Goal: Information Seeking & Learning: Learn about a topic

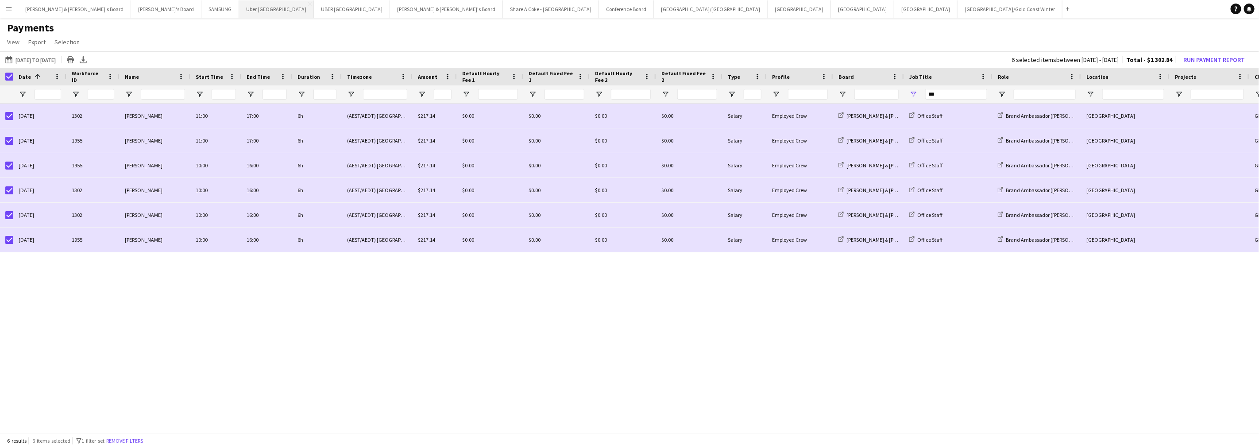
click at [239, 10] on button "Uber Sydney Close" at bounding box center [276, 8] width 75 height 17
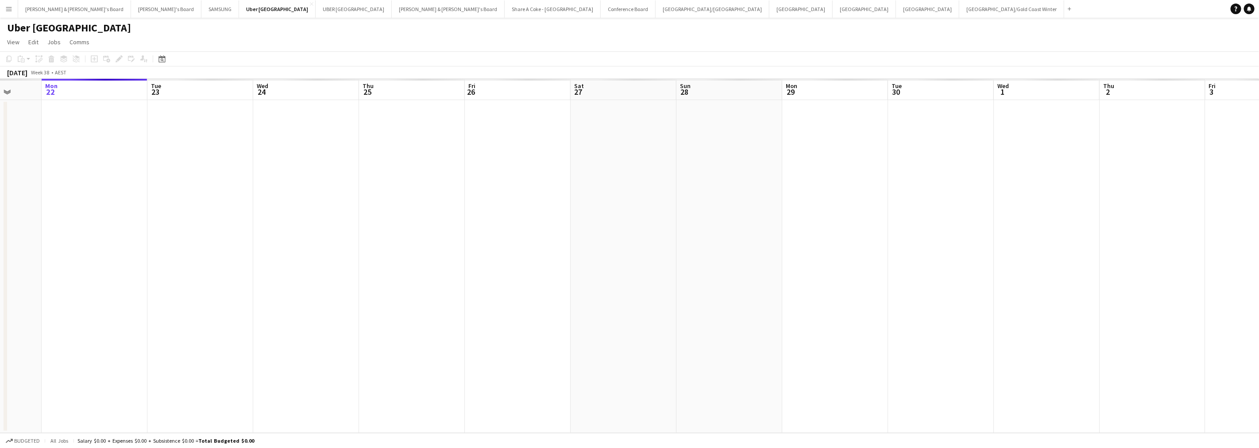
scroll to position [0, 260]
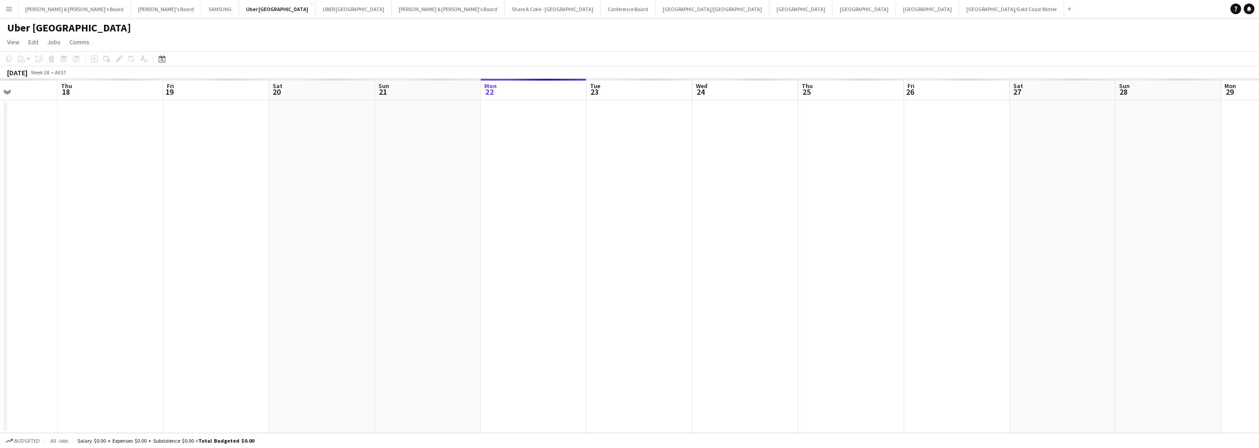
drag, startPoint x: 172, startPoint y: 257, endPoint x: 546, endPoint y: 239, distance: 375.0
click at [546, 239] on app-calendar-viewport "Mon 15 Tue 16 Wed 17 Thu 18 Fri 19 Sat 20 Sun 21 Mon 22 Tue 23 Wed 24 Thu 25 Fr…" at bounding box center [629, 256] width 1259 height 354
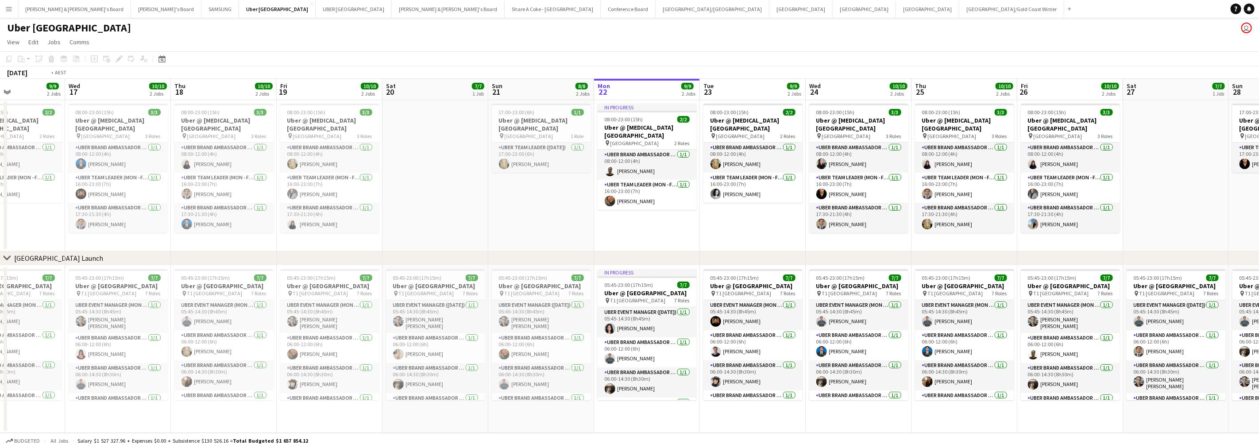
scroll to position [0, 211]
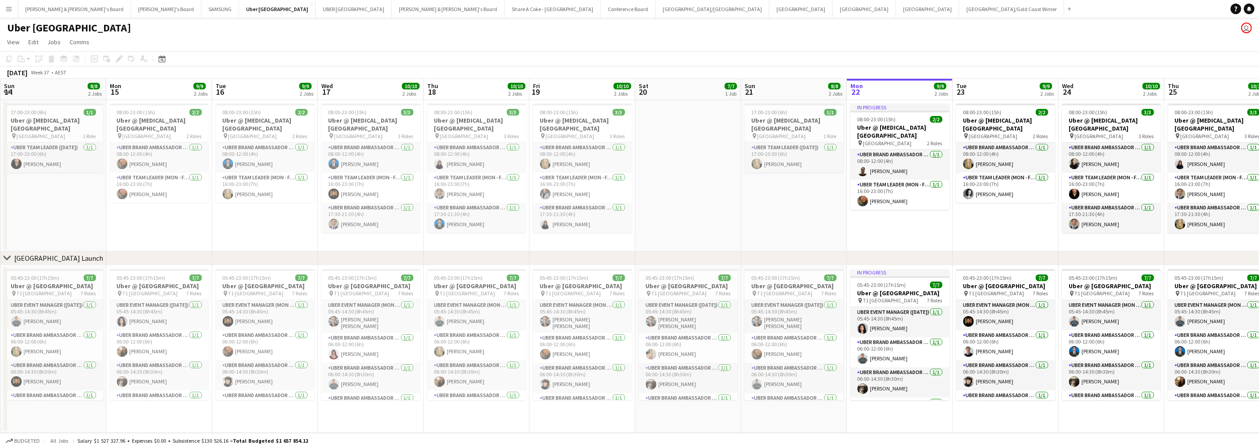
drag, startPoint x: 419, startPoint y: 220, endPoint x: 785, endPoint y: 210, distance: 366.3
click at [785, 210] on app-calendar-viewport "Fri 12 10/10 2 Jobs Sat 13 7/7 1 Job Sun 14 8/8 2 Jobs Mon 15 9/9 2 Jobs Tue 16…" at bounding box center [629, 256] width 1259 height 354
click at [11, 7] on app-icon "Menu" at bounding box center [8, 8] width 7 height 7
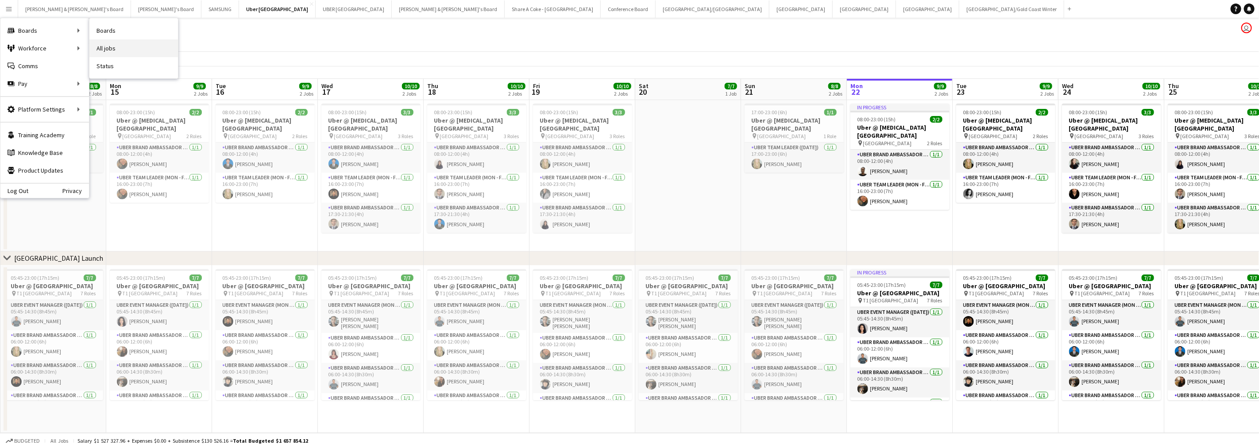
click at [103, 44] on link "All jobs" at bounding box center [133, 48] width 89 height 18
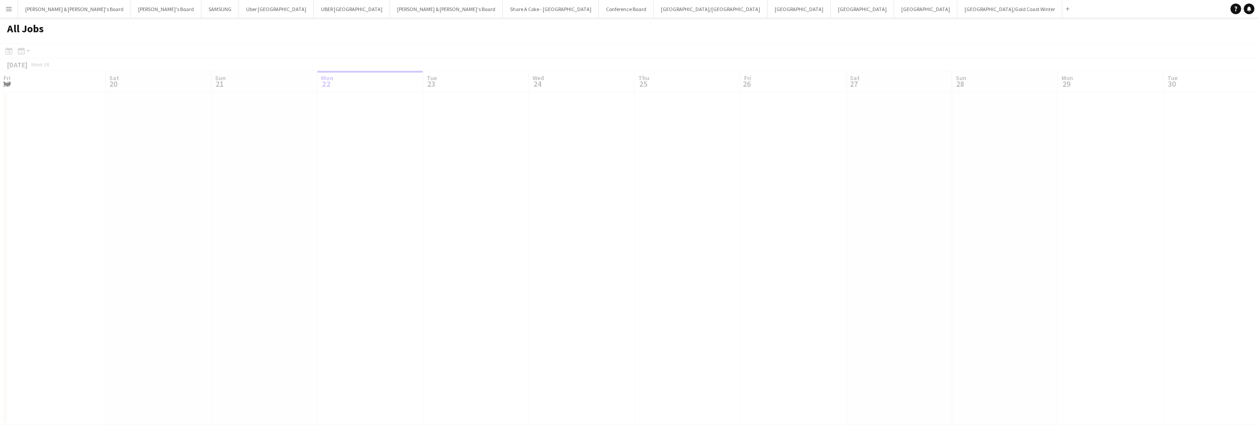
scroll to position [0, 211]
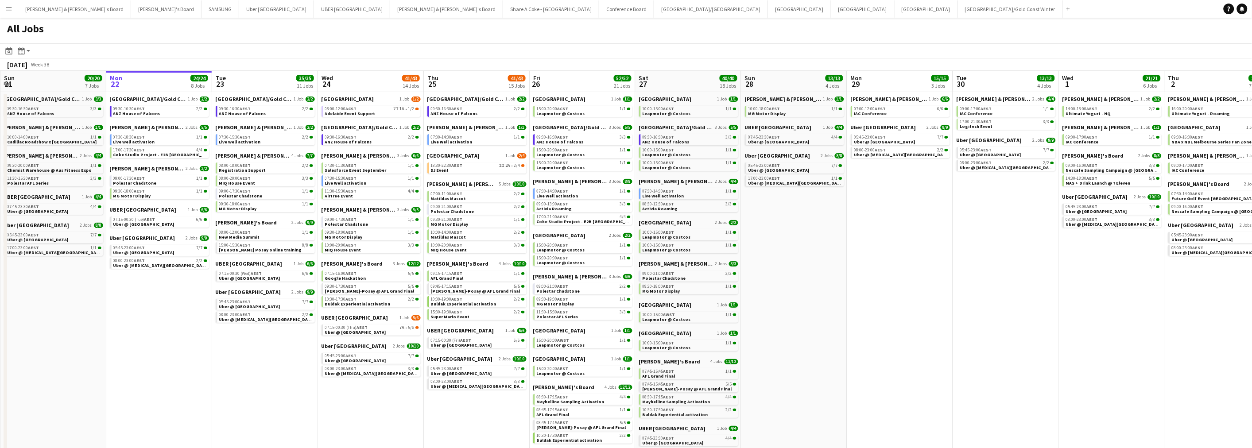
click at [7, 5] on app-icon "Menu" at bounding box center [8, 8] width 7 height 7
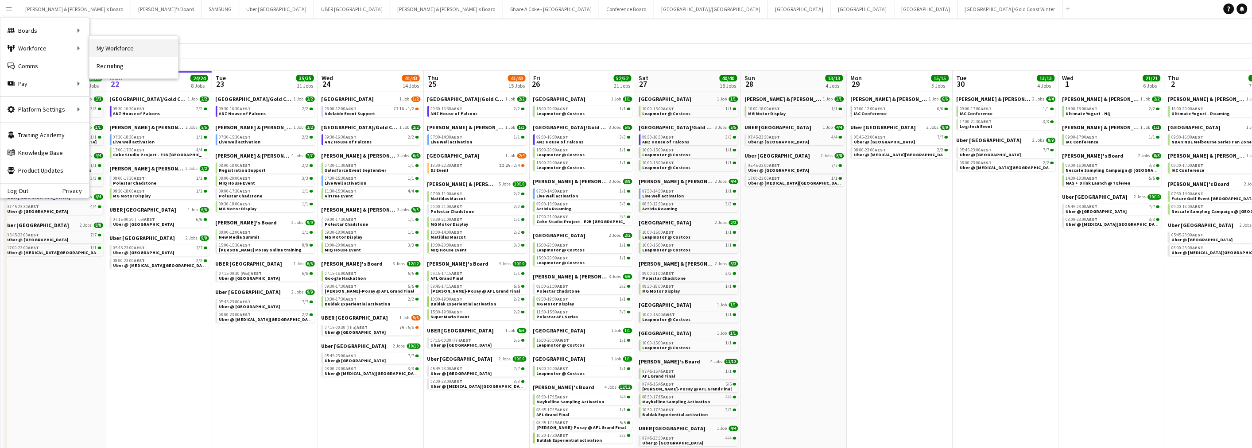
click at [106, 49] on link "My Workforce" at bounding box center [133, 48] width 89 height 18
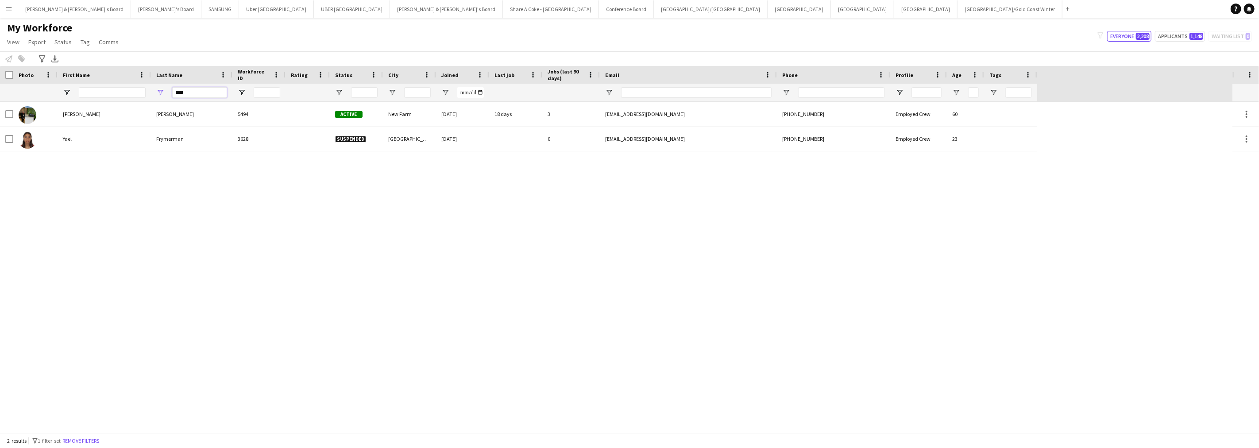
drag, startPoint x: 195, startPoint y: 90, endPoint x: 166, endPoint y: 90, distance: 29.2
click at [166, 90] on div "****" at bounding box center [191, 93] width 81 height 18
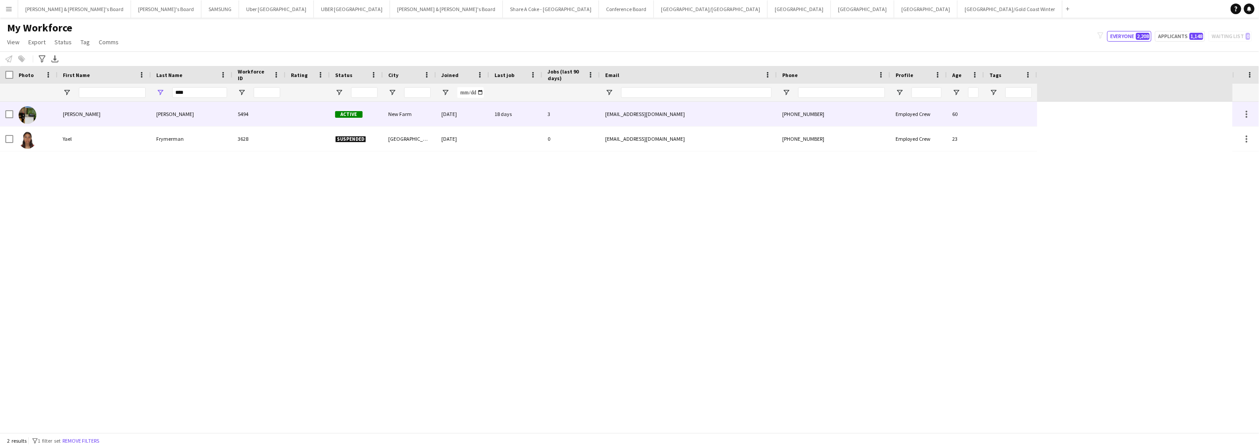
click at [86, 109] on div "[PERSON_NAME]" at bounding box center [104, 114] width 93 height 24
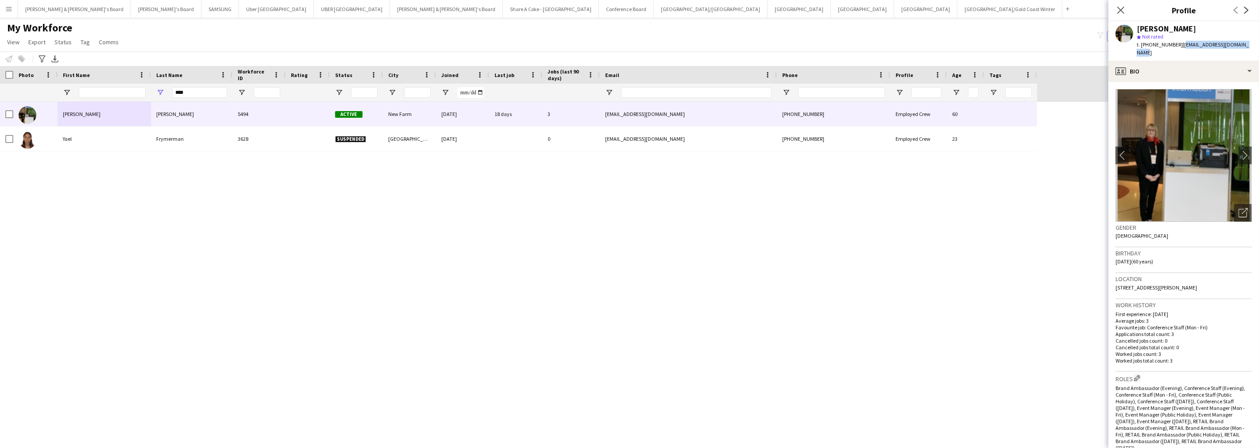
drag, startPoint x: 1176, startPoint y: 46, endPoint x: 1249, endPoint y: 47, distance: 73.5
click at [1249, 47] on div "[PERSON_NAME] star Not rated t. [PHONE_NUMBER] | [EMAIL_ADDRESS][DOMAIN_NAME]" at bounding box center [1184, 40] width 151 height 39
copy span "[EMAIL_ADDRESS][DOMAIN_NAME]"
drag, startPoint x: 1150, startPoint y: 45, endPoint x: 1172, endPoint y: 46, distance: 21.7
click at [1172, 46] on span "t. [PHONE_NUMBER]" at bounding box center [1160, 44] width 46 height 7
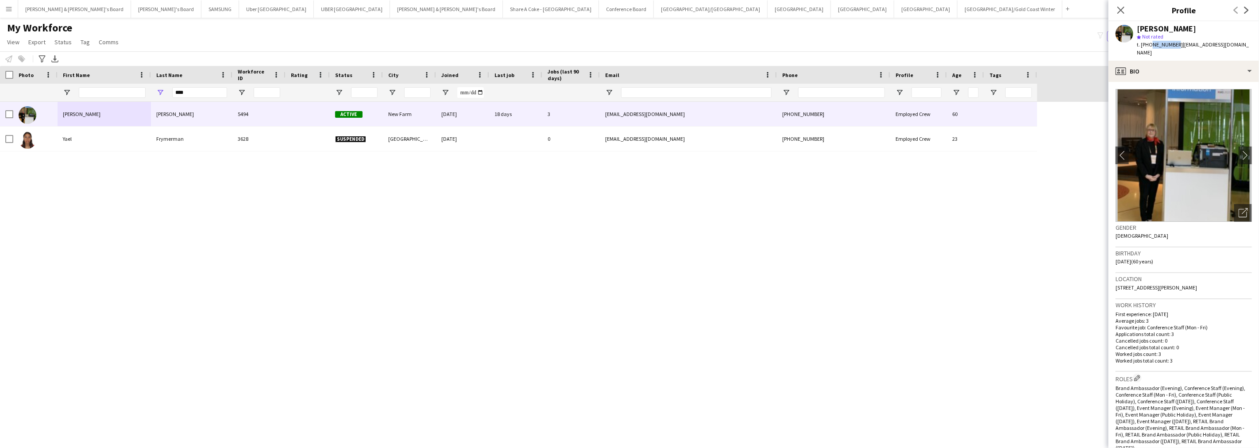
copy span "401461653"
drag, startPoint x: 1116, startPoint y: 282, endPoint x: 1149, endPoint y: 284, distance: 32.8
click at [1149, 284] on div "Location [STREET_ADDRESS][PERSON_NAME]" at bounding box center [1184, 286] width 136 height 26
copy span "[STREET_ADDRESS][PERSON_NAME]"
drag, startPoint x: 1152, startPoint y: 277, endPoint x: 1172, endPoint y: 276, distance: 19.5
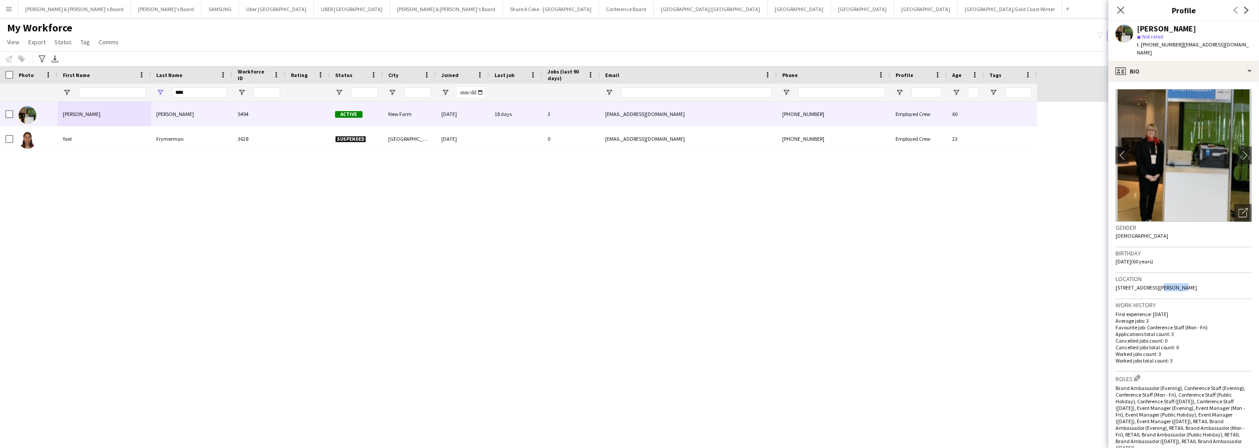
click at [1172, 284] on span "[STREET_ADDRESS][PERSON_NAME]" at bounding box center [1156, 287] width 81 height 7
copy span "New Farm"
drag, startPoint x: 1184, startPoint y: 62, endPoint x: 1185, endPoint y: 66, distance: 4.5
click at [1184, 62] on div "profile Bio" at bounding box center [1184, 71] width 151 height 21
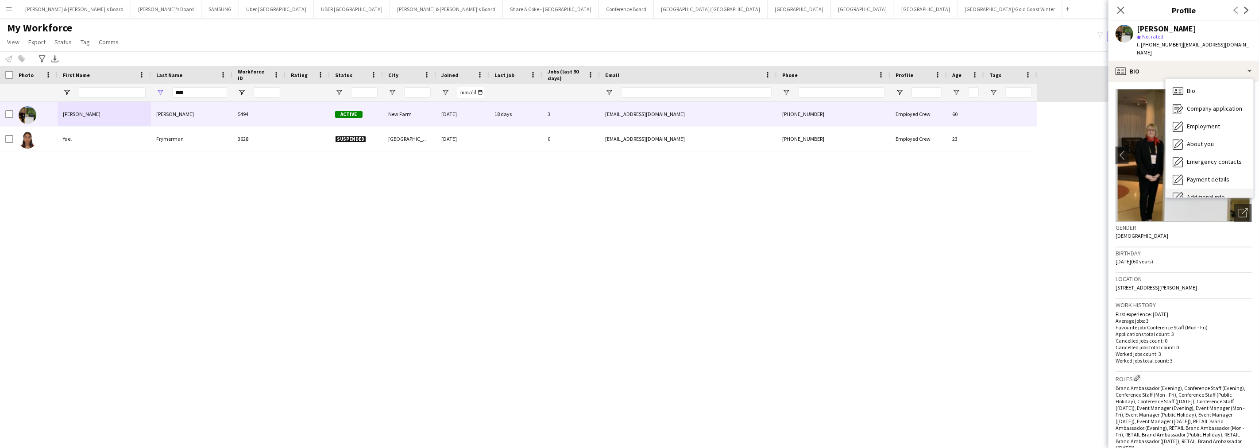
click at [1204, 189] on div "Additional info Additional info" at bounding box center [1210, 198] width 88 height 18
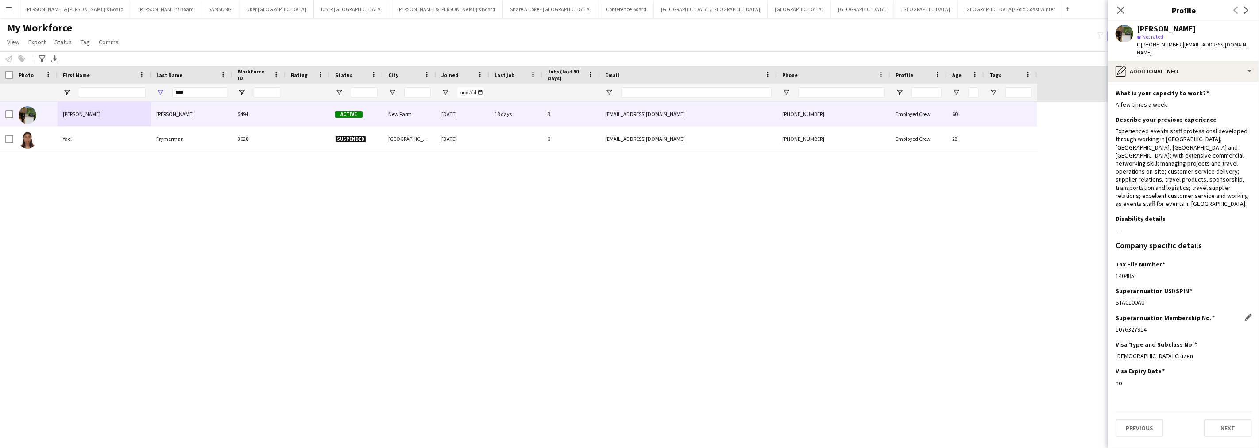
drag, startPoint x: 1116, startPoint y: 314, endPoint x: 1183, endPoint y: 313, distance: 67.8
click at [1183, 325] on div "1076327914" at bounding box center [1184, 329] width 136 height 8
copy div "1076327914"
drag, startPoint x: 1115, startPoint y: 259, endPoint x: 1136, endPoint y: 258, distance: 21.3
click at [1136, 258] on app-section-data-types "What is your capacity to work? Edit this field A few times a week Describe your…" at bounding box center [1184, 265] width 151 height 366
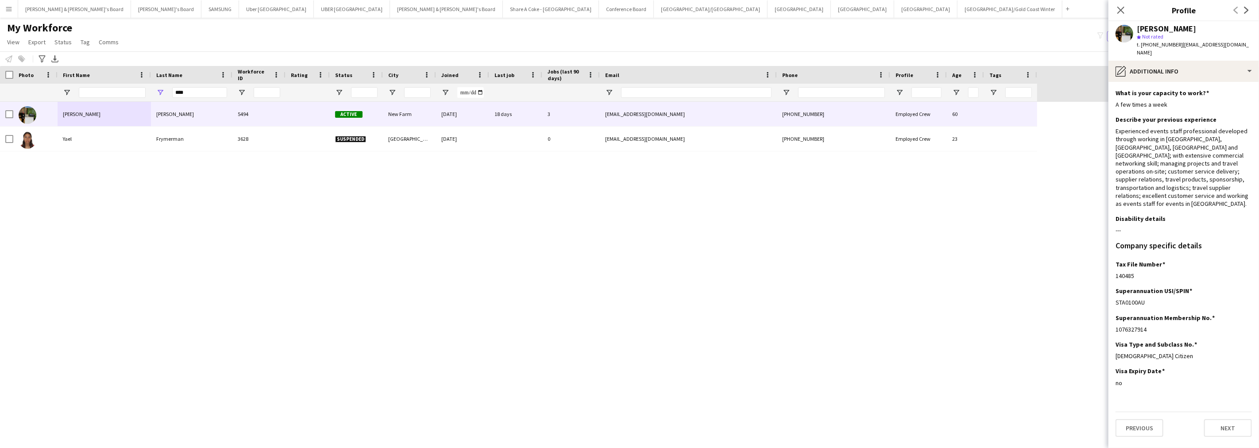
copy div "140485"
drag, startPoint x: 1137, startPoint y: 30, endPoint x: 1202, endPoint y: 36, distance: 65.4
click at [1202, 36] on div "[PERSON_NAME] star Not rated t. [PHONE_NUMBER] | [EMAIL_ADDRESS][DOMAIN_NAME]" at bounding box center [1194, 41] width 115 height 32
click at [1202, 36] on div "star Not rated" at bounding box center [1194, 37] width 115 height 8
drag, startPoint x: 1183, startPoint y: 30, endPoint x: 1138, endPoint y: 27, distance: 44.8
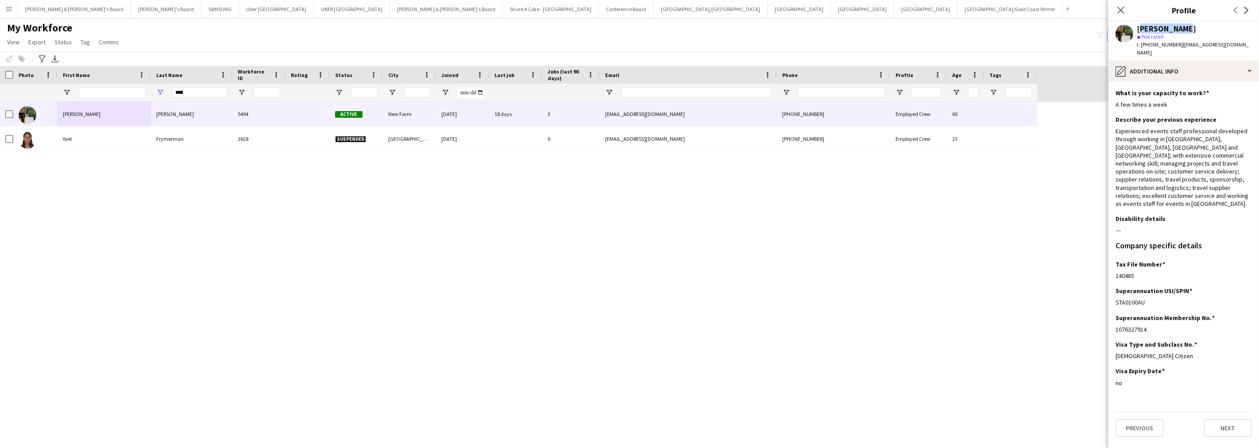
click at [1138, 27] on div "[PERSON_NAME]" at bounding box center [1194, 29] width 115 height 8
copy div "[PERSON_NAME]"
click at [1155, 61] on div "pencil4 Additional info" at bounding box center [1184, 71] width 151 height 21
click at [1208, 171] on div "Payment details Payment details" at bounding box center [1210, 180] width 88 height 18
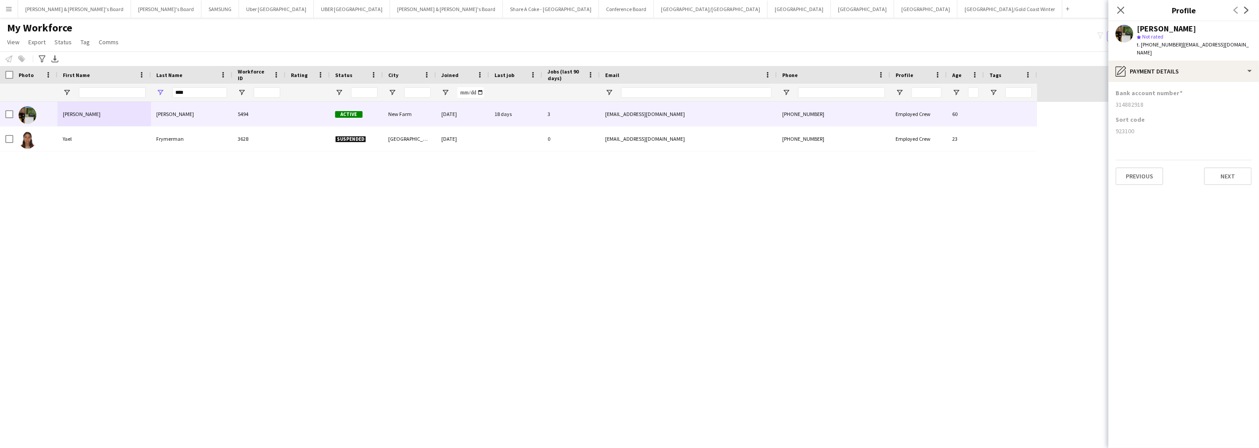
drag, startPoint x: 1113, startPoint y: 124, endPoint x: 1143, endPoint y: 125, distance: 30.1
click at [1143, 125] on app-section-data-types "Bank account number [FINANCIAL_ID] Sort code [FINANCIAL_ID] Previous Next" at bounding box center [1184, 265] width 151 height 366
copy div "923100"
drag, startPoint x: 1114, startPoint y: 98, endPoint x: 1158, endPoint y: 97, distance: 44.3
click at [1158, 97] on app-section-data-types "Bank account number [FINANCIAL_ID] Sort code [FINANCIAL_ID] Previous Next" at bounding box center [1184, 265] width 151 height 366
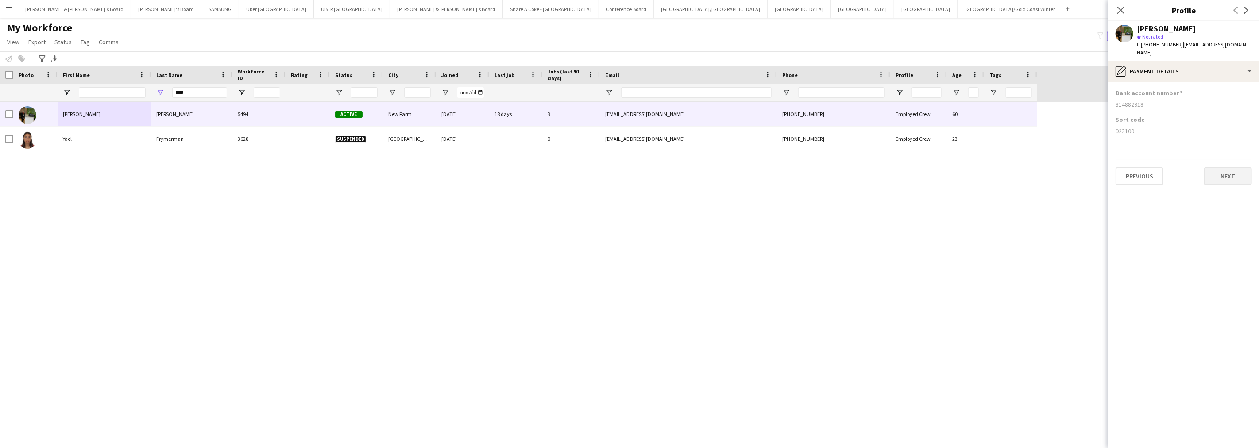
copy div "314882918"
click at [560, 226] on div "[PERSON_NAME] 5494 Active New Farm [DATE] 18 days 3 [EMAIL_ADDRESS][DOMAIN_NAME…" at bounding box center [616, 267] width 1233 height 331
drag, startPoint x: 190, startPoint y: 90, endPoint x: 147, endPoint y: 91, distance: 42.9
click at [147, 91] on div "****" at bounding box center [518, 93] width 1037 height 18
paste input "**"
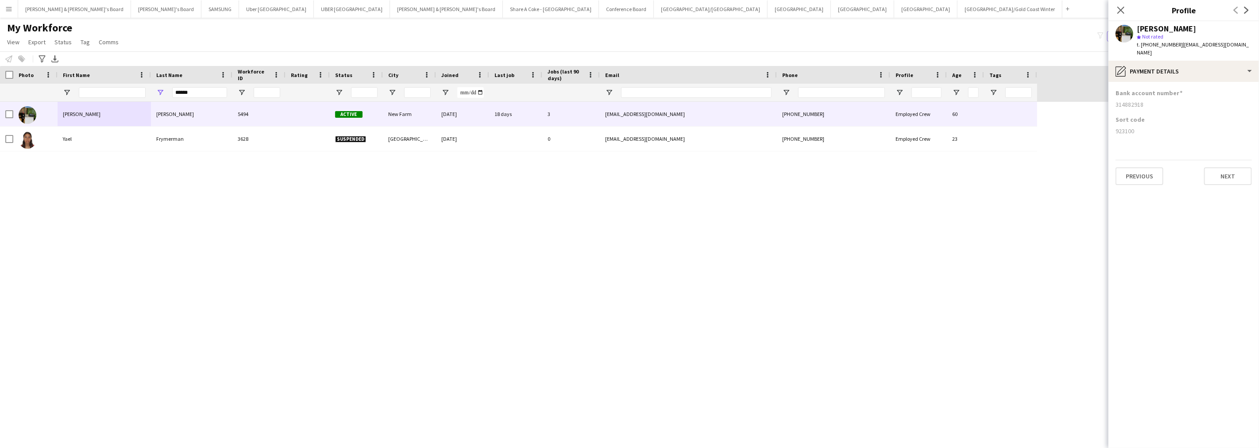
click at [266, 210] on div "[PERSON_NAME] 5494 Active New Farm [DATE] 18 days 3 [EMAIL_ADDRESS][DOMAIN_NAME…" at bounding box center [616, 267] width 1233 height 331
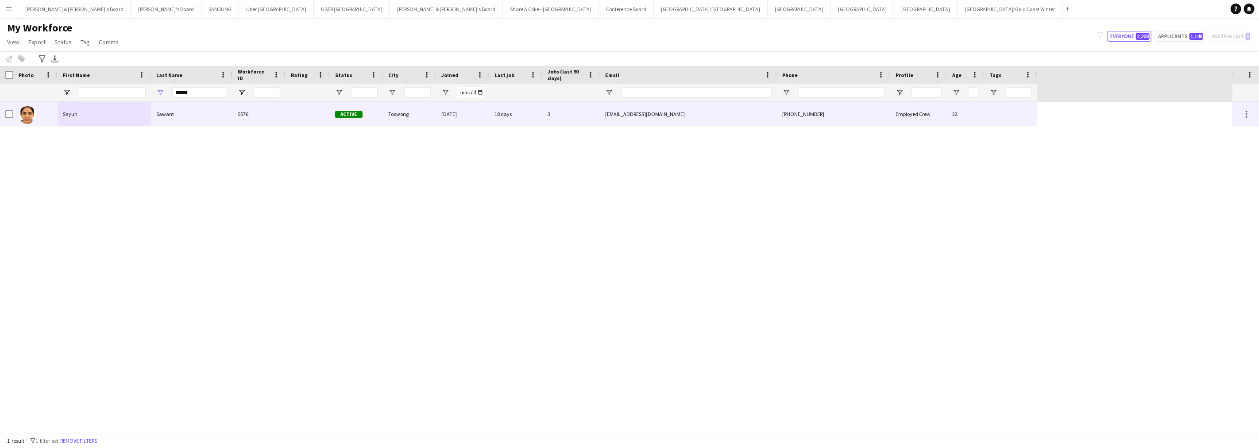
click at [176, 121] on div "Sawant" at bounding box center [191, 114] width 81 height 24
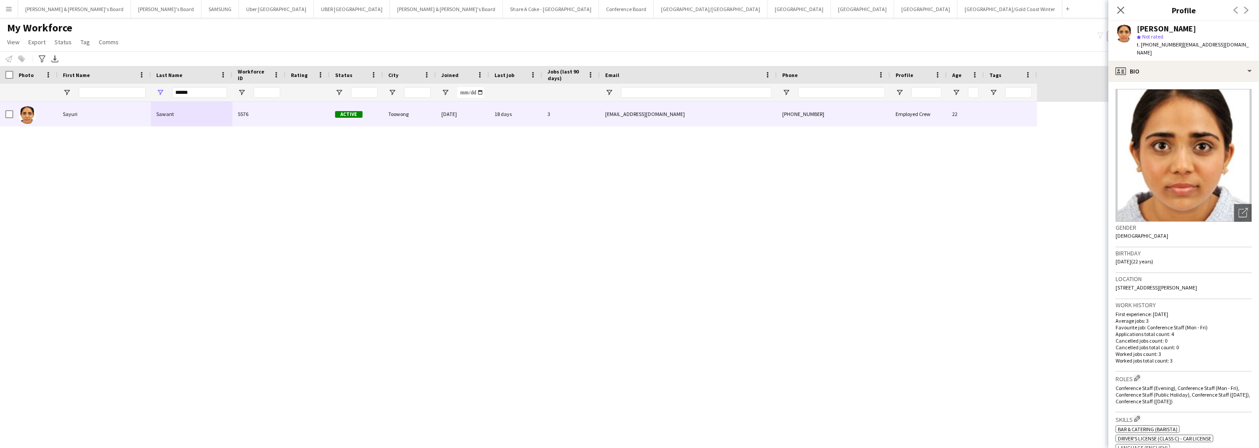
click at [1180, 43] on span "| [EMAIL_ADDRESS][DOMAIN_NAME]" at bounding box center [1193, 48] width 112 height 15
drag, startPoint x: 1179, startPoint y: 43, endPoint x: 1247, endPoint y: 42, distance: 68.2
click at [1247, 42] on div "Sayuri Sawant star Not rated t. [PHONE_NUMBER] | [EMAIL_ADDRESS][DOMAIN_NAME]" at bounding box center [1184, 40] width 151 height 39
copy span "[EMAIL_ADDRESS][DOMAIN_NAME]"
drag, startPoint x: 1149, startPoint y: 46, endPoint x: 1175, endPoint y: 48, distance: 25.7
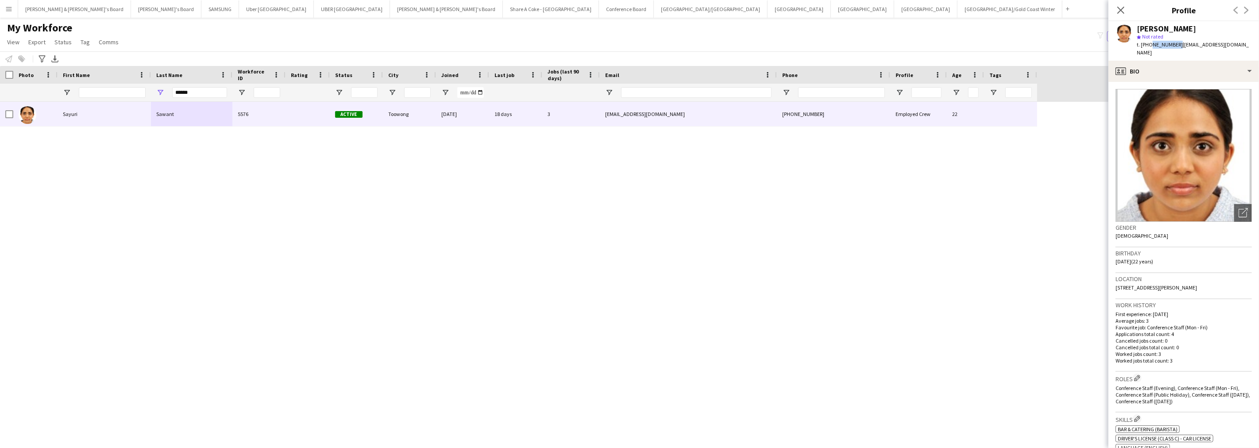
click at [1175, 48] on div "t. [PHONE_NUMBER] | [EMAIL_ADDRESS][DOMAIN_NAME]" at bounding box center [1194, 49] width 115 height 16
drag, startPoint x: 1117, startPoint y: 280, endPoint x: 1154, endPoint y: 281, distance: 36.8
click at [1154, 284] on span "[STREET_ADDRESS][PERSON_NAME]" at bounding box center [1156, 287] width 81 height 7
drag, startPoint x: 1156, startPoint y: 278, endPoint x: 1176, endPoint y: 279, distance: 20.0
click at [1176, 284] on span "[STREET_ADDRESS][PERSON_NAME]" at bounding box center [1156, 287] width 81 height 7
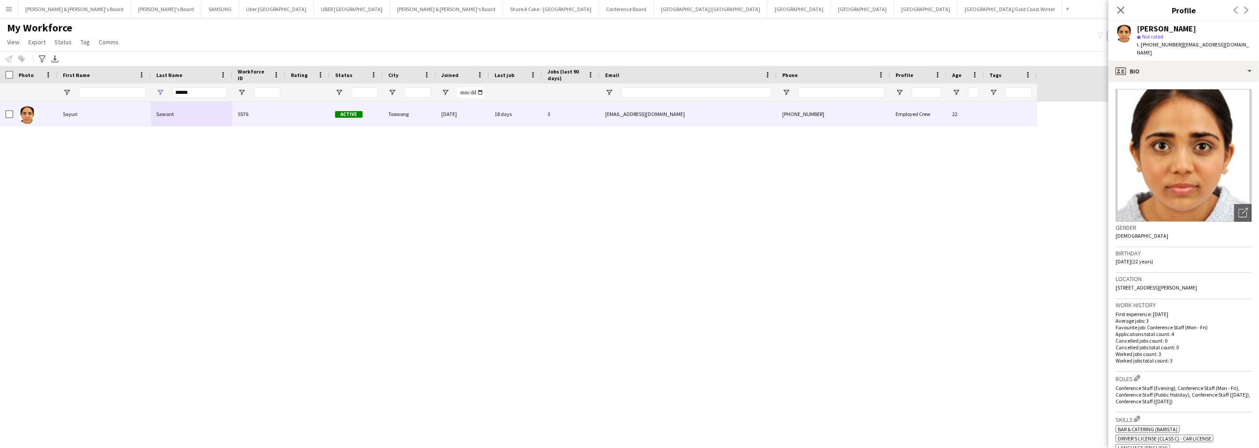
drag, startPoint x: 1183, startPoint y: 76, endPoint x: 1184, endPoint y: 81, distance: 5.3
click at [1183, 82] on app-crew-profile-bio "Open photos pop-in Gender [DEMOGRAPHIC_DATA] Birthday [DEMOGRAPHIC_DATA] (22 ye…" at bounding box center [1184, 265] width 151 height 366
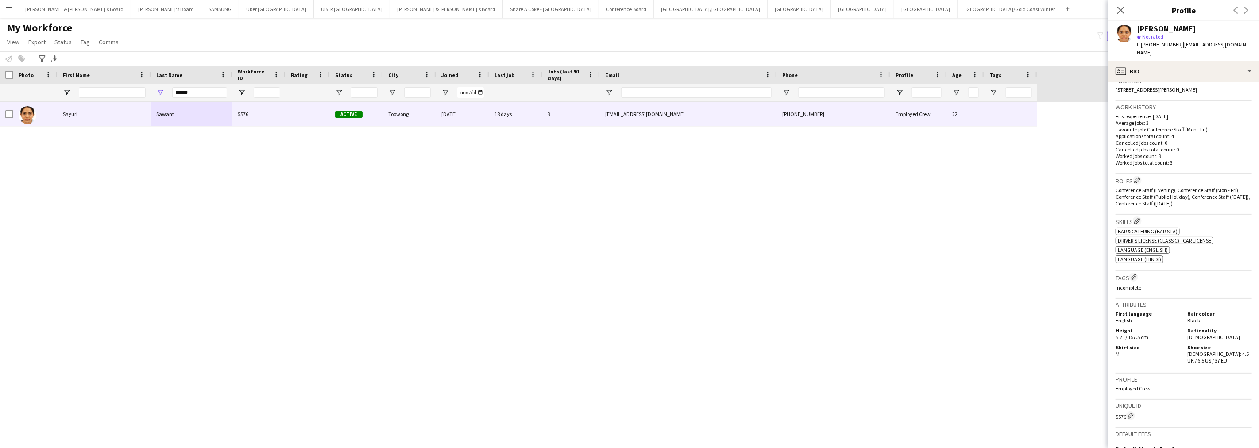
scroll to position [295, 0]
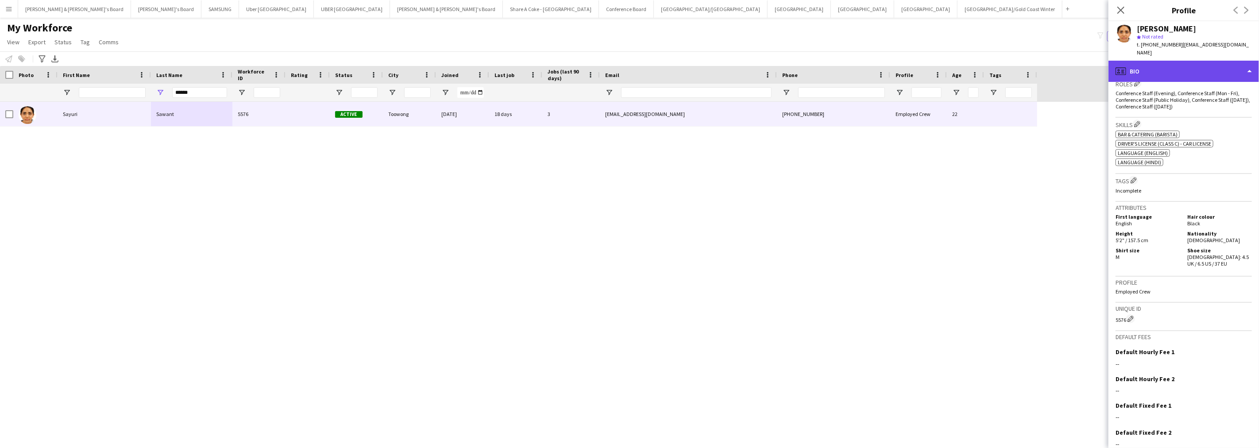
click at [1178, 62] on div "profile Bio" at bounding box center [1184, 71] width 151 height 21
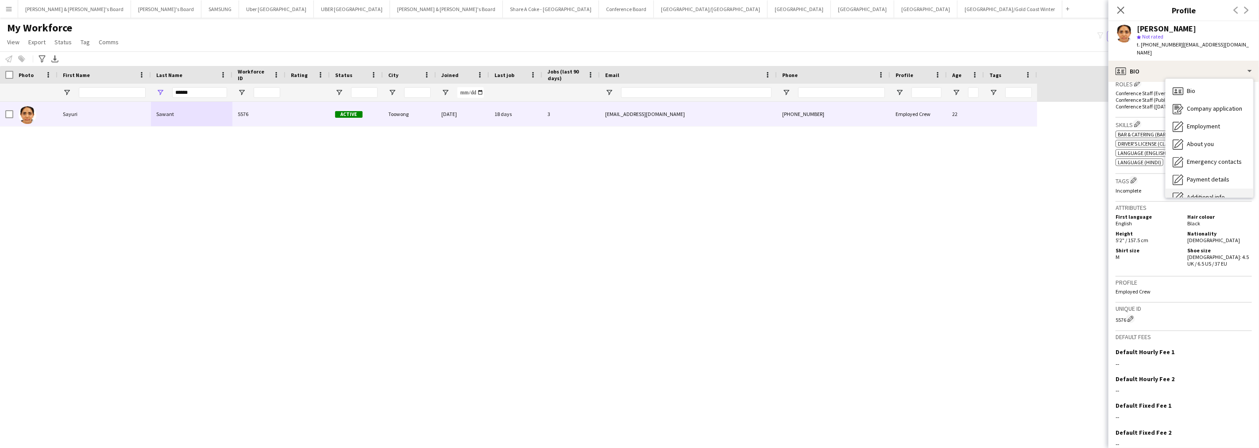
click at [1196, 193] on span "Additional info" at bounding box center [1206, 197] width 38 height 8
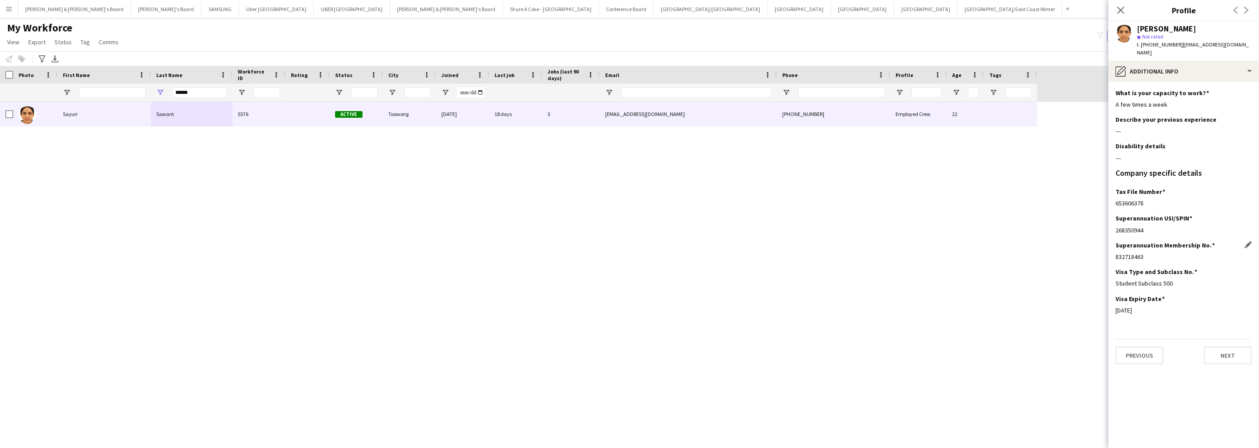
drag, startPoint x: 1114, startPoint y: 251, endPoint x: 1146, endPoint y: 250, distance: 31.9
click at [1146, 250] on app-section-data-types "What is your capacity to work? Edit this field A few times a week Describe your…" at bounding box center [1184, 265] width 151 height 366
drag, startPoint x: 1114, startPoint y: 224, endPoint x: 1151, endPoint y: 222, distance: 36.8
click at [1151, 222] on app-section-data-types "What is your capacity to work? Edit this field A few times a week Describe your…" at bounding box center [1184, 265] width 151 height 366
drag, startPoint x: 1114, startPoint y: 197, endPoint x: 1159, endPoint y: 193, distance: 45.3
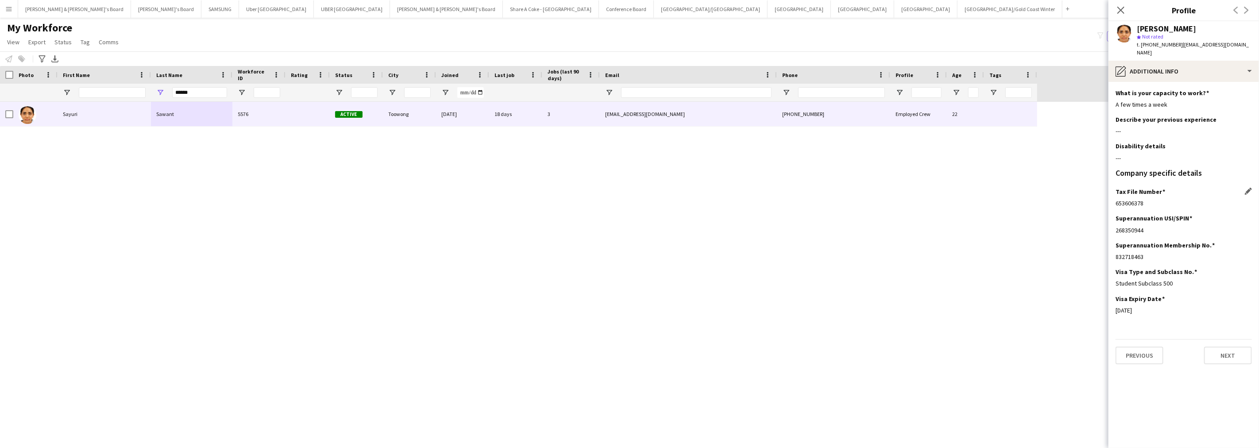
click at [1159, 193] on app-section-data-types "What is your capacity to work? Edit this field A few times a week Describe your…" at bounding box center [1184, 265] width 151 height 366
drag, startPoint x: 1114, startPoint y: 278, endPoint x: 1218, endPoint y: 276, distance: 103.2
click at [1218, 276] on app-section-data-types "What is your capacity to work? Edit this field A few times a week Describe your…" at bounding box center [1184, 265] width 151 height 366
drag, startPoint x: 1117, startPoint y: 302, endPoint x: 1175, endPoint y: 307, distance: 58.6
click at [1175, 307] on div "Visa Expiry Date Edit this field [DATE]" at bounding box center [1184, 308] width 136 height 27
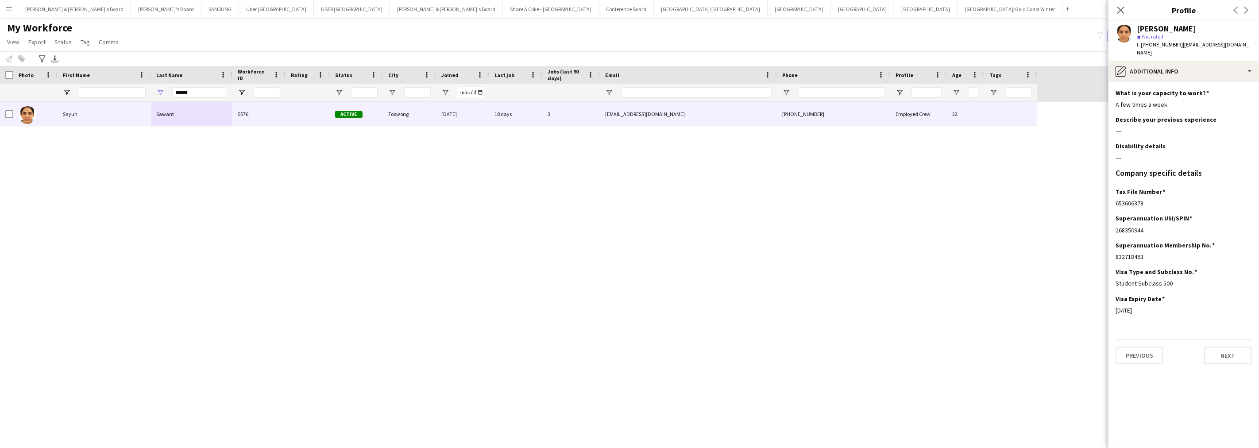
drag, startPoint x: 1139, startPoint y: 28, endPoint x: 1196, endPoint y: 28, distance: 57.1
click at [1196, 28] on div "[PERSON_NAME]" at bounding box center [1194, 29] width 115 height 8
click at [1172, 61] on div "pencil4 Additional info" at bounding box center [1184, 71] width 151 height 21
click at [1205, 175] on span "Payment details" at bounding box center [1208, 179] width 43 height 8
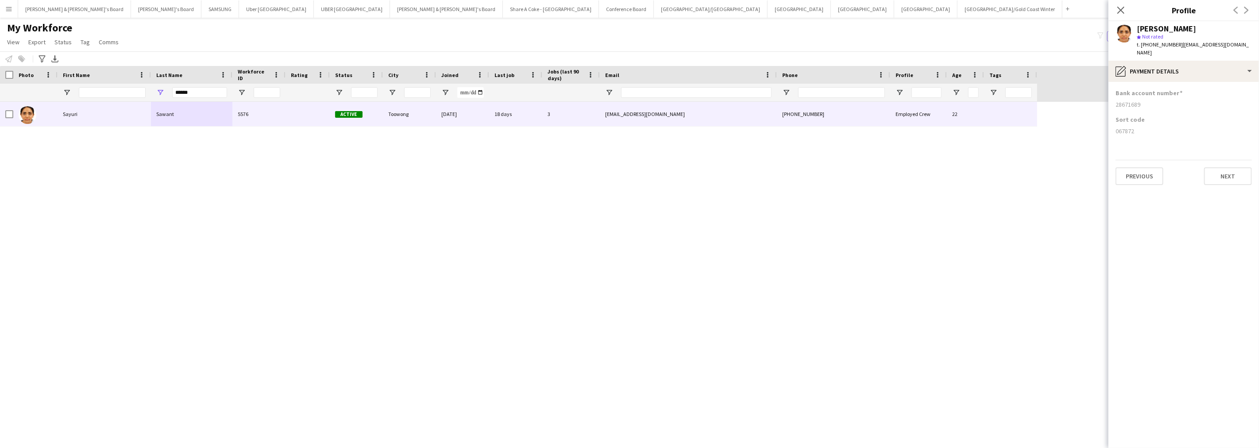
drag, startPoint x: 1111, startPoint y: 124, endPoint x: 1156, endPoint y: 124, distance: 44.7
click at [1156, 124] on app-section-data-types "Bank account number [FINANCIAL_ID] Sort code [FINANCIAL_ID] Previous Next" at bounding box center [1184, 265] width 151 height 366
drag, startPoint x: 1116, startPoint y: 97, endPoint x: 1175, endPoint y: 96, distance: 59.4
click at [1175, 101] on div "28671689" at bounding box center [1184, 105] width 136 height 8
drag, startPoint x: 214, startPoint y: 92, endPoint x: 128, endPoint y: 94, distance: 86.4
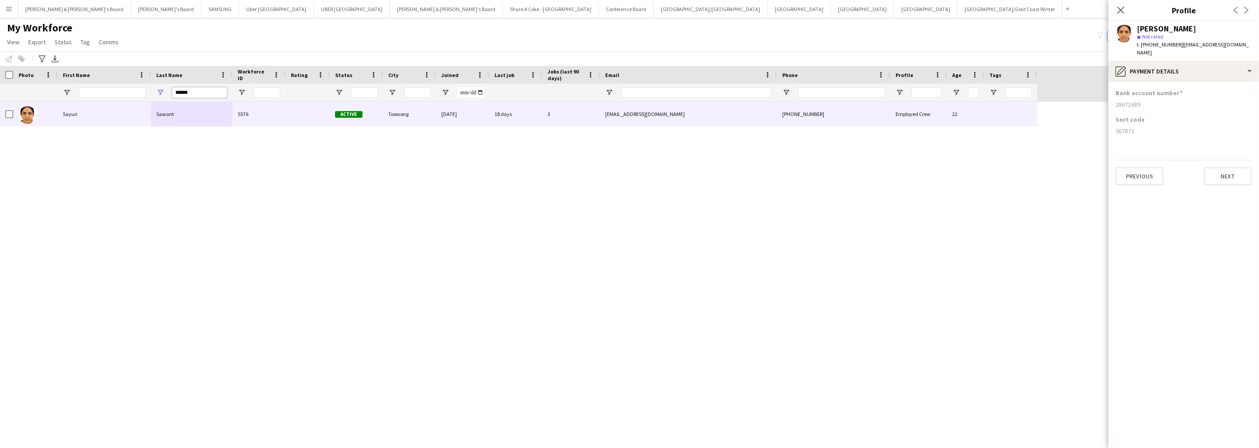
click at [128, 94] on div "******" at bounding box center [518, 93] width 1037 height 18
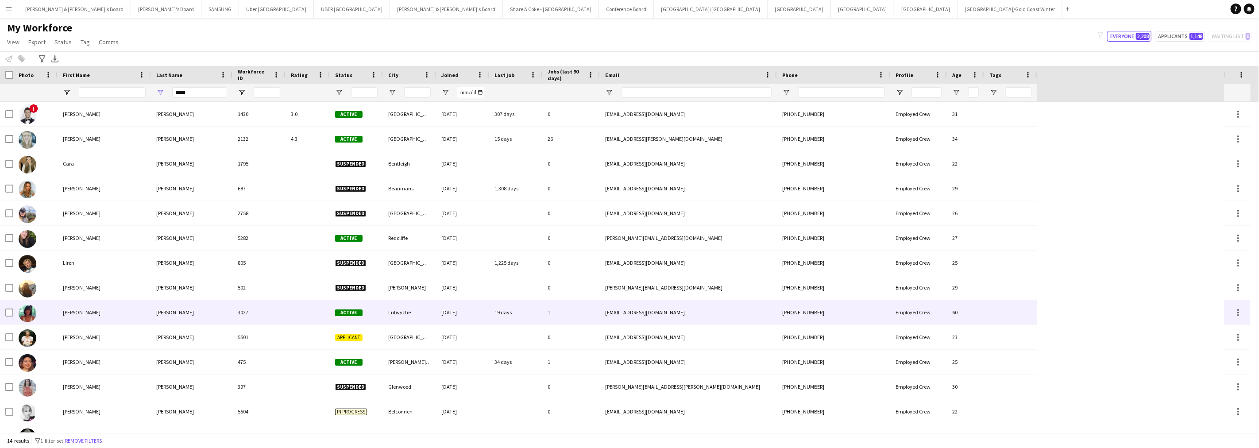
click at [126, 306] on div "[PERSON_NAME]" at bounding box center [104, 312] width 93 height 24
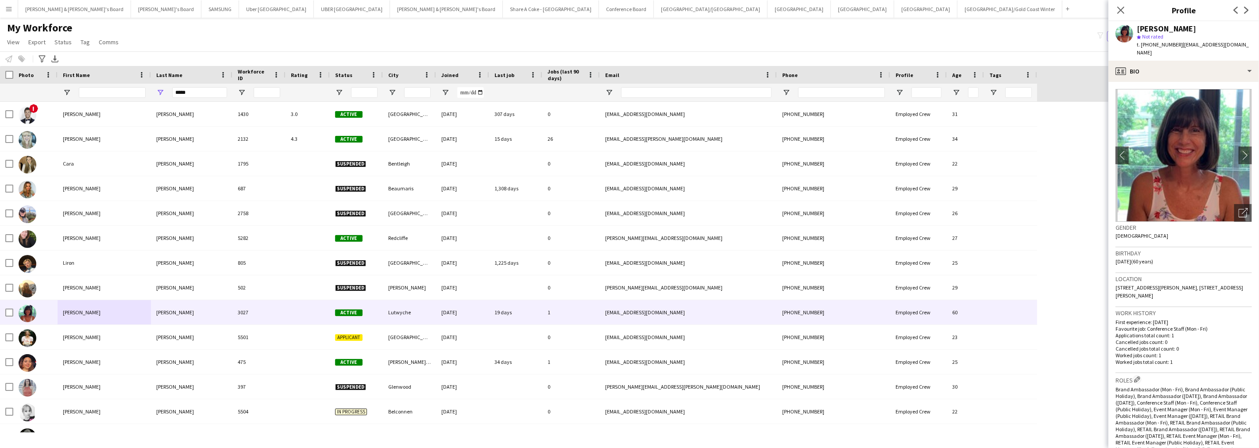
click at [1176, 44] on span "| [EMAIL_ADDRESS][DOMAIN_NAME]" at bounding box center [1193, 48] width 112 height 15
drag, startPoint x: 1177, startPoint y: 44, endPoint x: 1236, endPoint y: 50, distance: 59.2
click at [1236, 50] on app-profile-header "[PERSON_NAME] star Not rated t. [PHONE_NUMBER] | [EMAIL_ADDRESS][DOMAIN_NAME]" at bounding box center [1184, 40] width 151 height 39
drag, startPoint x: 1149, startPoint y: 43, endPoint x: 1172, endPoint y: 48, distance: 23.1
click at [1172, 48] on div "t. [PHONE_NUMBER] | [EMAIL_ADDRESS][DOMAIN_NAME]" at bounding box center [1194, 49] width 115 height 16
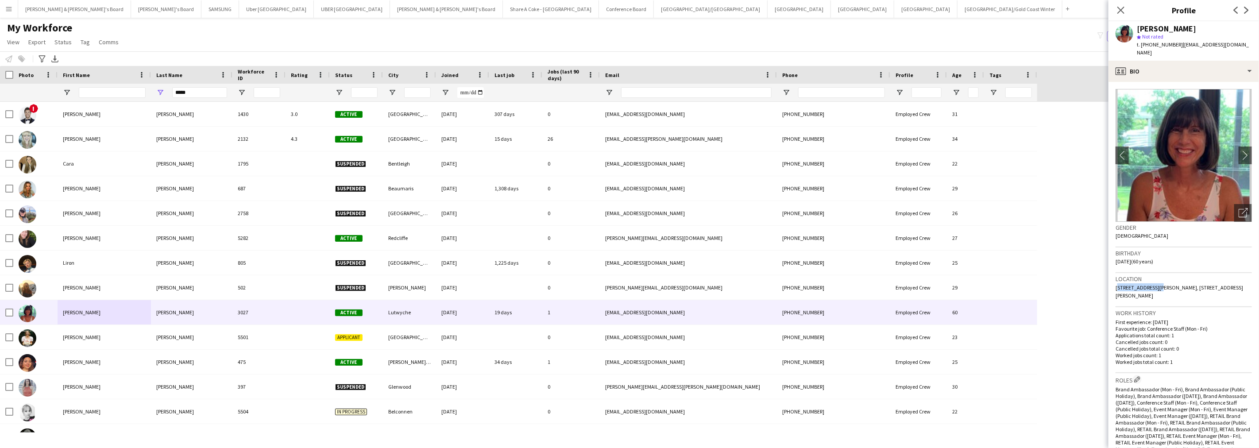
drag, startPoint x: 1116, startPoint y: 281, endPoint x: 1151, endPoint y: 282, distance: 35.5
click at [1151, 282] on div "Location [STREET_ADDRESS][PERSON_NAME][PERSON_NAME]" at bounding box center [1184, 290] width 136 height 34
drag, startPoint x: 1191, startPoint y: 280, endPoint x: 1211, endPoint y: 284, distance: 20.3
click at [1211, 284] on div "Location [STREET_ADDRESS][PERSON_NAME][PERSON_NAME]" at bounding box center [1184, 290] width 136 height 34
click at [1179, 67] on div "profile Bio" at bounding box center [1184, 71] width 151 height 21
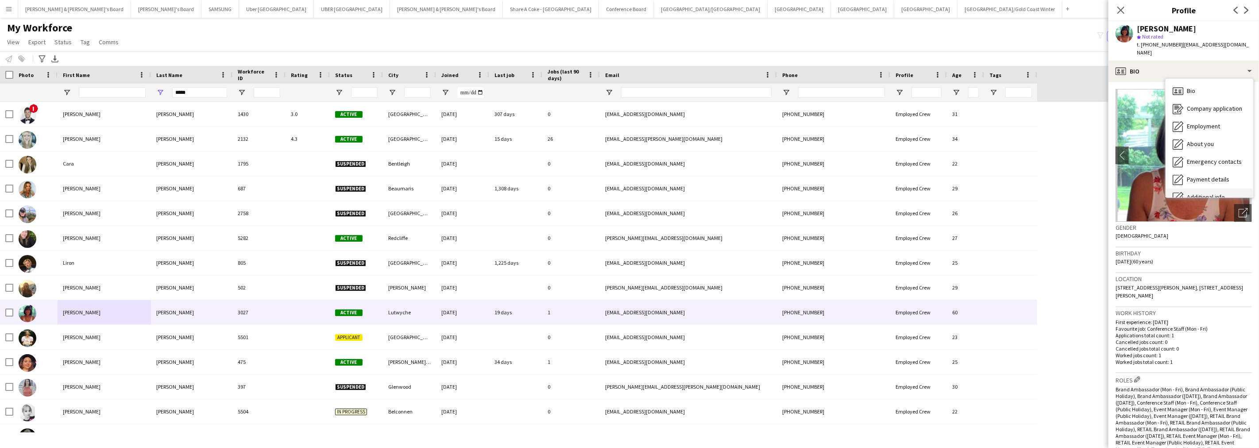
click at [1199, 189] on div "Additional info Additional info" at bounding box center [1210, 198] width 88 height 18
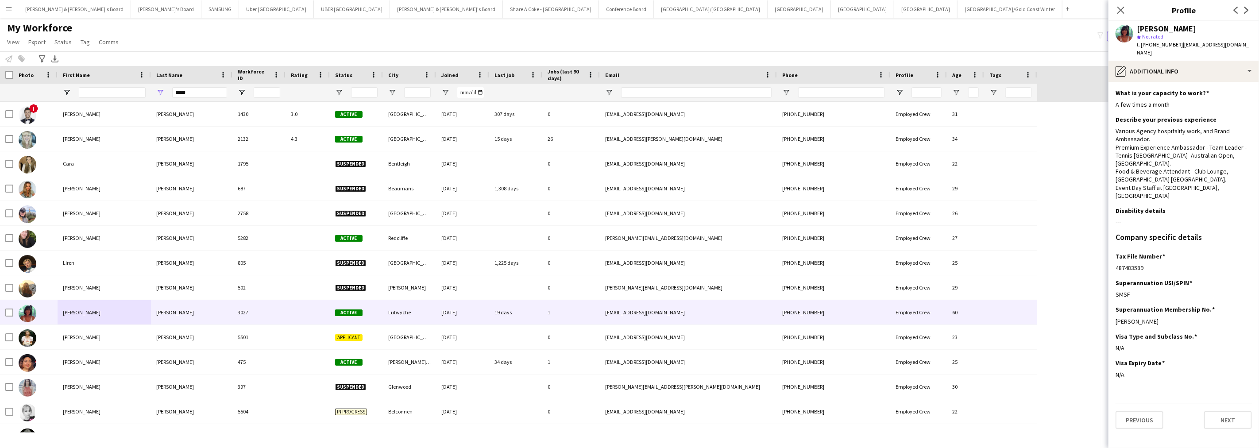
click at [712, 24] on div "My Workforce View Views Default view New view Update view Delete view Edit name…" at bounding box center [629, 36] width 1259 height 30
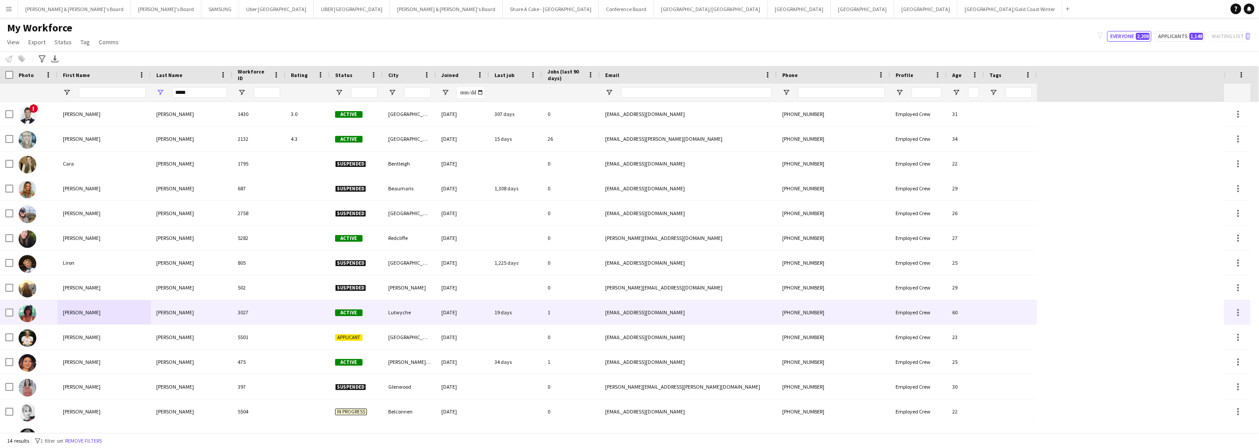
click at [104, 309] on div "[PERSON_NAME]" at bounding box center [104, 312] width 93 height 24
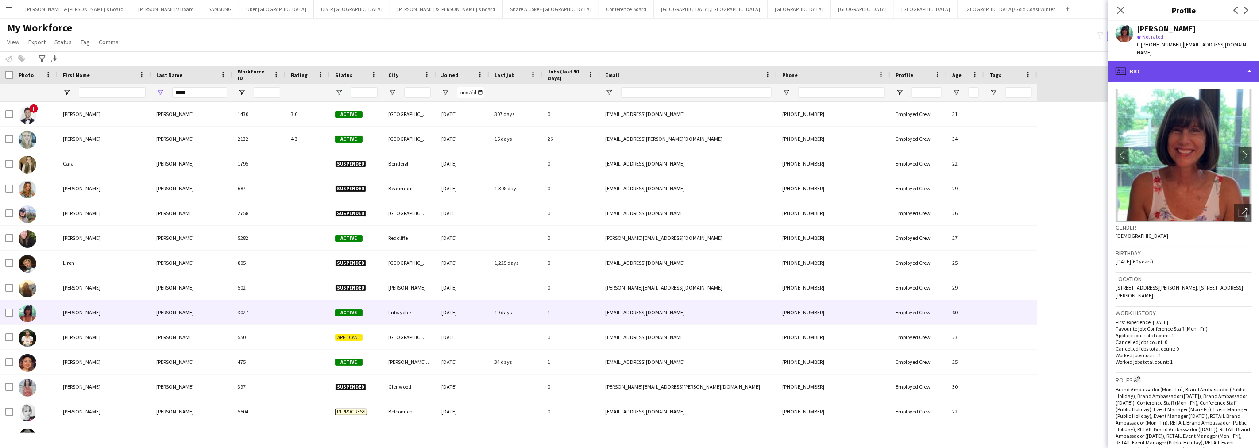
click at [1196, 61] on div "profile Bio" at bounding box center [1184, 71] width 151 height 21
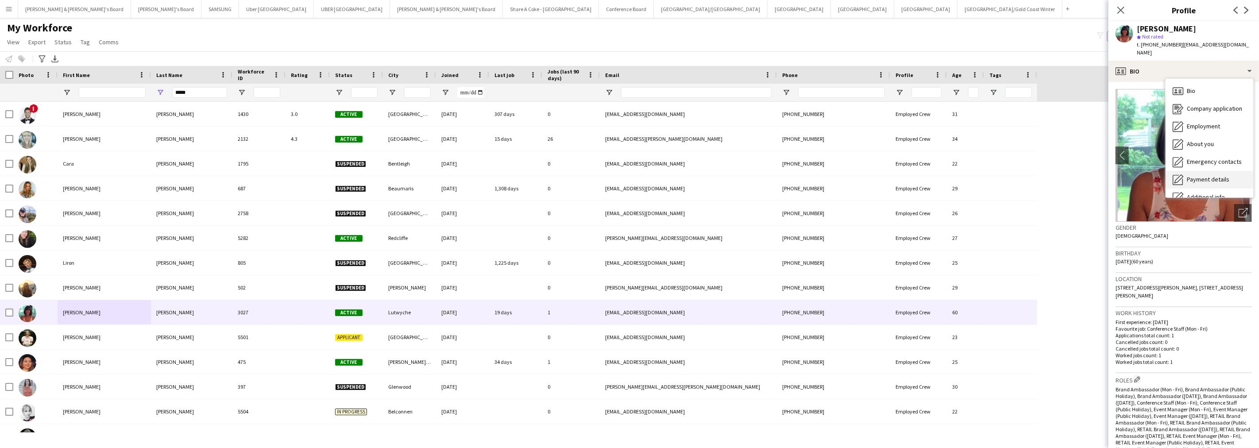
click at [1221, 175] on span "Payment details" at bounding box center [1208, 179] width 43 height 8
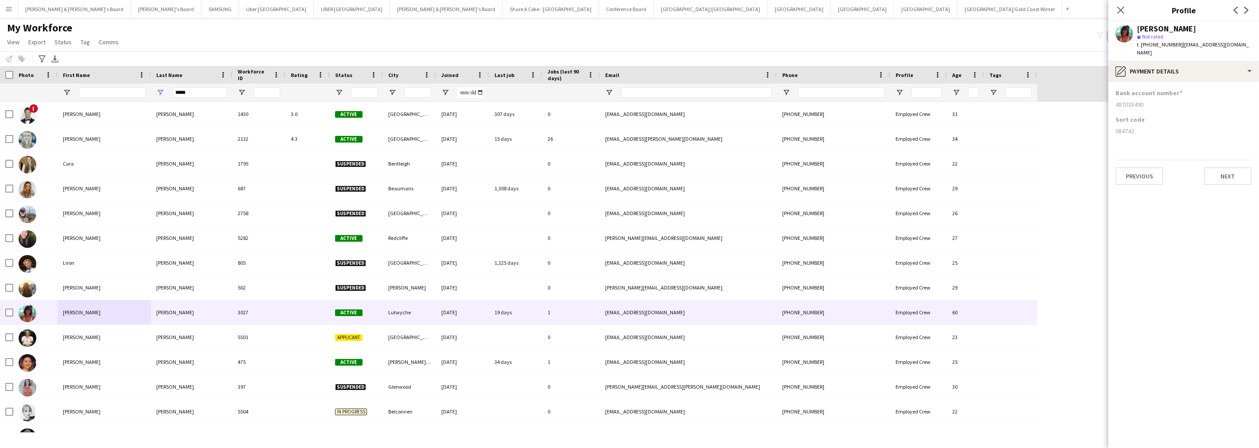
drag, startPoint x: 1114, startPoint y: 124, endPoint x: 1172, endPoint y: 125, distance: 57.1
click at [1172, 125] on app-section-data-types "Bank account number [FINANCIAL_ID] Sort code [FINANCIAL_ID] Previous Next" at bounding box center [1184, 265] width 151 height 366
click at [1179, 61] on div "pencil4 Payment details" at bounding box center [1184, 71] width 151 height 21
click at [1210, 189] on div "Additional info Additional info" at bounding box center [1210, 198] width 88 height 18
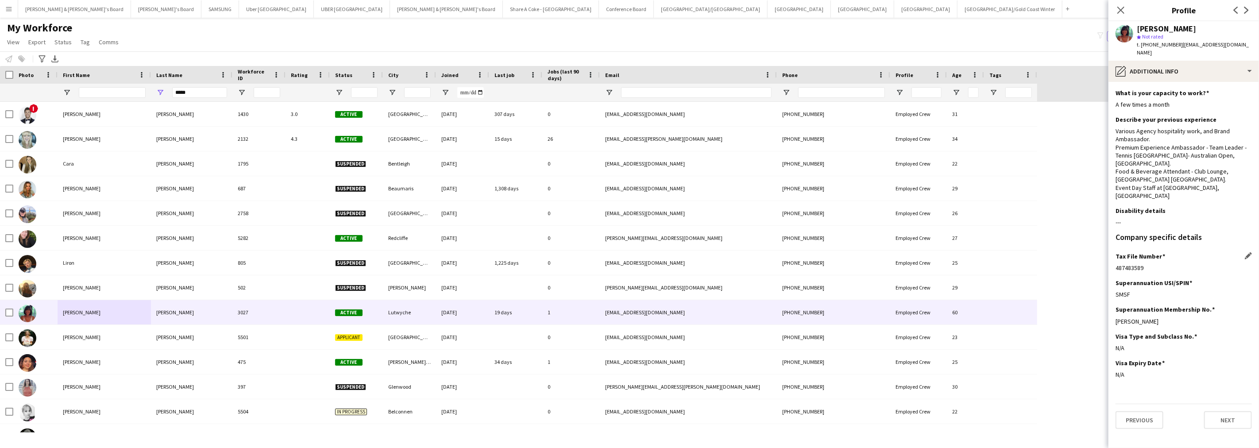
drag, startPoint x: 1116, startPoint y: 244, endPoint x: 1192, endPoint y: 241, distance: 76.7
click at [1192, 264] on div "487483589" at bounding box center [1184, 268] width 136 height 8
drag, startPoint x: 1138, startPoint y: 25, endPoint x: 1198, endPoint y: 27, distance: 59.4
click at [1198, 27] on div "[PERSON_NAME]" at bounding box center [1194, 29] width 115 height 8
click at [1148, 67] on div "pencil4 Additional info" at bounding box center [1184, 71] width 151 height 21
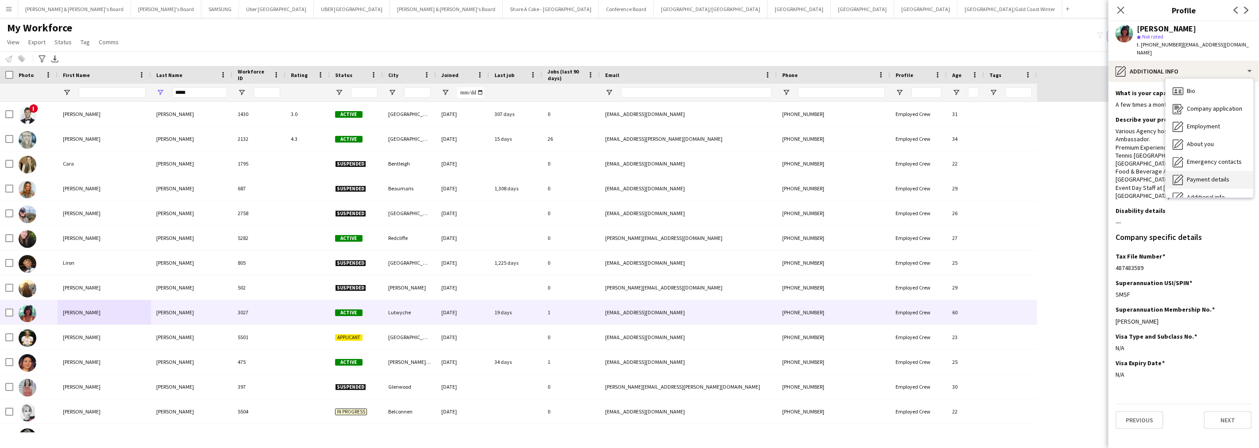
click at [1187, 171] on div "Payment details Payment details" at bounding box center [1210, 180] width 88 height 18
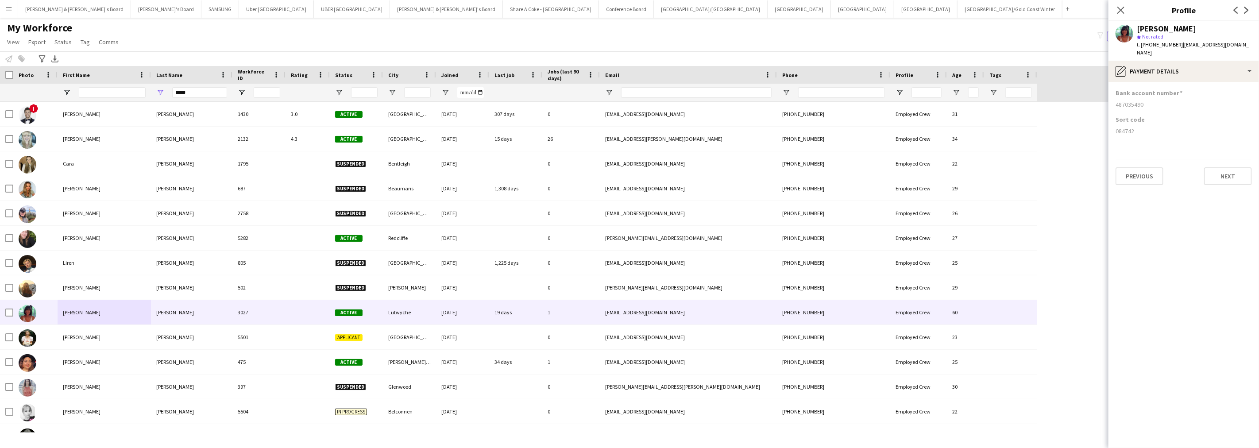
drag, startPoint x: 1115, startPoint y: 124, endPoint x: 1168, endPoint y: 124, distance: 52.7
click at [1168, 124] on app-section-data-types "Bank account number [FINANCIAL_ID] Sort code [FINANCIAL_ID] Previous Next" at bounding box center [1184, 265] width 151 height 366
drag, startPoint x: 1115, startPoint y: 97, endPoint x: 1170, endPoint y: 97, distance: 54.9
click at [1170, 97] on app-section-data-types "Bank account number [FINANCIAL_ID] Sort code [FINANCIAL_ID] Previous Next" at bounding box center [1184, 265] width 151 height 366
drag, startPoint x: 197, startPoint y: 95, endPoint x: 135, endPoint y: 93, distance: 62.0
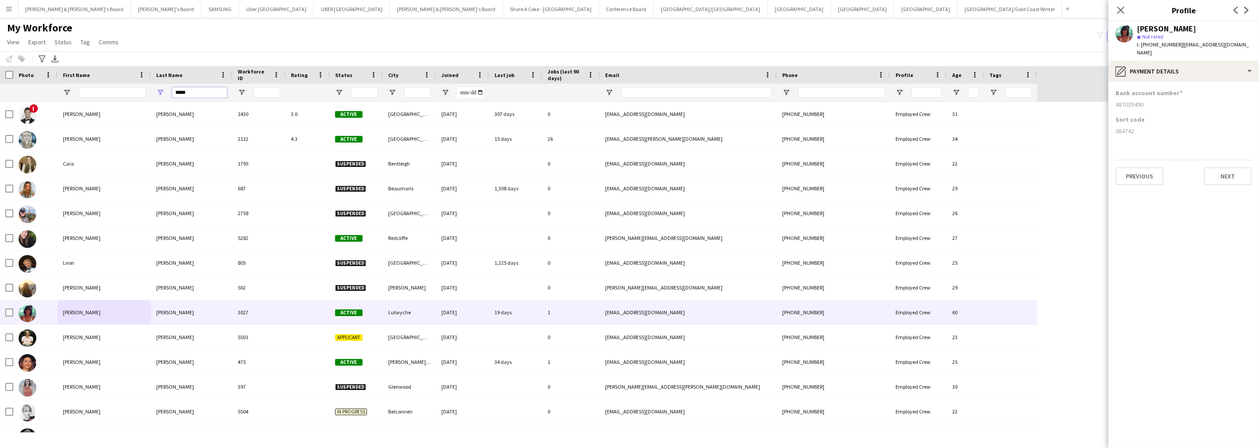
click at [135, 93] on div "*****" at bounding box center [518, 93] width 1037 height 18
paste input "****"
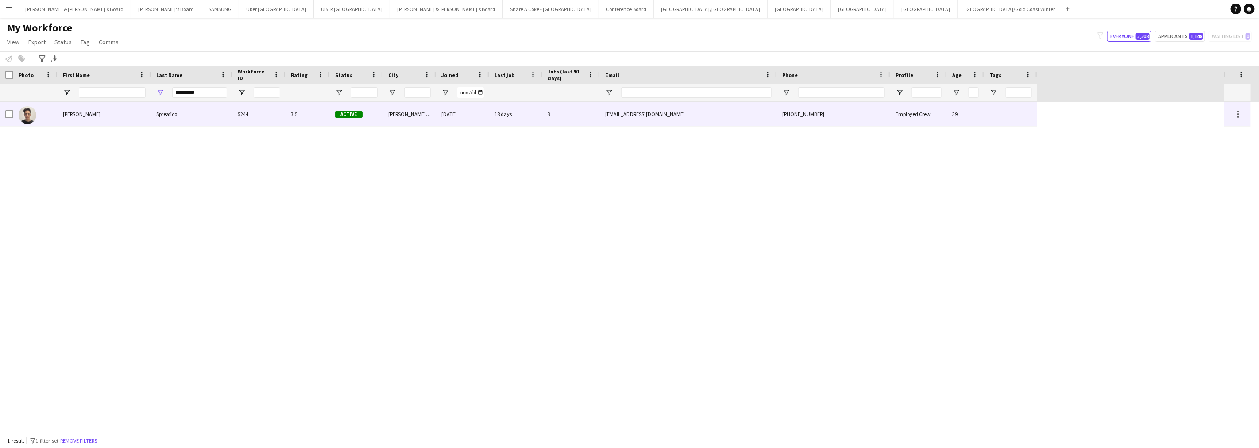
click at [127, 114] on div "[PERSON_NAME]" at bounding box center [104, 114] width 93 height 24
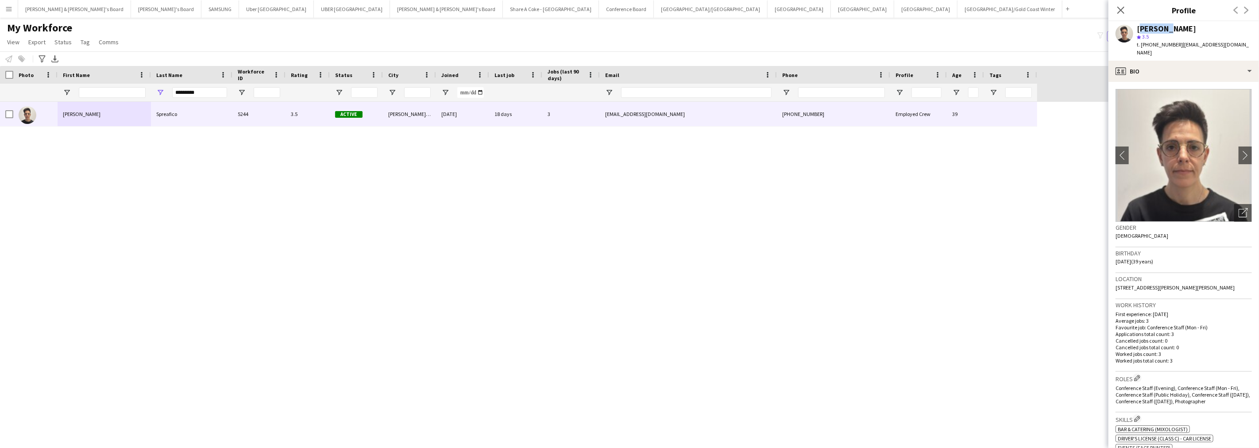
drag, startPoint x: 1139, startPoint y: 27, endPoint x: 1163, endPoint y: 27, distance: 23.9
click at [1163, 27] on div "[PERSON_NAME]" at bounding box center [1166, 29] width 59 height 8
drag, startPoint x: 1179, startPoint y: 43, endPoint x: 1245, endPoint y: 47, distance: 65.7
click at [1245, 47] on div "[PERSON_NAME] star 3.5 t. [PHONE_NUMBER] | [EMAIL_ADDRESS][DOMAIN_NAME]" at bounding box center [1184, 40] width 151 height 39
drag, startPoint x: 1150, startPoint y: 44, endPoint x: 1175, endPoint y: 46, distance: 24.8
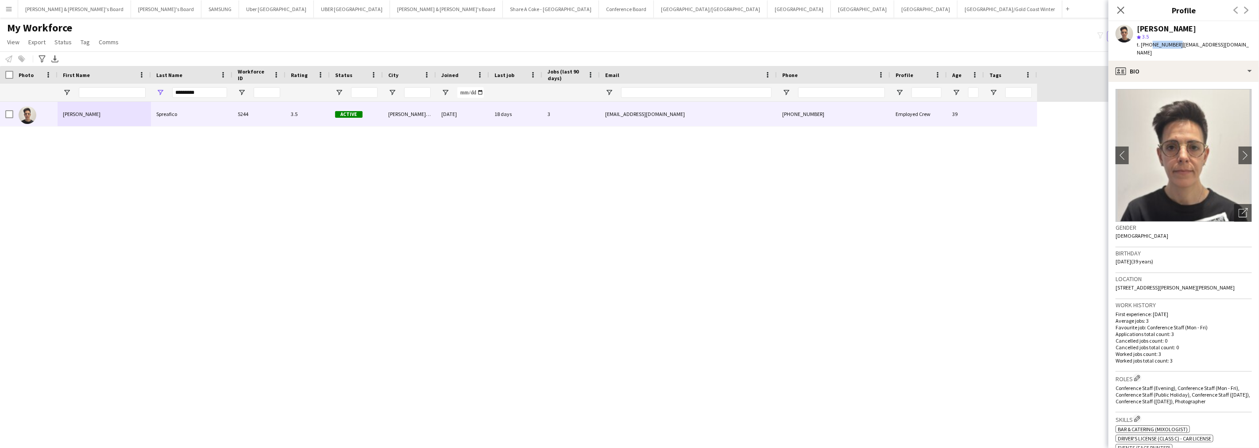
click at [1175, 46] on span "t. [PHONE_NUMBER]" at bounding box center [1160, 44] width 46 height 7
drag, startPoint x: 1114, startPoint y: 281, endPoint x: 1176, endPoint y: 282, distance: 62.0
click at [1176, 282] on app-crew-profile-bio "chevron-left chevron-right Open photos pop-in Gender [DEMOGRAPHIC_DATA] Birthda…" at bounding box center [1184, 265] width 151 height 366
click at [1156, 72] on div "profile Bio" at bounding box center [1184, 71] width 151 height 21
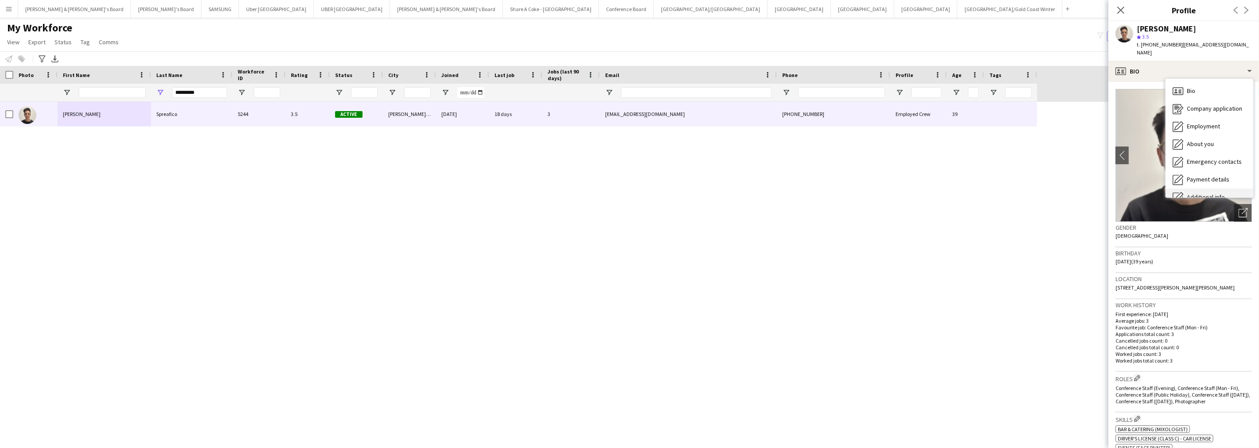
click at [1197, 189] on div "Additional info Additional info" at bounding box center [1210, 198] width 88 height 18
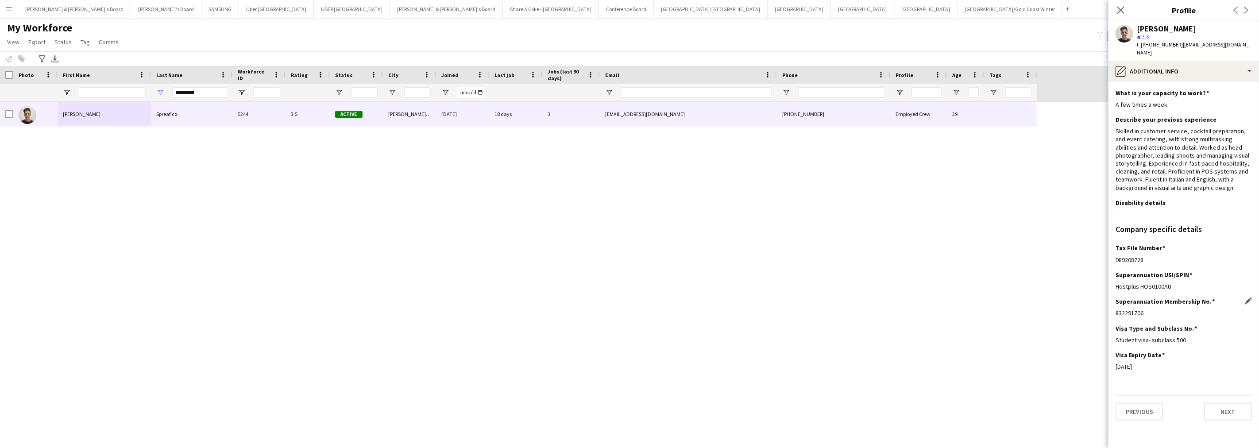
drag, startPoint x: 1114, startPoint y: 307, endPoint x: 1156, endPoint y: 307, distance: 41.6
click at [1156, 307] on app-section-data-types "What is your capacity to work? Edit this field A few times a week Describe your…" at bounding box center [1184, 265] width 151 height 366
drag, startPoint x: 1114, startPoint y: 330, endPoint x: 1237, endPoint y: 324, distance: 122.8
click at [1237, 324] on app-section-data-types "What is your capacity to work? Edit this field A few times a week Describe your…" at bounding box center [1184, 265] width 151 height 366
drag, startPoint x: 1212, startPoint y: 329, endPoint x: 1116, endPoint y: 334, distance: 96.2
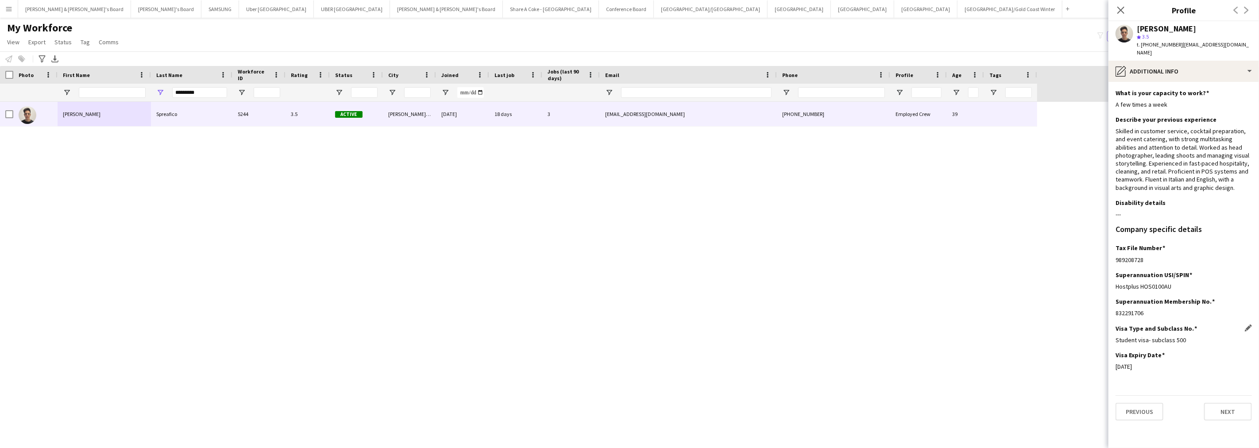
click at [1116, 336] on div "Student visa- subclass 500" at bounding box center [1184, 340] width 136 height 8
drag, startPoint x: 1114, startPoint y: 357, endPoint x: 1166, endPoint y: 360, distance: 52.3
click at [1166, 361] on app-section-data-types "What is your capacity to work? Edit this field A few times a week Describe your…" at bounding box center [1184, 265] width 151 height 366
drag, startPoint x: 1114, startPoint y: 253, endPoint x: 1152, endPoint y: 253, distance: 38.1
click at [1145, 253] on app-section-data-types "What is your capacity to work? Edit this field A few times a week Describe your…" at bounding box center [1184, 265] width 151 height 366
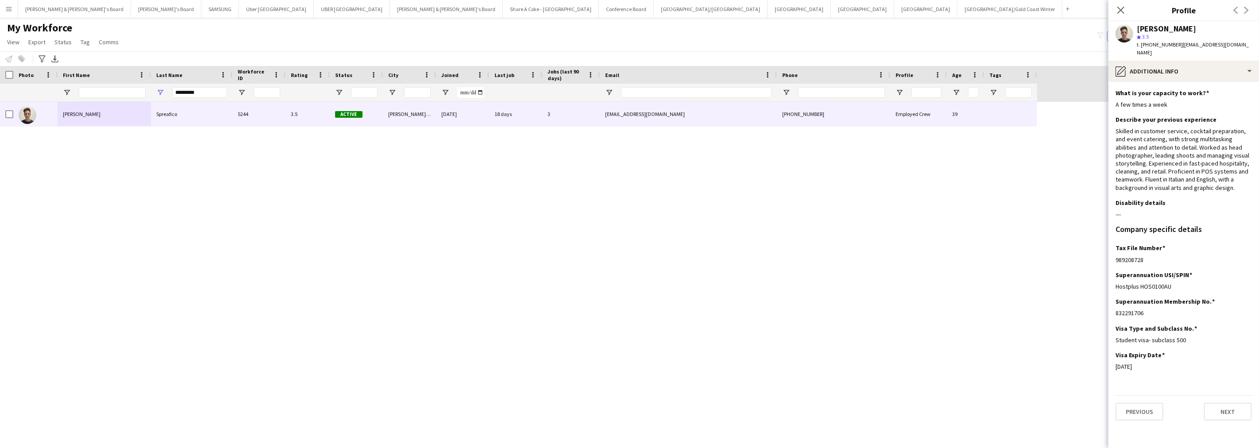
drag, startPoint x: 1138, startPoint y: 28, endPoint x: 1211, endPoint y: 32, distance: 73.6
click at [1211, 32] on div "[PERSON_NAME] star 3.5 t. [PHONE_NUMBER] | [EMAIL_ADDRESS][DOMAIN_NAME]" at bounding box center [1194, 41] width 115 height 32
click at [1196, 32] on div "[PERSON_NAME]" at bounding box center [1166, 29] width 59 height 8
drag, startPoint x: 1198, startPoint y: 29, endPoint x: 1139, endPoint y: 26, distance: 59.4
click at [1139, 26] on div "[PERSON_NAME]" at bounding box center [1166, 29] width 59 height 8
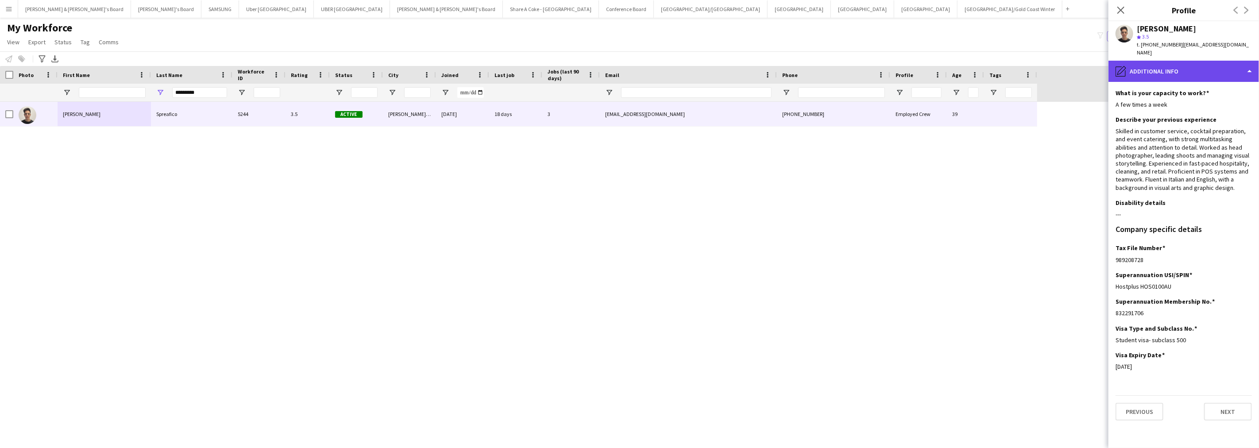
click at [1159, 62] on div "pencil4 Additional info" at bounding box center [1184, 71] width 151 height 21
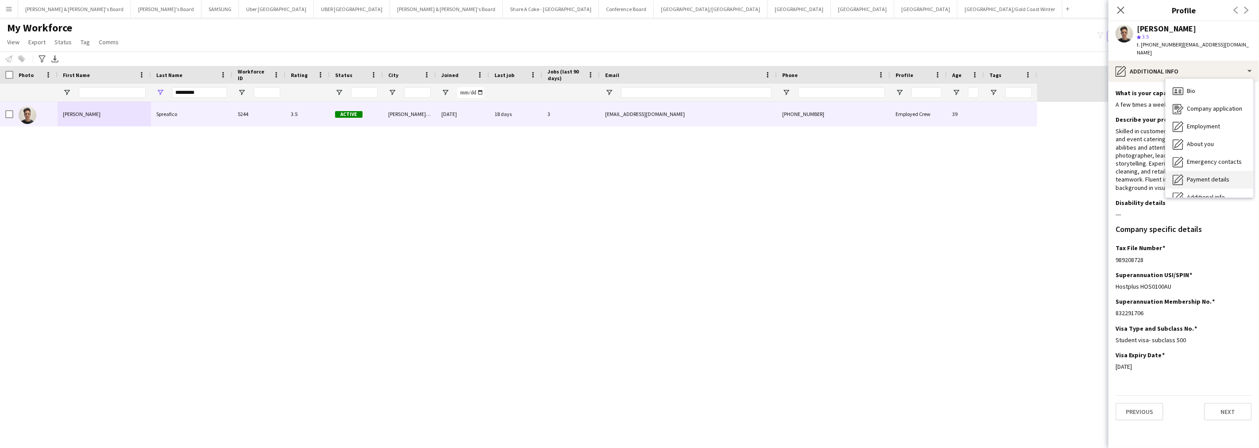
click at [1206, 175] on span "Payment details" at bounding box center [1208, 179] width 43 height 8
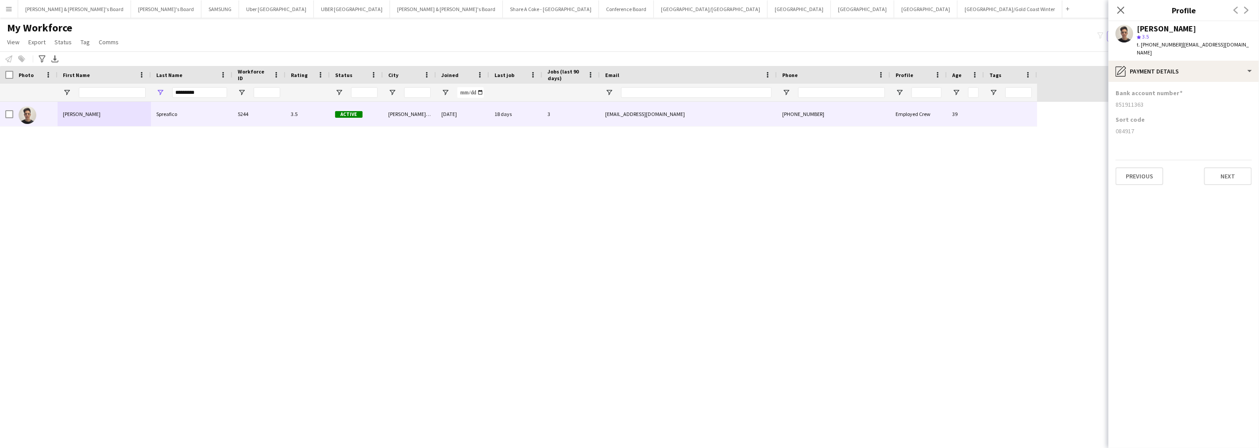
click at [1117, 127] on div "084917" at bounding box center [1184, 131] width 136 height 8
drag, startPoint x: 1117, startPoint y: 122, endPoint x: 1132, endPoint y: 123, distance: 15.1
click at [1132, 127] on div "084917" at bounding box center [1184, 131] width 136 height 8
drag, startPoint x: 1116, startPoint y: 96, endPoint x: 1156, endPoint y: 98, distance: 40.4
click at [1156, 101] on div "851911363" at bounding box center [1184, 105] width 136 height 8
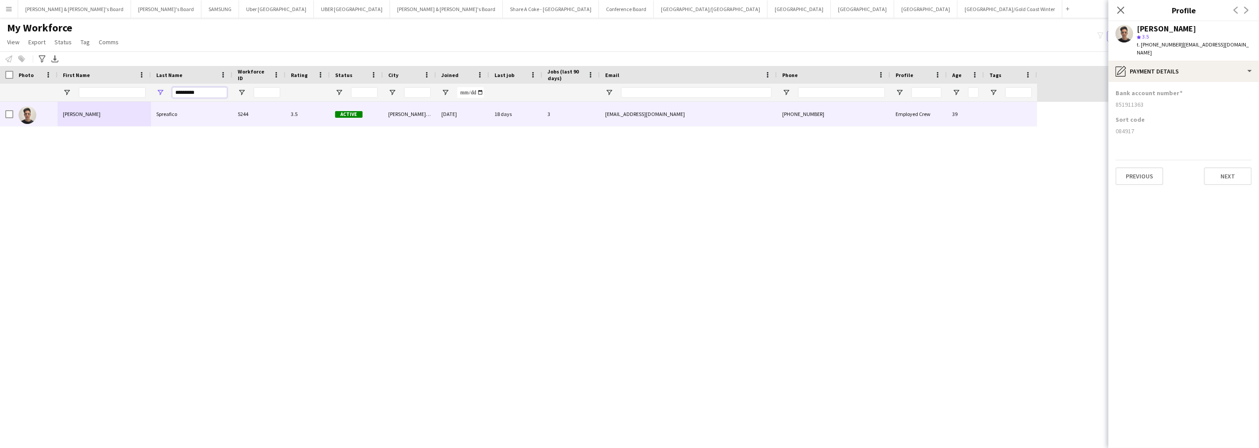
drag, startPoint x: 209, startPoint y: 94, endPoint x: 114, endPoint y: 97, distance: 94.8
click at [114, 97] on div "*********" at bounding box center [518, 93] width 1037 height 18
paste input "Last Name Filter Input"
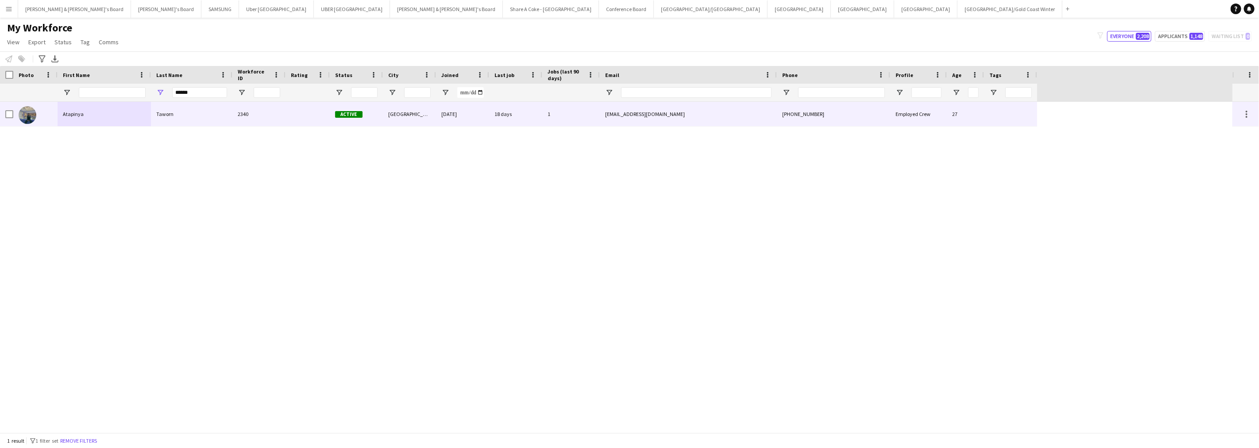
click at [92, 114] on div "Atapinya" at bounding box center [104, 114] width 93 height 24
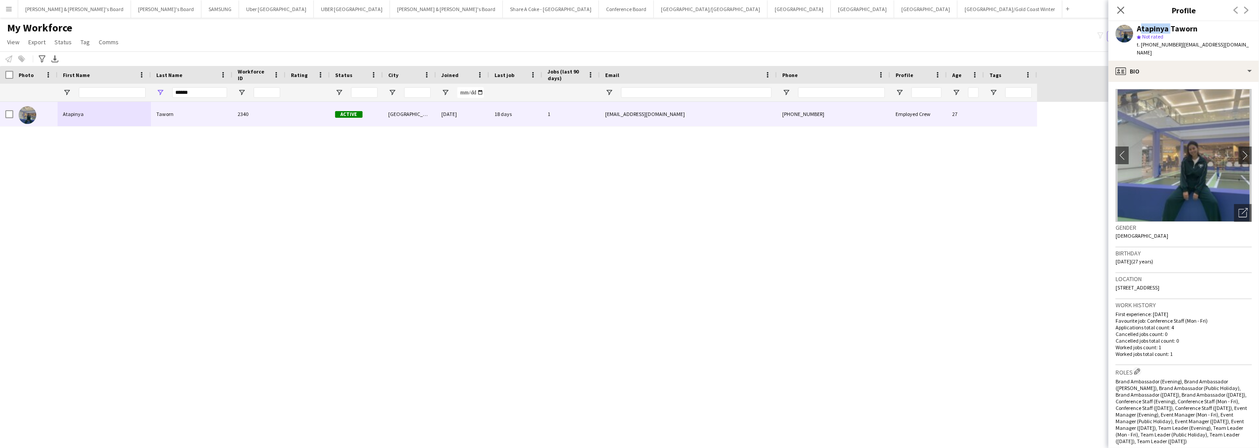
drag, startPoint x: 1136, startPoint y: 27, endPoint x: 1167, endPoint y: 29, distance: 30.6
click at [1167, 29] on div "Atapinya Taworn star Not rated t. [PHONE_NUMBER] | [EMAIL_ADDRESS][DOMAIN_NAME]" at bounding box center [1184, 40] width 151 height 39
drag, startPoint x: 1176, startPoint y: 46, endPoint x: 1232, endPoint y: 46, distance: 55.8
click at [1232, 46] on app-profile-header "Atapinya Taworn star Not rated t. [PHONE_NUMBER] | [EMAIL_ADDRESS][DOMAIN_NAME]" at bounding box center [1184, 40] width 151 height 39
drag, startPoint x: 1149, startPoint y: 44, endPoint x: 1172, endPoint y: 45, distance: 23.0
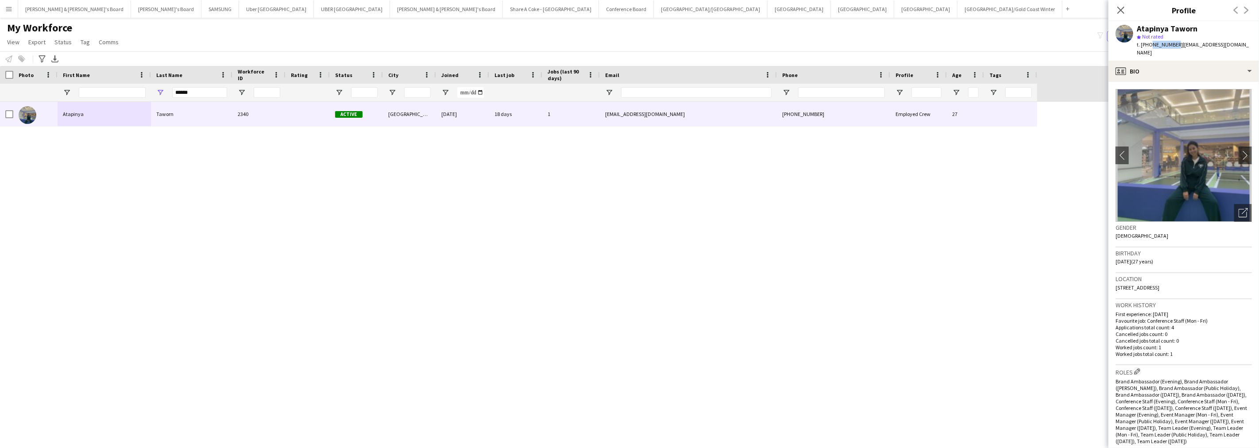
click at [1172, 45] on span "t. [PHONE_NUMBER]" at bounding box center [1160, 44] width 46 height 7
drag, startPoint x: 1116, startPoint y: 281, endPoint x: 1150, endPoint y: 282, distance: 34.1
click at [1150, 282] on div "Location [STREET_ADDRESS]" at bounding box center [1184, 286] width 136 height 26
click at [1190, 64] on div "profile Bio" at bounding box center [1184, 71] width 151 height 21
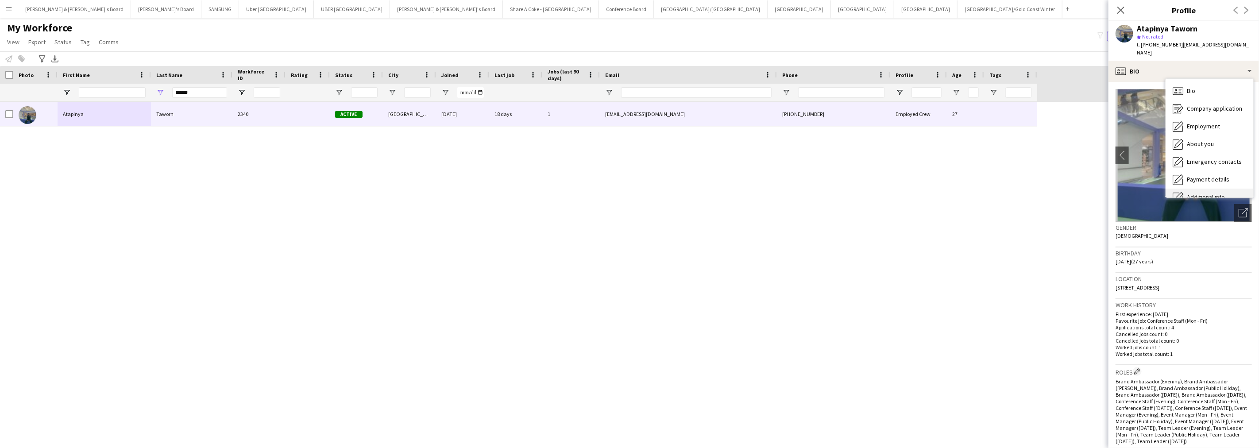
click at [1191, 193] on span "Additional info" at bounding box center [1206, 197] width 38 height 8
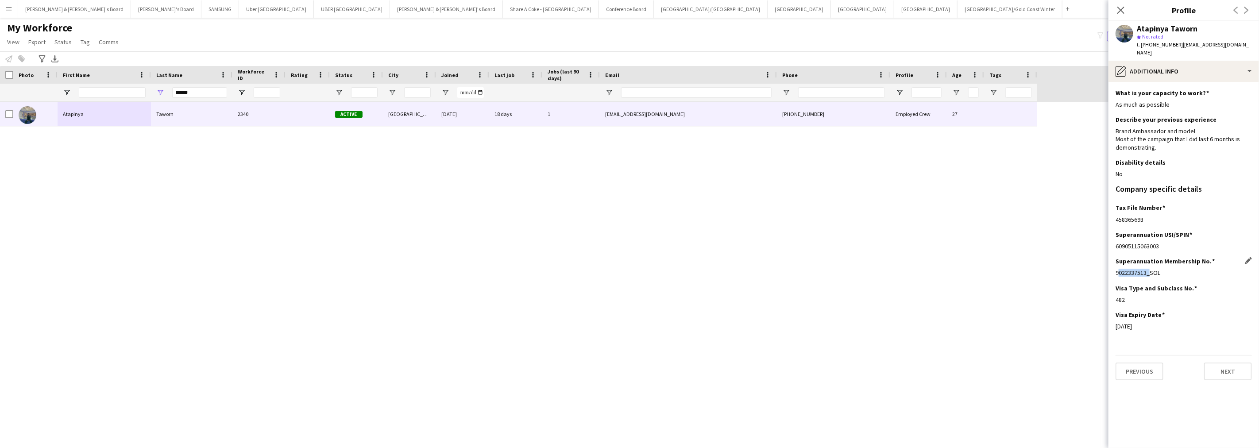
drag, startPoint x: 1115, startPoint y: 265, endPoint x: 1145, endPoint y: 267, distance: 30.2
click at [1145, 267] on app-section-data-types "What is your capacity to work? Edit this field As much as possible Describe you…" at bounding box center [1184, 265] width 151 height 366
drag, startPoint x: 1115, startPoint y: 211, endPoint x: 1167, endPoint y: 212, distance: 52.3
click at [1167, 212] on app-section-data-types "What is your capacity to work? Edit this field As much as possible Describe you…" at bounding box center [1184, 265] width 151 height 366
drag, startPoint x: 1114, startPoint y: 319, endPoint x: 1241, endPoint y: 295, distance: 128.5
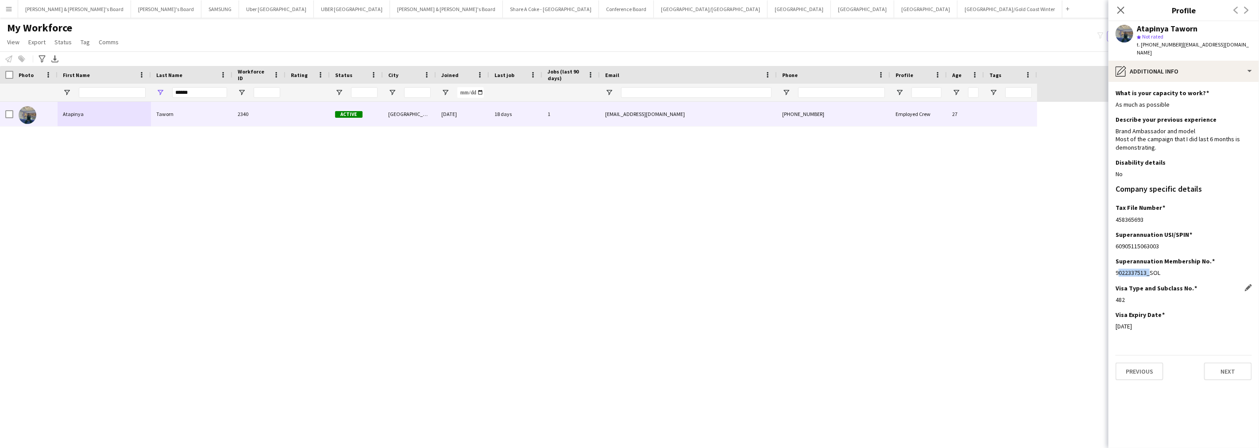
click at [1164, 317] on app-section-data-types "What is your capacity to work? Edit this field As much as possible Describe you…" at bounding box center [1184, 265] width 151 height 366
click at [1162, 61] on div "pencil4 Additional info" at bounding box center [1184, 71] width 151 height 21
click at [1185, 82] on div "Bio Bio" at bounding box center [1210, 91] width 88 height 18
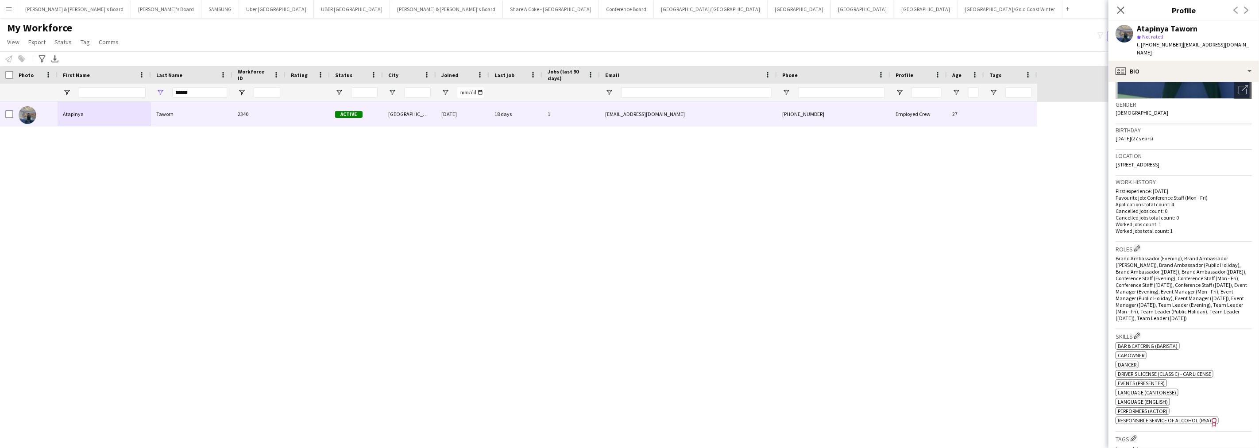
scroll to position [197, 0]
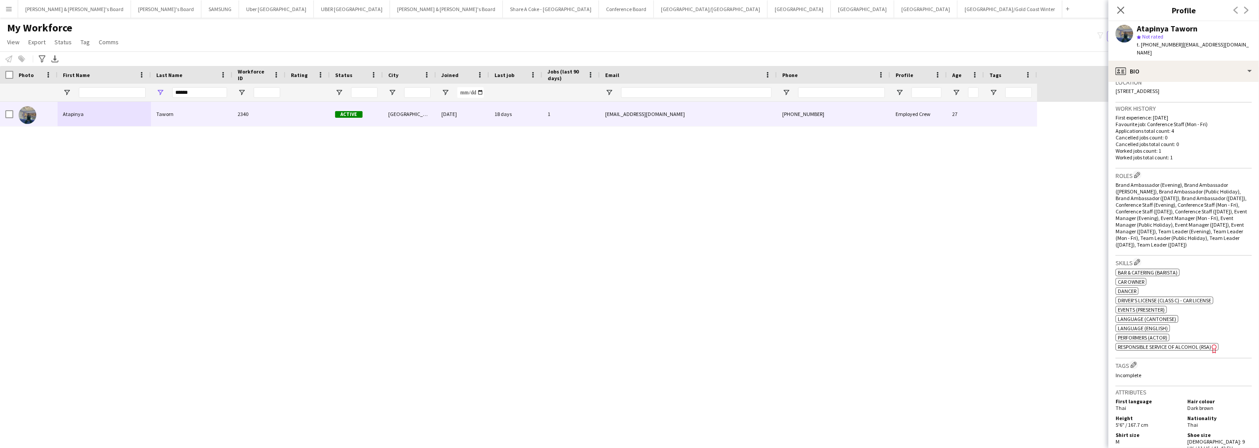
drag, startPoint x: 1138, startPoint y: 28, endPoint x: 1214, endPoint y: 29, distance: 75.7
click at [1214, 29] on div "Atapinya Taworn" at bounding box center [1194, 29] width 115 height 8
click at [1142, 68] on div "profile Bio" at bounding box center [1184, 71] width 151 height 21
click at [1192, 175] on span "Payment details" at bounding box center [1208, 179] width 43 height 8
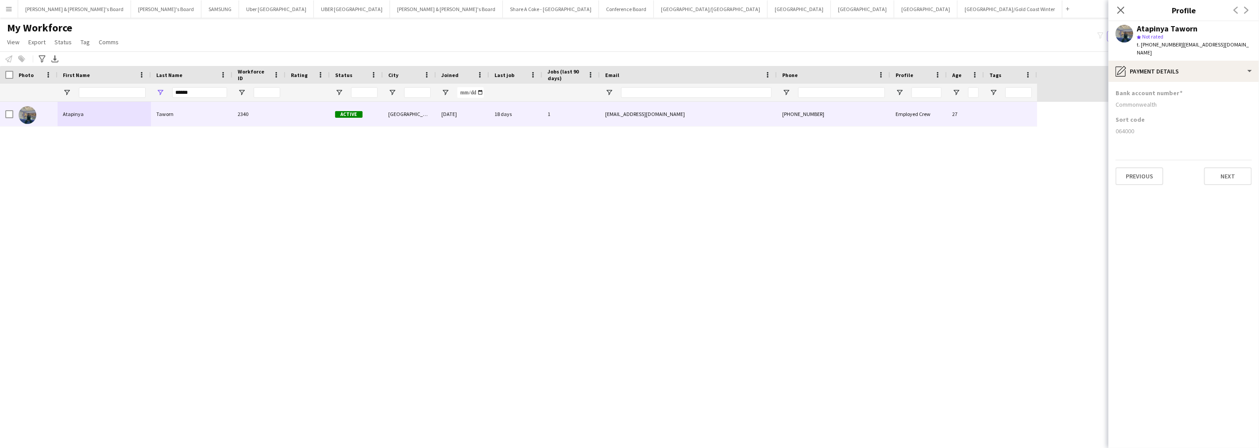
drag, startPoint x: 1113, startPoint y: 120, endPoint x: 1154, endPoint y: 126, distance: 42.0
click at [1154, 126] on app-section-data-types "Bank account number Commonwealth Sort code [FINANCIAL_ID] Previous Next" at bounding box center [1184, 265] width 151 height 366
drag, startPoint x: 205, startPoint y: 93, endPoint x: 159, endPoint y: 91, distance: 45.2
click at [159, 91] on div "******" at bounding box center [191, 93] width 81 height 18
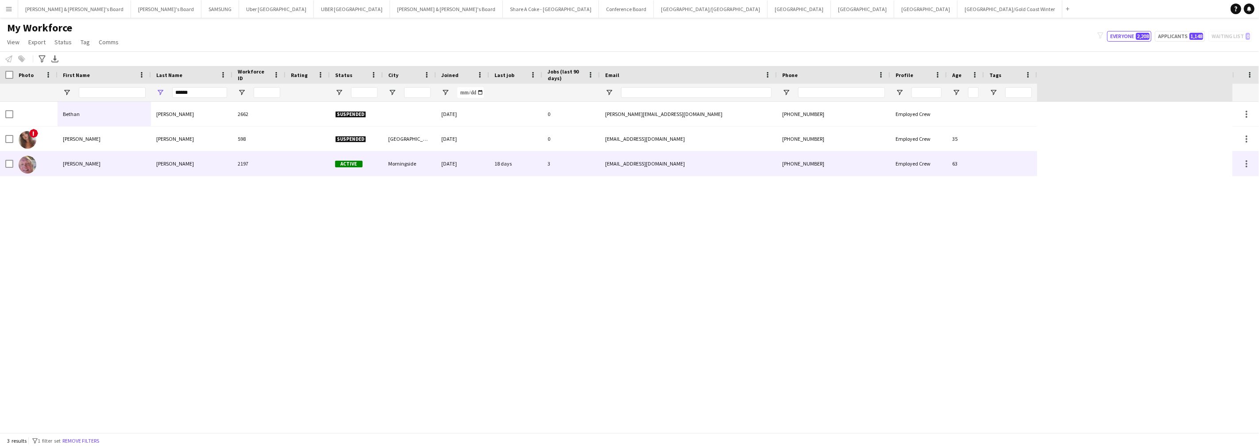
click at [127, 161] on div "[PERSON_NAME]" at bounding box center [104, 163] width 93 height 24
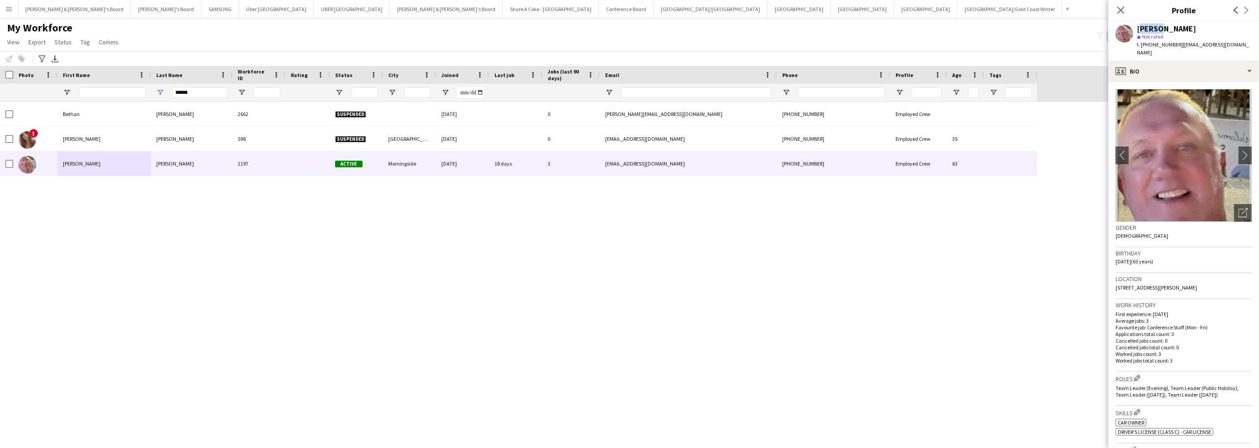
drag, startPoint x: 1137, startPoint y: 27, endPoint x: 1156, endPoint y: 28, distance: 18.6
click at [1156, 28] on div "[PERSON_NAME]" at bounding box center [1166, 29] width 59 height 8
drag, startPoint x: 1159, startPoint y: 27, endPoint x: 1184, endPoint y: 29, distance: 25.8
click at [1184, 29] on div "[PERSON_NAME]" at bounding box center [1194, 29] width 115 height 8
drag, startPoint x: 1176, startPoint y: 45, endPoint x: 1255, endPoint y: 47, distance: 79.3
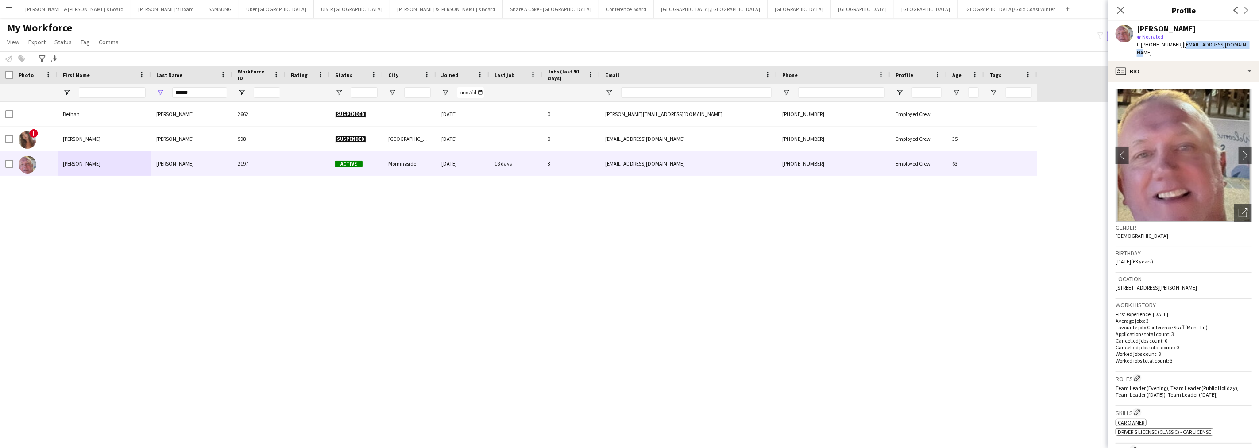
click at [1255, 47] on app-profile-header "[PERSON_NAME] star Not rated t. [PHONE_NUMBER] | [EMAIL_ADDRESS][DOMAIN_NAME]" at bounding box center [1184, 40] width 151 height 39
drag, startPoint x: 1149, startPoint y: 42, endPoint x: 1172, endPoint y: 46, distance: 23.4
click at [1172, 46] on span "t. [PHONE_NUMBER]" at bounding box center [1160, 44] width 46 height 7
drag, startPoint x: 1117, startPoint y: 279, endPoint x: 1149, endPoint y: 279, distance: 32.3
click at [1149, 284] on span "[STREET_ADDRESS][PERSON_NAME]" at bounding box center [1156, 287] width 81 height 7
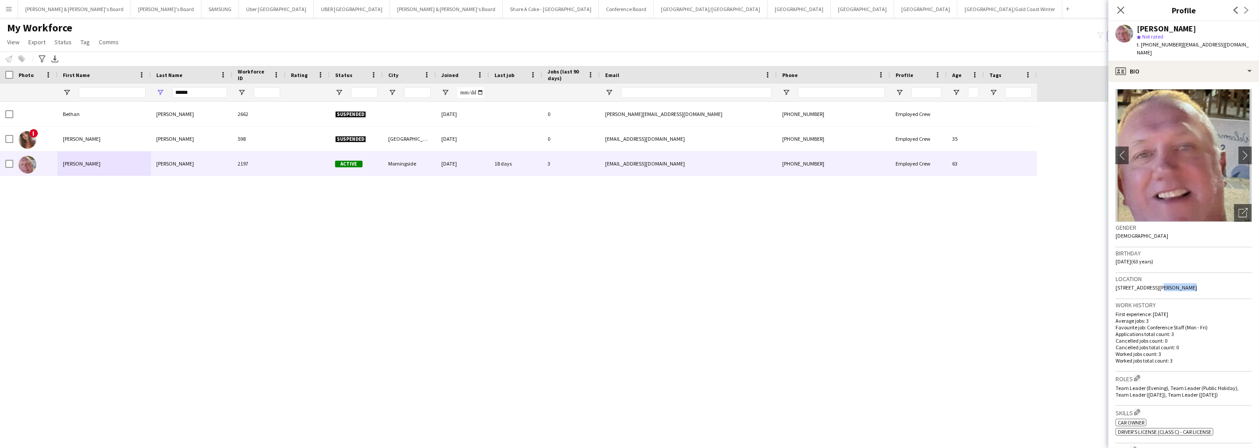
drag, startPoint x: 1153, startPoint y: 278, endPoint x: 1179, endPoint y: 276, distance: 25.3
click at [1179, 284] on span "[STREET_ADDRESS][PERSON_NAME]" at bounding box center [1156, 287] width 81 height 7
click at [1162, 65] on div "profile Bio" at bounding box center [1184, 71] width 151 height 21
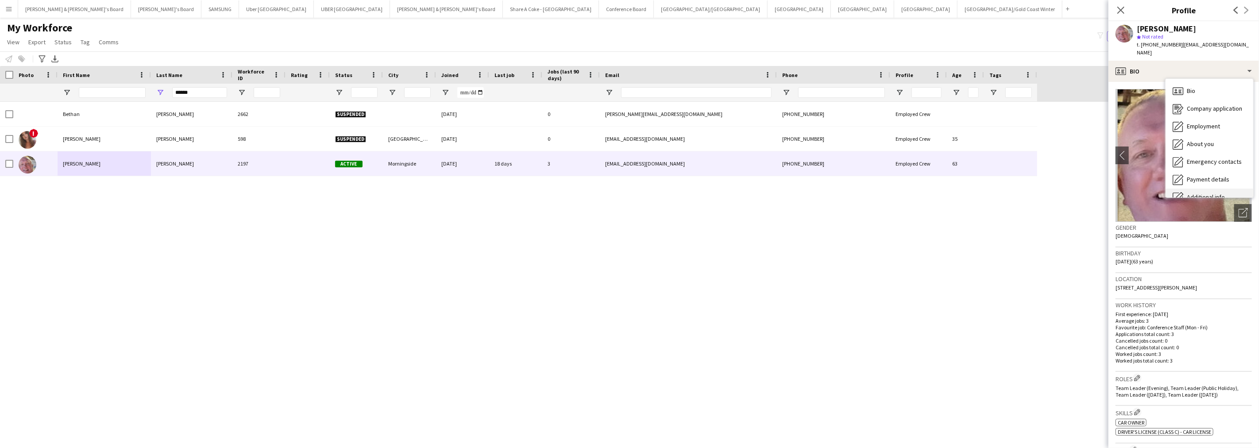
click at [1190, 193] on span "Additional info" at bounding box center [1206, 197] width 38 height 8
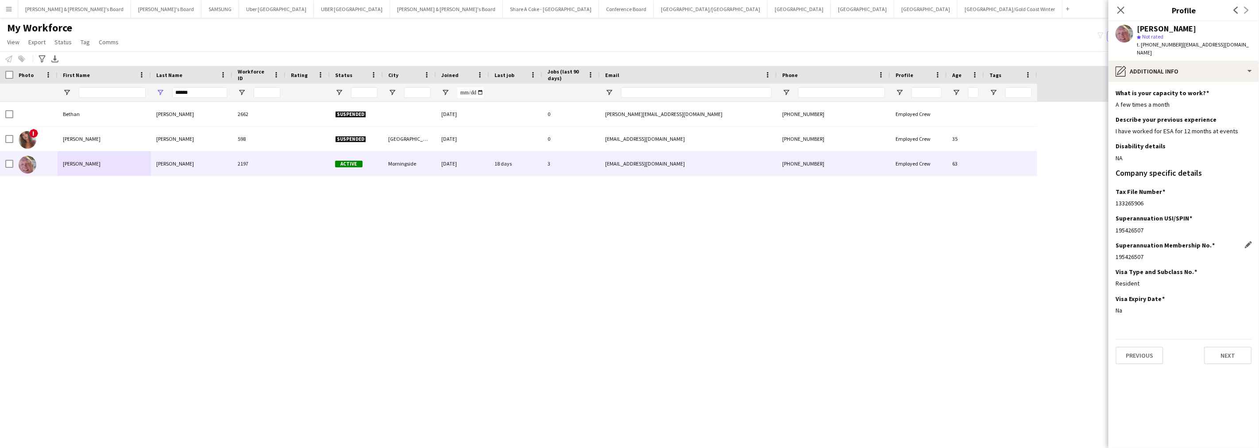
drag, startPoint x: 1116, startPoint y: 250, endPoint x: 1145, endPoint y: 251, distance: 28.8
click at [1145, 253] on div "195426507" at bounding box center [1184, 257] width 136 height 8
click at [622, 328] on div "[PERSON_NAME] 2662 Suspended [DATE] 0 [EMAIL_ADDRESS][DOMAIN_NAME] [PHONE_NUMBE…" at bounding box center [616, 267] width 1233 height 331
drag, startPoint x: 1137, startPoint y: 27, endPoint x: 1192, endPoint y: 30, distance: 55.4
click at [1192, 30] on div "[PERSON_NAME]" at bounding box center [1194, 29] width 115 height 8
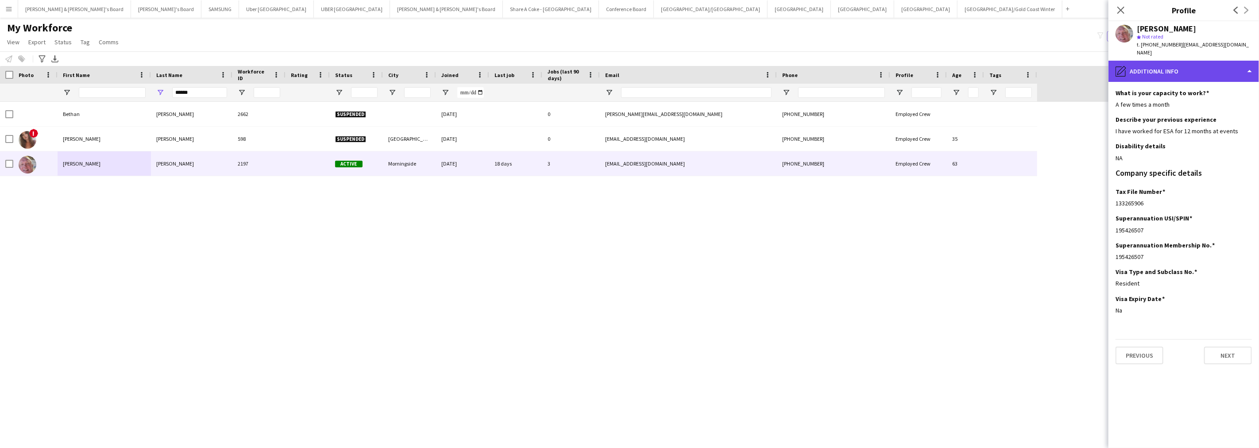
click at [1192, 71] on div "pencil4 Additional info" at bounding box center [1184, 71] width 151 height 21
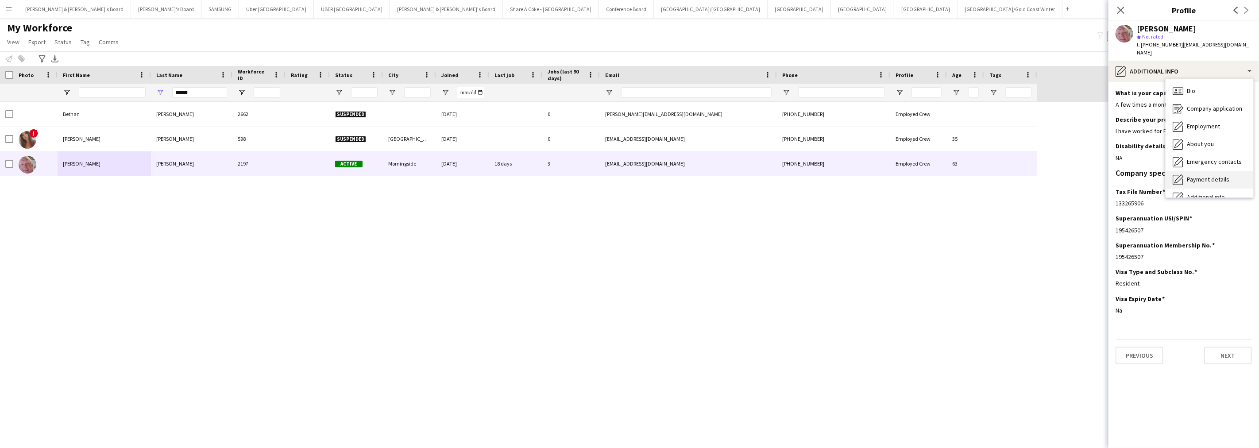
click at [1199, 171] on div "Payment details Payment details" at bounding box center [1210, 180] width 88 height 18
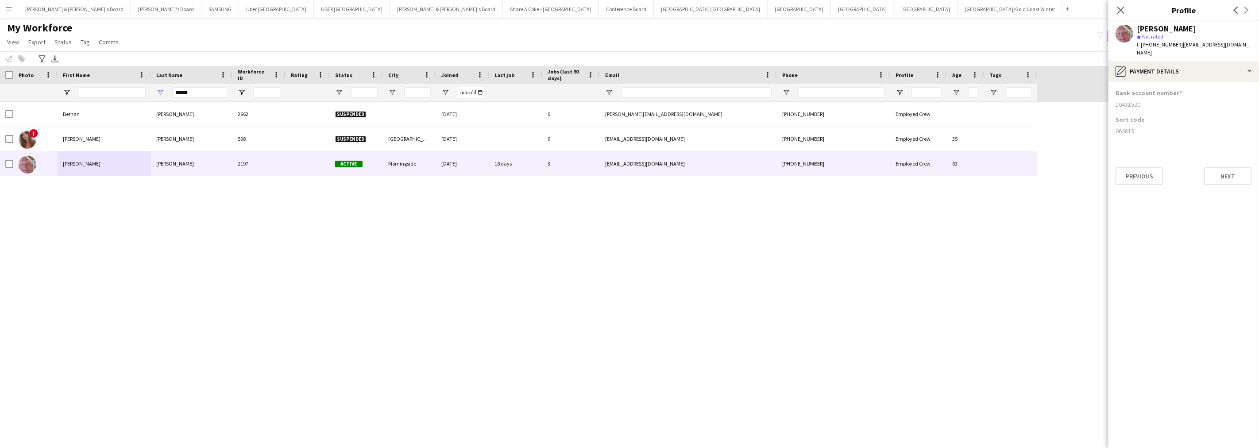
drag, startPoint x: 1115, startPoint y: 126, endPoint x: 1145, endPoint y: 126, distance: 30.6
click at [1145, 126] on app-section-data-types "Bank account number [FINANCIAL_ID] Sort code [FINANCIAL_ID] Previous Next" at bounding box center [1184, 265] width 151 height 366
drag, startPoint x: 1113, startPoint y: 96, endPoint x: 1151, endPoint y: 95, distance: 38.1
click at [1151, 95] on app-section-data-types "Bank account number [FINANCIAL_ID] Sort code [FINANCIAL_ID] Previous Next" at bounding box center [1184, 265] width 151 height 366
click at [194, 91] on input "******" at bounding box center [199, 92] width 55 height 11
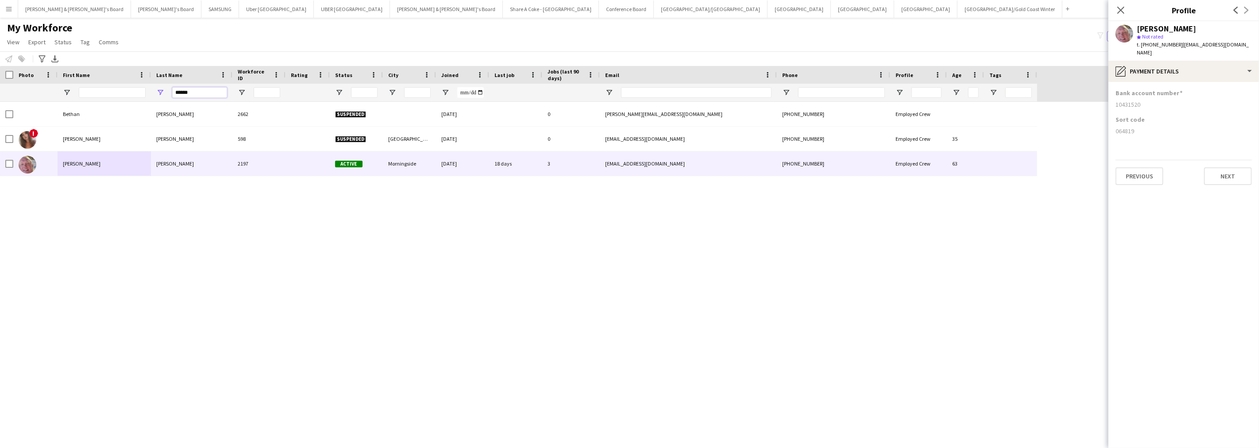
drag, startPoint x: 194, startPoint y: 91, endPoint x: 140, endPoint y: 92, distance: 53.6
click at [140, 92] on div "******" at bounding box center [518, 93] width 1037 height 18
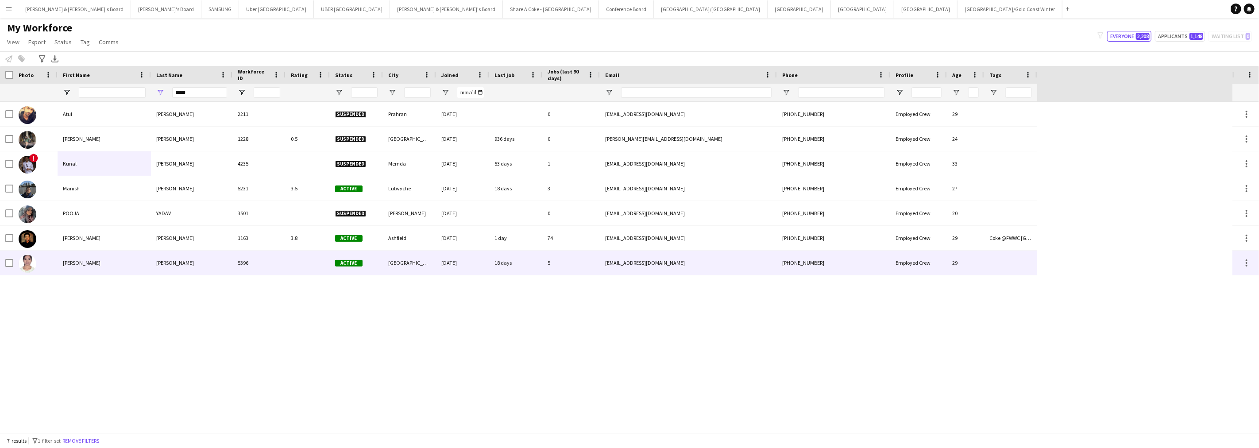
click at [141, 264] on div "[PERSON_NAME]" at bounding box center [104, 263] width 93 height 24
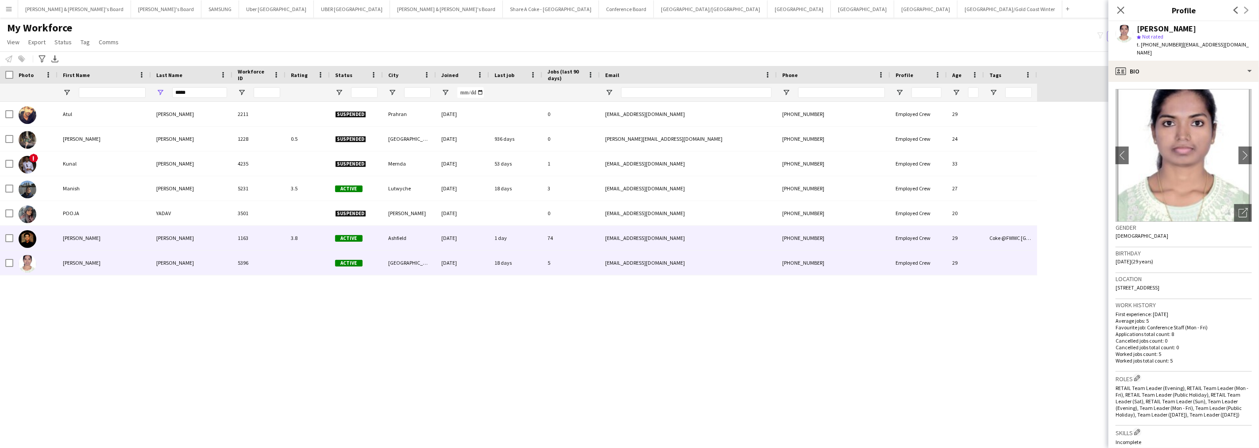
click at [101, 236] on div "[PERSON_NAME]" at bounding box center [104, 238] width 93 height 24
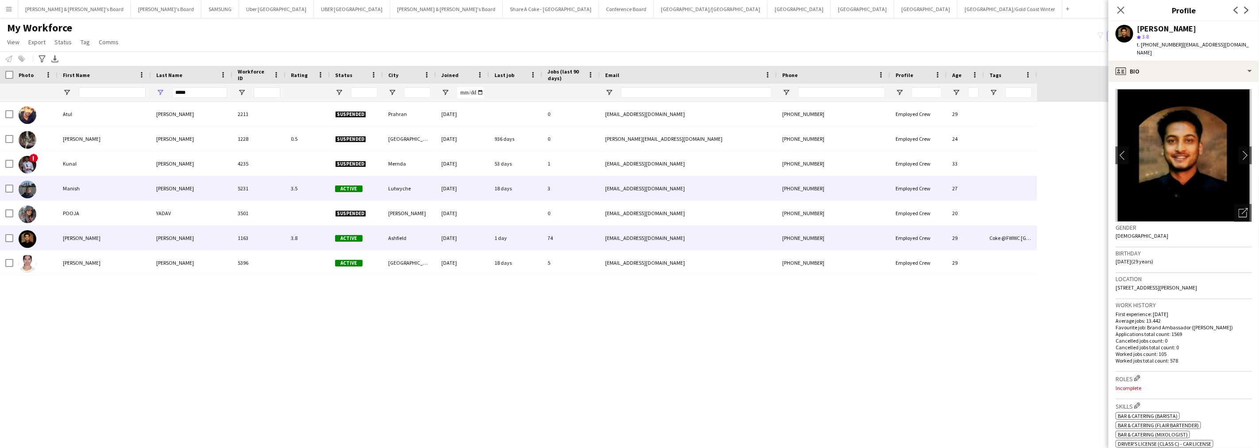
click at [117, 192] on div "Manish" at bounding box center [104, 188] width 93 height 24
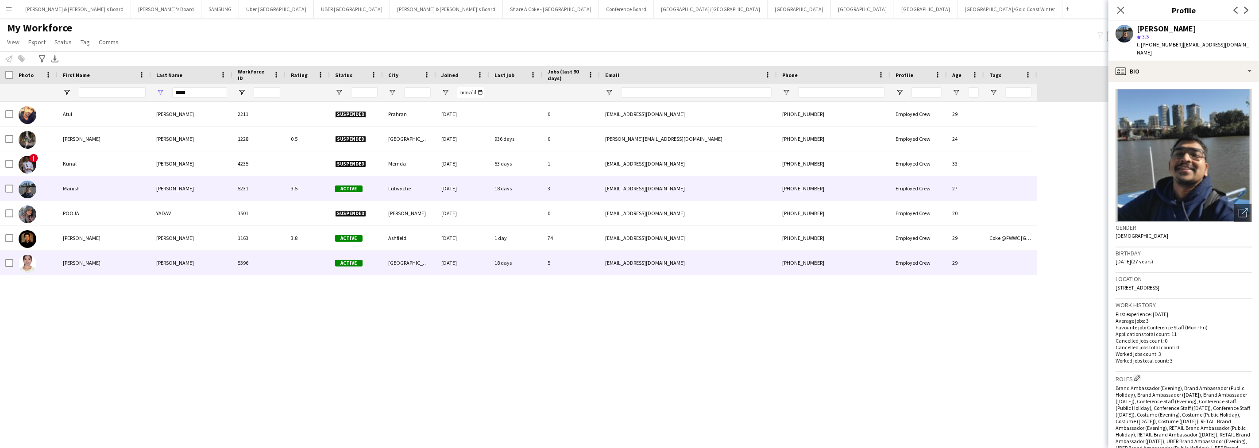
click at [116, 261] on div "[PERSON_NAME]" at bounding box center [104, 263] width 93 height 24
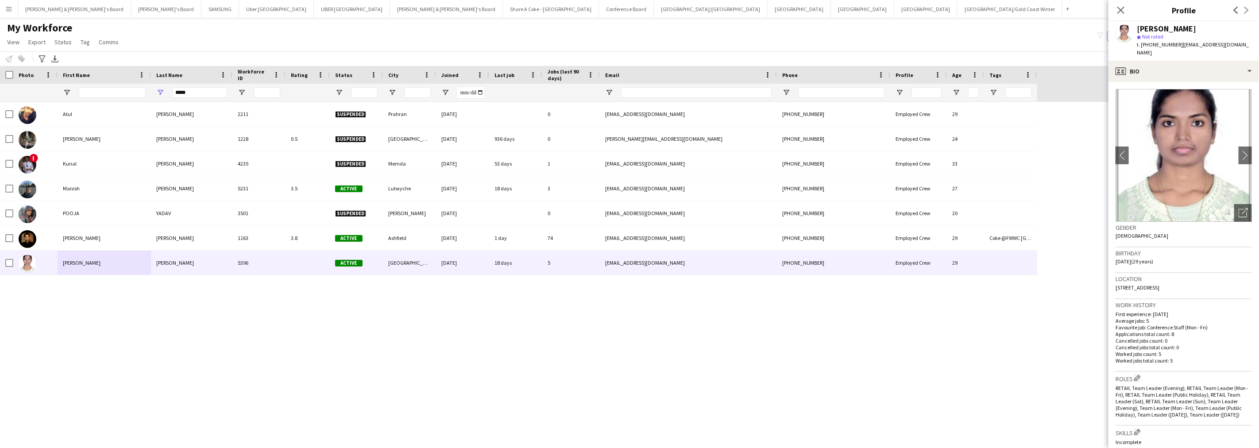
drag, startPoint x: 1138, startPoint y: 24, endPoint x: 1203, endPoint y: 27, distance: 65.1
click at [1196, 27] on div "[PERSON_NAME]" at bounding box center [1166, 29] width 59 height 8
drag, startPoint x: 1176, startPoint y: 45, endPoint x: 1255, endPoint y: 54, distance: 79.0
click at [1234, 47] on app-profile-header "[PERSON_NAME] star Not rated t. [PHONE_NUMBER] | [EMAIL_ADDRESS][DOMAIN_NAME]" at bounding box center [1184, 40] width 151 height 39
drag, startPoint x: 1149, startPoint y: 45, endPoint x: 1172, endPoint y: 45, distance: 22.6
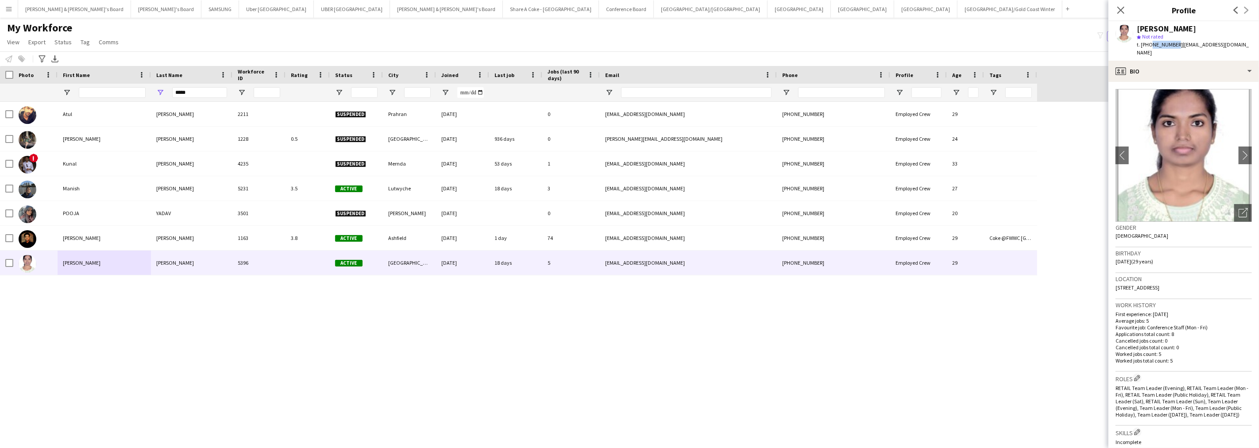
click at [1172, 45] on span "t. [PHONE_NUMBER]" at bounding box center [1160, 44] width 46 height 7
drag, startPoint x: 1115, startPoint y: 280, endPoint x: 1174, endPoint y: 275, distance: 59.5
click at [1174, 275] on app-crew-profile-bio "chevron-left chevron-right Open photos pop-in Gender [DEMOGRAPHIC_DATA] Birthda…" at bounding box center [1184, 265] width 151 height 366
click at [1160, 284] on span "[STREET_ADDRESS]" at bounding box center [1138, 287] width 44 height 7
drag, startPoint x: 1163, startPoint y: 277, endPoint x: 1214, endPoint y: 278, distance: 50.9
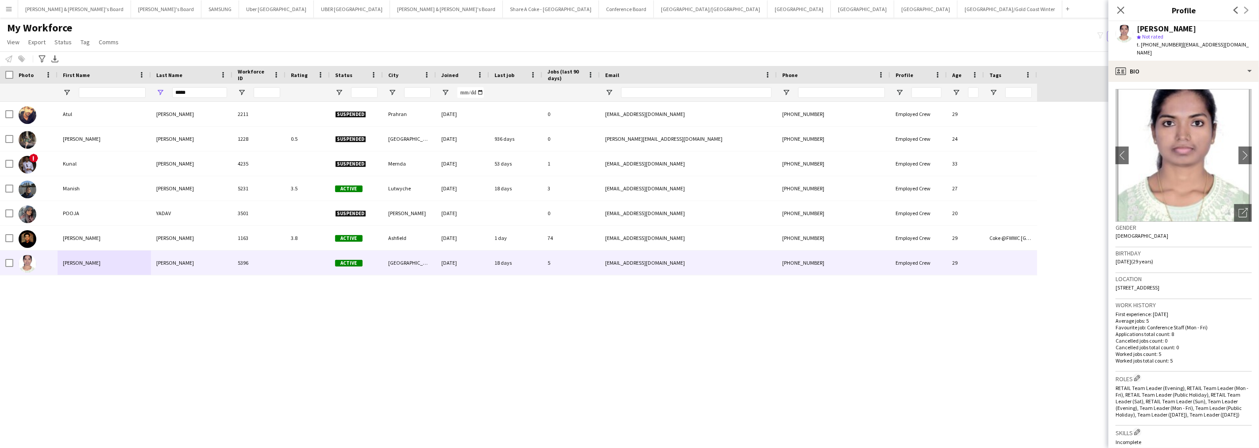
click at [1160, 284] on span "[STREET_ADDRESS]" at bounding box center [1138, 287] width 44 height 7
drag, startPoint x: 1155, startPoint y: 63, endPoint x: 1160, endPoint y: 81, distance: 18.9
click at [1155, 63] on div "profile Bio" at bounding box center [1184, 71] width 151 height 21
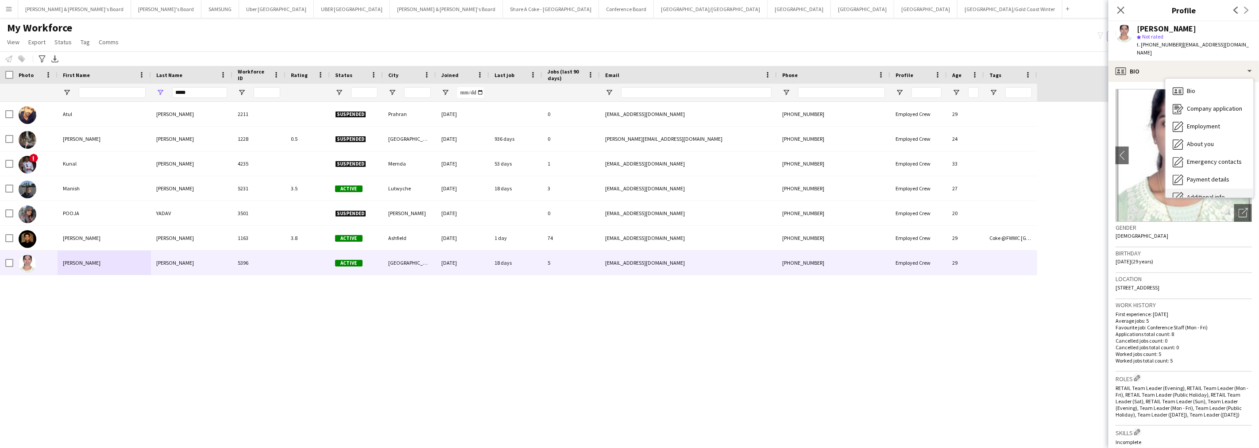
click at [1199, 189] on div "Additional info Additional info" at bounding box center [1210, 198] width 88 height 18
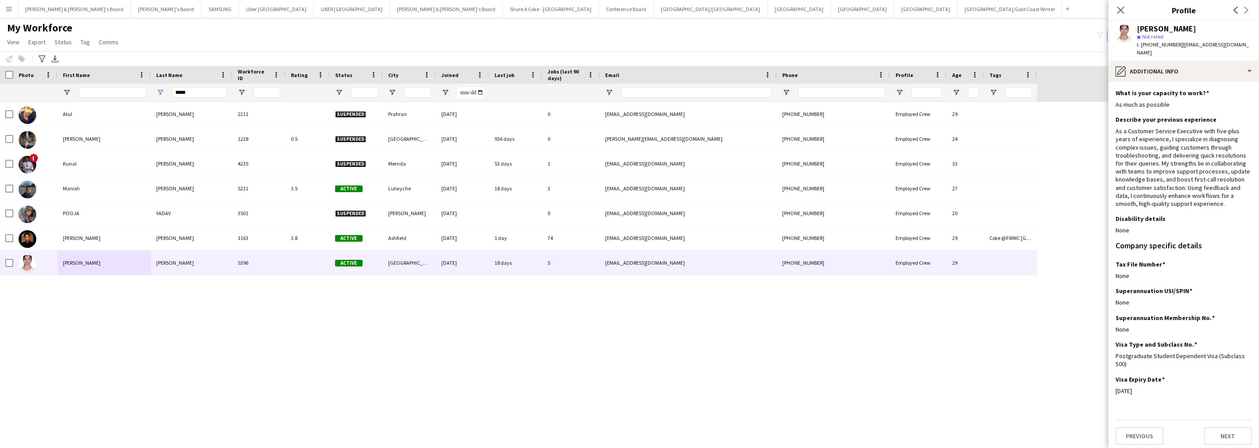
drag, startPoint x: 1116, startPoint y: 348, endPoint x: 1252, endPoint y: 350, distance: 135.9
click at [1252, 350] on app-section-data-types "What is your capacity to work? Edit this field As much as possible Describe you…" at bounding box center [1184, 265] width 151 height 366
drag, startPoint x: 1114, startPoint y: 378, endPoint x: 1179, endPoint y: 375, distance: 64.2
click at [1179, 375] on app-section-data-types "What is your capacity to work? Edit this field As much as possible Describe you…" at bounding box center [1184, 265] width 151 height 366
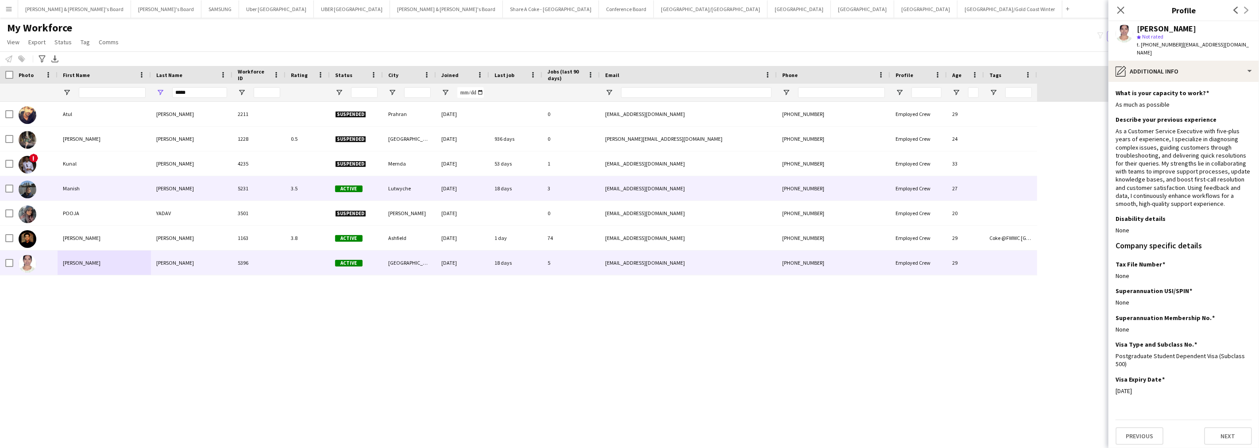
click at [98, 190] on div "Manish" at bounding box center [104, 188] width 93 height 24
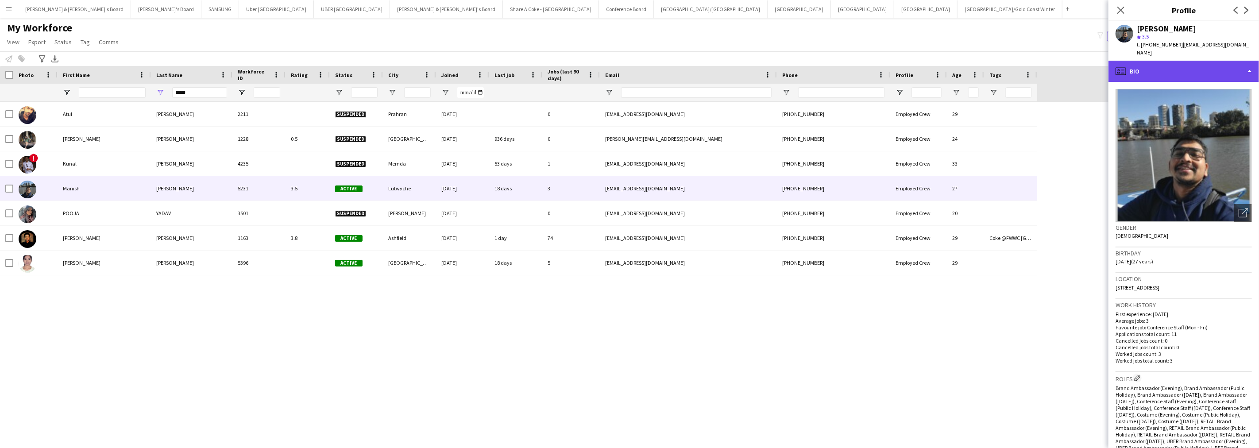
click at [1194, 62] on div "profile Bio" at bounding box center [1184, 71] width 151 height 21
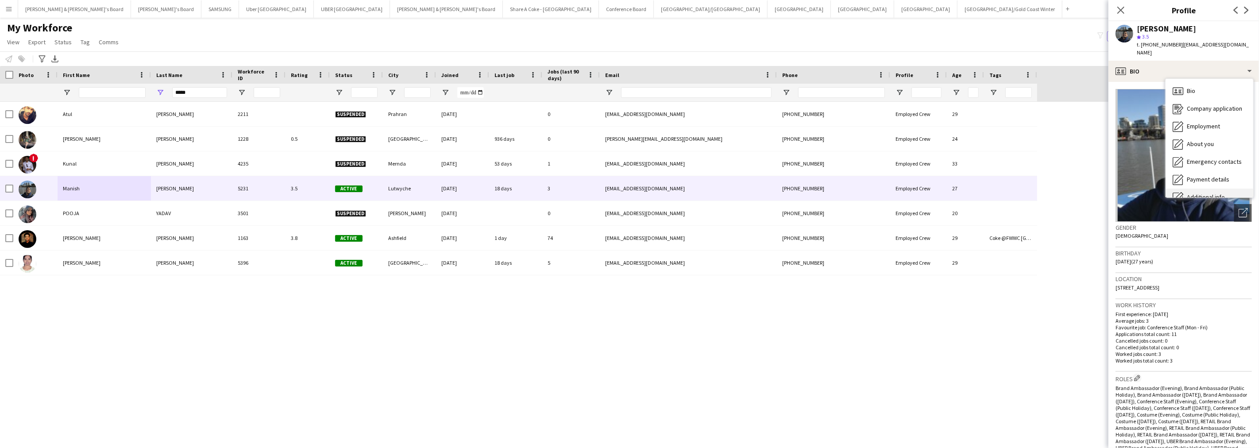
click at [1206, 193] on span "Additional info" at bounding box center [1206, 197] width 38 height 8
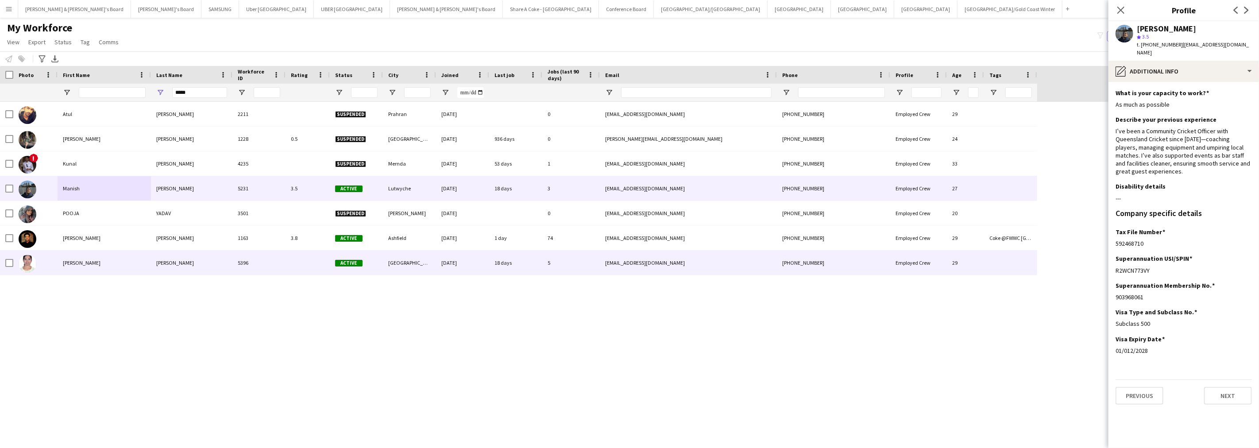
click at [106, 260] on div "[PERSON_NAME]" at bounding box center [104, 263] width 93 height 24
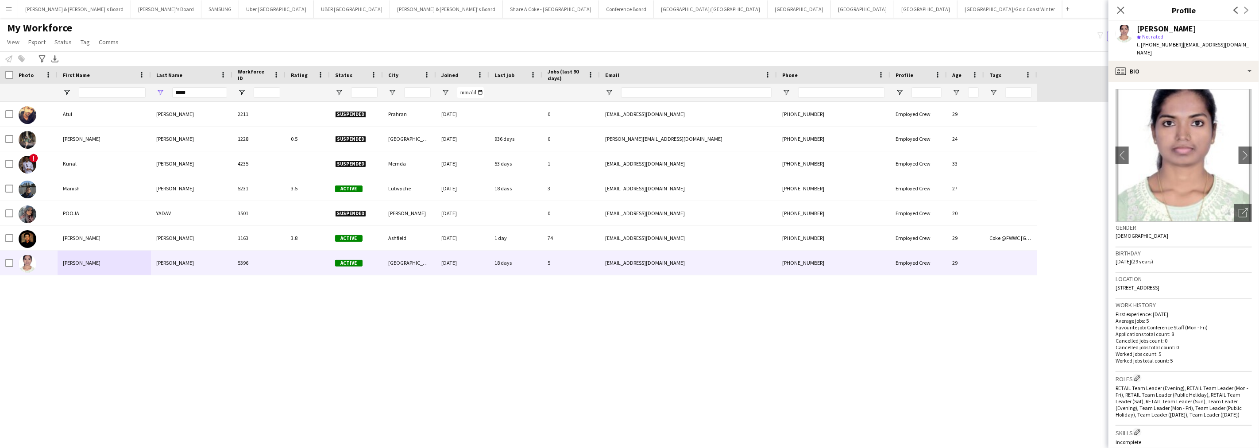
drag, startPoint x: 1138, startPoint y: 30, endPoint x: 1228, endPoint y: 28, distance: 89.9
click at [1228, 28] on div "[PERSON_NAME] star Not rated t. [PHONE_NUMBER] | [EMAIL_ADDRESS][DOMAIN_NAME]" at bounding box center [1184, 40] width 151 height 39
click at [1199, 61] on div "profile Bio" at bounding box center [1184, 71] width 151 height 21
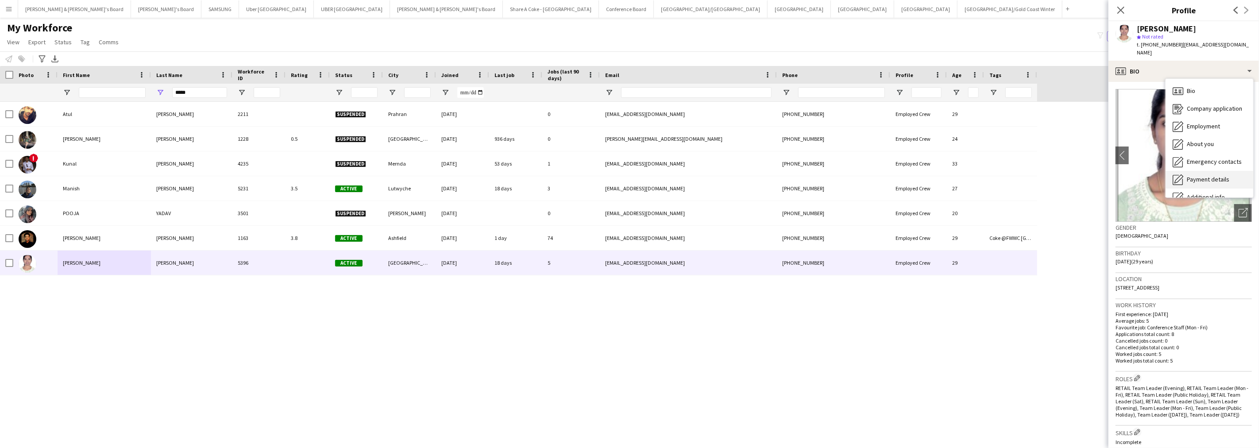
click at [1201, 171] on div "Payment details Payment details" at bounding box center [1210, 180] width 88 height 18
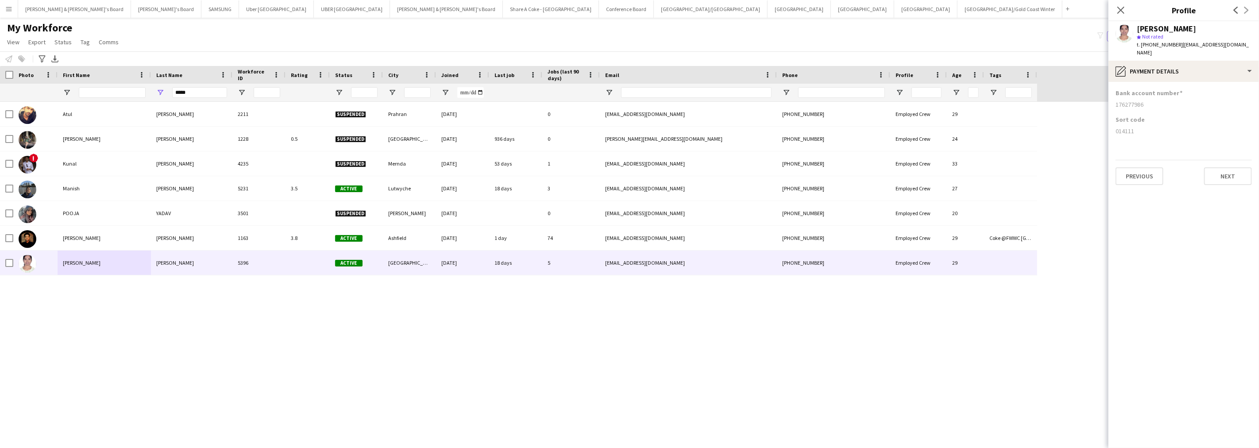
drag, startPoint x: 1114, startPoint y: 127, endPoint x: 1148, endPoint y: 127, distance: 34.1
click at [1148, 127] on app-section-data-types "Bank account number [FINANCIAL_ID] Sort code [FINANCIAL_ID] Previous Next" at bounding box center [1184, 265] width 151 height 366
drag, startPoint x: 1114, startPoint y: 97, endPoint x: 1188, endPoint y: 97, distance: 73.9
click at [1188, 97] on app-section-data-types "Bank account number [FINANCIAL_ID] Sort code [FINANCIAL_ID] Previous Next" at bounding box center [1184, 265] width 151 height 366
click at [1124, 7] on icon at bounding box center [1121, 10] width 8 height 8
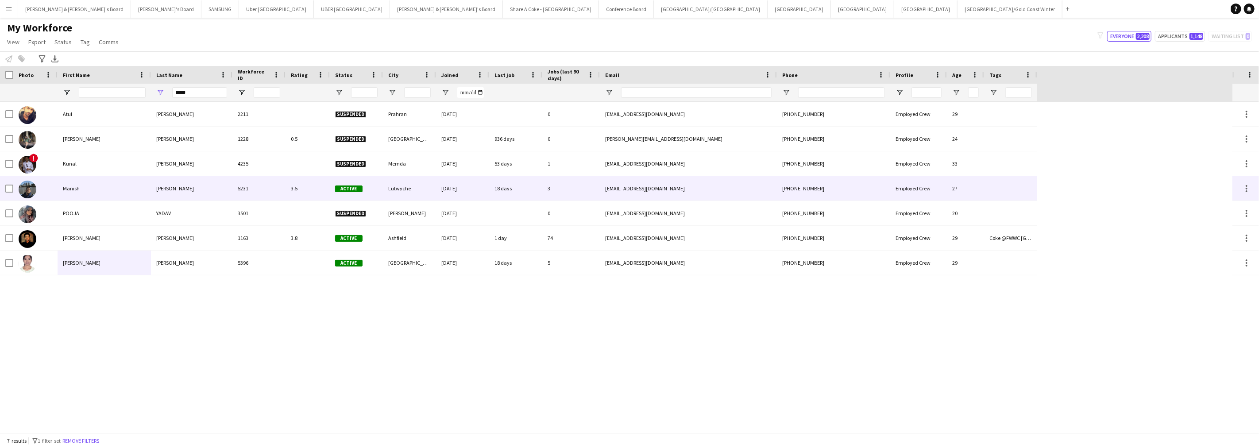
click at [214, 192] on div "[PERSON_NAME]" at bounding box center [191, 188] width 81 height 24
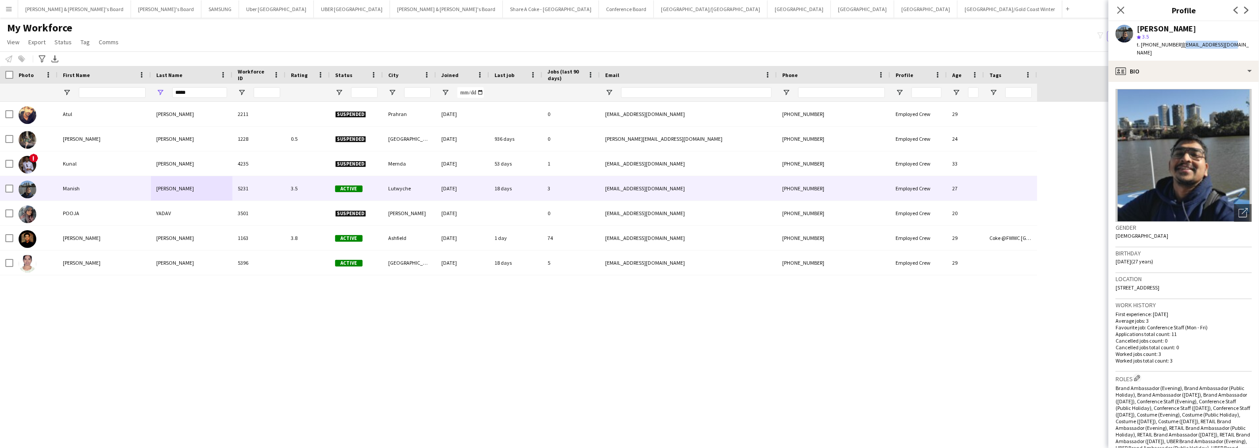
drag, startPoint x: 1177, startPoint y: 47, endPoint x: 1253, endPoint y: 47, distance: 76.2
click at [1253, 47] on app-profile-header "[PERSON_NAME] star 3.5 t. [PHONE_NUMBER] | [EMAIL_ADDRESS][DOMAIN_NAME]" at bounding box center [1184, 40] width 151 height 39
drag, startPoint x: 1149, startPoint y: 47, endPoint x: 1172, endPoint y: 47, distance: 23.0
click at [1172, 47] on span "t. [PHONE_NUMBER]" at bounding box center [1160, 44] width 46 height 7
drag, startPoint x: 1116, startPoint y: 280, endPoint x: 1160, endPoint y: 284, distance: 44.4
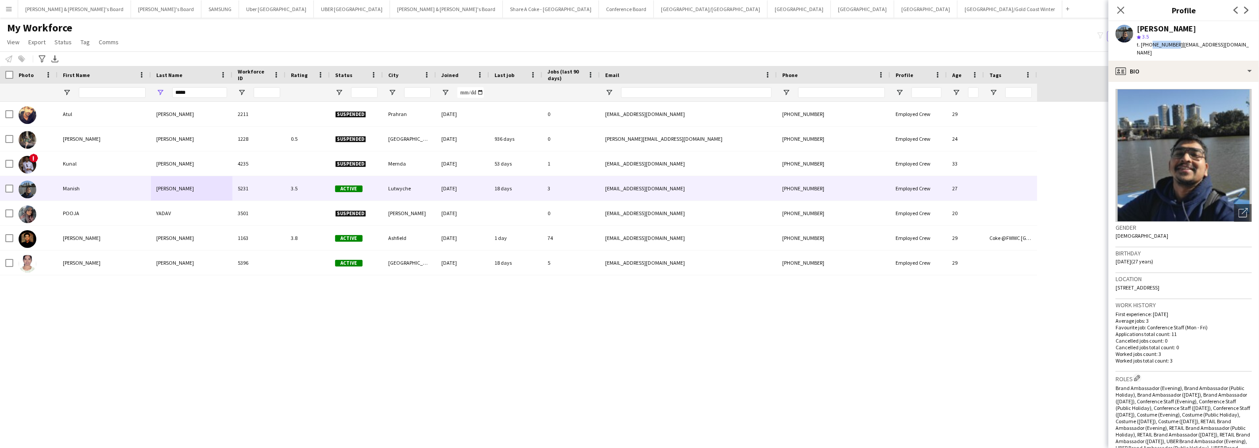
click at [1160, 284] on div "Location [STREET_ADDRESS]" at bounding box center [1184, 286] width 136 height 26
drag, startPoint x: 1164, startPoint y: 278, endPoint x: 1183, endPoint y: 279, distance: 20.0
click at [1160, 284] on span "[STREET_ADDRESS]" at bounding box center [1138, 287] width 44 height 7
click at [1189, 61] on div "profile Bio" at bounding box center [1184, 71] width 151 height 21
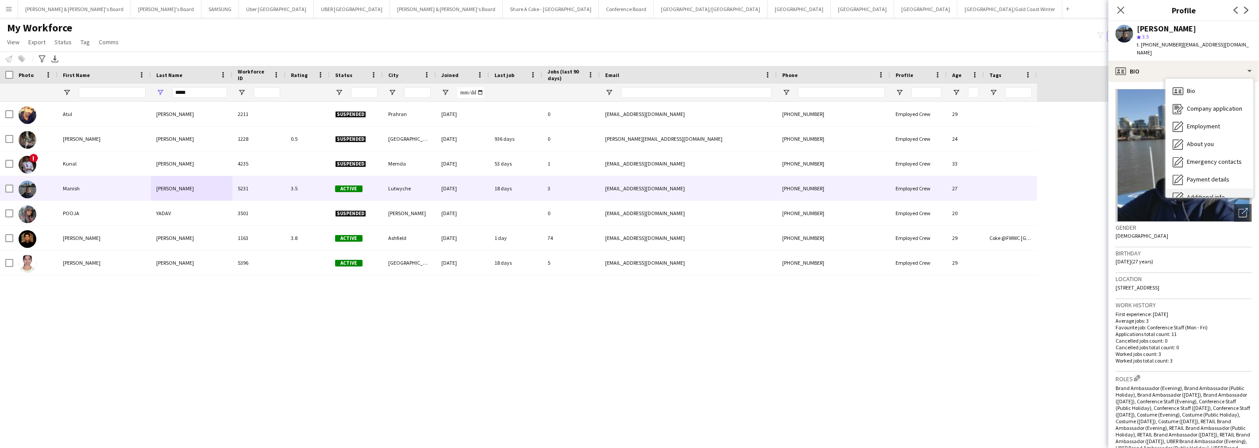
click at [1211, 193] on span "Additional info" at bounding box center [1206, 197] width 38 height 8
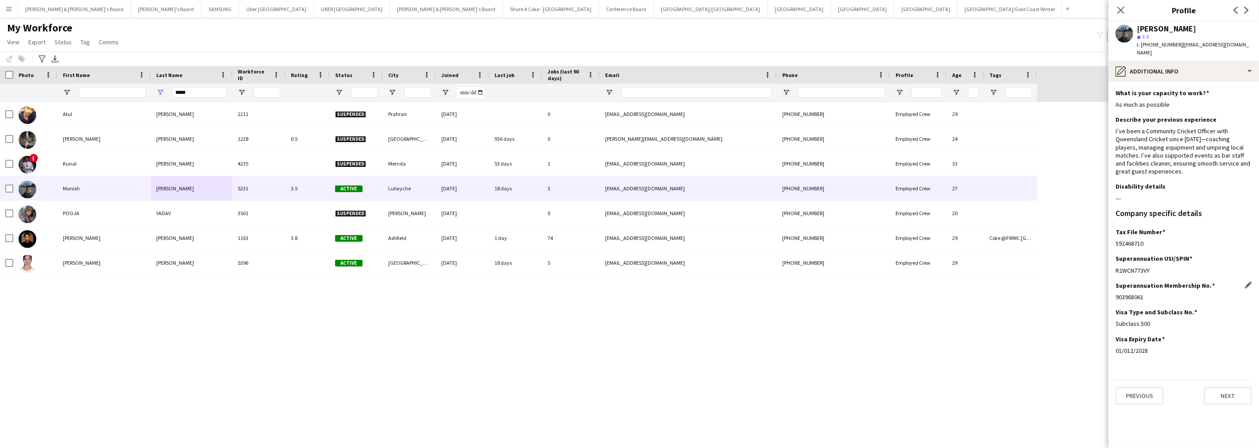
drag, startPoint x: 1114, startPoint y: 290, endPoint x: 1184, endPoint y: 294, distance: 70.9
click at [1184, 294] on app-section-data-types "What is your capacity to work? Edit this field As much as possible Describe you…" at bounding box center [1184, 265] width 151 height 366
drag, startPoint x: 1115, startPoint y: 318, endPoint x: 1165, endPoint y: 317, distance: 50.5
click at [1165, 317] on app-section-data-types "What is your capacity to work? Edit this field As much as possible Describe you…" at bounding box center [1184, 265] width 151 height 366
drag, startPoint x: 1114, startPoint y: 344, endPoint x: 1252, endPoint y: 316, distance: 140.6
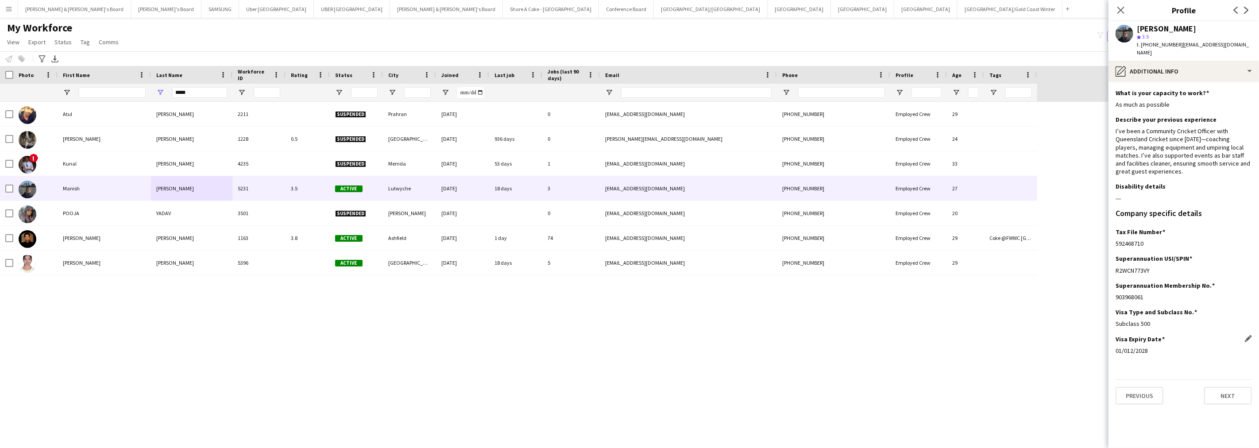
click at [1160, 343] on app-section-data-types "What is your capacity to work? Edit this field As much as possible Describe you…" at bounding box center [1184, 265] width 151 height 366
drag, startPoint x: 1116, startPoint y: 237, endPoint x: 1177, endPoint y: 237, distance: 61.1
click at [1177, 240] on div "592468710" at bounding box center [1184, 244] width 136 height 8
drag, startPoint x: 1136, startPoint y: 27, endPoint x: 1185, endPoint y: 32, distance: 49.5
click at [1185, 32] on div "[PERSON_NAME] star 3.5 t. [PHONE_NUMBER] | [EMAIL_ADDRESS][DOMAIN_NAME]" at bounding box center [1184, 40] width 151 height 39
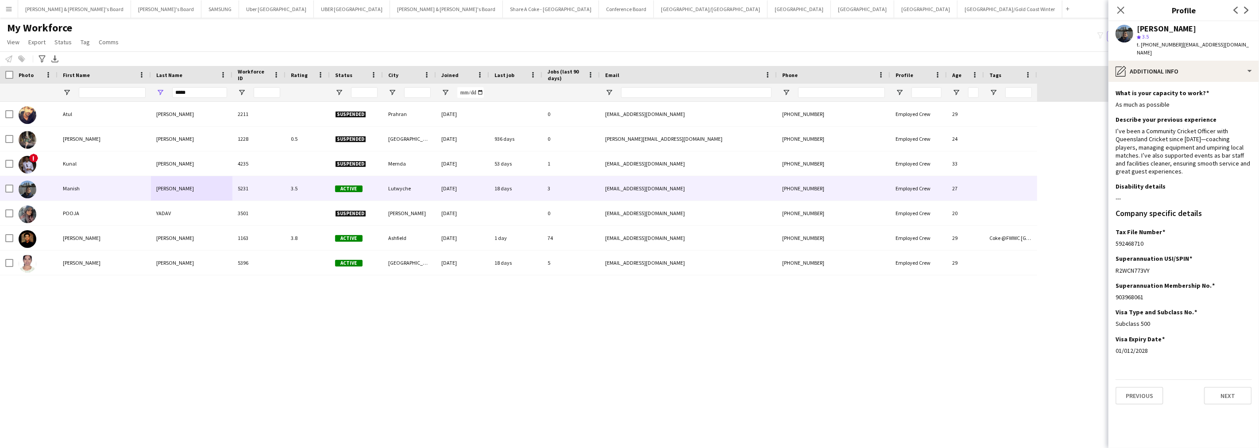
click at [1185, 33] on div "star 3.5" at bounding box center [1194, 37] width 115 height 8
drag, startPoint x: 1183, startPoint y: 29, endPoint x: 1139, endPoint y: 25, distance: 44.9
click at [1139, 25] on div "[PERSON_NAME]" at bounding box center [1166, 29] width 59 height 8
click at [1185, 66] on div "pencil4 Additional info" at bounding box center [1184, 71] width 151 height 21
click at [1202, 175] on span "Payment details" at bounding box center [1208, 179] width 43 height 8
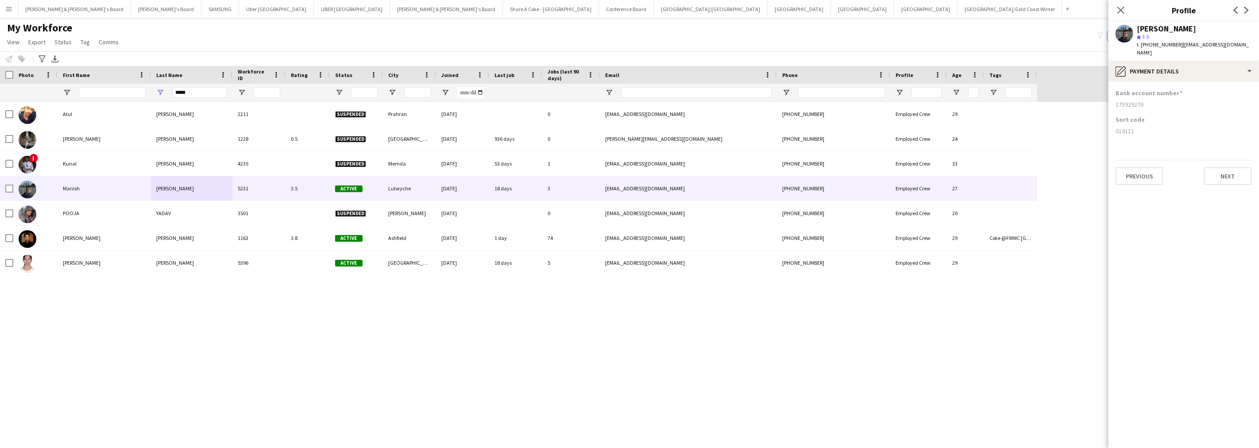
drag, startPoint x: 1115, startPoint y: 126, endPoint x: 1150, endPoint y: 124, distance: 35.5
click at [1150, 124] on app-section-data-types "Bank account number [FINANCIAL_ID] Sort code [FINANCIAL_ID] Previous Next" at bounding box center [1184, 265] width 151 height 366
drag, startPoint x: 1117, startPoint y: 96, endPoint x: 1157, endPoint y: 97, distance: 40.3
click at [1157, 101] on div "175929276" at bounding box center [1184, 105] width 136 height 8
drag, startPoint x: 204, startPoint y: 87, endPoint x: 167, endPoint y: 90, distance: 36.9
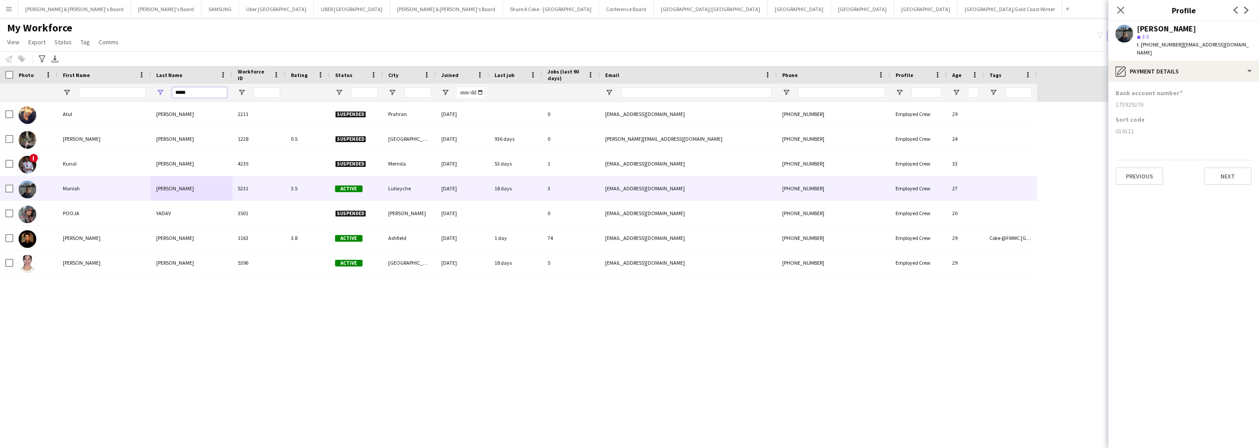
click at [167, 90] on div "*****" at bounding box center [191, 93] width 81 height 18
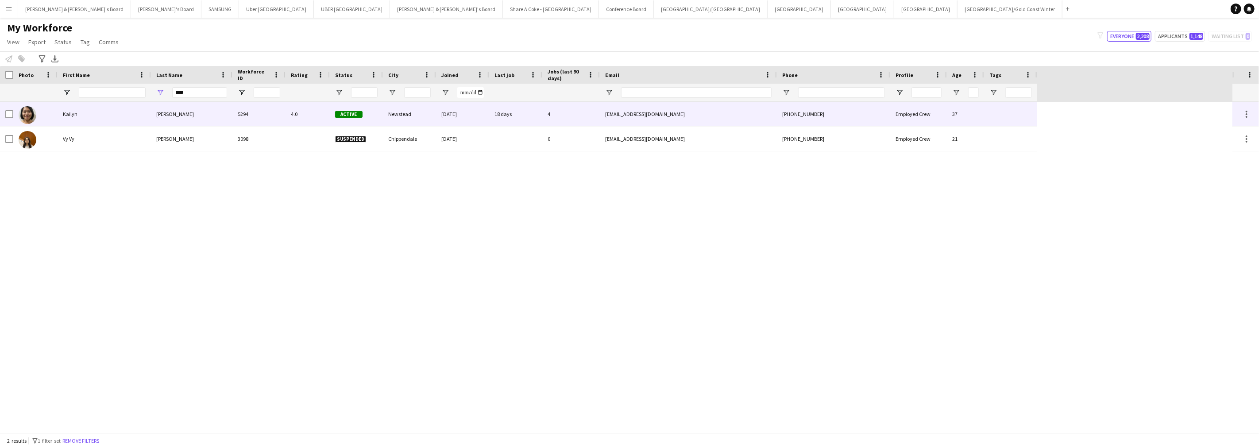
click at [145, 116] on div "Kailyn" at bounding box center [104, 114] width 93 height 24
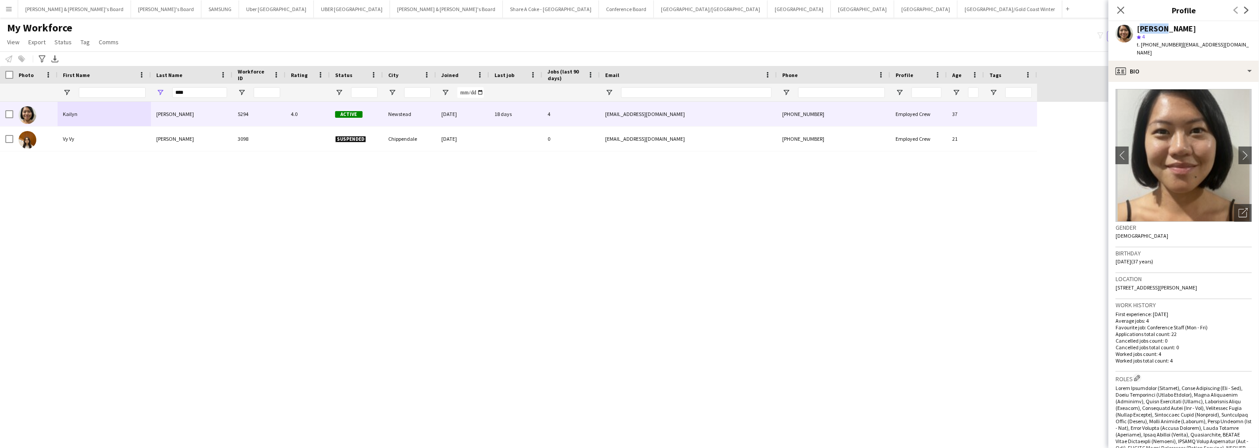
drag, startPoint x: 1139, startPoint y: 28, endPoint x: 1158, endPoint y: 27, distance: 19.0
click at [1158, 27] on div "[PERSON_NAME]" at bounding box center [1166, 29] width 59 height 8
click at [1144, 27] on div "[PERSON_NAME]" at bounding box center [1166, 29] width 59 height 8
click at [1135, 27] on div "[PERSON_NAME] 4 t. [PHONE_NUMBER] | [EMAIL_ADDRESS][DOMAIN_NAME]" at bounding box center [1184, 40] width 151 height 39
drag, startPoint x: 1138, startPoint y: 28, endPoint x: 1204, endPoint y: 30, distance: 66.4
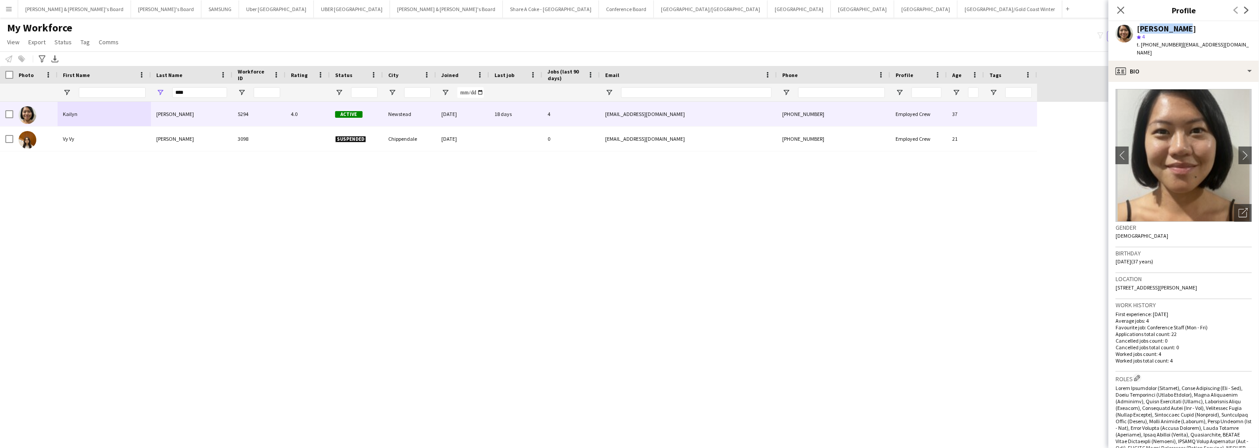
click at [1204, 30] on div "[PERSON_NAME]" at bounding box center [1194, 29] width 115 height 8
drag, startPoint x: 1176, startPoint y: 43, endPoint x: 1243, endPoint y: 49, distance: 67.1
click at [1243, 49] on app-profile-header "[PERSON_NAME] 4 t. [PHONE_NUMBER] | [EMAIL_ADDRESS][DOMAIN_NAME]" at bounding box center [1184, 40] width 151 height 39
click at [1149, 46] on span "t. [PHONE_NUMBER]" at bounding box center [1160, 44] width 46 height 7
drag, startPoint x: 1149, startPoint y: 46, endPoint x: 1156, endPoint y: 50, distance: 7.7
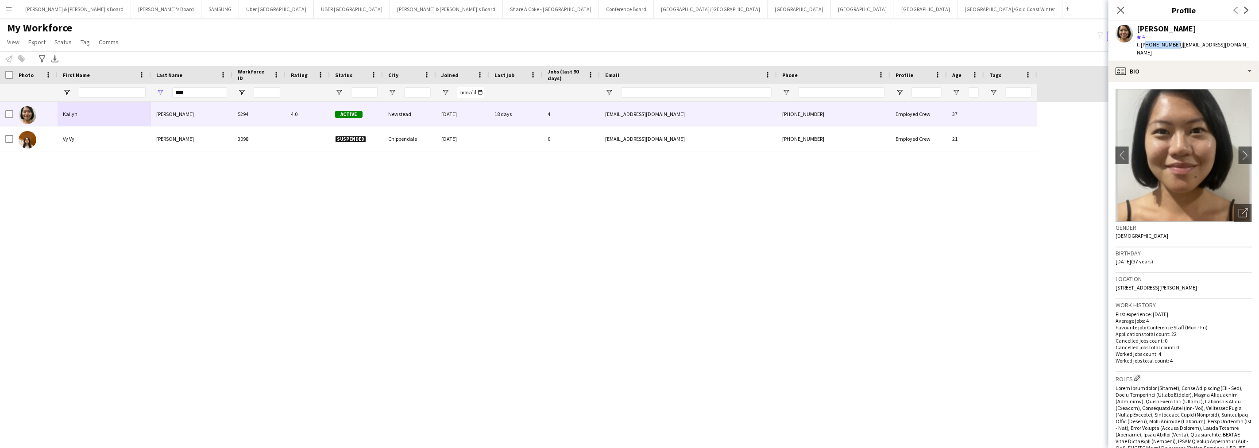
click at [1156, 50] on div "[PERSON_NAME] 4 t. [PHONE_NUMBER] | [EMAIL_ADDRESS][DOMAIN_NAME]" at bounding box center [1184, 40] width 151 height 39
click at [1152, 45] on span "t. [PHONE_NUMBER]" at bounding box center [1160, 44] width 46 height 7
drag, startPoint x: 1149, startPoint y: 43, endPoint x: 1172, endPoint y: 44, distance: 22.6
click at [1172, 44] on span "t. [PHONE_NUMBER]" at bounding box center [1160, 44] width 46 height 7
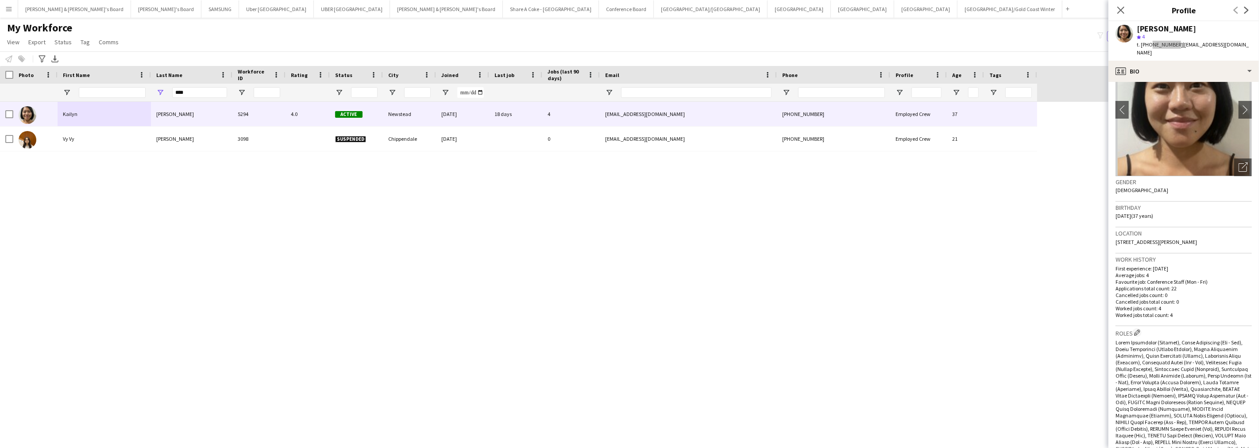
scroll to position [0, 0]
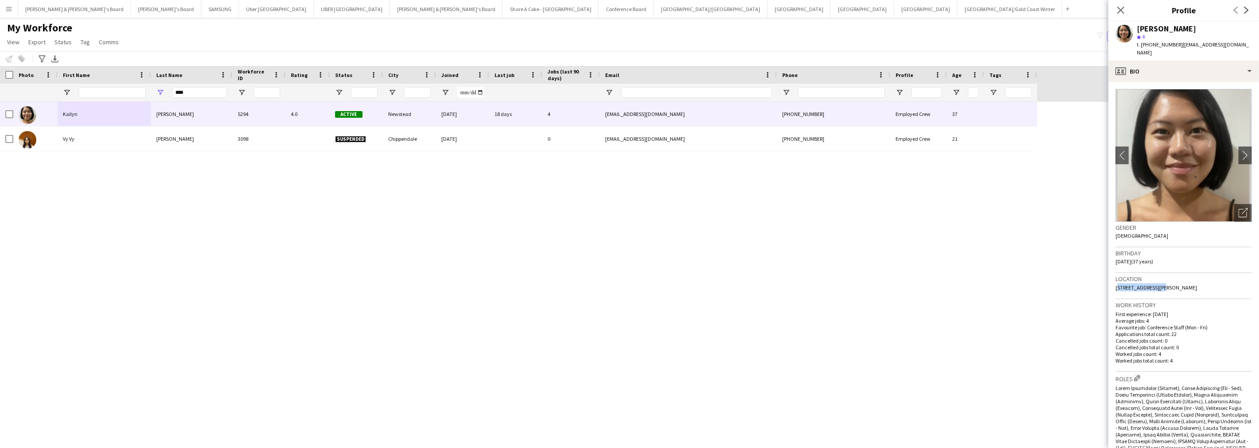
drag, startPoint x: 1116, startPoint y: 278, endPoint x: 1154, endPoint y: 279, distance: 38.1
click at [1154, 284] on span "[STREET_ADDRESS][PERSON_NAME]" at bounding box center [1156, 287] width 81 height 7
drag, startPoint x: 1157, startPoint y: 278, endPoint x: 1178, endPoint y: 277, distance: 20.8
click at [1178, 284] on span "[STREET_ADDRESS][PERSON_NAME]" at bounding box center [1156, 287] width 81 height 7
drag, startPoint x: 1188, startPoint y: 64, endPoint x: 1187, endPoint y: 73, distance: 9.3
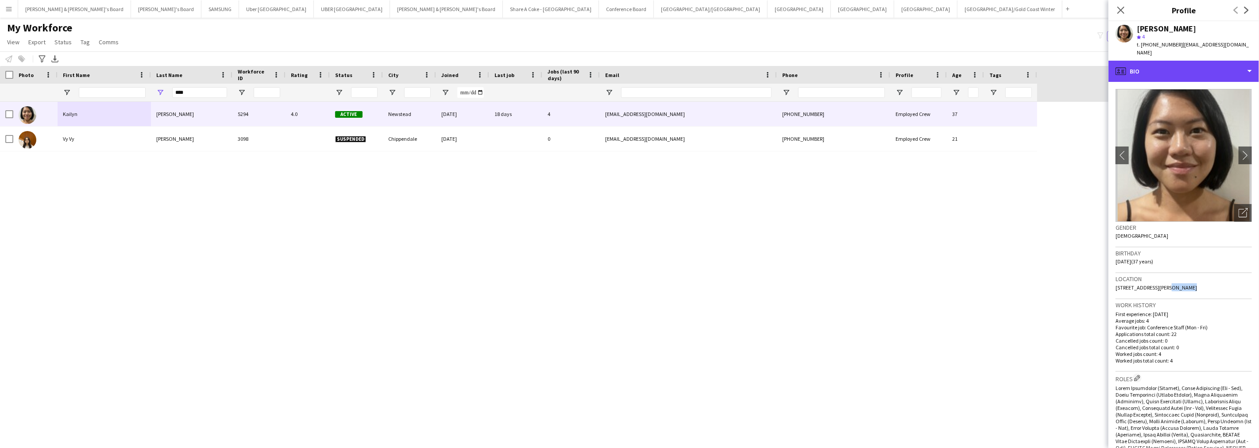
click at [1188, 64] on div "profile Bio" at bounding box center [1184, 71] width 151 height 21
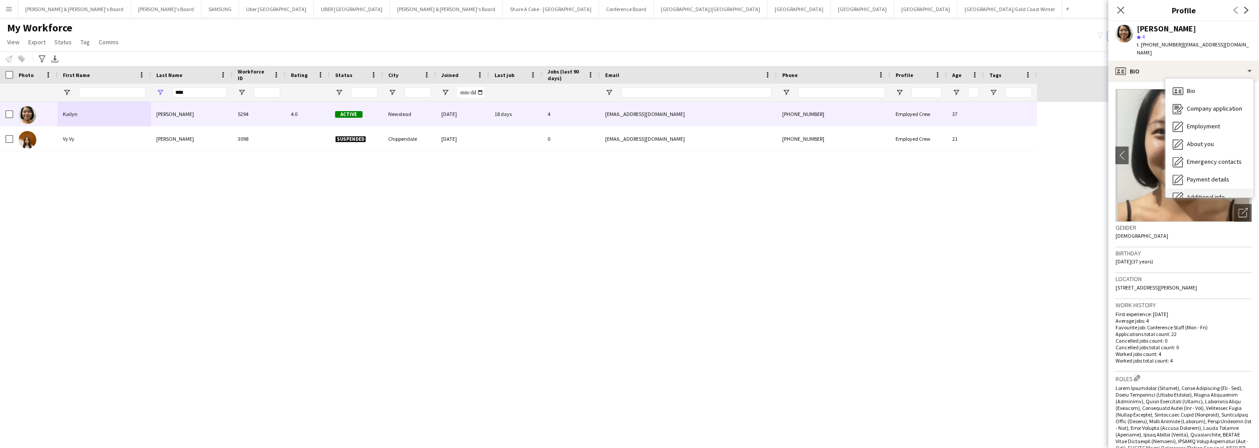
click at [1210, 189] on div "Additional info Additional info" at bounding box center [1210, 198] width 88 height 18
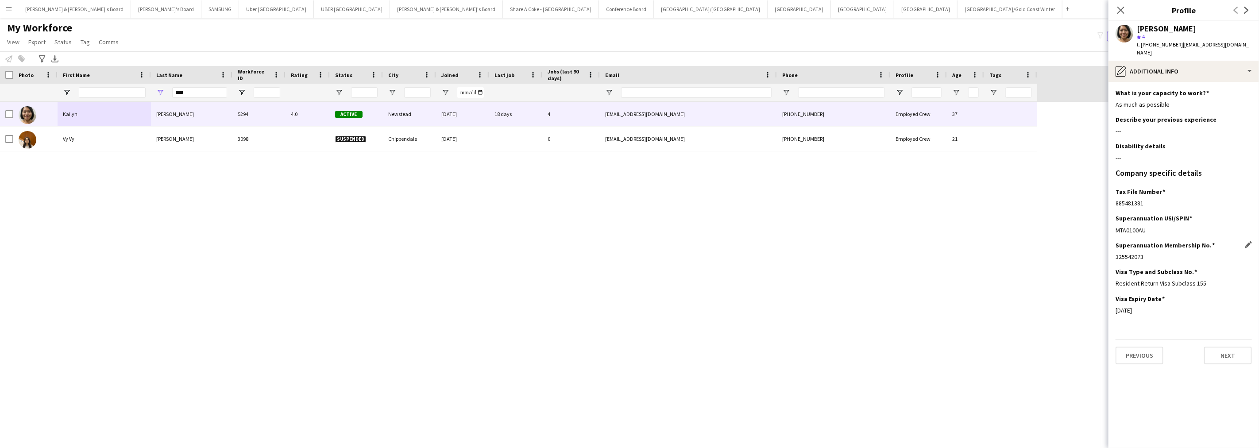
drag, startPoint x: 1116, startPoint y: 251, endPoint x: 1168, endPoint y: 250, distance: 51.8
click at [1168, 253] on div "325542073" at bounding box center [1184, 257] width 136 height 8
drag, startPoint x: 1117, startPoint y: 277, endPoint x: 1243, endPoint y: 275, distance: 126.2
click at [1243, 279] on div "Resident Return Visa Subclass 155" at bounding box center [1184, 283] width 136 height 8
drag, startPoint x: 1114, startPoint y: 306, endPoint x: 1179, endPoint y: 305, distance: 65.5
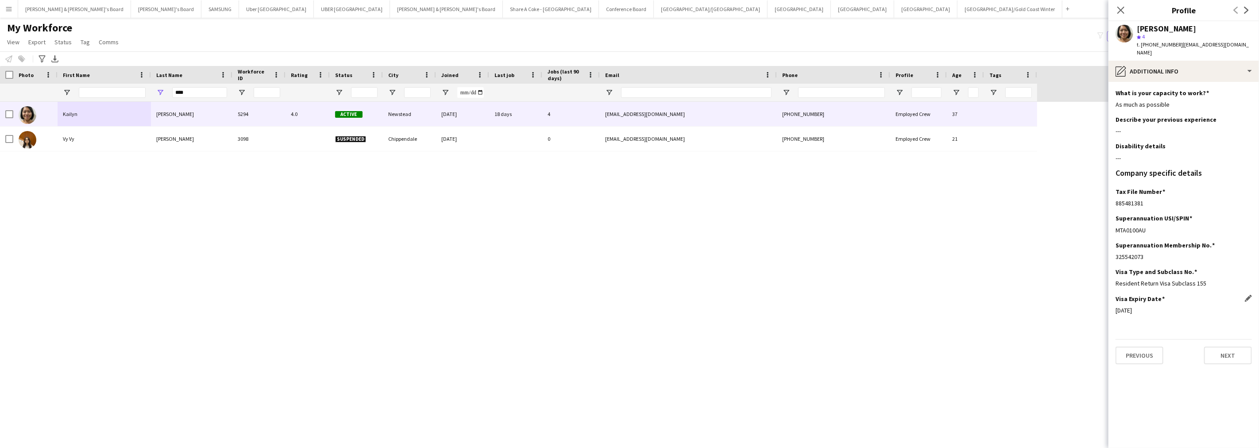
click at [1179, 305] on app-section-data-types "What is your capacity to work? Edit this field As much as possible Describe you…" at bounding box center [1184, 265] width 151 height 366
drag, startPoint x: 1114, startPoint y: 198, endPoint x: 1145, endPoint y: 198, distance: 31.0
click at [1145, 198] on app-section-data-types "What is your capacity to work? Edit this field As much as possible Describe you…" at bounding box center [1184, 265] width 151 height 366
drag, startPoint x: 1139, startPoint y: 27, endPoint x: 1183, endPoint y: 30, distance: 44.4
click at [1183, 30] on div "[PERSON_NAME]" at bounding box center [1194, 29] width 115 height 8
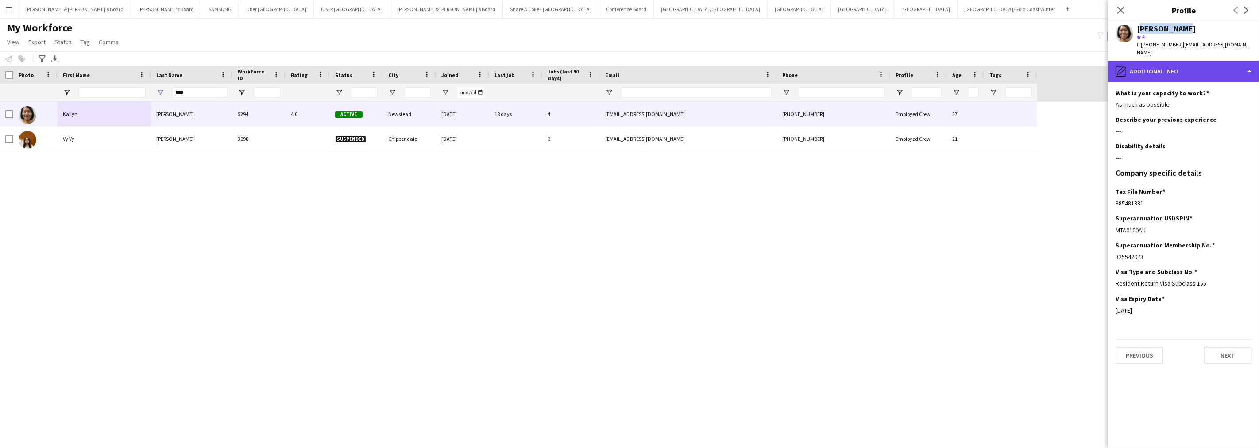
click at [1205, 61] on div "pencil4 Additional info" at bounding box center [1184, 71] width 151 height 21
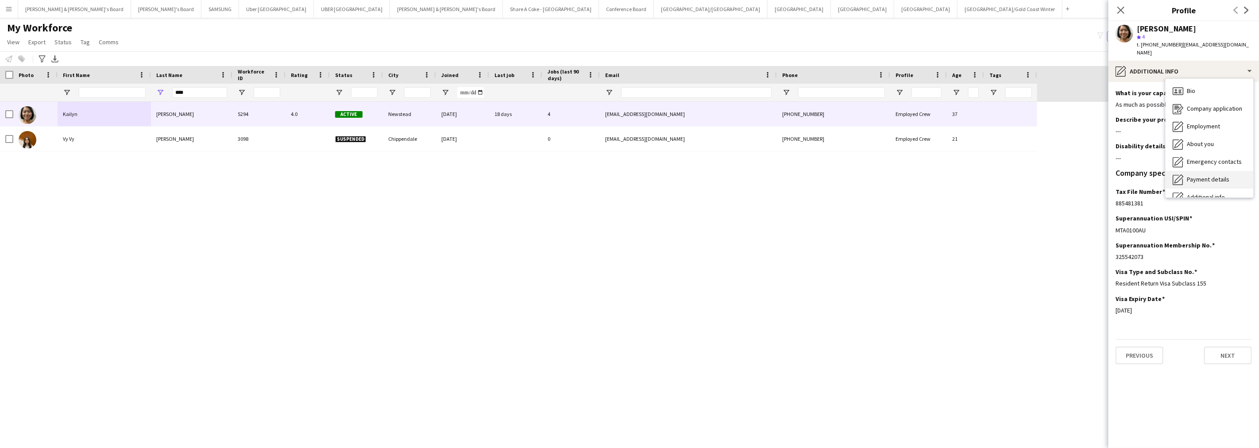
click at [1197, 175] on span "Payment details" at bounding box center [1208, 179] width 43 height 8
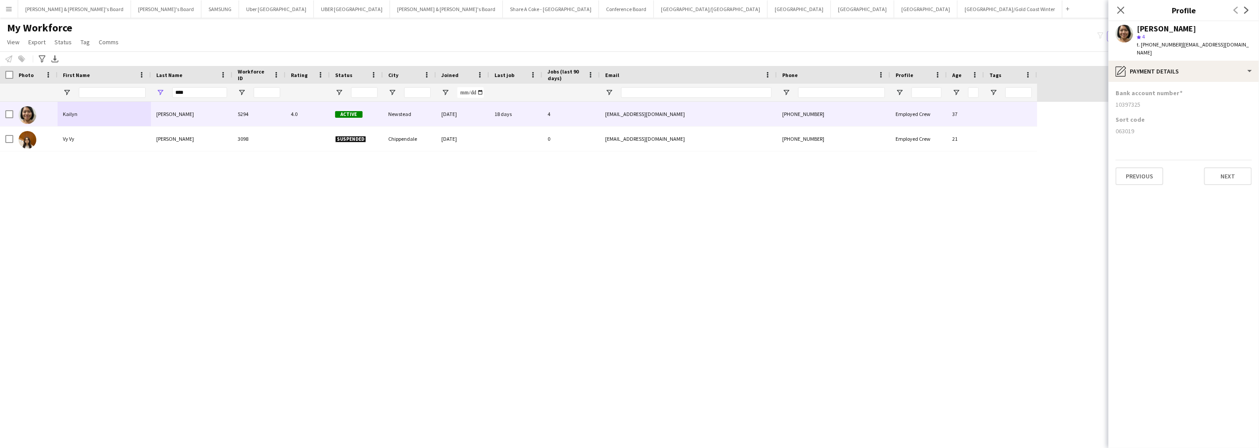
drag, startPoint x: 1114, startPoint y: 122, endPoint x: 1144, endPoint y: 124, distance: 30.7
click at [1144, 124] on app-section-data-types "Bank account number [FINANCIAL_ID] Sort code [FINANCIAL_ID] Previous Next" at bounding box center [1184, 265] width 151 height 366
drag, startPoint x: 1116, startPoint y: 100, endPoint x: 1148, endPoint y: 99, distance: 31.9
click at [1148, 101] on div "10397325" at bounding box center [1184, 105] width 136 height 8
click at [545, 267] on div "[PERSON_NAME] 5294 4.0 Active Newstead [DATE] 18 days 4 [EMAIL_ADDRESS][DOMAIN_…" at bounding box center [616, 267] width 1233 height 331
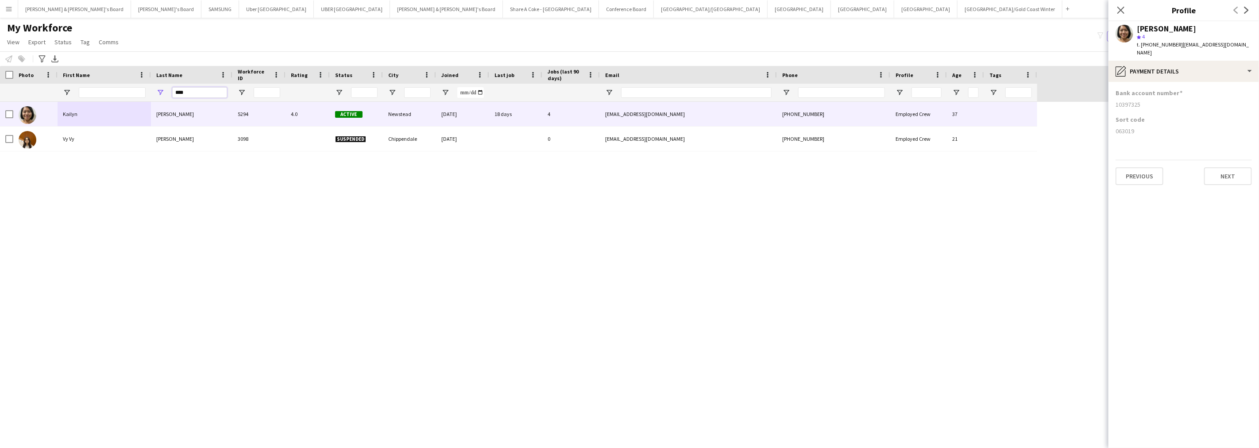
drag, startPoint x: 200, startPoint y: 95, endPoint x: 154, endPoint y: 92, distance: 46.1
click at [154, 92] on div "****" at bounding box center [191, 93] width 81 height 18
paste input "****"
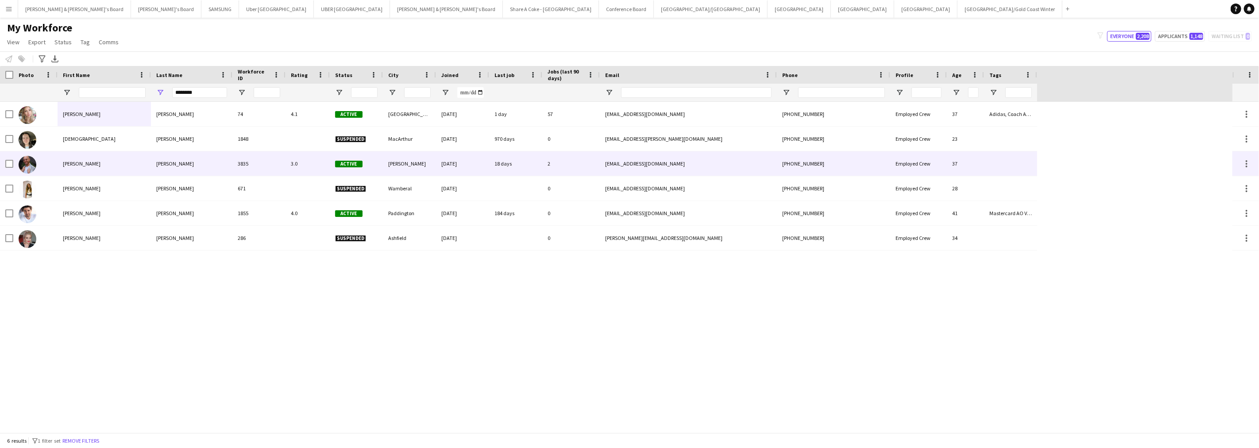
click at [166, 163] on div "[PERSON_NAME]" at bounding box center [191, 163] width 81 height 24
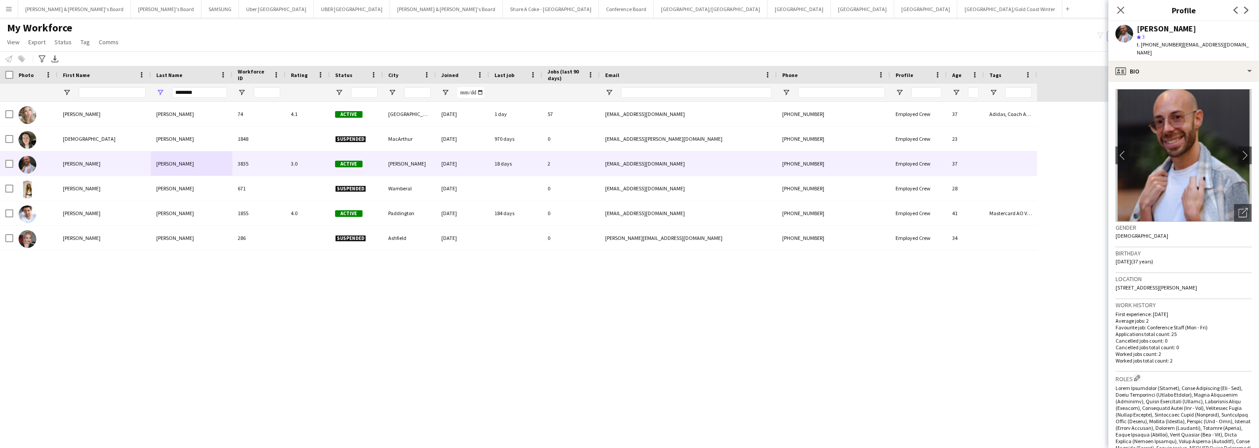
drag, startPoint x: 1177, startPoint y: 43, endPoint x: 1253, endPoint y: 50, distance: 76.4
click at [1253, 50] on div "[PERSON_NAME] star 3 t. [PHONE_NUMBER] | [EMAIL_ADDRESS][DOMAIN_NAME]" at bounding box center [1184, 40] width 151 height 39
click at [1147, 68] on div "profile Bio" at bounding box center [1184, 71] width 151 height 21
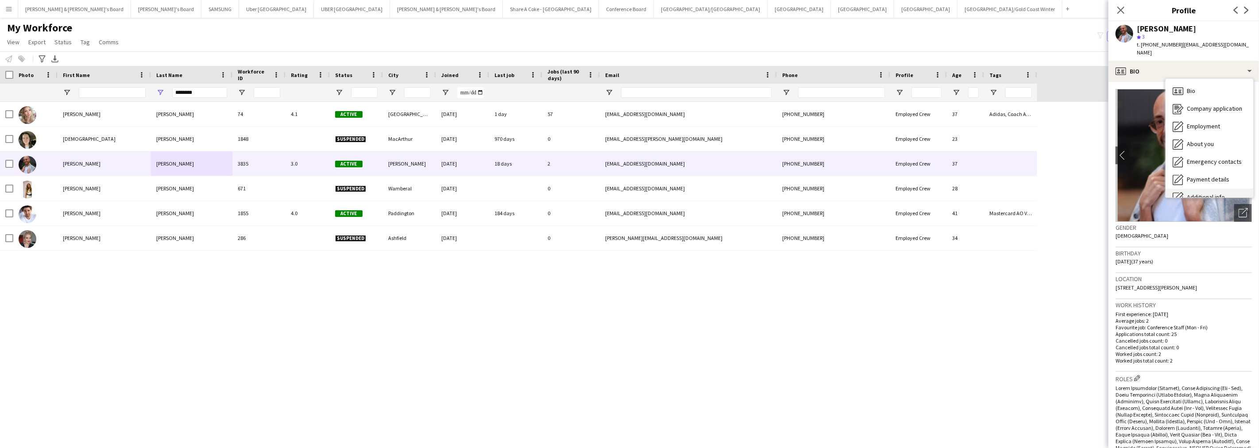
click at [1197, 196] on span "Additional info" at bounding box center [1206, 197] width 38 height 8
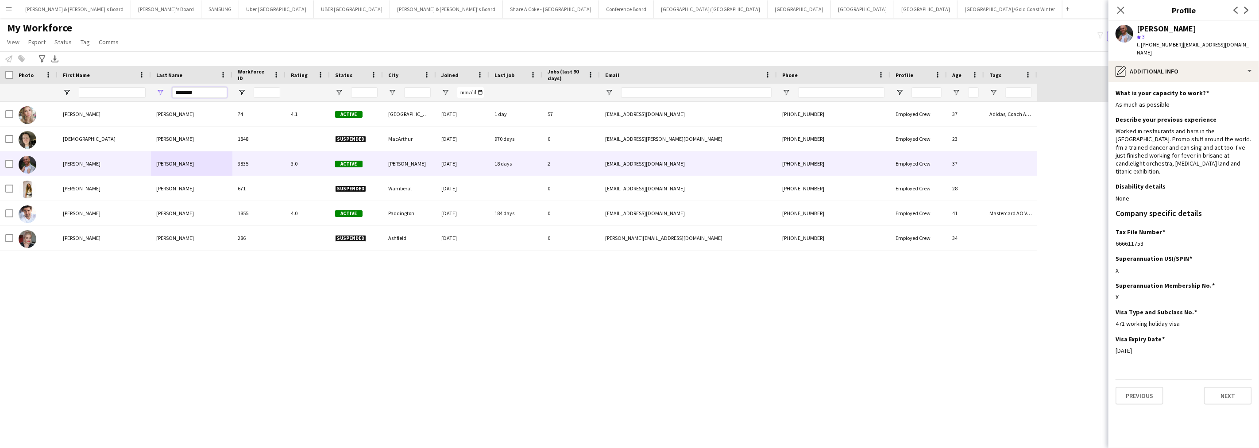
drag, startPoint x: 213, startPoint y: 95, endPoint x: 142, endPoint y: 90, distance: 71.4
click at [142, 90] on div "********" at bounding box center [518, 93] width 1037 height 18
paste input "Last Name Filter Input"
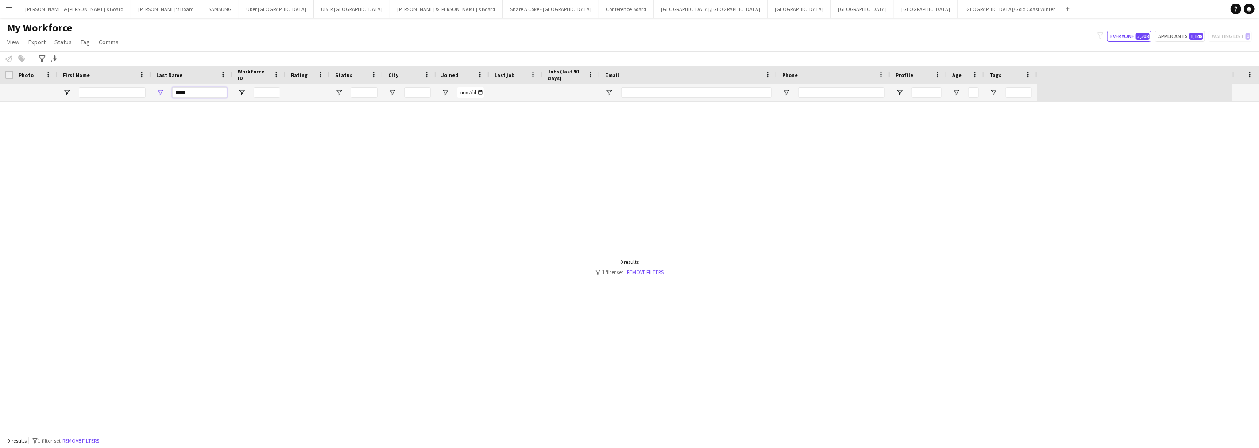
drag, startPoint x: 201, startPoint y: 96, endPoint x: 182, endPoint y: 92, distance: 20.3
click at [182, 92] on input "*****" at bounding box center [199, 92] width 55 height 11
type input "*****"
click at [190, 93] on input "*****" at bounding box center [199, 92] width 55 height 11
drag, startPoint x: 192, startPoint y: 93, endPoint x: 162, endPoint y: 90, distance: 29.3
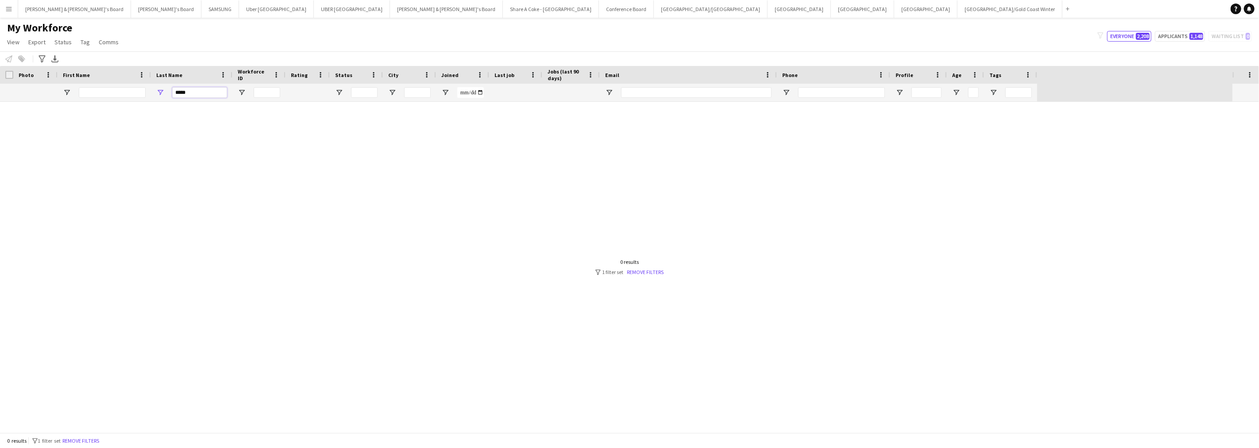
click at [162, 90] on div "*****" at bounding box center [191, 93] width 81 height 18
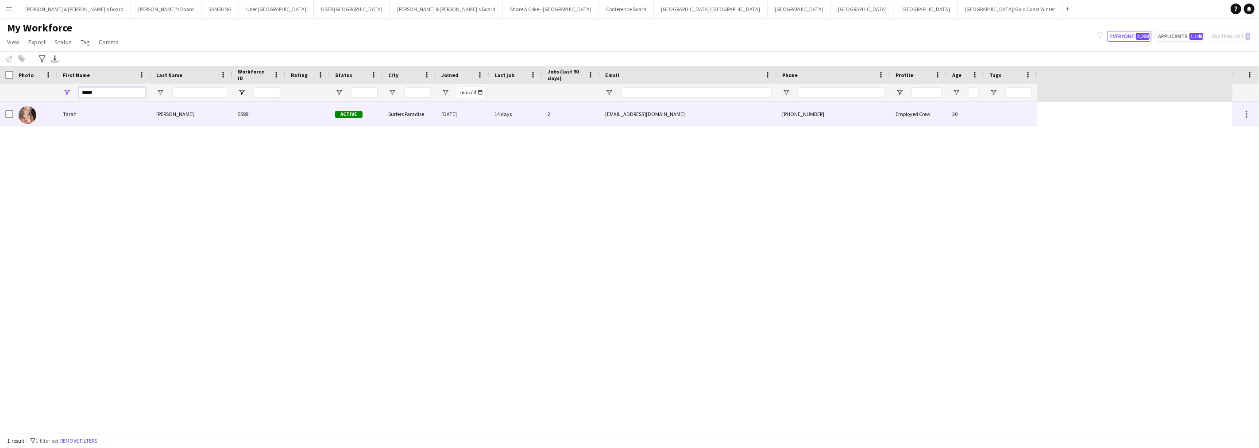
type input "*****"
click at [151, 118] on div "[PERSON_NAME]" at bounding box center [191, 114] width 81 height 24
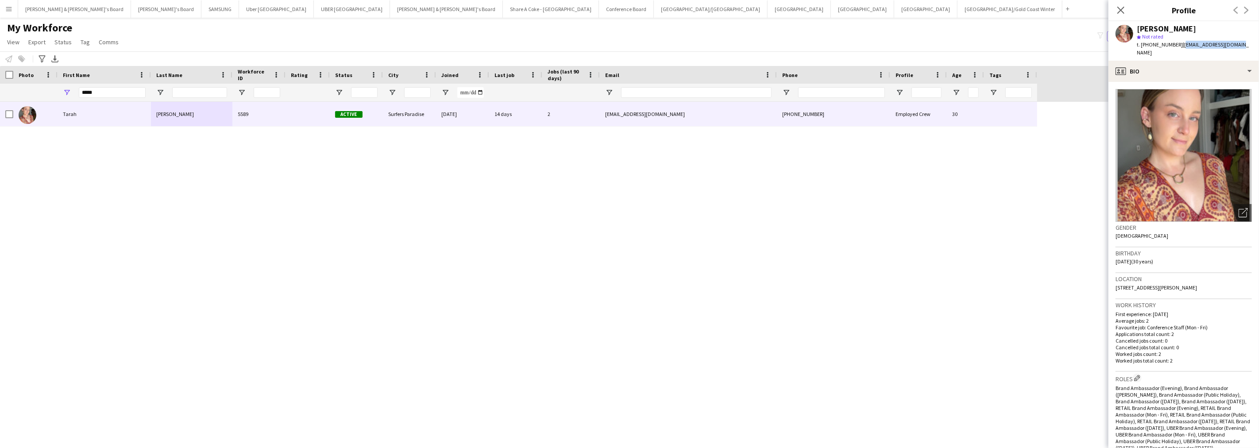
drag, startPoint x: 1179, startPoint y: 43, endPoint x: 1240, endPoint y: 46, distance: 61.2
click at [1240, 46] on app-profile-header "[PERSON_NAME] star Not rated t. [PHONE_NUMBER] | [EMAIL_ADDRESS][DOMAIN_NAME]" at bounding box center [1184, 40] width 151 height 39
click at [1145, 66] on div "profile Bio" at bounding box center [1184, 71] width 151 height 21
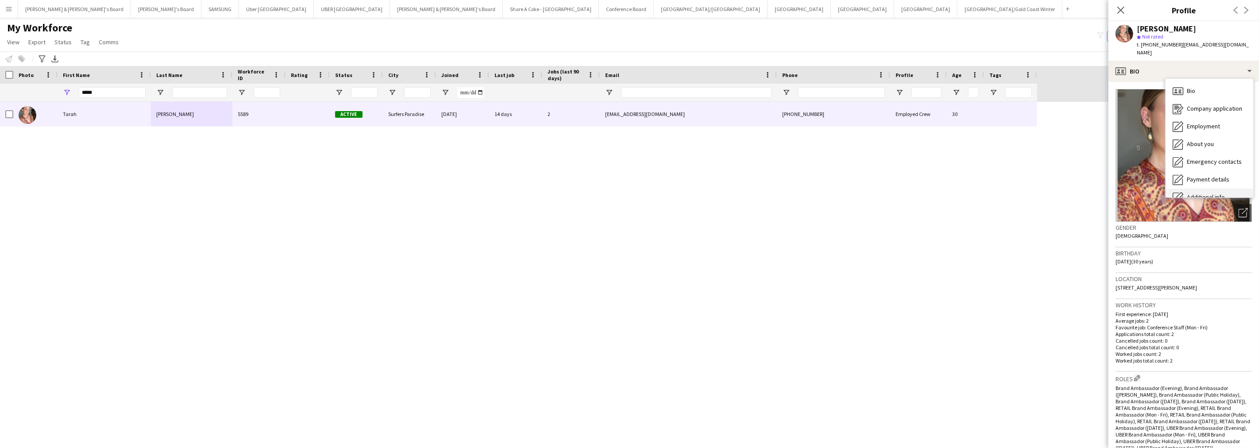
click at [1210, 189] on div "Additional info Additional info" at bounding box center [1210, 198] width 88 height 18
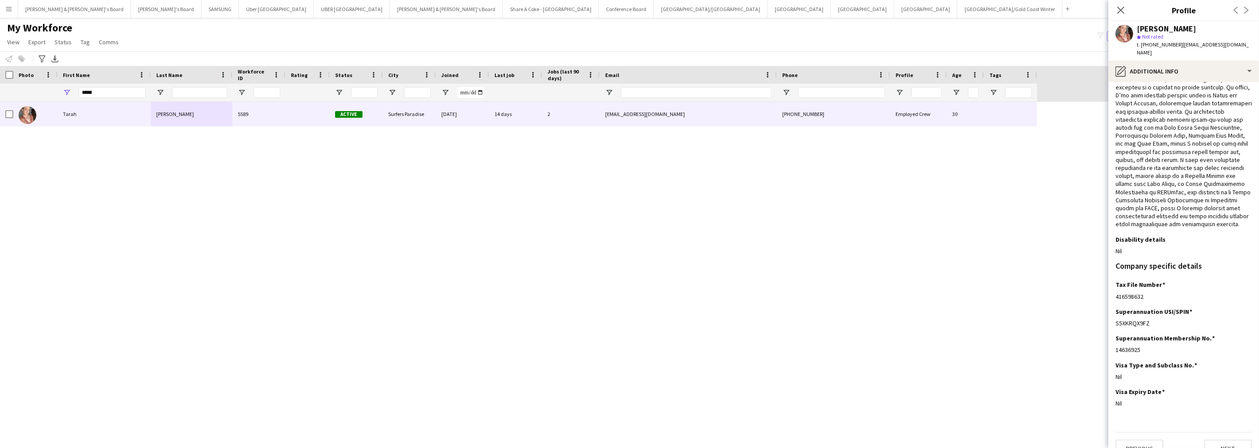
scroll to position [91, 0]
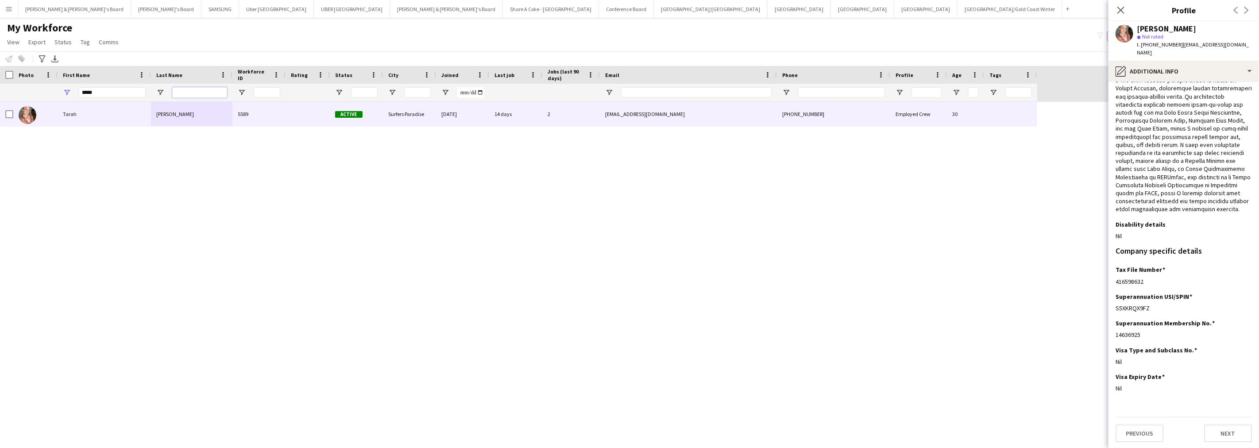
click at [195, 89] on input "Last Name Filter Input" at bounding box center [199, 92] width 55 height 11
paste input "*******"
type input "*******"
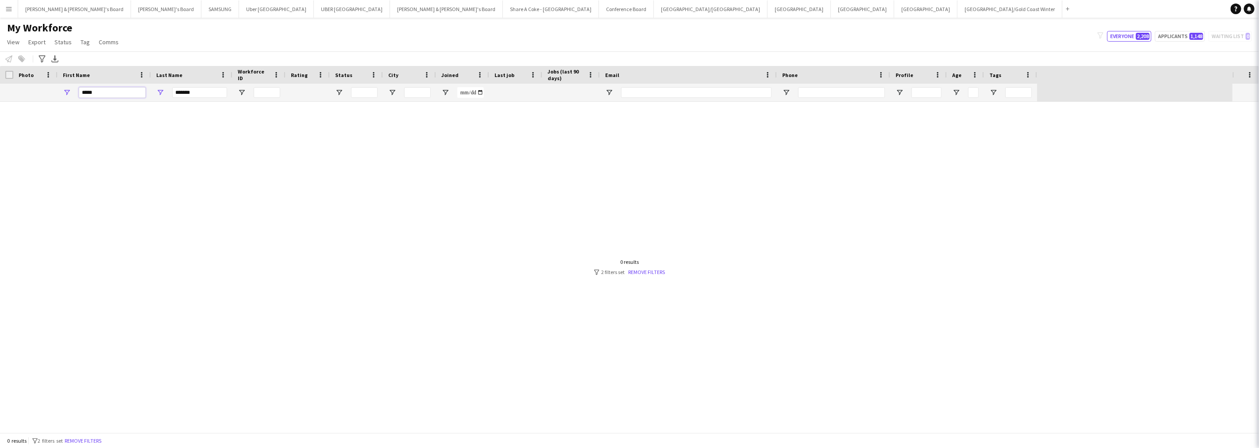
drag, startPoint x: 124, startPoint y: 94, endPoint x: 55, endPoint y: 96, distance: 69.1
click at [55, 96] on div "***** *******" at bounding box center [518, 93] width 1037 height 18
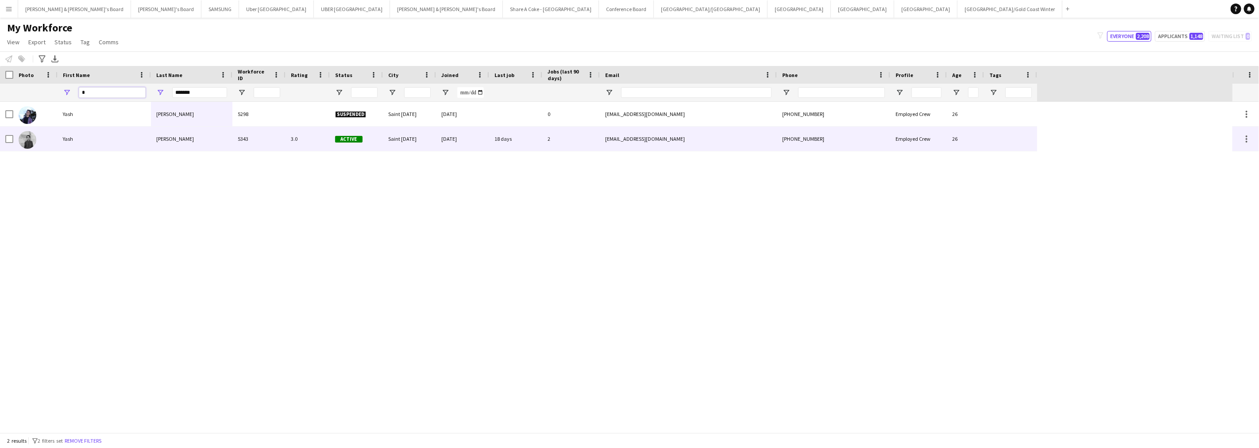
type input "*"
click at [97, 135] on div "Yash" at bounding box center [104, 139] width 93 height 24
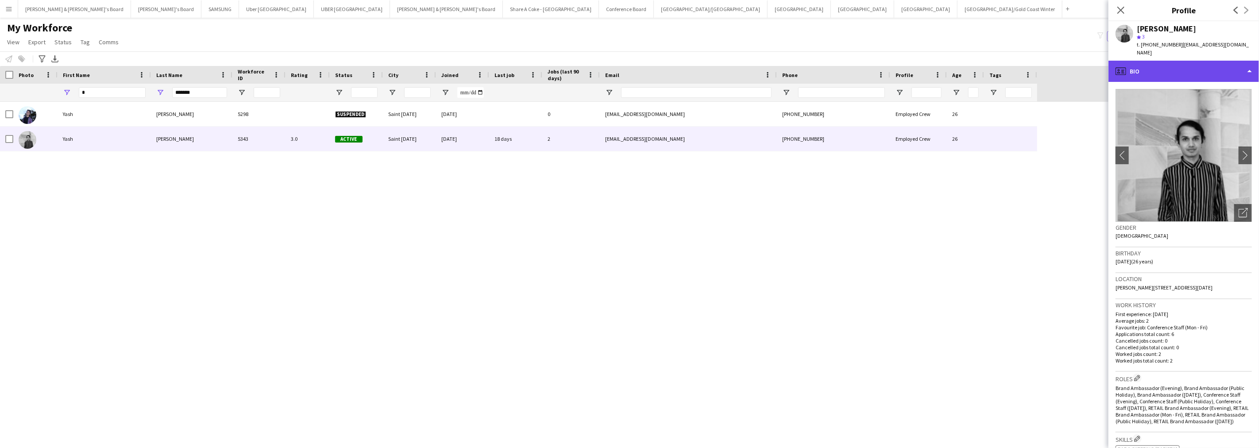
click at [1181, 70] on div "profile Bio" at bounding box center [1184, 71] width 151 height 21
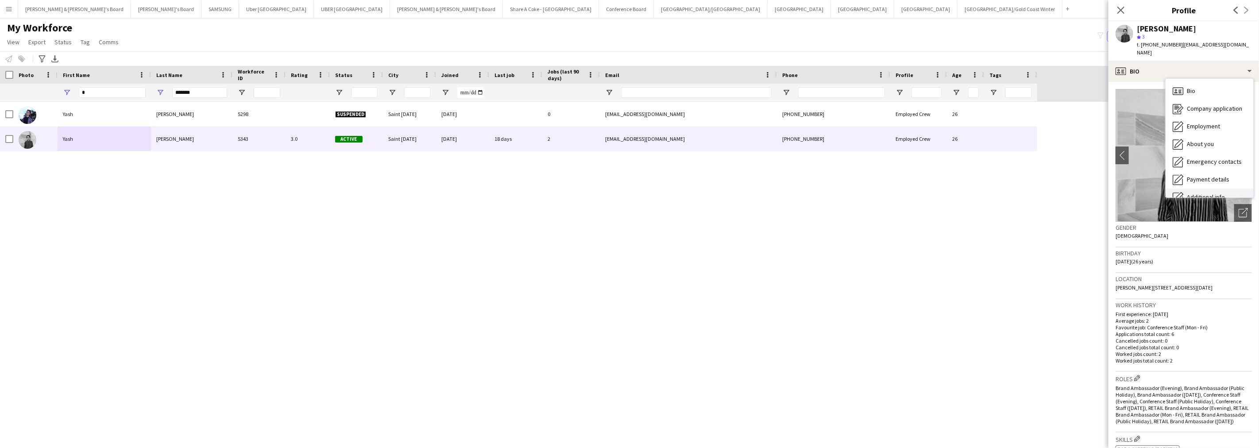
click at [1206, 189] on div "Additional info Additional info" at bounding box center [1210, 198] width 88 height 18
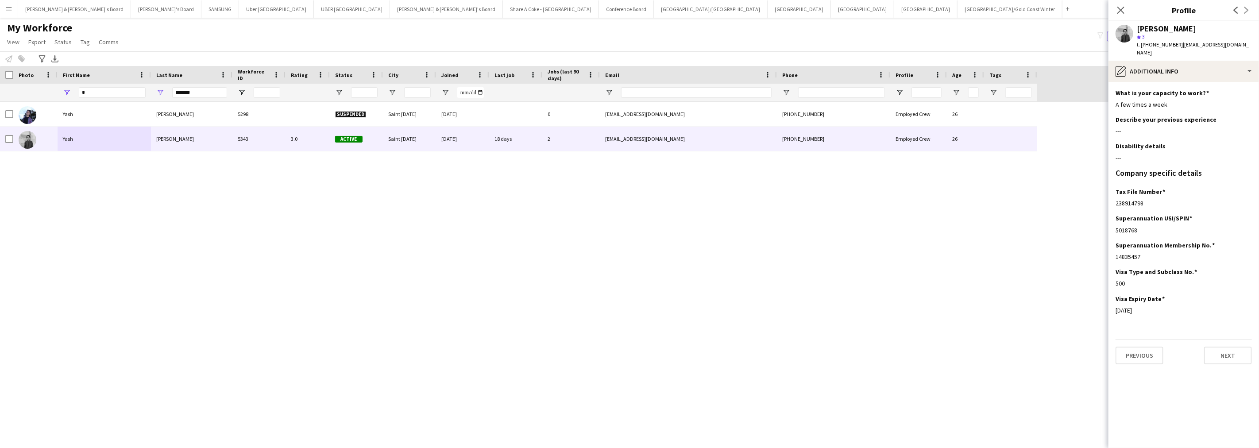
drag, startPoint x: 1179, startPoint y: 46, endPoint x: 1183, endPoint y: 50, distance: 6.0
click at [1183, 50] on div "t. [PHONE_NUMBER] | [EMAIL_ADDRESS][DOMAIN_NAME]" at bounding box center [1194, 49] width 115 height 16
drag, startPoint x: 193, startPoint y: 88, endPoint x: 156, endPoint y: 87, distance: 36.8
click at [156, 87] on div "*******" at bounding box center [191, 93] width 81 height 18
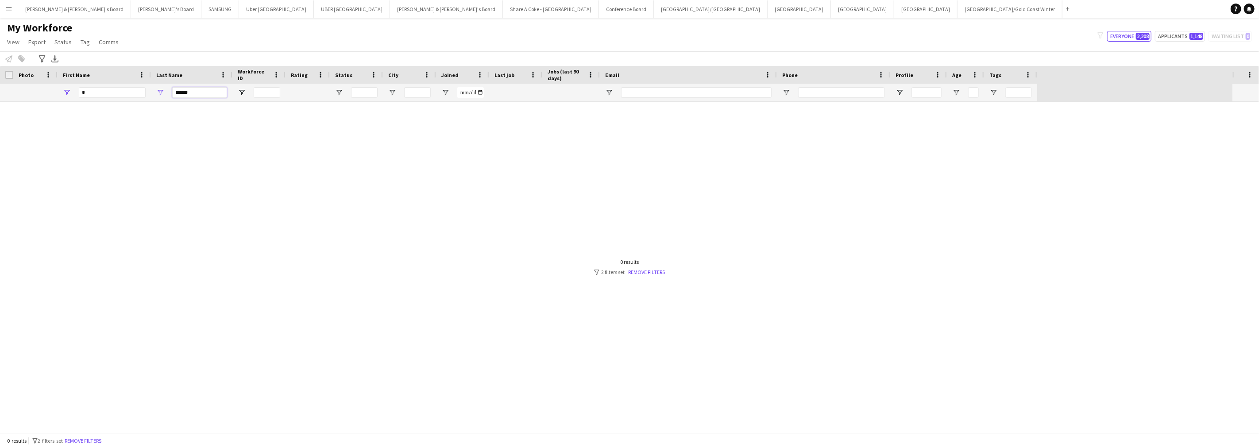
type input "******"
drag, startPoint x: 108, startPoint y: 90, endPoint x: 56, endPoint y: 96, distance: 51.6
click at [56, 96] on div "* ******" at bounding box center [518, 93] width 1037 height 18
type input "*"
click at [174, 92] on input "******" at bounding box center [199, 92] width 55 height 11
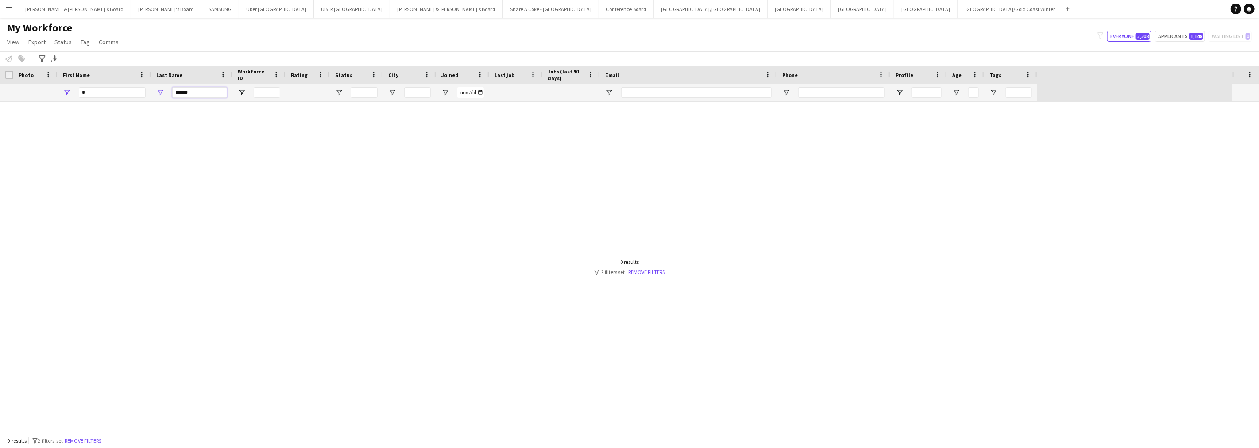
drag, startPoint x: 202, startPoint y: 92, endPoint x: 124, endPoint y: 103, distance: 78.7
click at [124, 103] on div "Workforce Details Photo First Name" at bounding box center [629, 249] width 1259 height 367
type input "****"
drag, startPoint x: 108, startPoint y: 90, endPoint x: 57, endPoint y: 92, distance: 51.4
click at [57, 92] on div "* ****" at bounding box center [518, 93] width 1037 height 18
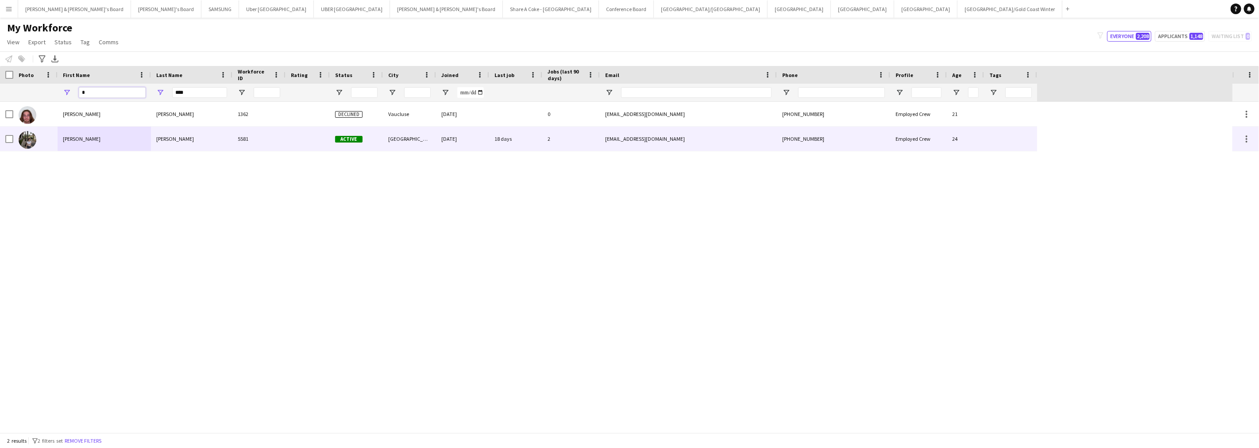
type input "*"
click at [98, 146] on div "[PERSON_NAME]" at bounding box center [104, 139] width 93 height 24
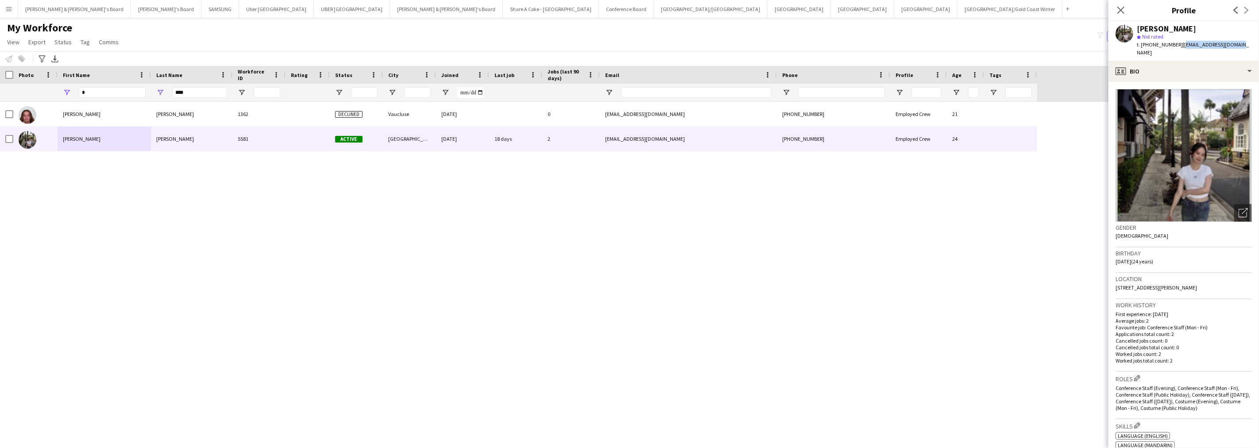
drag, startPoint x: 1177, startPoint y: 43, endPoint x: 1246, endPoint y: 45, distance: 69.1
click at [1246, 45] on app-profile-header "[PERSON_NAME] star Not rated t. [PHONE_NUMBER] | [EMAIL_ADDRESS][DOMAIN_NAME]" at bounding box center [1184, 40] width 151 height 39
click at [1176, 71] on div "profile Bio" at bounding box center [1184, 71] width 151 height 21
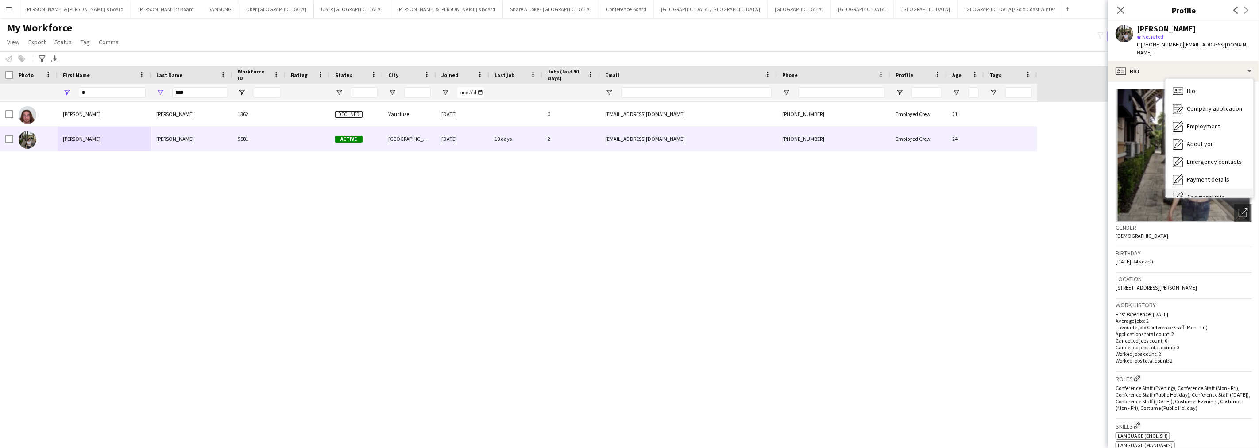
click at [1194, 189] on div "Additional info Additional info" at bounding box center [1210, 198] width 88 height 18
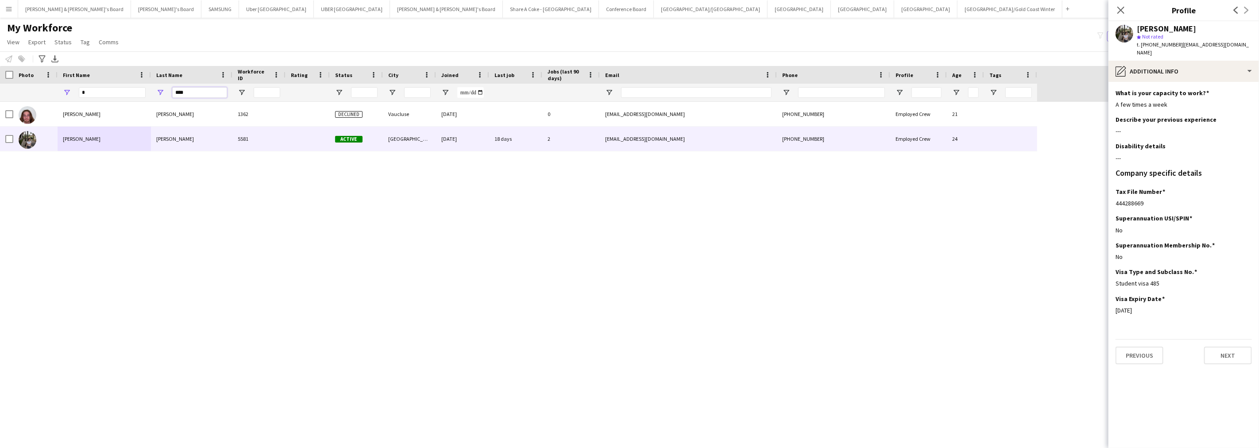
drag, startPoint x: 190, startPoint y: 95, endPoint x: 171, endPoint y: 95, distance: 19.5
click at [171, 95] on div "****" at bounding box center [191, 93] width 81 height 18
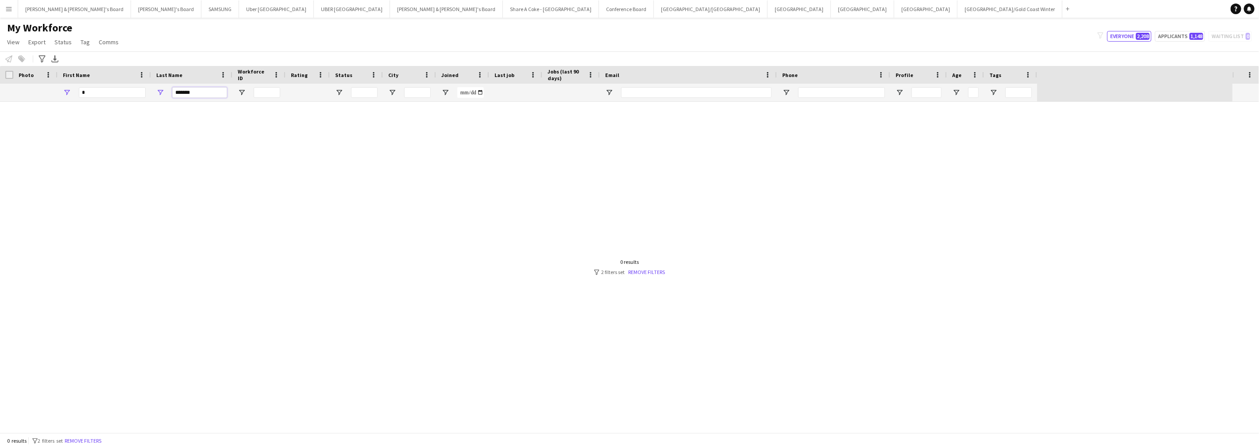
type input "*******"
drag, startPoint x: 113, startPoint y: 94, endPoint x: 50, endPoint y: 94, distance: 62.9
click at [50, 94] on div "* *******" at bounding box center [518, 93] width 1037 height 18
click at [171, 189] on div at bounding box center [616, 267] width 1233 height 331
click at [213, 94] on input "*******" at bounding box center [199, 92] width 55 height 11
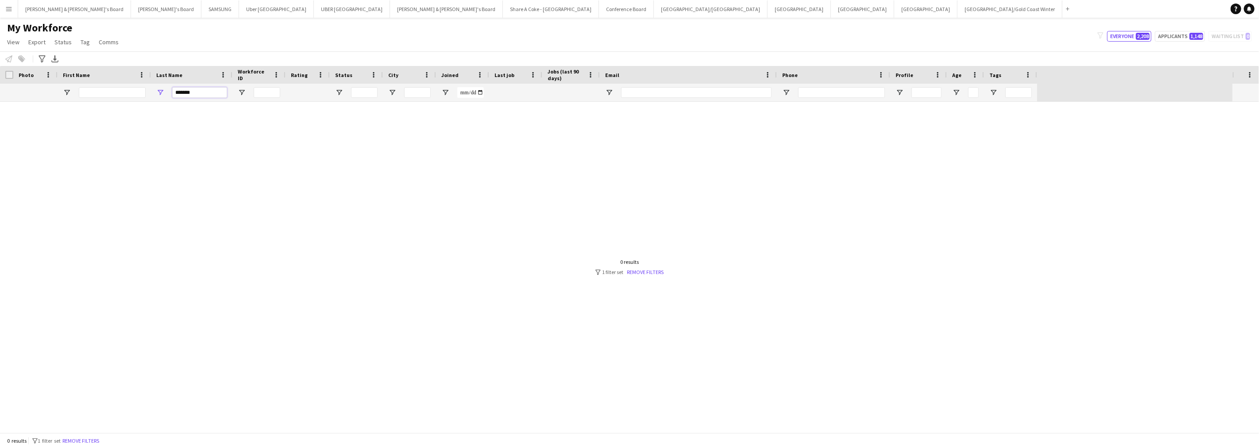
drag, startPoint x: 202, startPoint y: 96, endPoint x: 152, endPoint y: 93, distance: 50.1
click at [152, 93] on div "*******" at bounding box center [191, 93] width 81 height 18
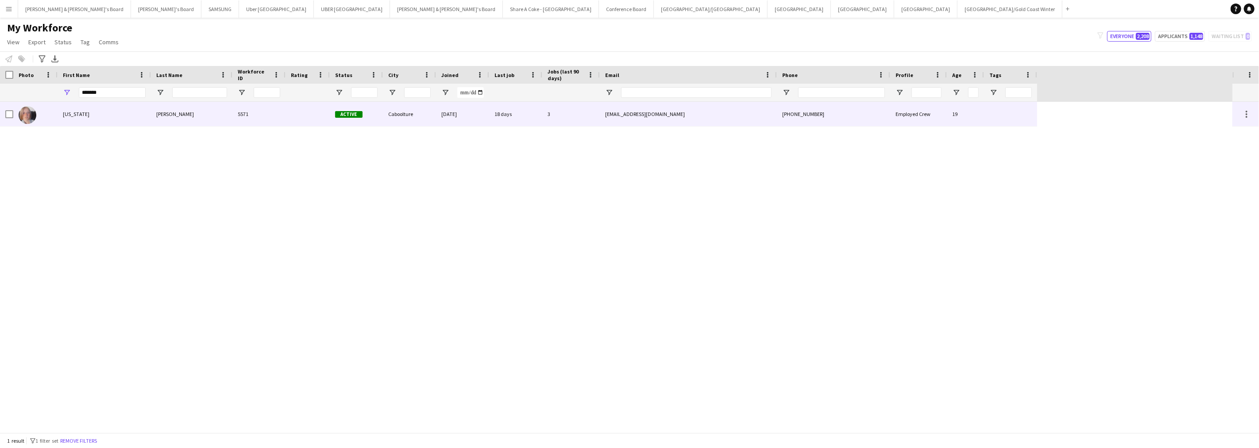
drag, startPoint x: 174, startPoint y: 117, endPoint x: 185, endPoint y: 118, distance: 10.7
click at [175, 117] on div "[PERSON_NAME]" at bounding box center [191, 114] width 81 height 24
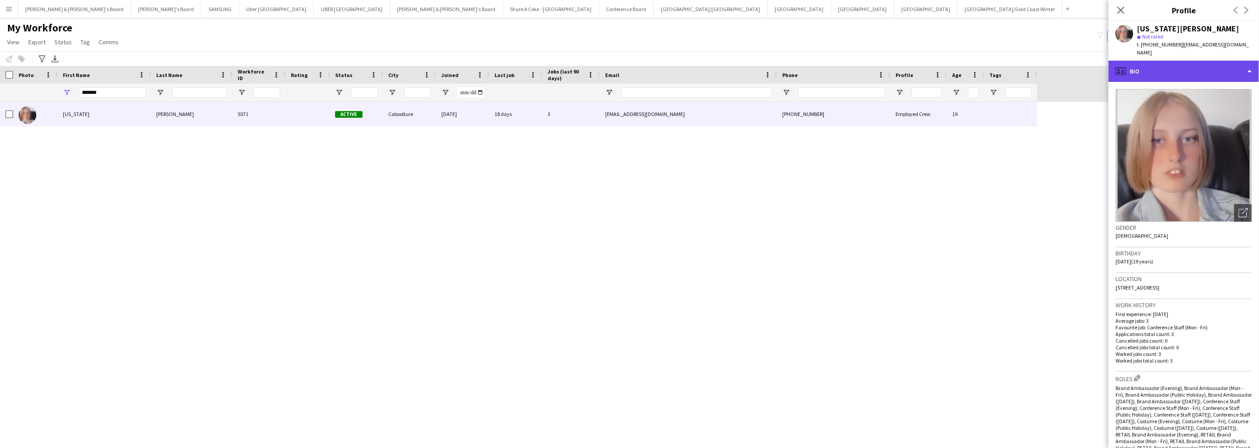
click at [1179, 65] on div "profile Bio" at bounding box center [1184, 71] width 151 height 21
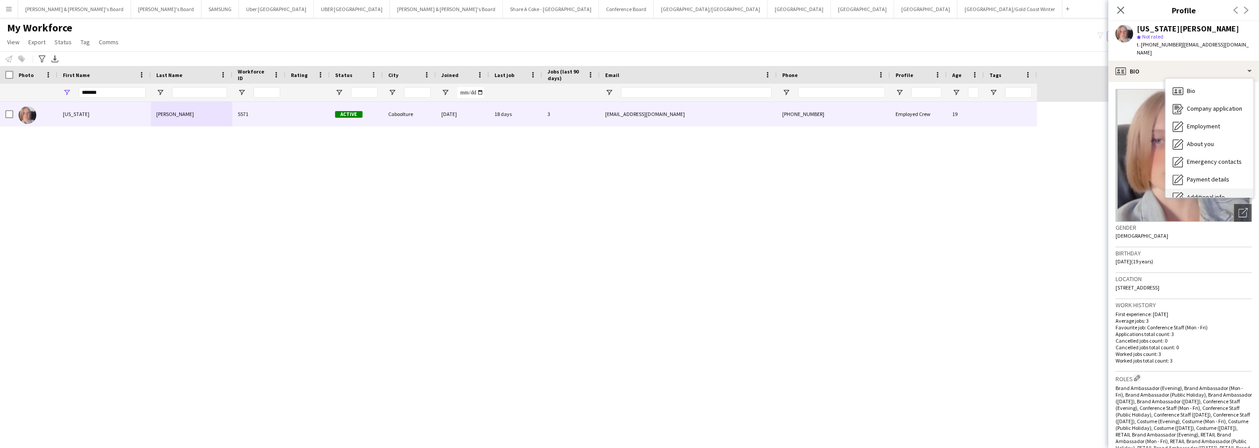
click at [1203, 193] on span "Additional info" at bounding box center [1206, 197] width 38 height 8
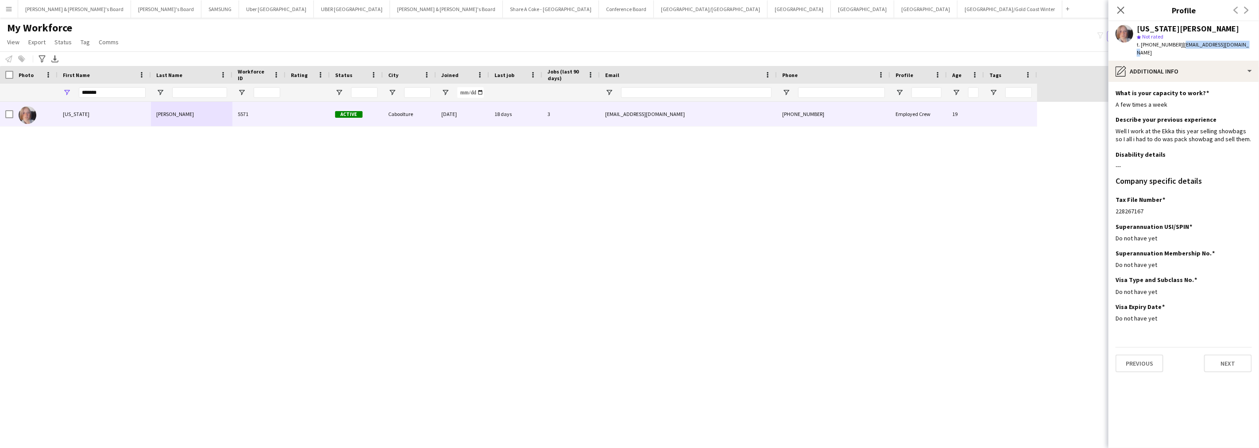
drag, startPoint x: 1236, startPoint y: 46, endPoint x: 1176, endPoint y: 43, distance: 59.9
click at [1176, 43] on span "| [EMAIL_ADDRESS][DOMAIN_NAME]" at bounding box center [1193, 48] width 112 height 15
click at [1150, 67] on div "pencil4 Additional info" at bounding box center [1184, 71] width 151 height 21
click at [1201, 189] on div "Additional info Additional info" at bounding box center [1210, 198] width 88 height 18
click at [1209, 61] on div "pencil4 Additional info" at bounding box center [1184, 71] width 151 height 21
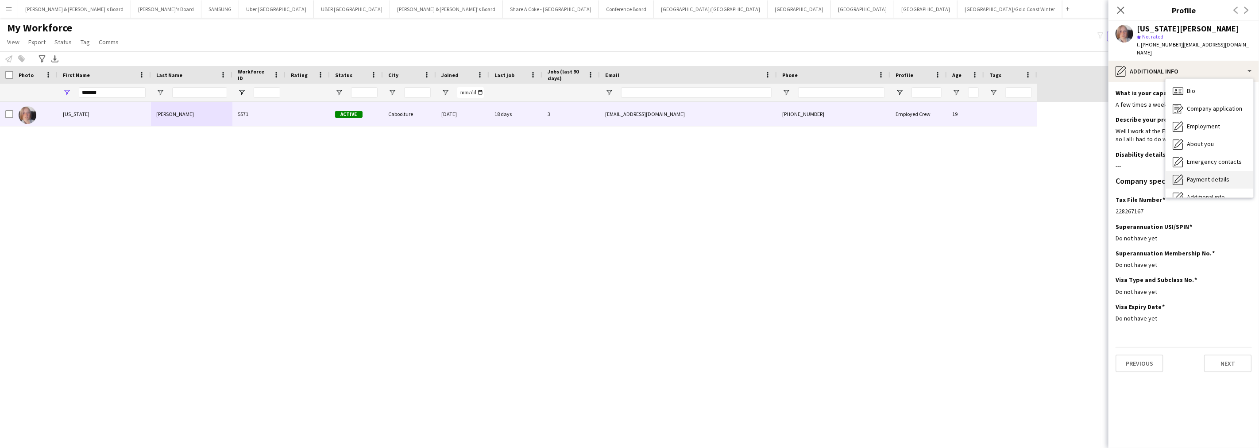
click at [1224, 175] on span "Payment details" at bounding box center [1208, 179] width 43 height 8
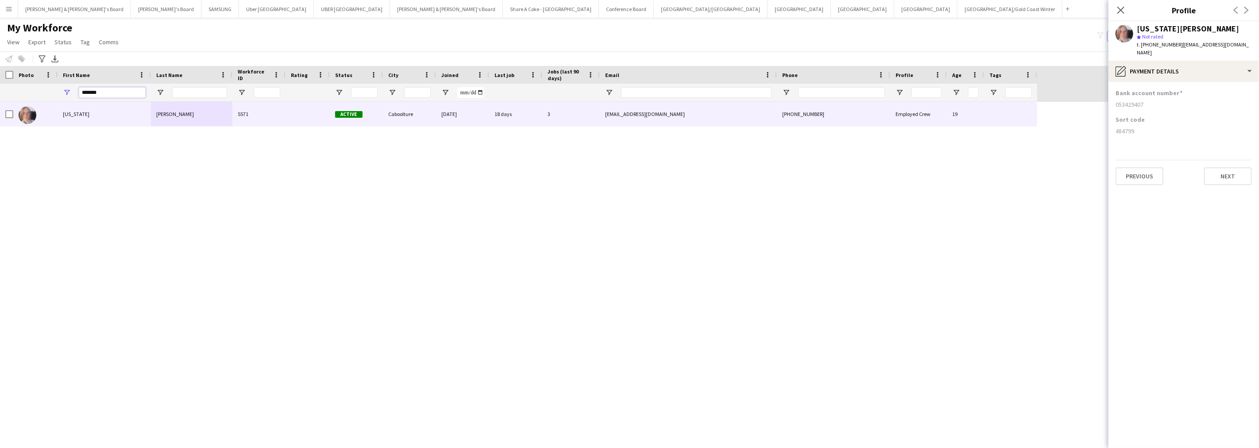
drag, startPoint x: 109, startPoint y: 94, endPoint x: 31, endPoint y: 93, distance: 77.9
click at [31, 93] on div "*******" at bounding box center [518, 93] width 1037 height 18
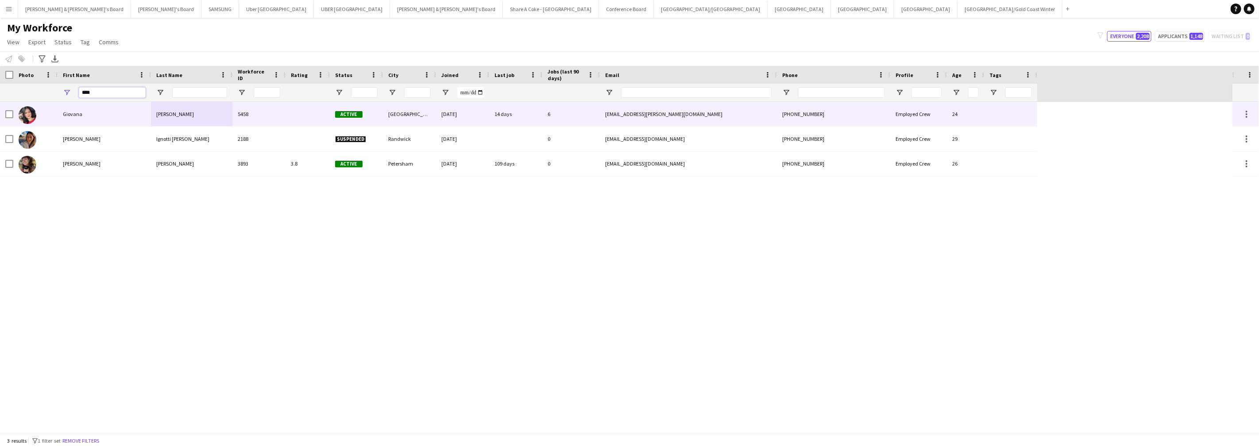
type input "****"
click at [81, 117] on div "Giovana" at bounding box center [104, 114] width 93 height 24
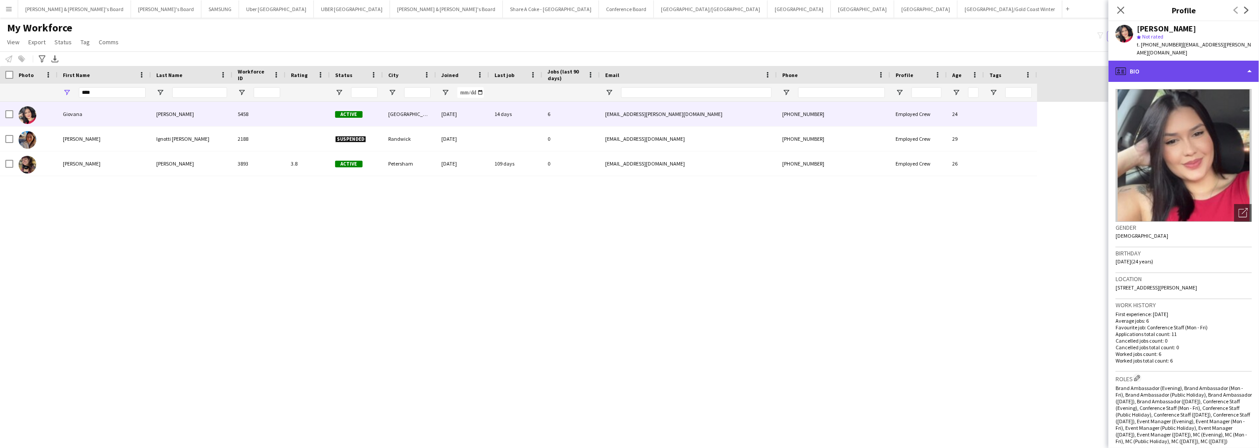
click at [1200, 66] on div "profile Bio" at bounding box center [1184, 71] width 151 height 21
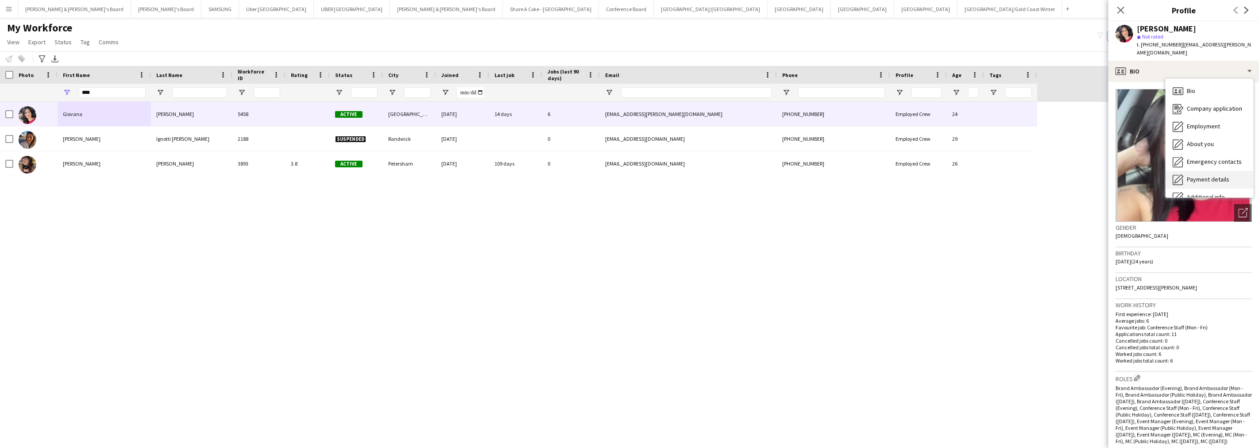
click at [1201, 175] on span "Payment details" at bounding box center [1208, 179] width 43 height 8
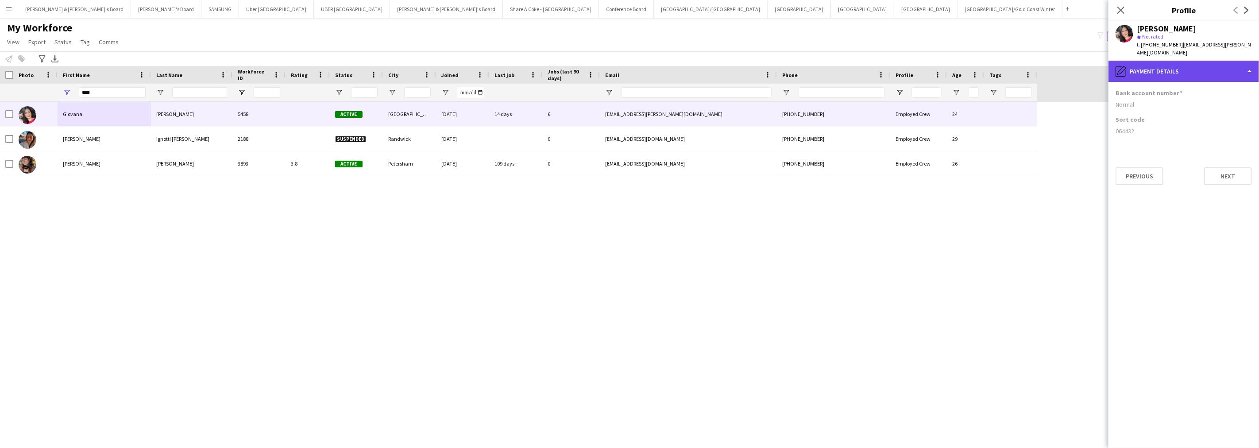
click at [1184, 64] on div "pencil4 Payment details" at bounding box center [1184, 71] width 151 height 21
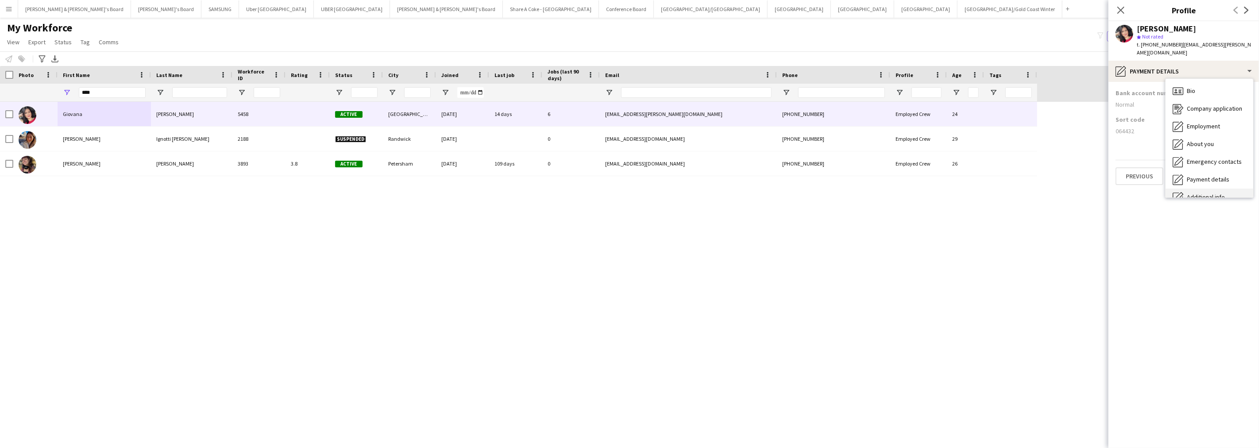
click at [1223, 189] on div "Additional info Additional info" at bounding box center [1210, 198] width 88 height 18
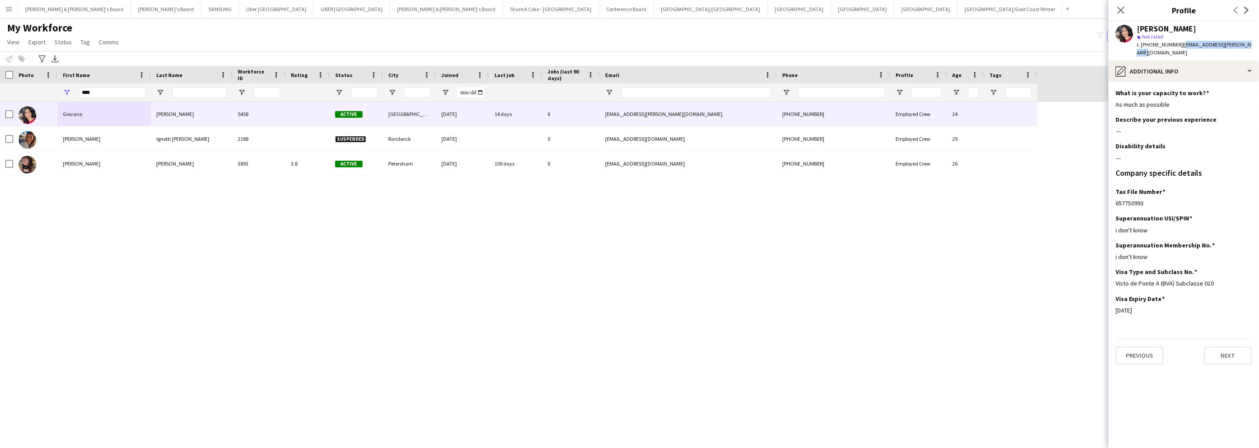
drag, startPoint x: 1179, startPoint y: 45, endPoint x: 1255, endPoint y: 50, distance: 75.4
click at [1255, 50] on app-profile-header "[PERSON_NAME] star Not rated t. [PHONE_NUMBER] | [EMAIL_ADDRESS][PERSON_NAME][D…" at bounding box center [1184, 40] width 151 height 39
click at [1219, 66] on div "pencil4 Additional info" at bounding box center [1184, 71] width 151 height 21
click at [1209, 175] on span "Payment details" at bounding box center [1208, 179] width 43 height 8
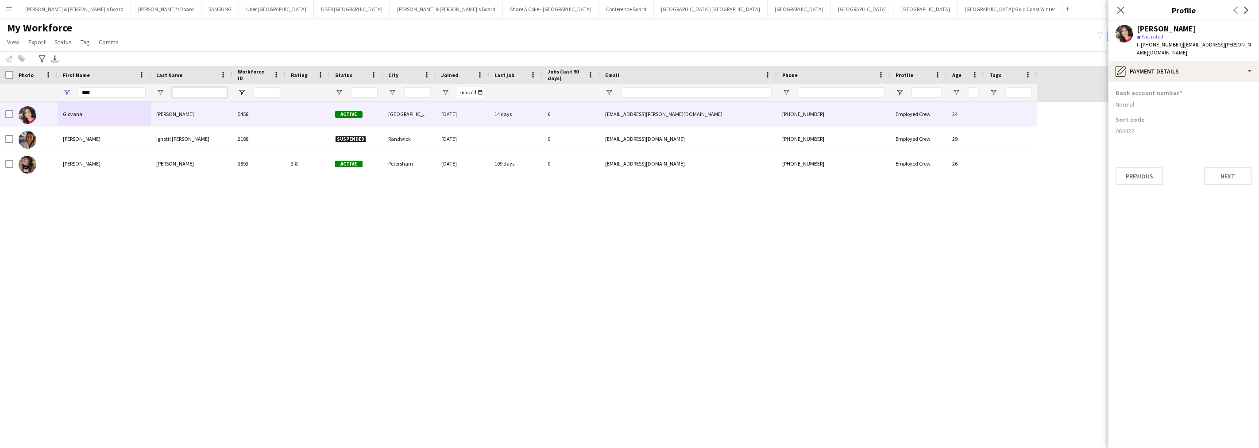
click at [192, 89] on input "Last Name Filter Input" at bounding box center [199, 92] width 55 height 11
paste input "******"
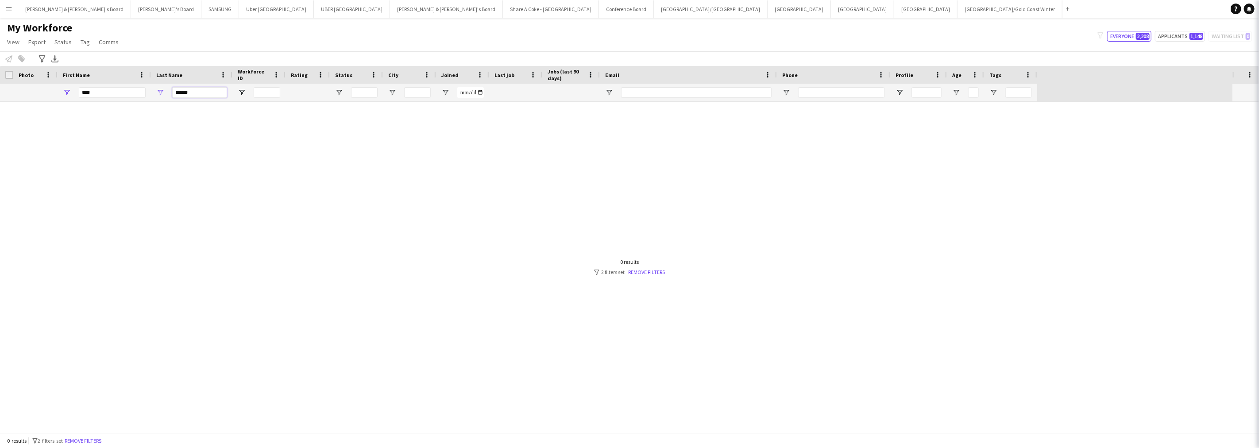
type input "******"
drag, startPoint x: 120, startPoint y: 93, endPoint x: 63, endPoint y: 93, distance: 57.1
click at [63, 93] on div "****" at bounding box center [104, 93] width 93 height 18
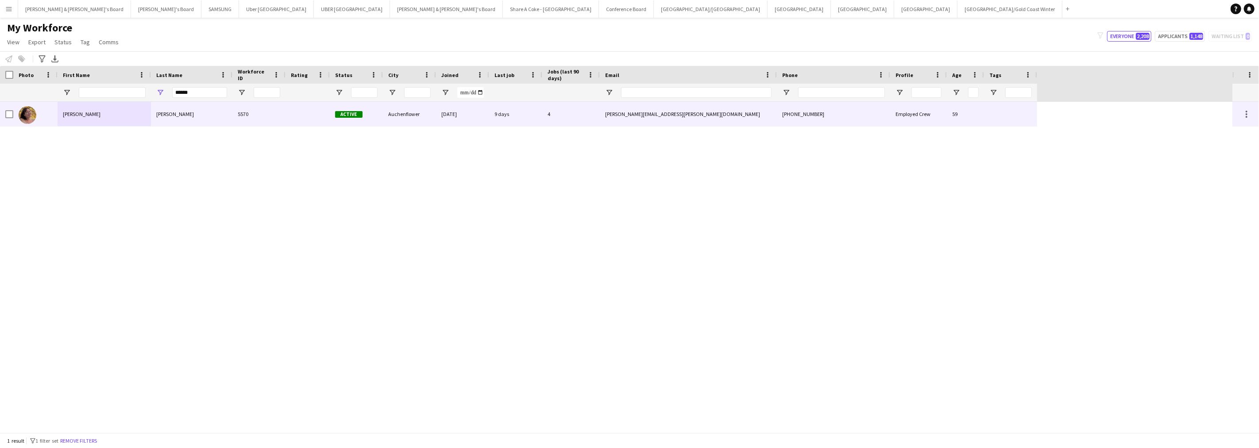
click at [75, 110] on div "[PERSON_NAME]" at bounding box center [104, 114] width 93 height 24
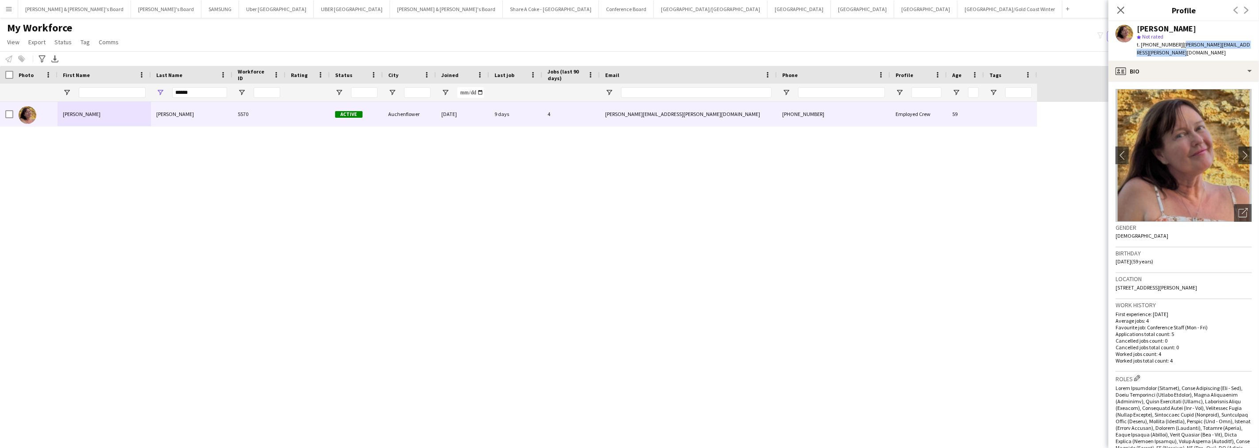
drag, startPoint x: 1177, startPoint y: 44, endPoint x: 1181, endPoint y: 51, distance: 8.0
click at [1181, 51] on div "t. [PHONE_NUMBER] | [PERSON_NAME][EMAIL_ADDRESS][PERSON_NAME][DOMAIN_NAME]" at bounding box center [1194, 49] width 115 height 16
click at [1152, 74] on div "profile Bio" at bounding box center [1184, 71] width 151 height 21
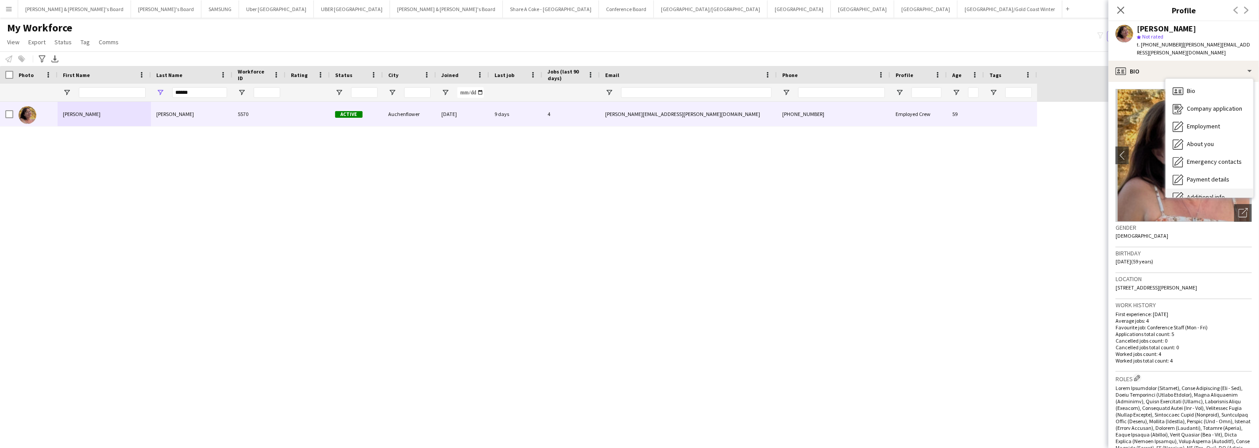
click at [1212, 192] on div "Additional info Additional info" at bounding box center [1210, 198] width 88 height 18
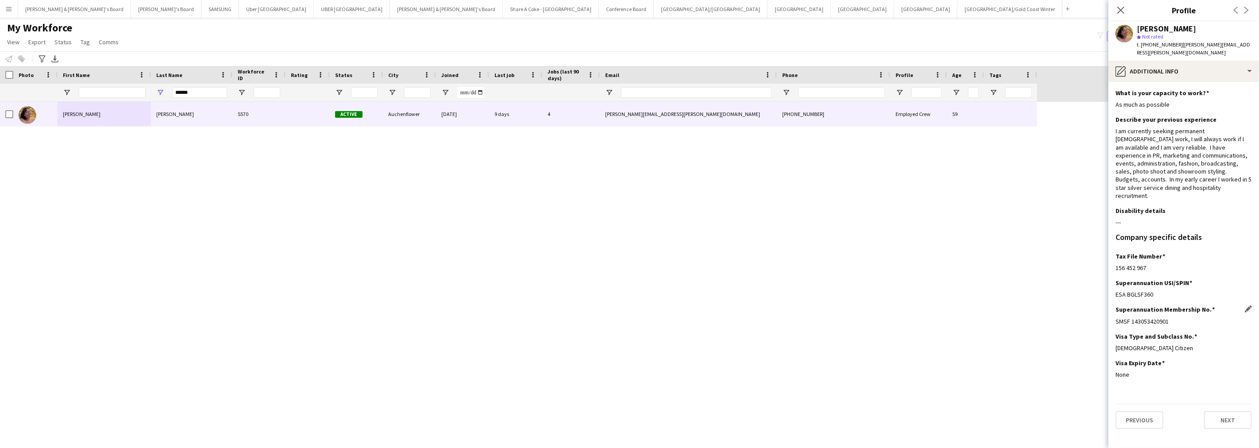
drag, startPoint x: 1131, startPoint y: 313, endPoint x: 1171, endPoint y: 313, distance: 40.3
click at [1171, 317] on div "SMSF 143053420901" at bounding box center [1184, 321] width 136 height 8
drag, startPoint x: 171, startPoint y: 91, endPoint x: 143, endPoint y: 93, distance: 28.5
click at [143, 93] on div "******" at bounding box center [518, 93] width 1037 height 18
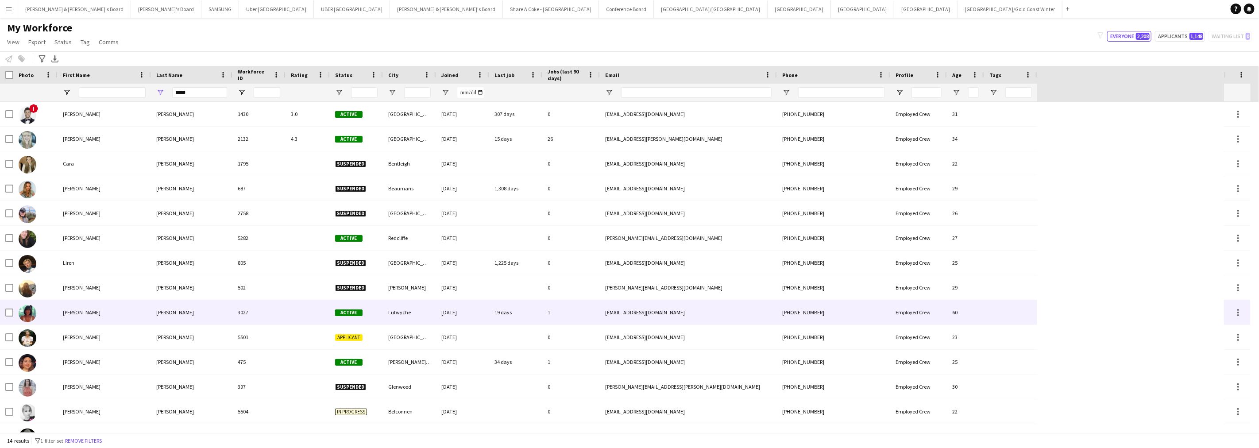
drag, startPoint x: 112, startPoint y: 312, endPoint x: 166, endPoint y: 300, distance: 55.3
click at [112, 313] on div "[PERSON_NAME]" at bounding box center [104, 312] width 93 height 24
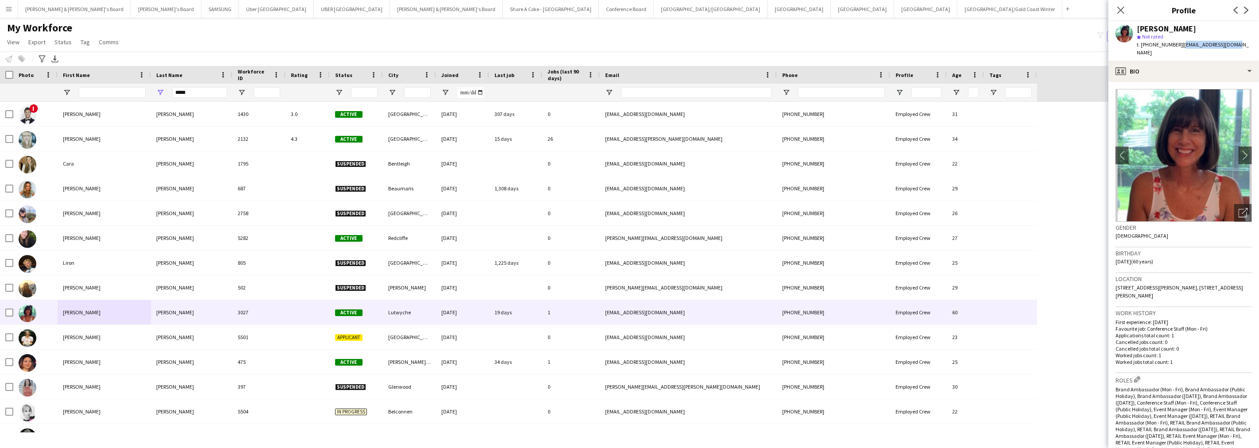
drag, startPoint x: 1178, startPoint y: 45, endPoint x: 1238, endPoint y: 49, distance: 60.3
click at [1238, 49] on app-profile-header "[PERSON_NAME] star Not rated t. [PHONE_NUMBER] | [EMAIL_ADDRESS][DOMAIN_NAME]" at bounding box center [1184, 40] width 151 height 39
drag, startPoint x: 1116, startPoint y: 280, endPoint x: 1151, endPoint y: 279, distance: 35.4
click at [1151, 284] on span "[STREET_ADDRESS][PERSON_NAME], [STREET_ADDRESS][PERSON_NAME]" at bounding box center [1180, 291] width 128 height 15
click at [1161, 65] on div "profile Bio" at bounding box center [1184, 71] width 151 height 21
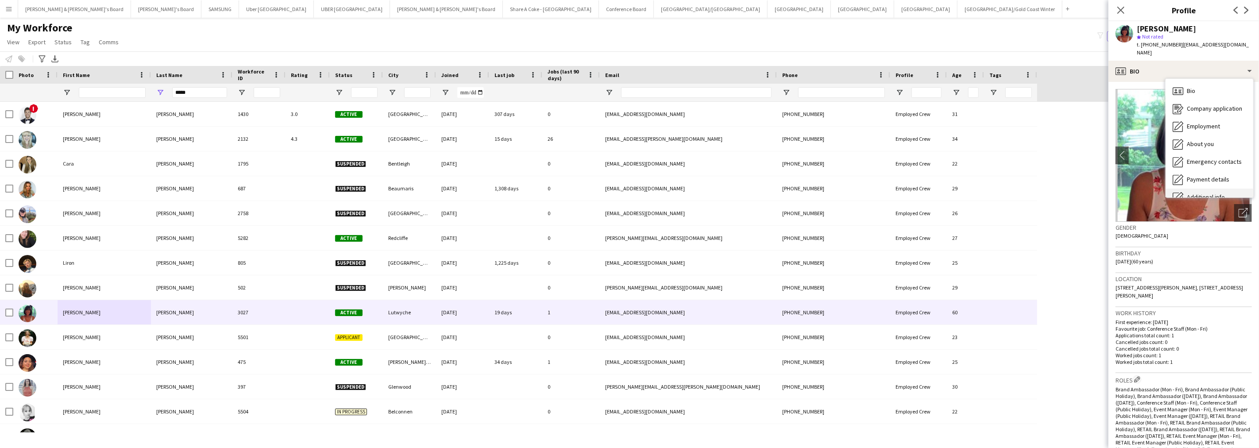
click at [1200, 189] on div "Additional info Additional info" at bounding box center [1210, 198] width 88 height 18
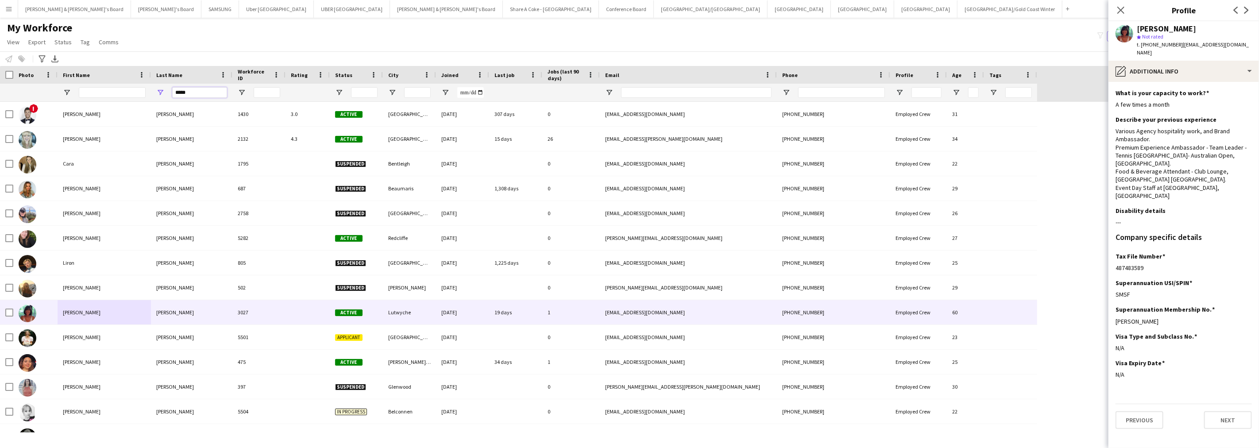
drag, startPoint x: 201, startPoint y: 93, endPoint x: 151, endPoint y: 93, distance: 50.0
click at [151, 93] on div "*****" at bounding box center [191, 93] width 81 height 18
paste input "**"
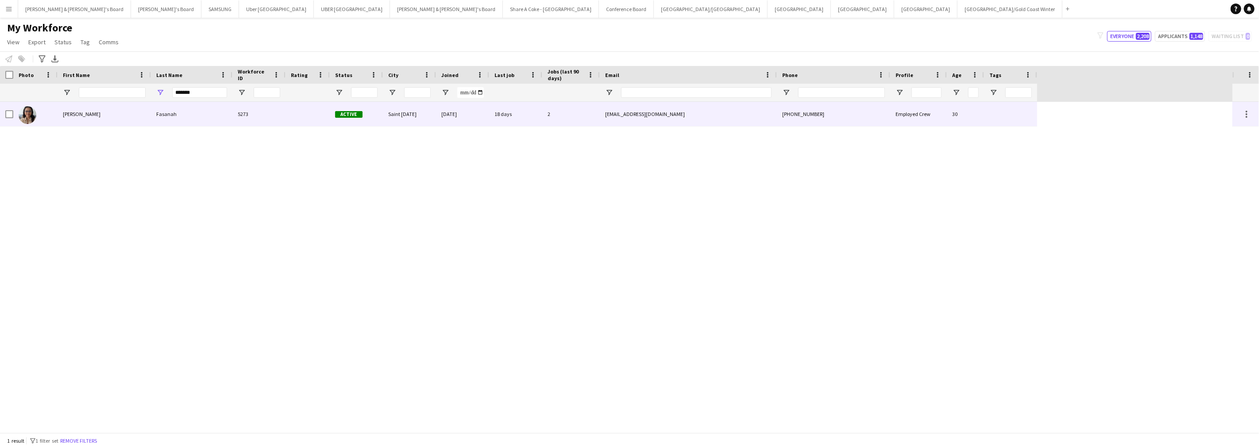
click at [169, 114] on div "Fasanah" at bounding box center [191, 114] width 81 height 24
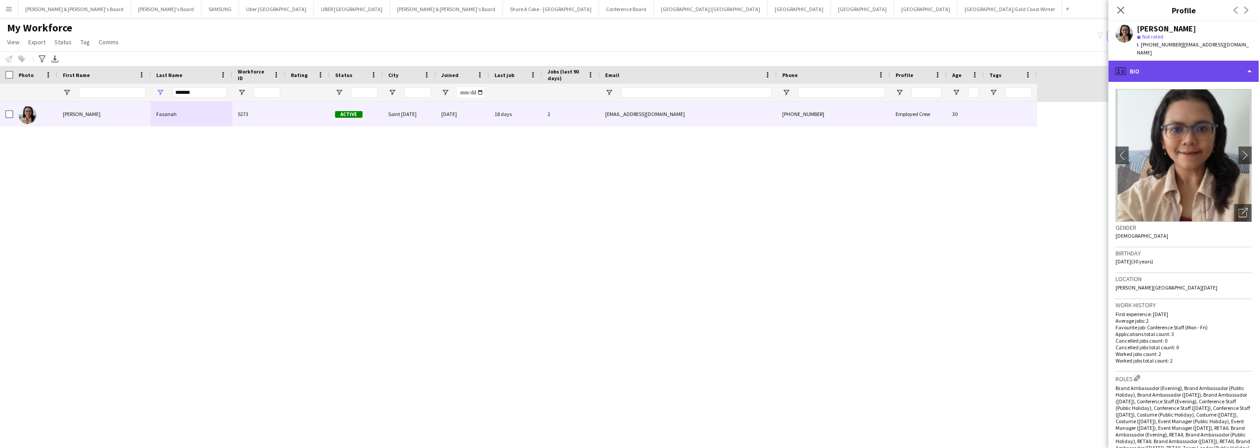
click at [1160, 67] on div "profile Bio" at bounding box center [1184, 71] width 151 height 21
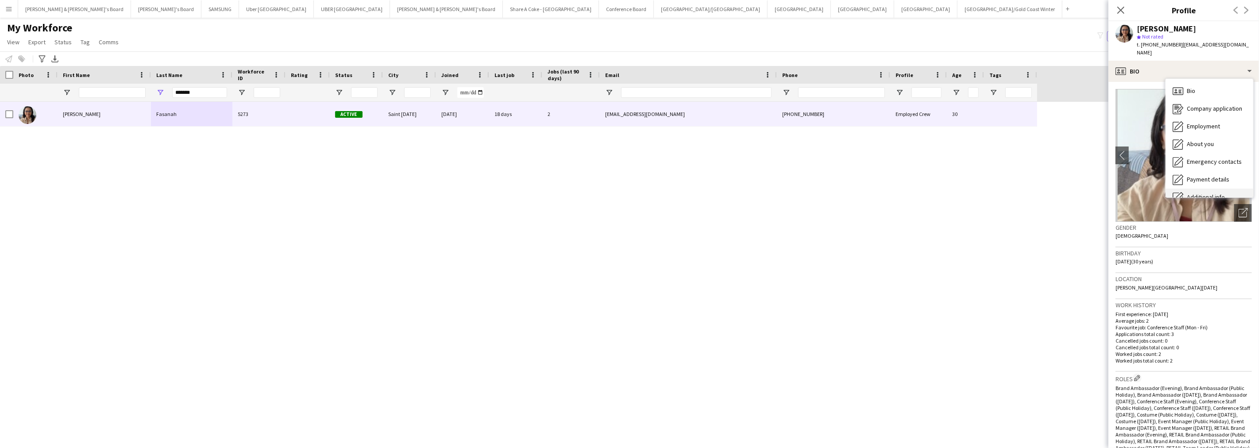
click at [1191, 189] on div "Additional info Additional info" at bounding box center [1210, 198] width 88 height 18
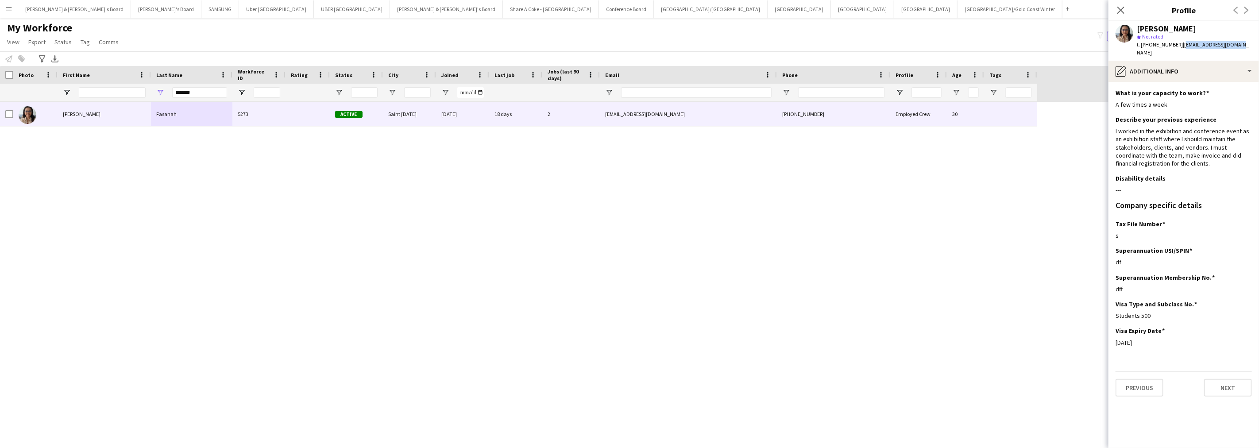
drag, startPoint x: 1177, startPoint y: 43, endPoint x: 1249, endPoint y: 46, distance: 71.8
click at [1249, 46] on app-profile-header "[PERSON_NAME] star Not rated t. [PHONE_NUMBER] | [EMAIL_ADDRESS][DOMAIN_NAME]" at bounding box center [1184, 40] width 151 height 39
drag, startPoint x: 200, startPoint y: 89, endPoint x: 148, endPoint y: 89, distance: 51.4
click at [148, 89] on div "*******" at bounding box center [518, 93] width 1037 height 18
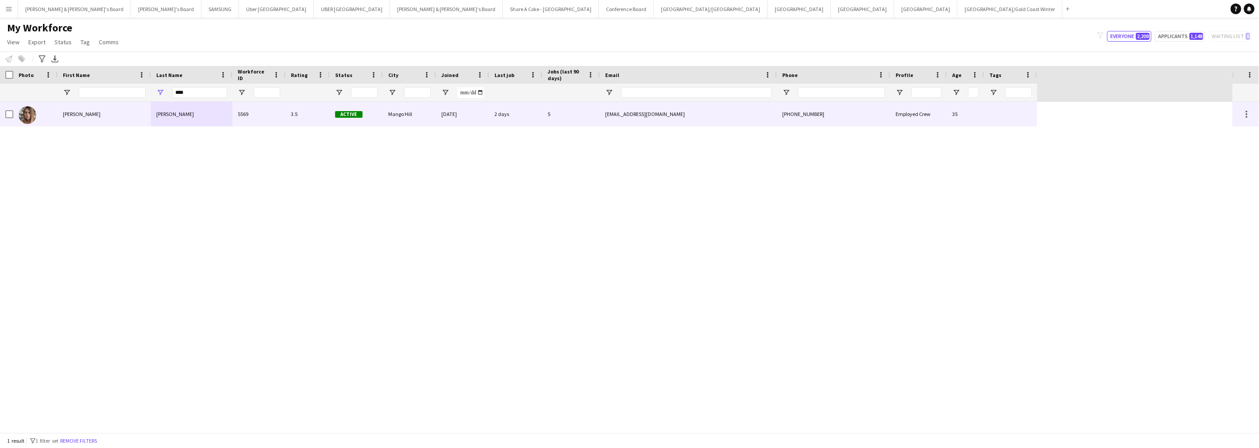
click at [179, 116] on div "[PERSON_NAME]" at bounding box center [191, 114] width 81 height 24
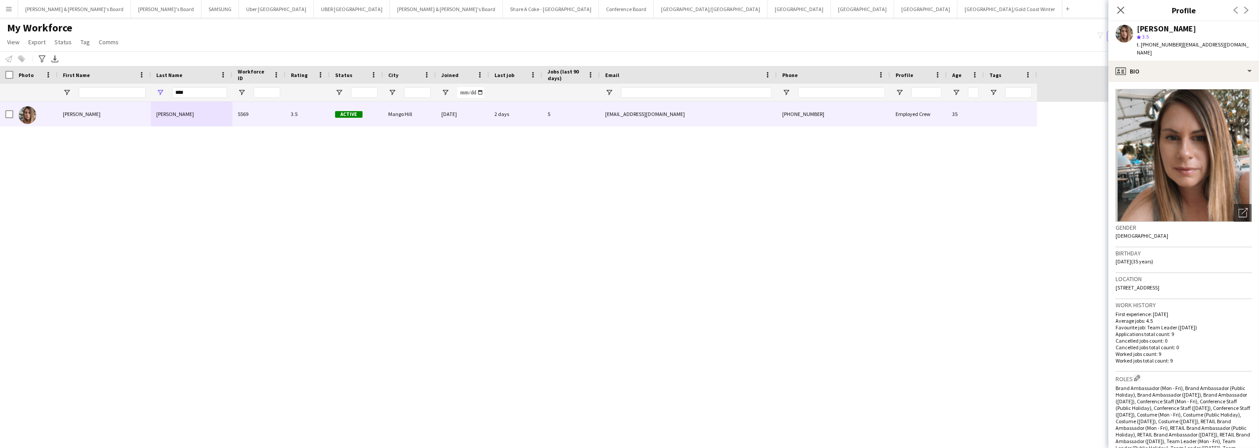
click at [1176, 44] on span "| [EMAIL_ADDRESS][DOMAIN_NAME]" at bounding box center [1193, 48] width 112 height 15
drag, startPoint x: 1176, startPoint y: 43, endPoint x: 1258, endPoint y: 43, distance: 81.9
click at [1258, 43] on app-profile-header "[PERSON_NAME] star 3.5 t. [PHONE_NUMBER] | [EMAIL_ADDRESS][DOMAIN_NAME]" at bounding box center [1184, 40] width 151 height 39
drag, startPoint x: 1204, startPoint y: 61, endPoint x: 1203, endPoint y: 68, distance: 7.6
click at [1204, 61] on div "profile Bio" at bounding box center [1184, 71] width 151 height 21
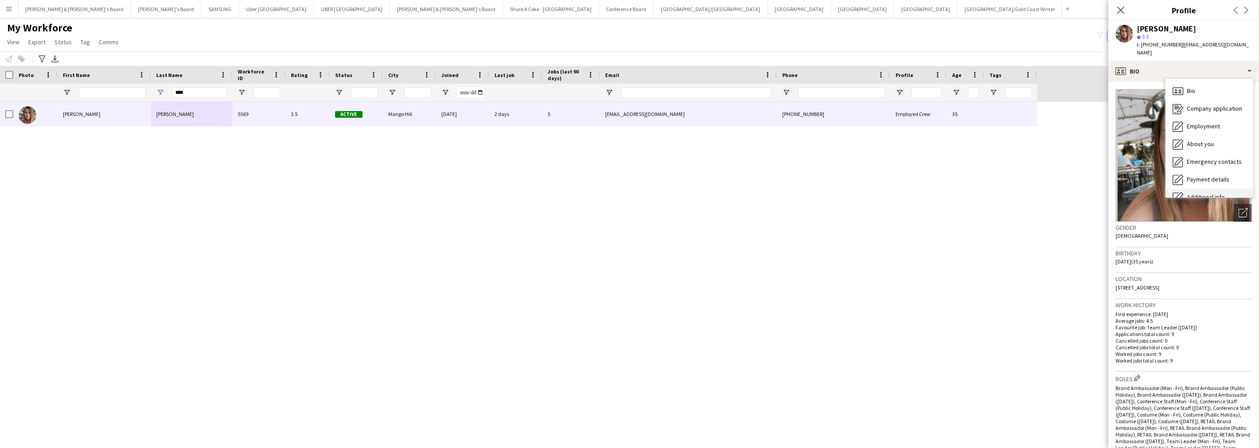
click at [1218, 189] on div "Additional info Additional info" at bounding box center [1210, 198] width 88 height 18
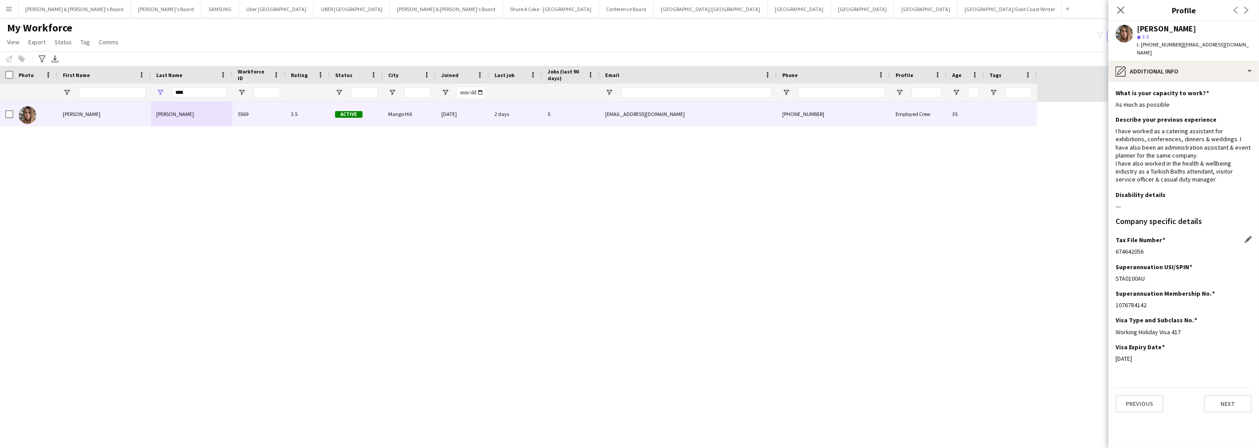
drag, startPoint x: 1110, startPoint y: 246, endPoint x: 1154, endPoint y: 247, distance: 44.3
click at [1154, 247] on app-section-data-types "What is your capacity to work? Edit this field As much as possible Describe you…" at bounding box center [1184, 265] width 151 height 366
click at [1167, 61] on div "pencil4 Additional info" at bounding box center [1184, 71] width 151 height 21
click at [1197, 175] on span "Payment details" at bounding box center [1208, 179] width 43 height 8
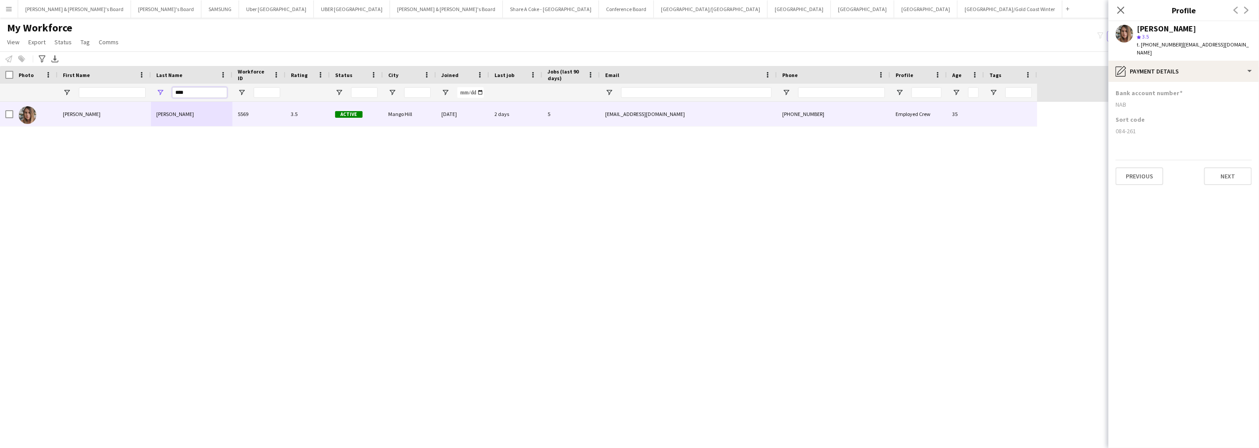
drag, startPoint x: 198, startPoint y: 91, endPoint x: 153, endPoint y: 95, distance: 45.3
click at [153, 95] on div "****" at bounding box center [191, 93] width 81 height 18
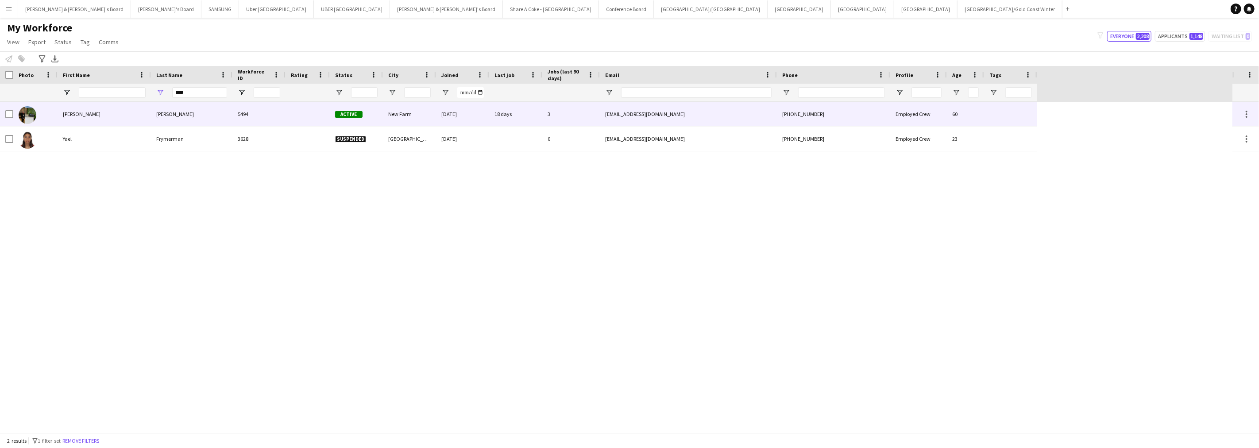
click at [136, 118] on div "[PERSON_NAME]" at bounding box center [104, 114] width 93 height 24
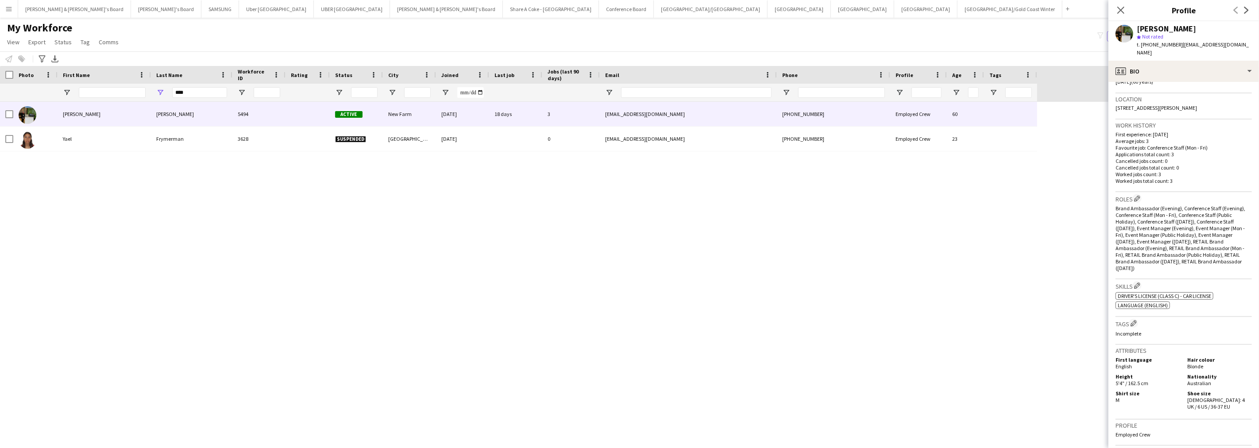
scroll to position [49, 0]
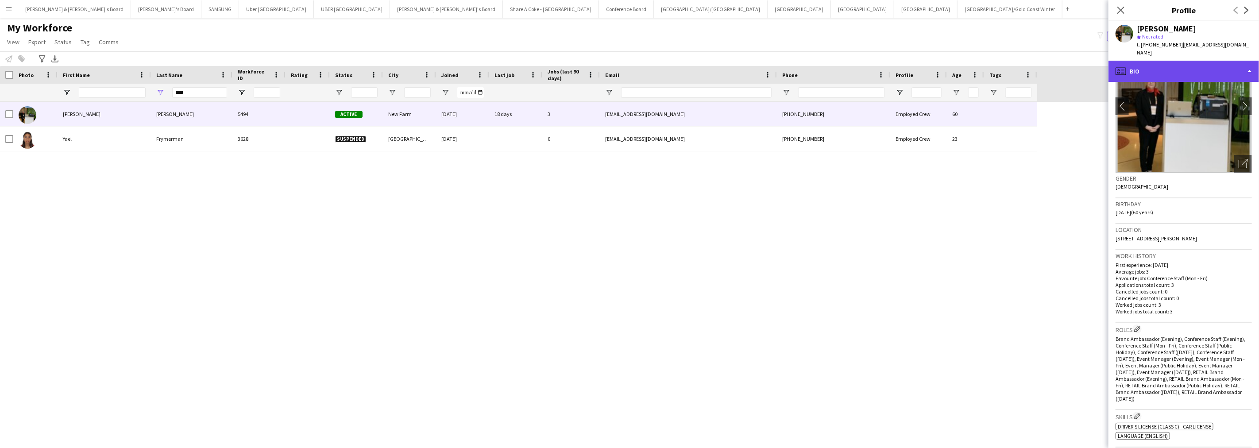
click at [1171, 61] on div "profile Bio" at bounding box center [1184, 71] width 151 height 21
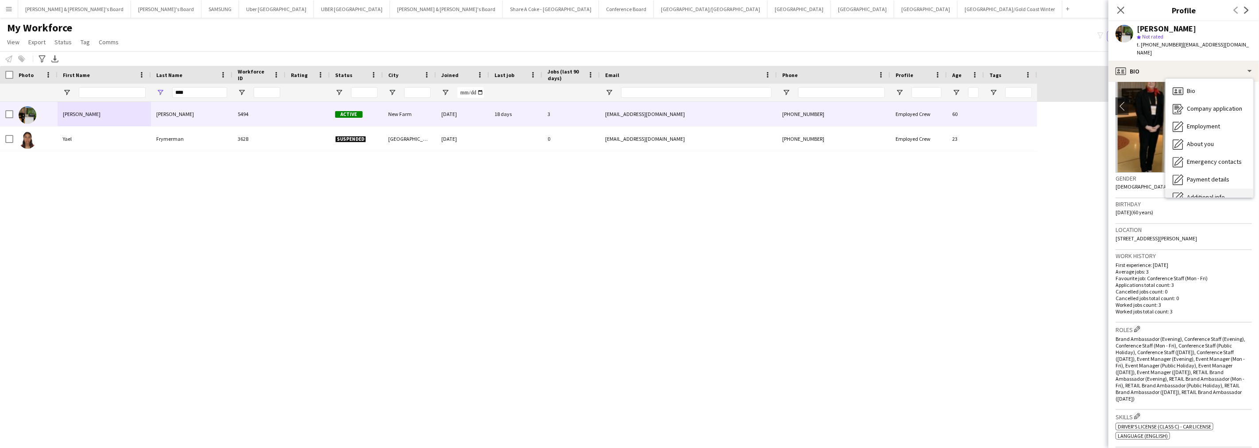
click at [1198, 193] on span "Additional info" at bounding box center [1206, 197] width 38 height 8
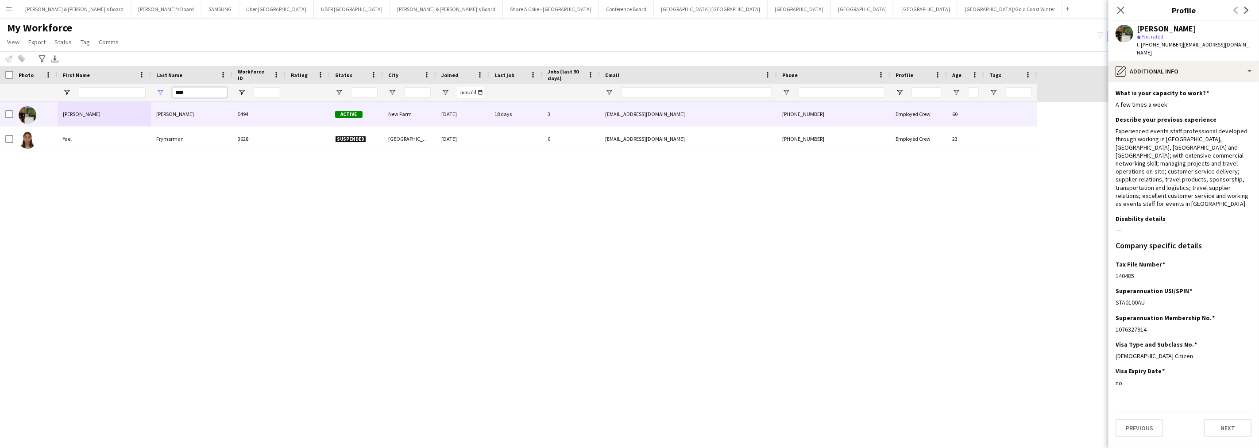
drag, startPoint x: 215, startPoint y: 93, endPoint x: 146, endPoint y: 92, distance: 69.1
click at [146, 92] on div "****" at bounding box center [518, 93] width 1037 height 18
paste input "**"
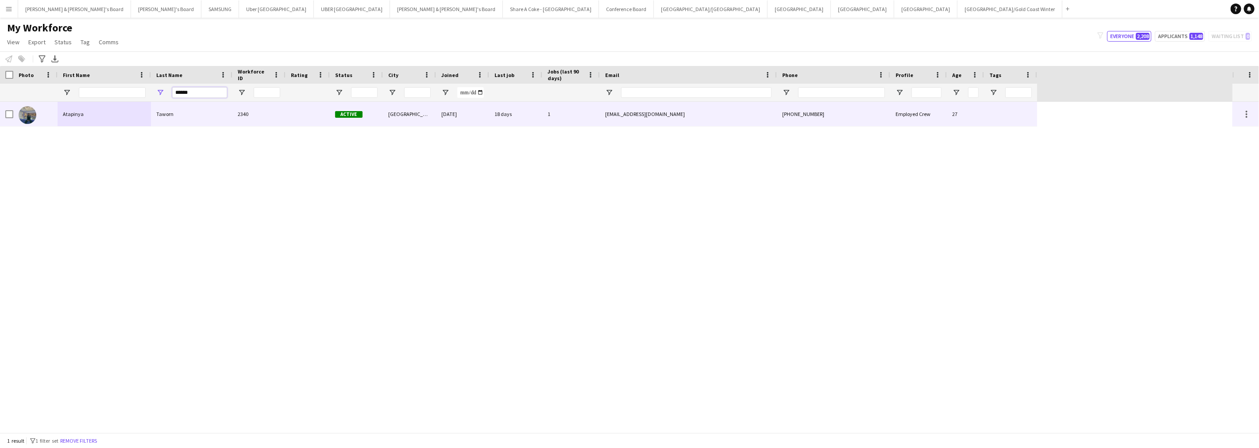
type input "******"
click at [163, 116] on div "Taworn" at bounding box center [191, 114] width 81 height 24
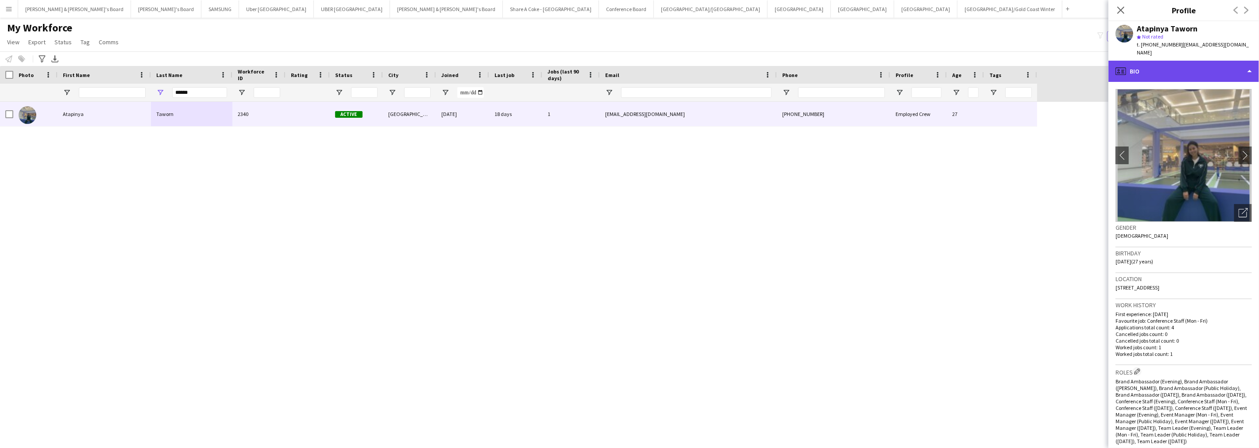
click at [1177, 66] on div "profile Bio" at bounding box center [1184, 71] width 151 height 21
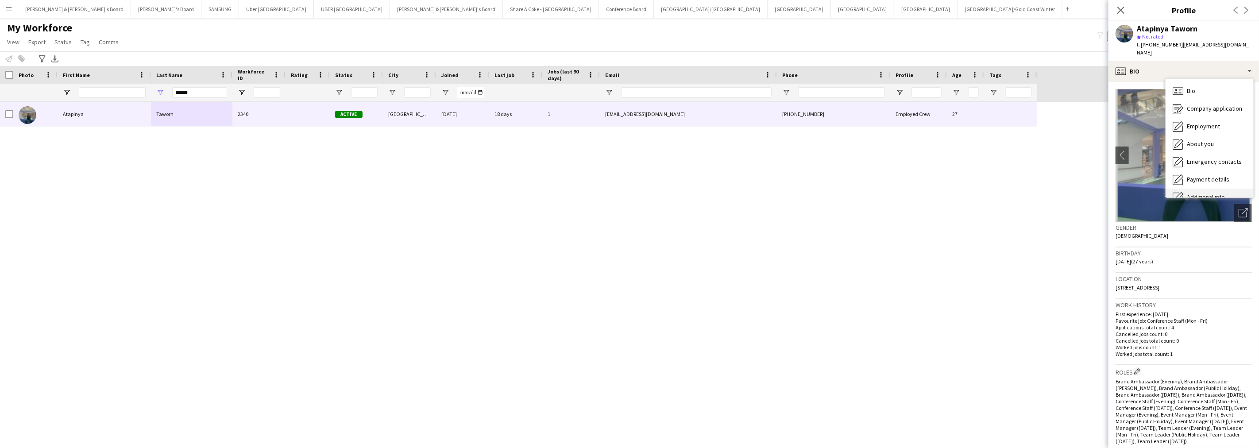
click at [1198, 189] on div "Additional info Additional info" at bounding box center [1210, 198] width 88 height 18
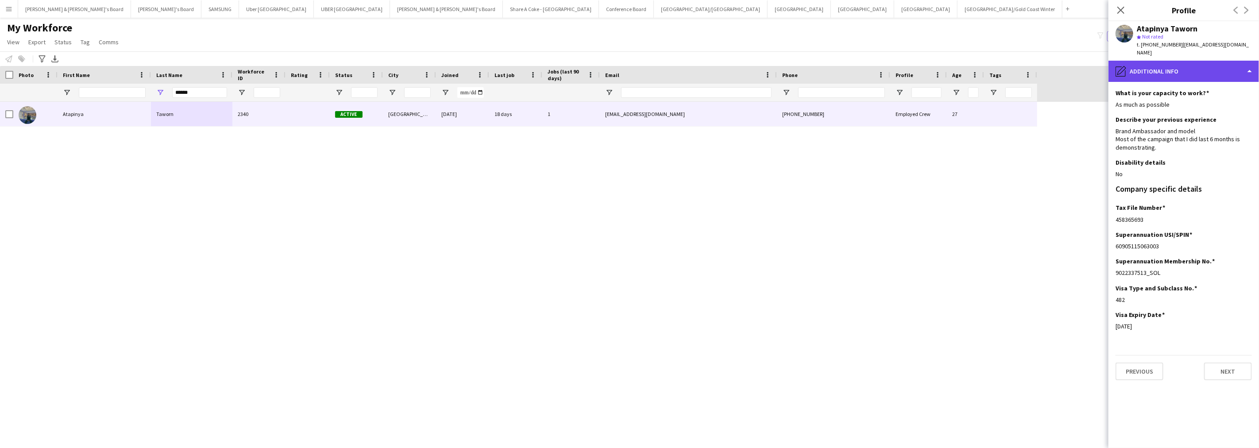
click at [1184, 62] on div "pencil4 Additional info" at bounding box center [1184, 71] width 151 height 21
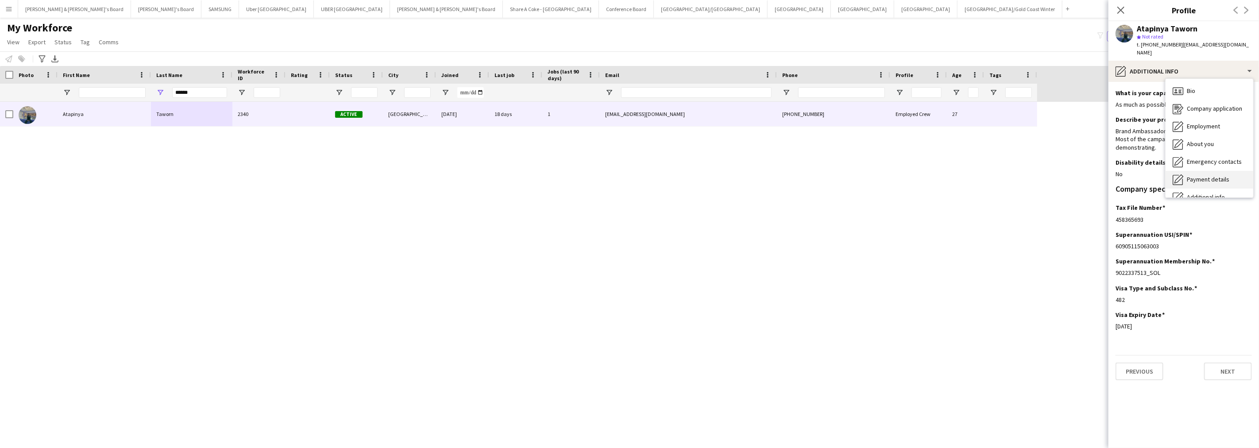
click at [1219, 175] on span "Payment details" at bounding box center [1208, 179] width 43 height 8
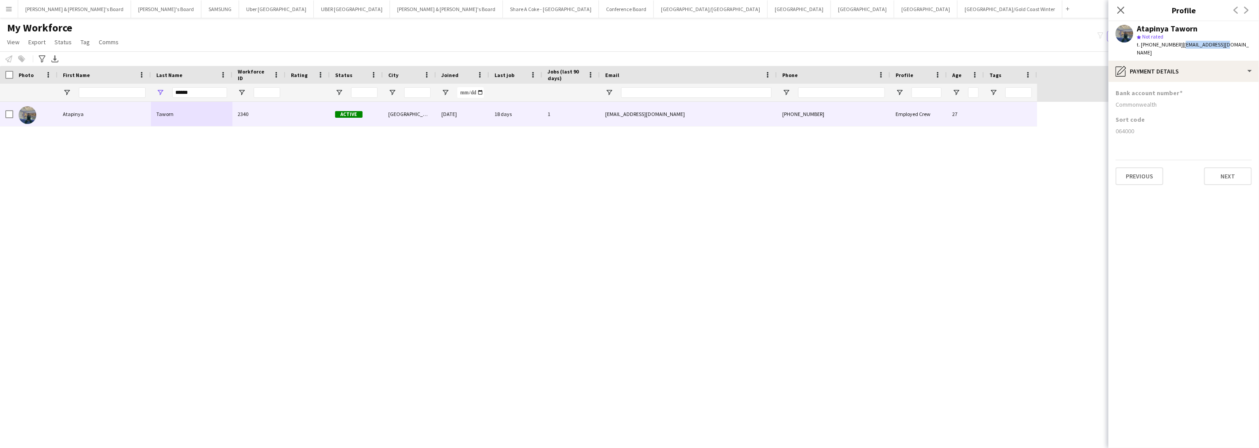
drag, startPoint x: 1176, startPoint y: 45, endPoint x: 1237, endPoint y: 43, distance: 60.2
click at [1237, 43] on app-profile-header "Atapinya Taworn star Not rated t. [PHONE_NUMBER] | [EMAIL_ADDRESS][DOMAIN_NAME]" at bounding box center [1184, 40] width 151 height 39
click at [135, 91] on input "First Name Filter Input" at bounding box center [112, 92] width 67 height 11
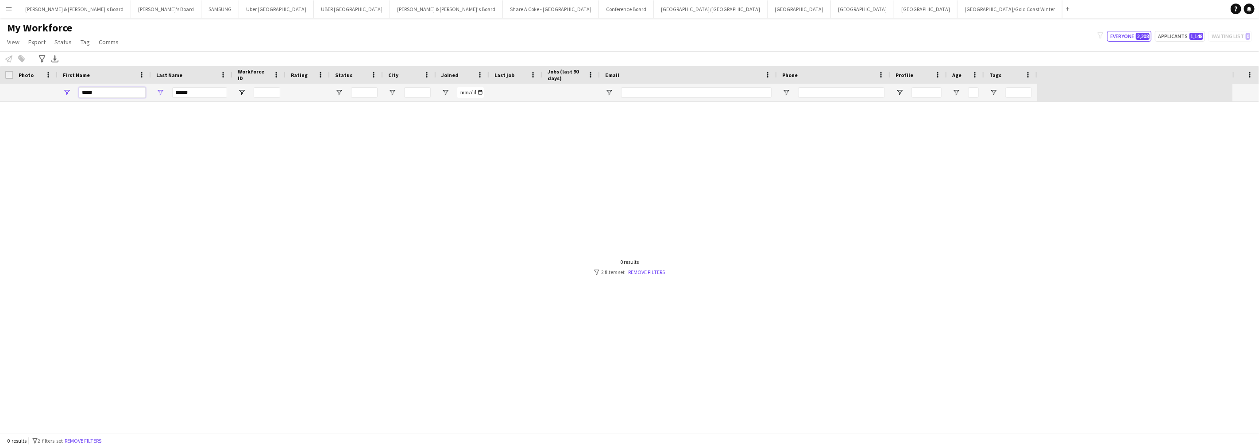
type input "*****"
drag, startPoint x: 202, startPoint y: 90, endPoint x: 167, endPoint y: 90, distance: 35.0
click at [167, 90] on div "******" at bounding box center [191, 93] width 81 height 18
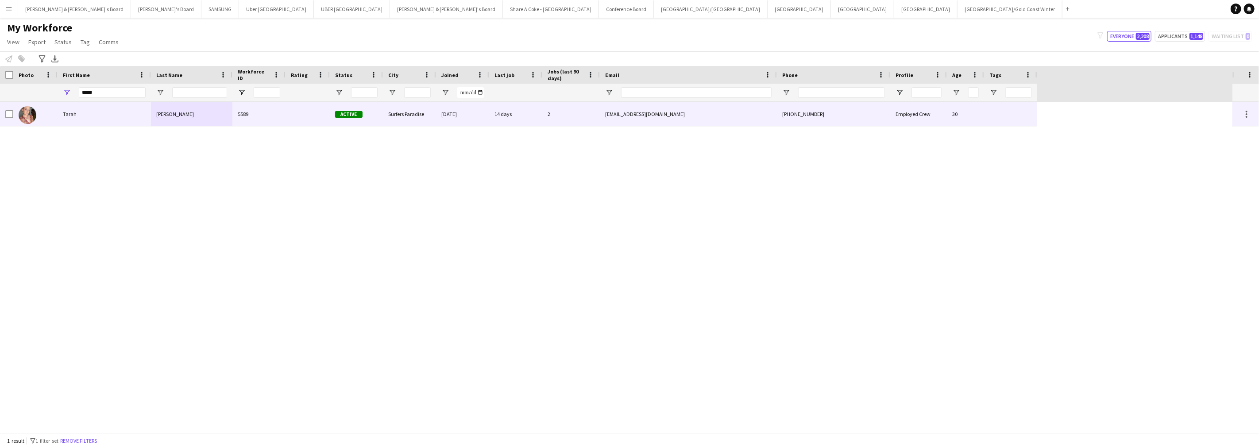
click at [91, 116] on div "Tarah" at bounding box center [104, 114] width 93 height 24
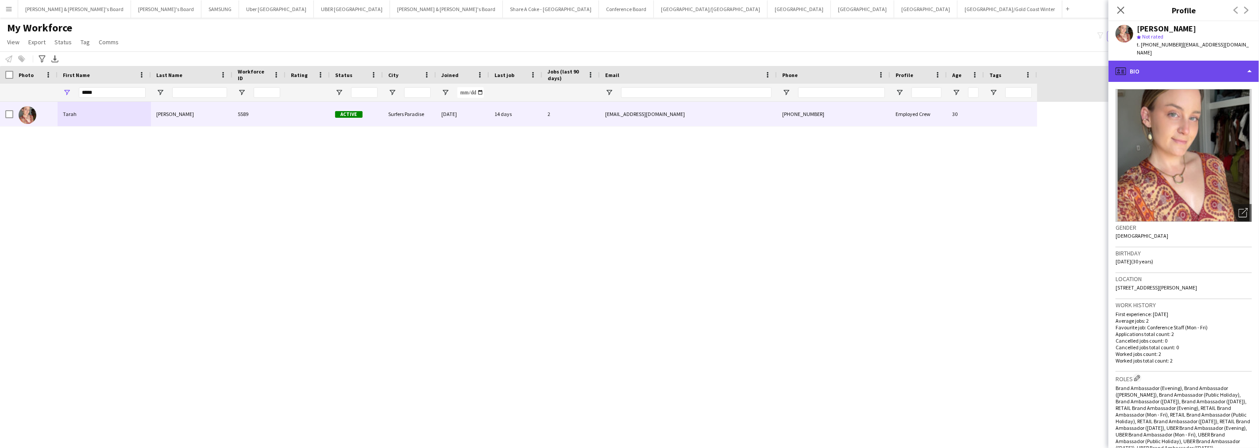
click at [1161, 62] on div "profile Bio" at bounding box center [1184, 71] width 151 height 21
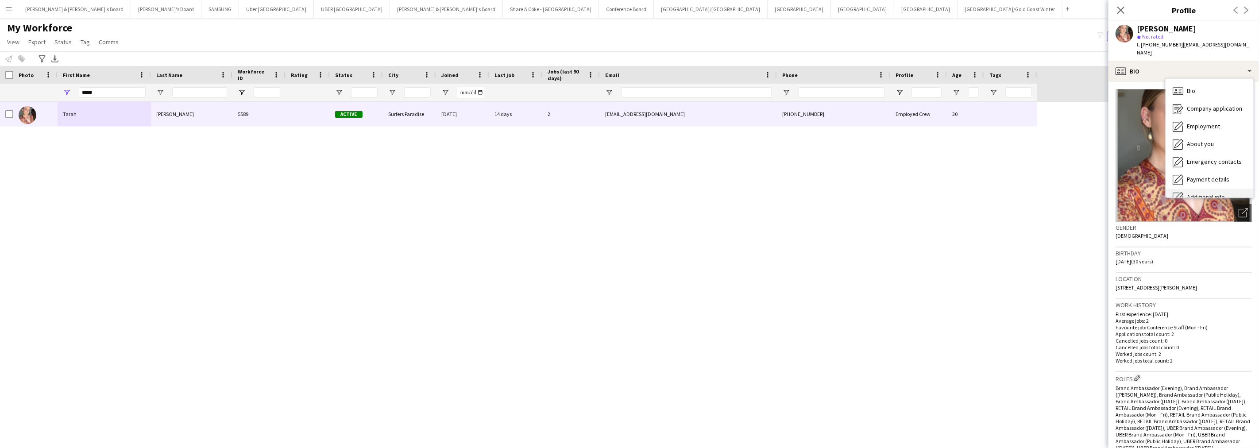
click at [1222, 193] on span "Additional info" at bounding box center [1206, 197] width 38 height 8
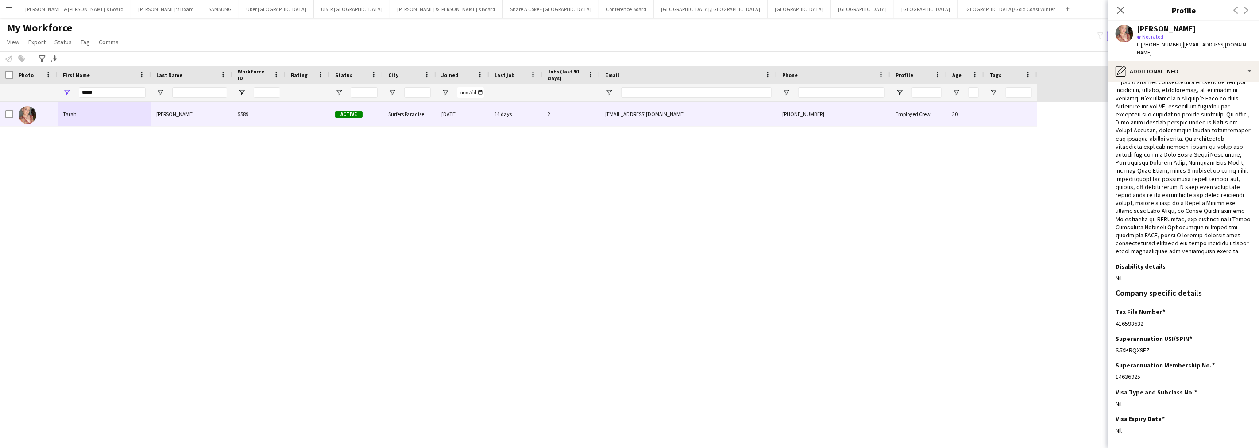
scroll to position [91, 0]
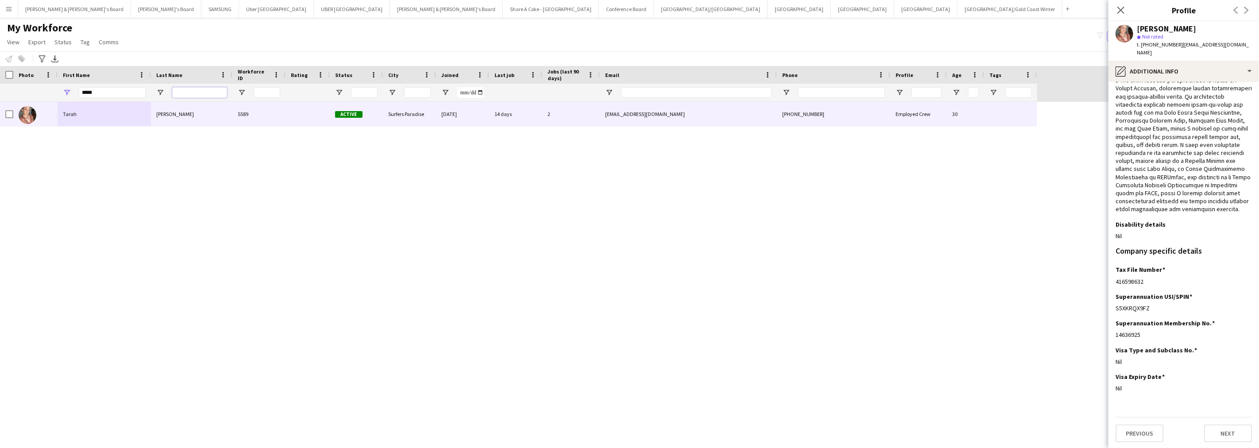
click at [198, 92] on input "Last Name Filter Input" at bounding box center [199, 92] width 55 height 11
paste input "******"
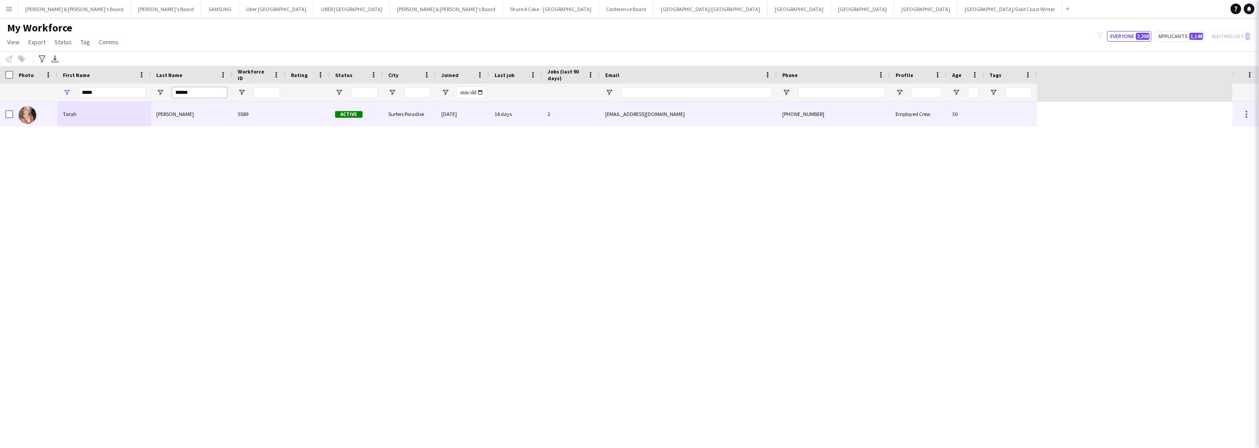
type input "******"
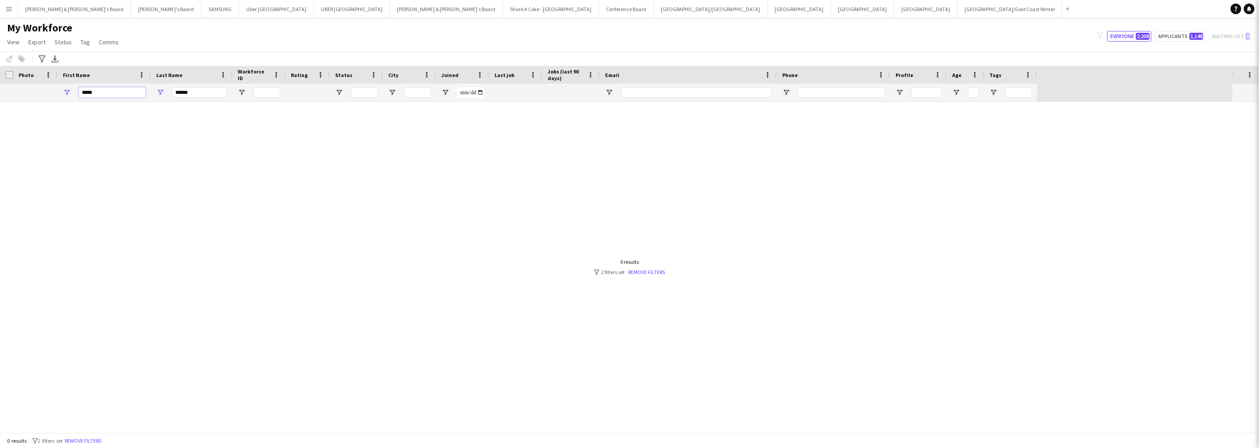
drag, startPoint x: 96, startPoint y: 95, endPoint x: 74, endPoint y: 95, distance: 21.7
click at [74, 95] on div "*****" at bounding box center [104, 93] width 93 height 18
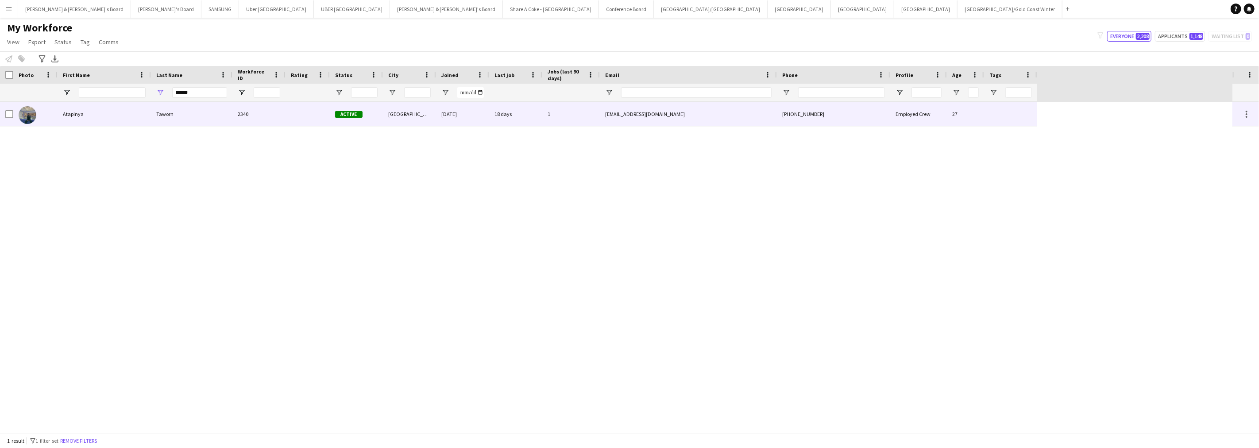
drag, startPoint x: 79, startPoint y: 111, endPoint x: 256, endPoint y: 130, distance: 178.2
click at [80, 111] on div "Atapinya" at bounding box center [104, 114] width 93 height 24
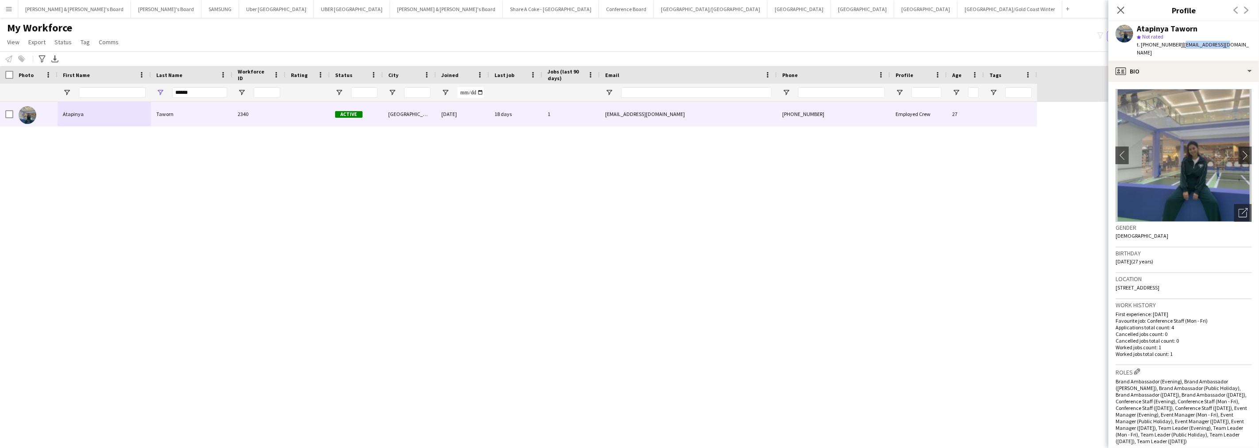
drag, startPoint x: 1176, startPoint y: 43, endPoint x: 1232, endPoint y: 45, distance: 56.2
click at [1232, 45] on app-profile-header "Atapinya Taworn star Not rated t. [PHONE_NUMBER] | [EMAIL_ADDRESS][DOMAIN_NAME]" at bounding box center [1184, 40] width 151 height 39
click at [1188, 64] on div "profile Bio" at bounding box center [1184, 71] width 151 height 21
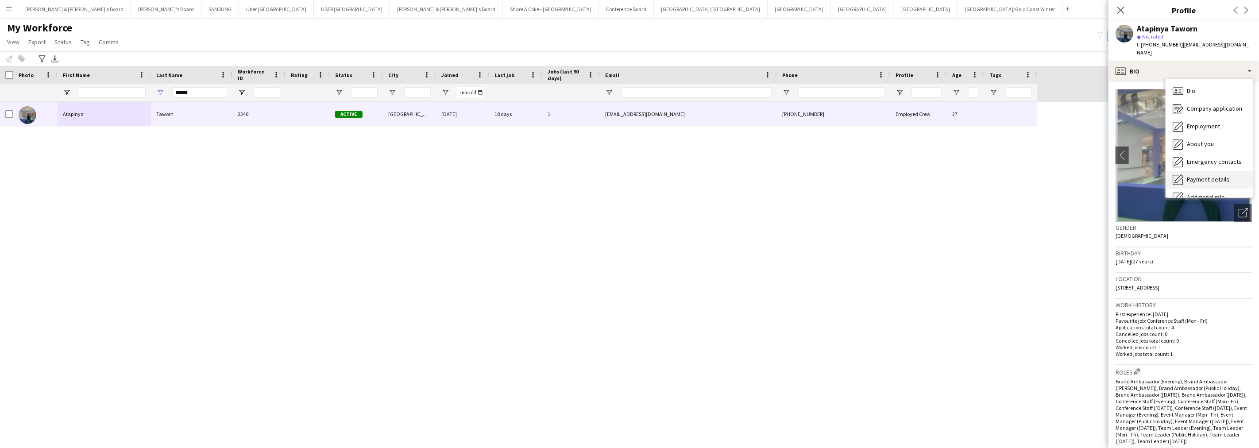
click at [1196, 175] on span "Payment details" at bounding box center [1208, 179] width 43 height 8
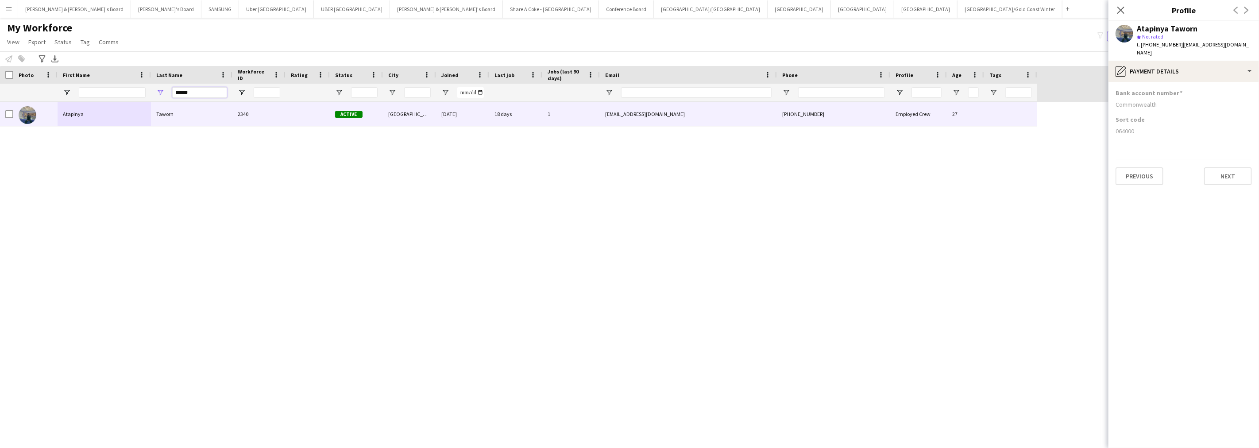
drag, startPoint x: 202, startPoint y: 96, endPoint x: 155, endPoint y: 95, distance: 47.4
click at [155, 95] on div "******" at bounding box center [191, 93] width 81 height 18
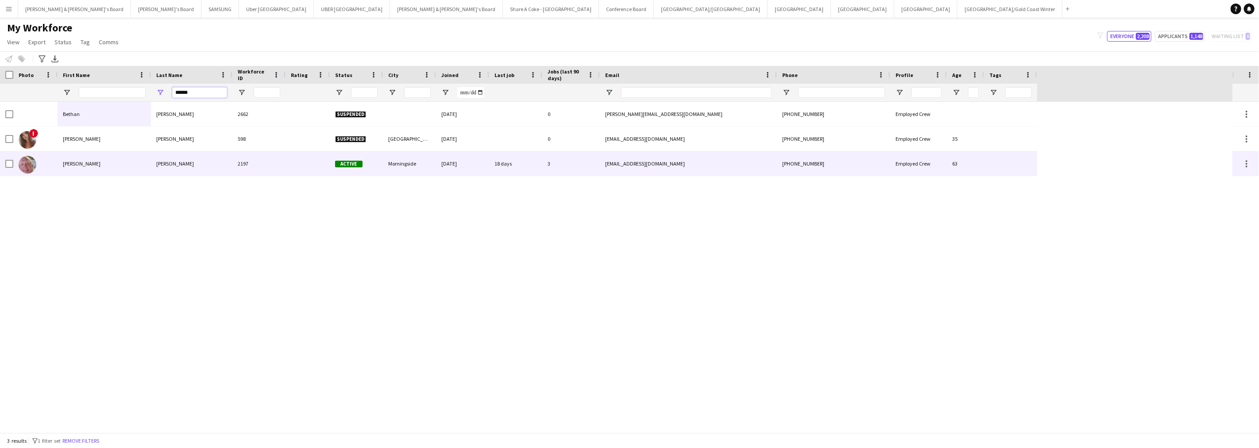
type input "******"
click at [133, 166] on div "[PERSON_NAME]" at bounding box center [104, 163] width 93 height 24
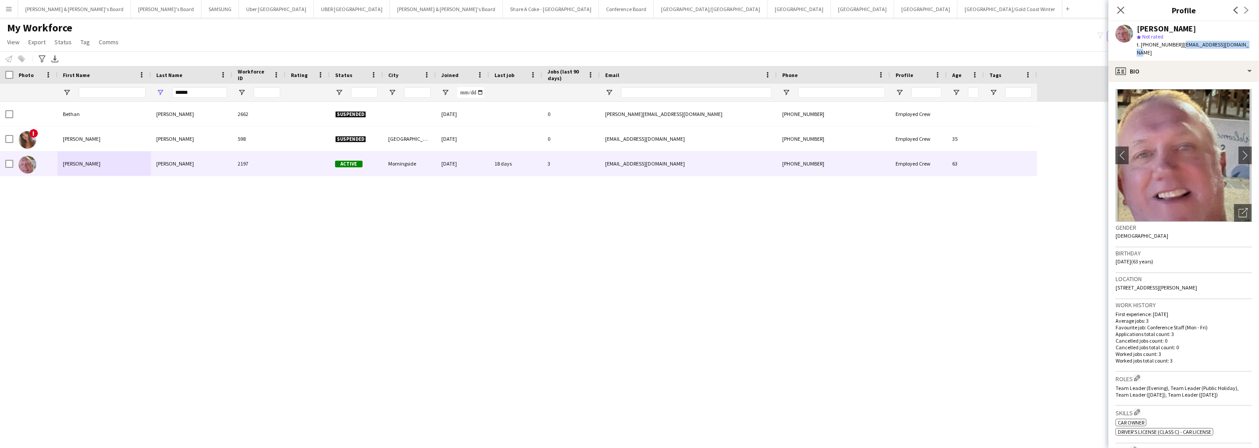
drag, startPoint x: 1177, startPoint y: 46, endPoint x: 1252, endPoint y: 48, distance: 75.3
click at [1252, 48] on app-profile-header "[PERSON_NAME] star Not rated t. [PHONE_NUMBER] | [EMAIL_ADDRESS][DOMAIN_NAME]" at bounding box center [1184, 40] width 151 height 39
drag, startPoint x: 1143, startPoint y: 66, endPoint x: 1144, endPoint y: 72, distance: 6.7
click at [1143, 66] on div "profile Bio" at bounding box center [1184, 71] width 151 height 21
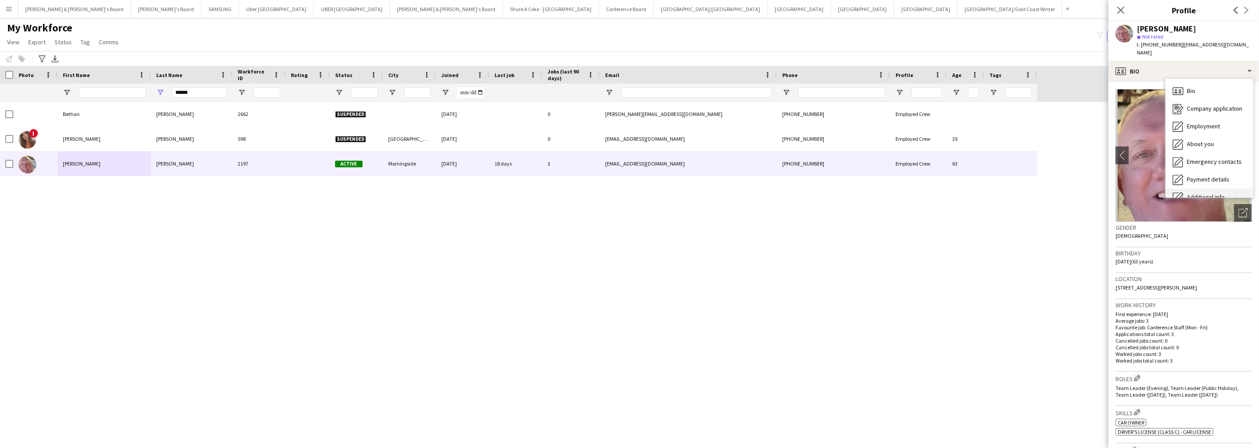
click at [1195, 189] on div "Additional info Additional info" at bounding box center [1210, 198] width 88 height 18
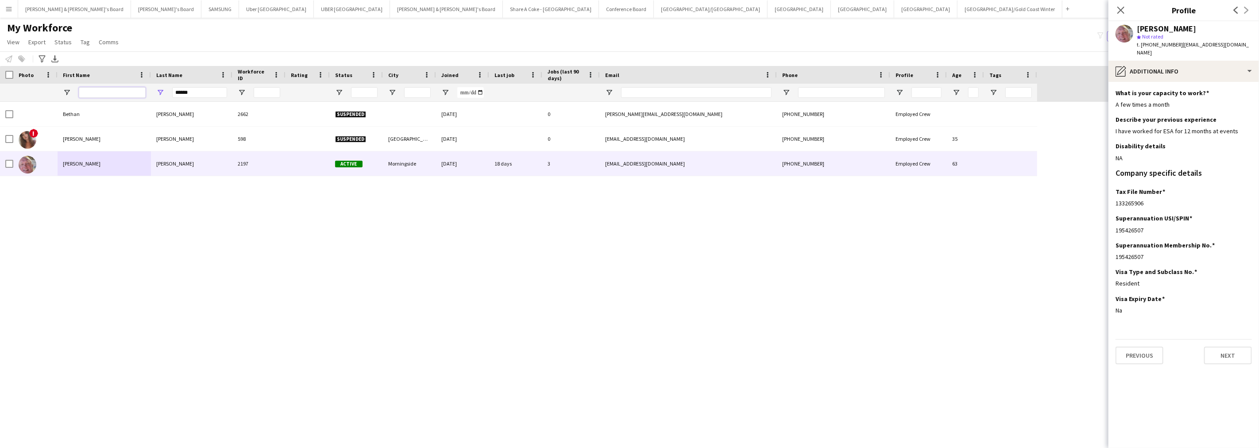
click at [93, 95] on input "First Name Filter Input" at bounding box center [112, 92] width 67 height 11
paste input "**********"
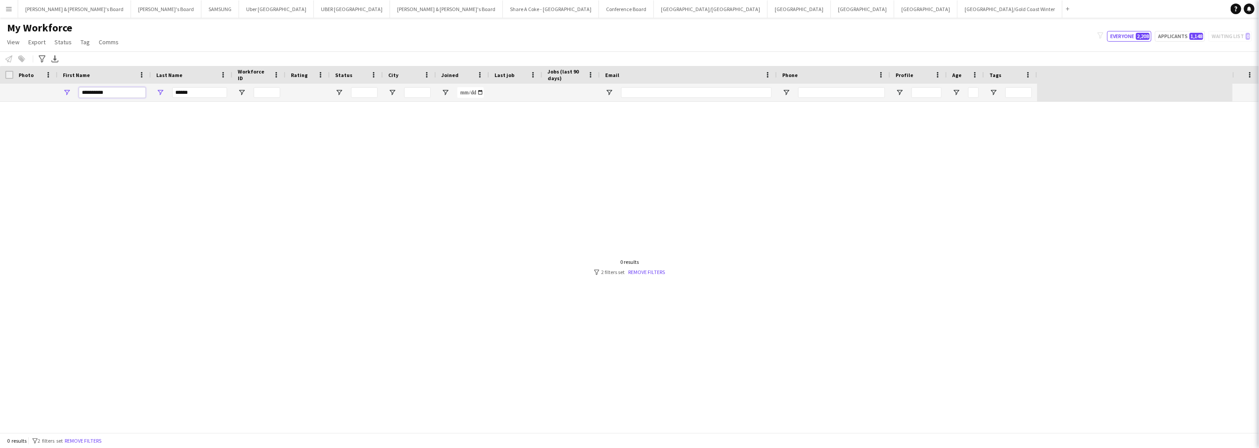
type input "**********"
drag, startPoint x: 193, startPoint y: 91, endPoint x: 135, endPoint y: 89, distance: 58.5
click at [135, 89] on div "**********" at bounding box center [518, 93] width 1037 height 18
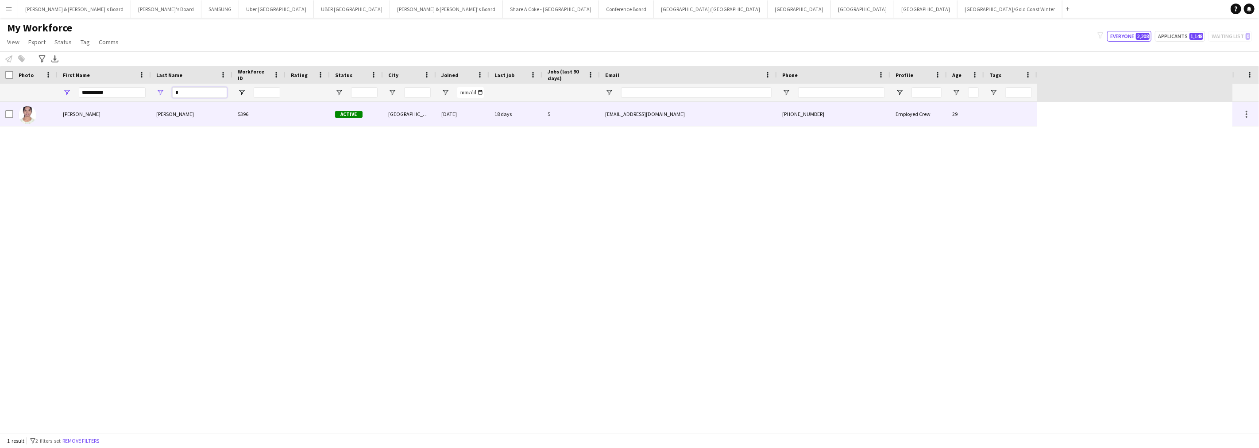
type input "*"
click at [108, 114] on div "[PERSON_NAME]" at bounding box center [104, 114] width 93 height 24
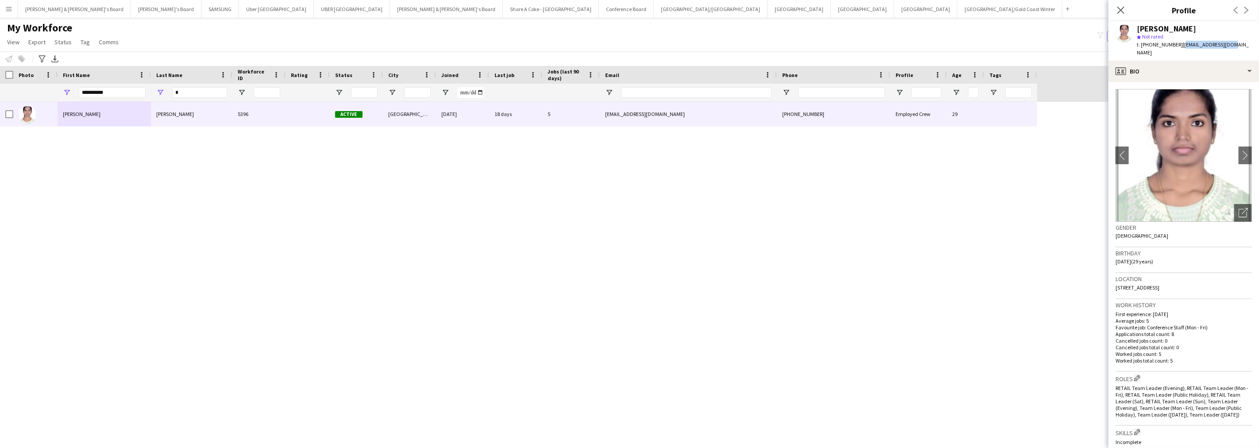
drag, startPoint x: 1176, startPoint y: 43, endPoint x: 1255, endPoint y: 46, distance: 78.9
click at [1255, 46] on app-profile-header "[PERSON_NAME] star Not rated t. [PHONE_NUMBER] | [EMAIL_ADDRESS][DOMAIN_NAME]" at bounding box center [1184, 40] width 151 height 39
drag, startPoint x: 1139, startPoint y: 28, endPoint x: 1176, endPoint y: 27, distance: 37.7
click at [1176, 27] on div "[PERSON_NAME]" at bounding box center [1166, 29] width 59 height 8
click at [1156, 67] on div "profile Bio" at bounding box center [1184, 71] width 151 height 21
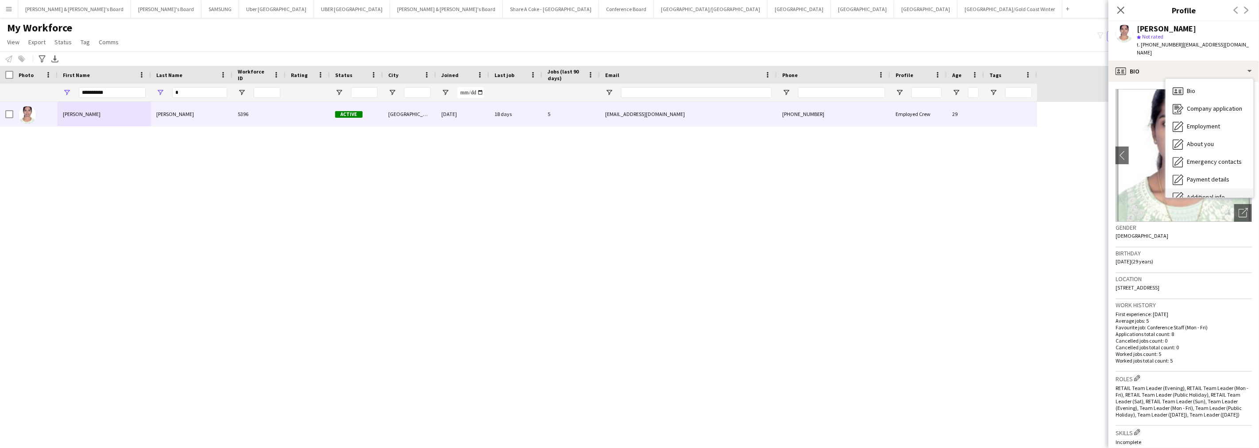
click at [1192, 193] on span "Additional info" at bounding box center [1206, 197] width 38 height 8
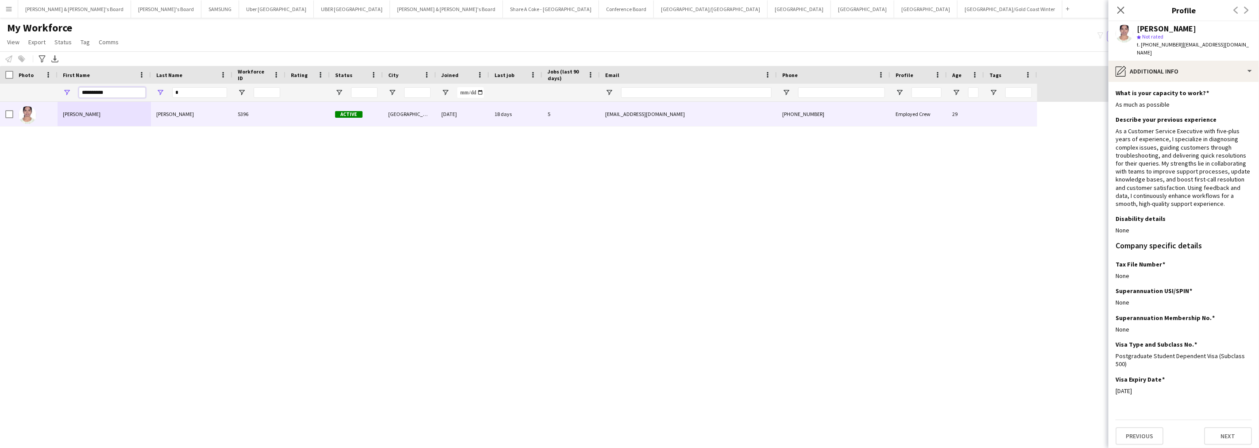
drag, startPoint x: 118, startPoint y: 93, endPoint x: 40, endPoint y: 83, distance: 78.6
click at [43, 99] on div "**********" at bounding box center [518, 93] width 1037 height 18
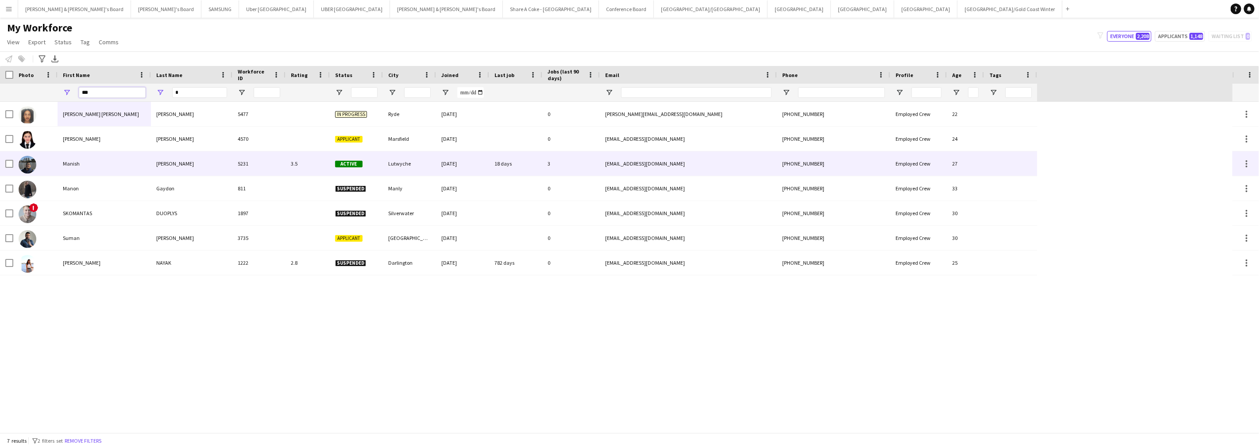
type input "***"
click at [105, 164] on div "Manish" at bounding box center [104, 163] width 93 height 24
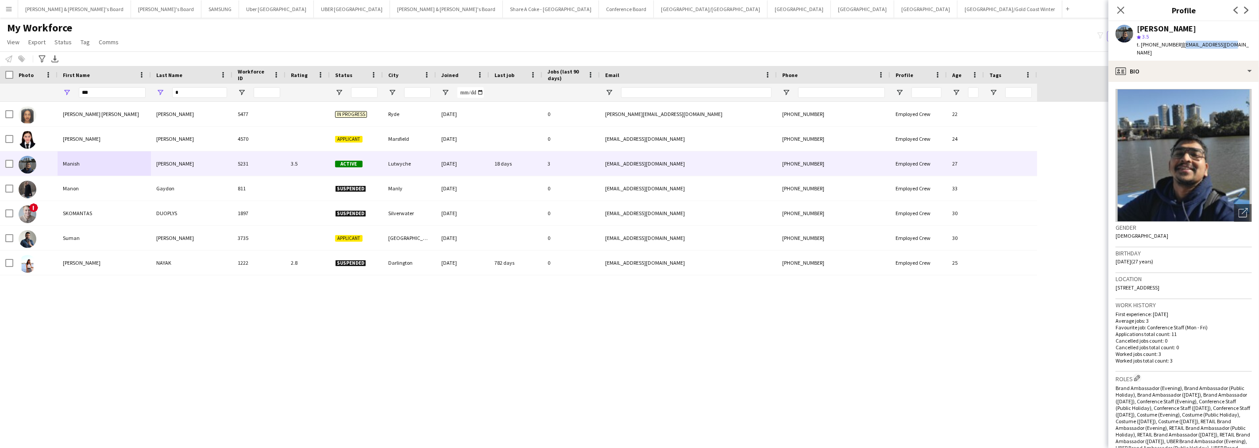
drag, startPoint x: 1177, startPoint y: 45, endPoint x: 1236, endPoint y: 48, distance: 58.9
click at [1236, 48] on app-profile-header "[PERSON_NAME] star 3.5 t. [PHONE_NUMBER] | [EMAIL_ADDRESS][DOMAIN_NAME]" at bounding box center [1184, 40] width 151 height 39
drag, startPoint x: 1164, startPoint y: 61, endPoint x: 1164, endPoint y: 67, distance: 6.3
click at [1164, 61] on div "profile Bio" at bounding box center [1184, 71] width 151 height 21
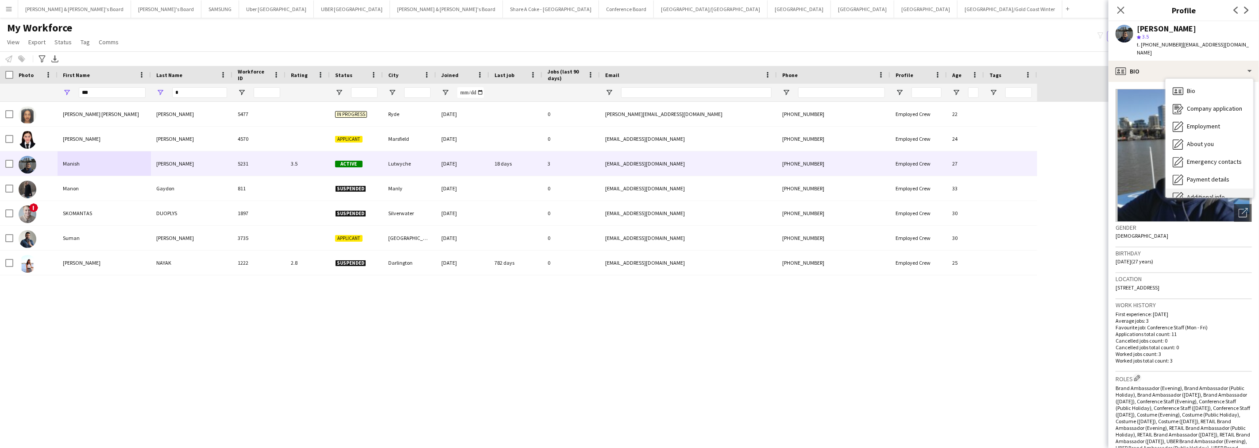
click at [1200, 189] on div "Additional info Additional info" at bounding box center [1210, 198] width 88 height 18
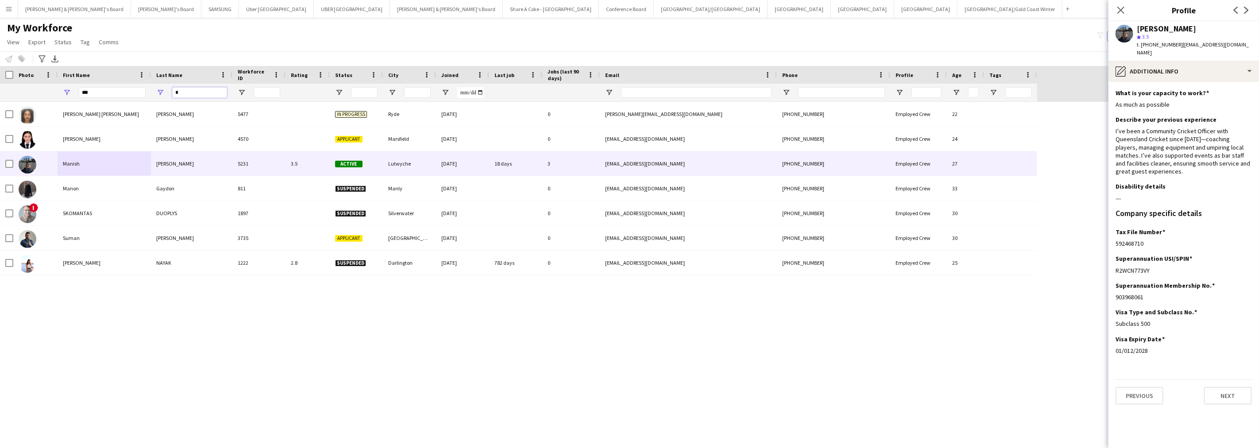
click at [192, 95] on input "*" at bounding box center [199, 92] width 55 height 11
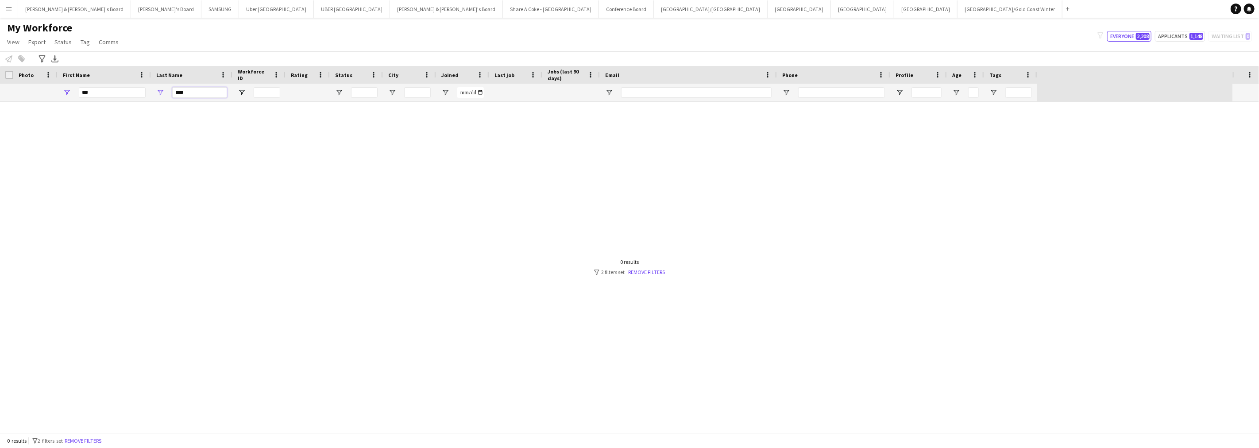
type input "****"
drag, startPoint x: 110, startPoint y: 92, endPoint x: 67, endPoint y: 92, distance: 42.9
click at [67, 92] on div "***" at bounding box center [104, 93] width 93 height 18
type input "*"
type input "****"
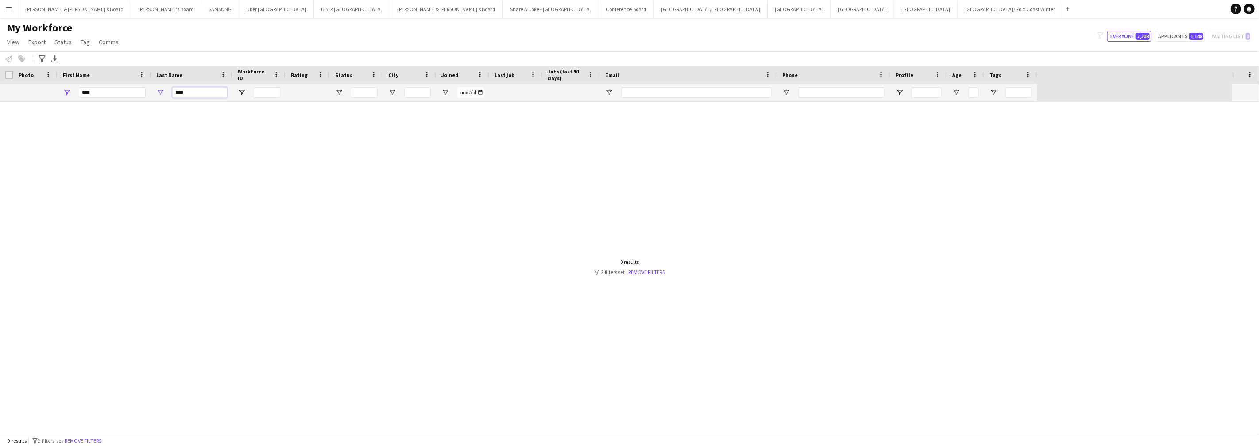
drag, startPoint x: 199, startPoint y: 98, endPoint x: 143, endPoint y: 94, distance: 56.4
click at [143, 94] on div "**** ****" at bounding box center [518, 93] width 1037 height 18
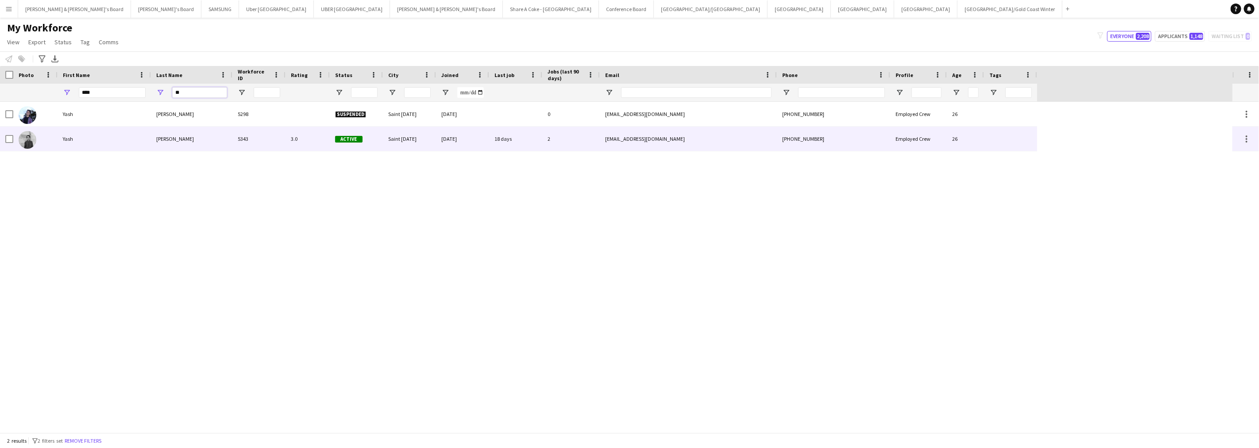
type input "**"
click at [147, 136] on div "Yash" at bounding box center [104, 139] width 93 height 24
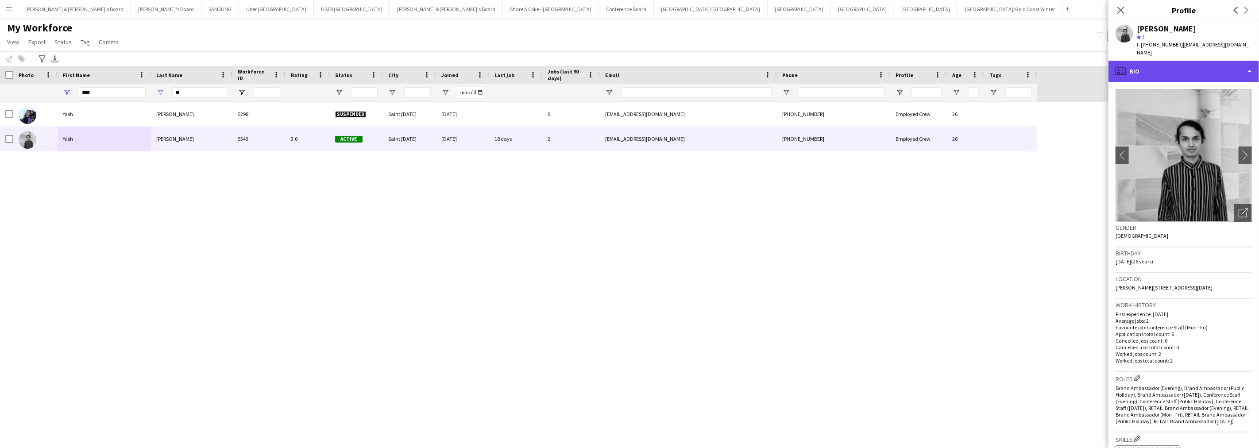
click at [1192, 61] on div "profile Bio" at bounding box center [1184, 71] width 151 height 21
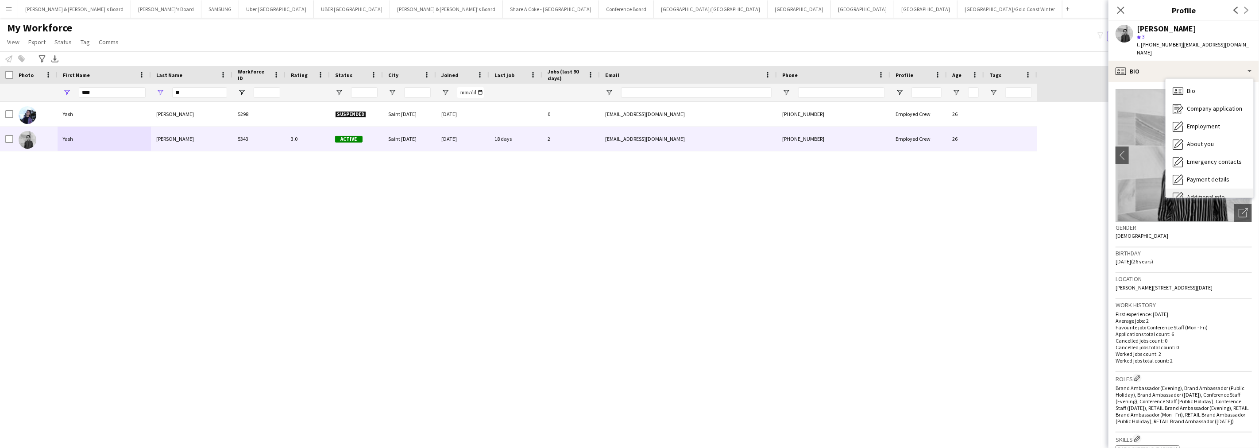
click at [1206, 192] on div "Additional info Additional info" at bounding box center [1210, 198] width 88 height 18
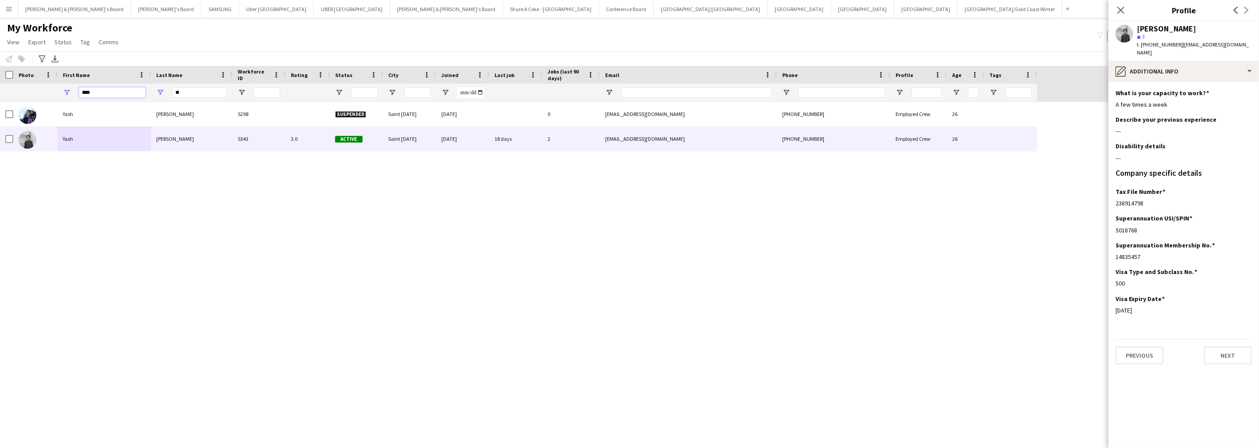
drag, startPoint x: 105, startPoint y: 90, endPoint x: 53, endPoint y: 90, distance: 51.8
click at [53, 90] on div "**** **" at bounding box center [518, 93] width 1037 height 18
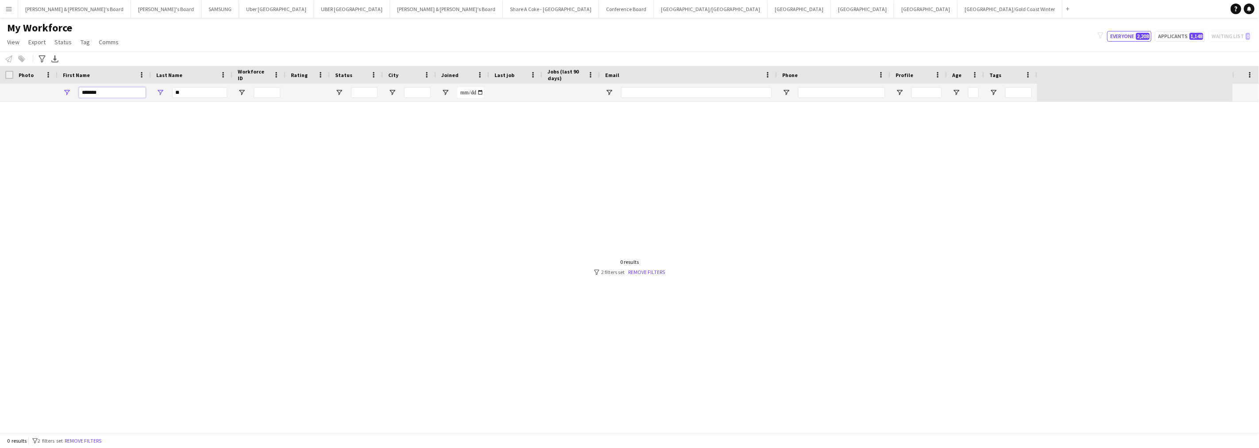
type input "*******"
drag, startPoint x: 200, startPoint y: 93, endPoint x: 158, endPoint y: 93, distance: 42.5
click at [158, 93] on div "**" at bounding box center [191, 93] width 81 height 18
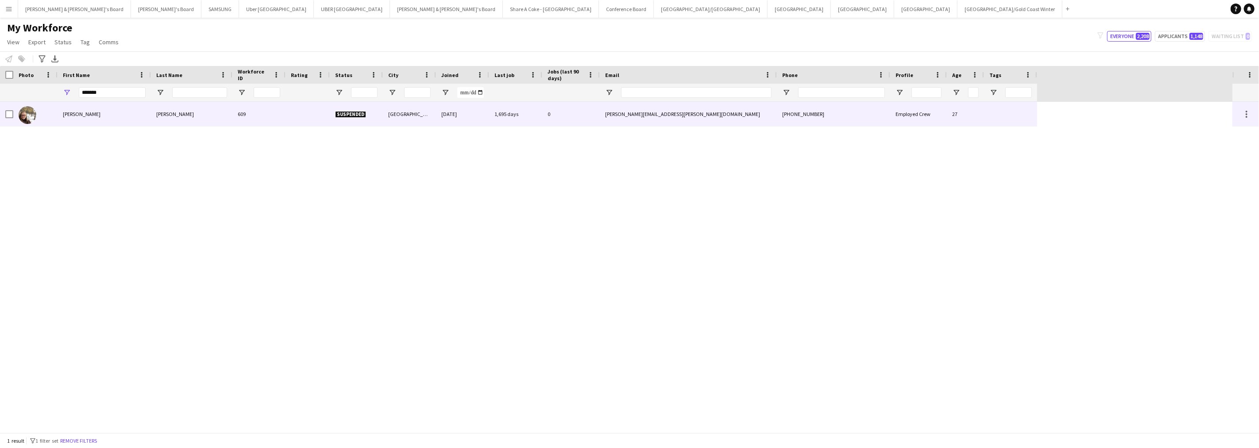
click at [116, 112] on div "[PERSON_NAME]" at bounding box center [104, 114] width 93 height 24
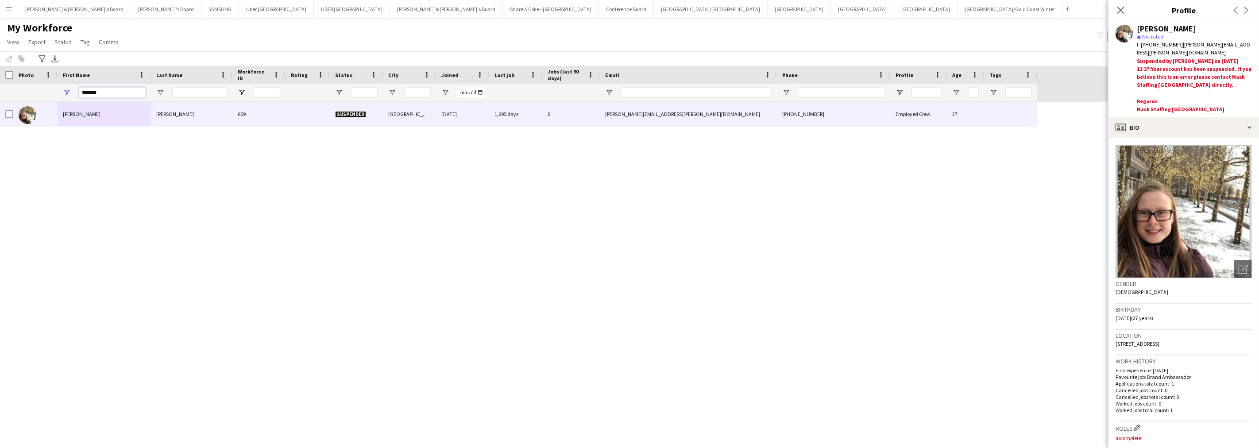
drag, startPoint x: 112, startPoint y: 96, endPoint x: 49, endPoint y: 93, distance: 62.9
click at [49, 93] on div "*******" at bounding box center [518, 93] width 1037 height 18
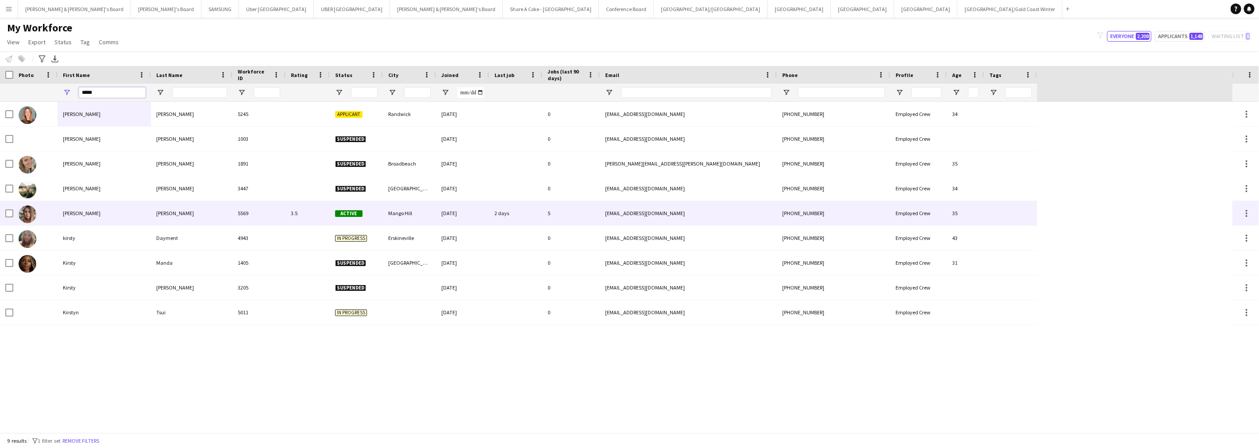
type input "*****"
click at [170, 209] on div "[PERSON_NAME]" at bounding box center [191, 213] width 81 height 24
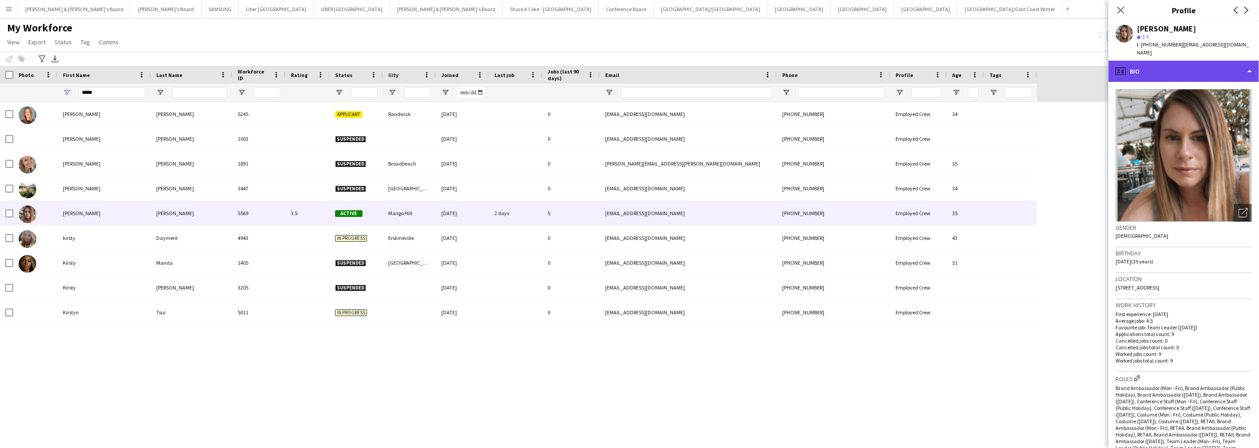
click at [1166, 67] on div "profile Bio" at bounding box center [1184, 71] width 151 height 21
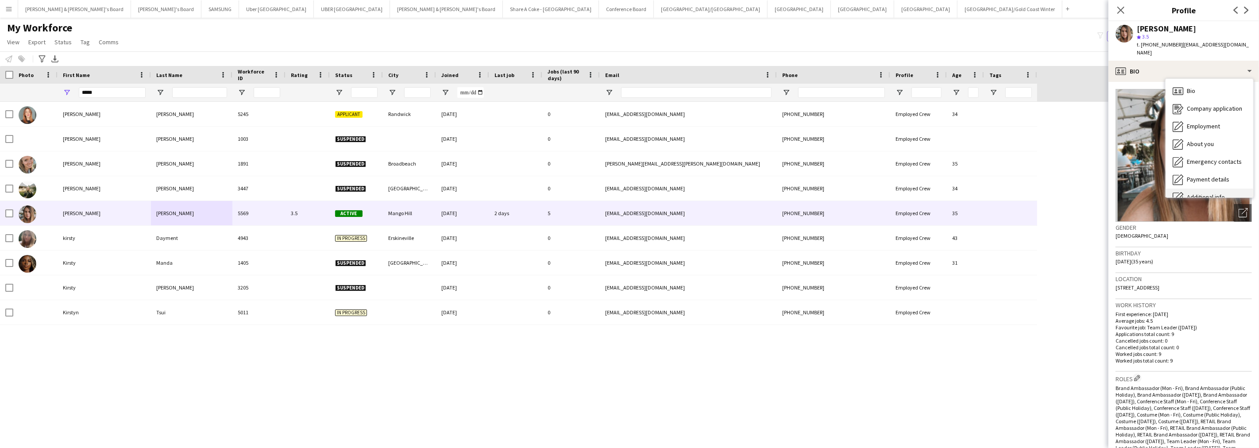
click at [1191, 189] on div "Additional info Additional info" at bounding box center [1210, 198] width 88 height 18
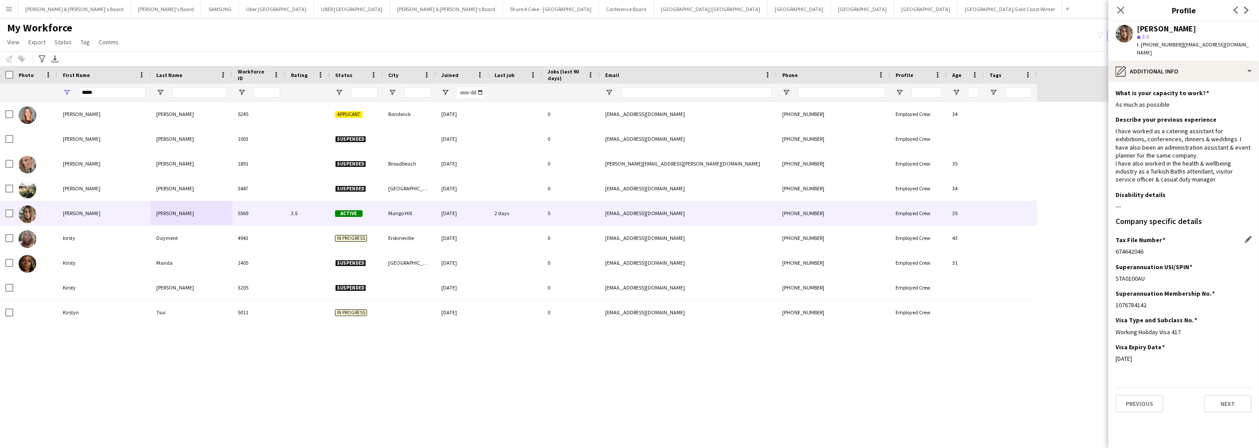
drag, startPoint x: 1116, startPoint y: 244, endPoint x: 1145, endPoint y: 243, distance: 29.2
click at [1145, 247] on div "674642046" at bounding box center [1184, 251] width 136 height 8
click at [1174, 64] on div "pencil4 Additional info" at bounding box center [1184, 71] width 151 height 21
click at [1213, 171] on div "Payment details Payment details" at bounding box center [1210, 180] width 88 height 18
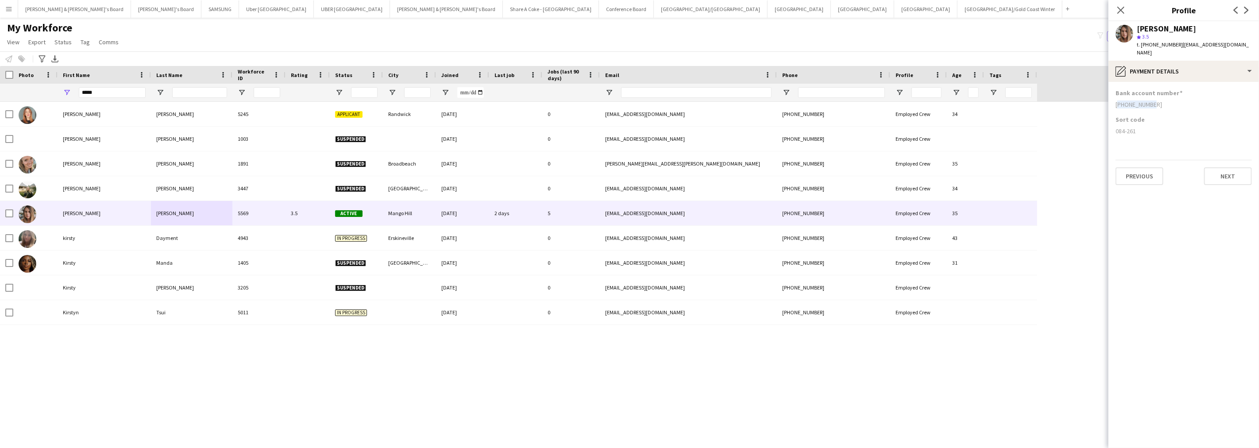
drag, startPoint x: 1114, startPoint y: 98, endPoint x: 1151, endPoint y: 99, distance: 36.8
click at [1151, 99] on app-section-data-types "Bank account number [FINANCIAL_ID] Sort code [FINANCIAL_ID] Previous Next" at bounding box center [1184, 265] width 151 height 366
click at [594, 374] on div "[PERSON_NAME] 5245 Applicant Randwick [DATE] 0 [EMAIL_ADDRESS][DOMAIN_NAME] [PH…" at bounding box center [616, 267] width 1233 height 331
click at [239, 12] on button "Uber Sydney Close" at bounding box center [276, 8] width 75 height 17
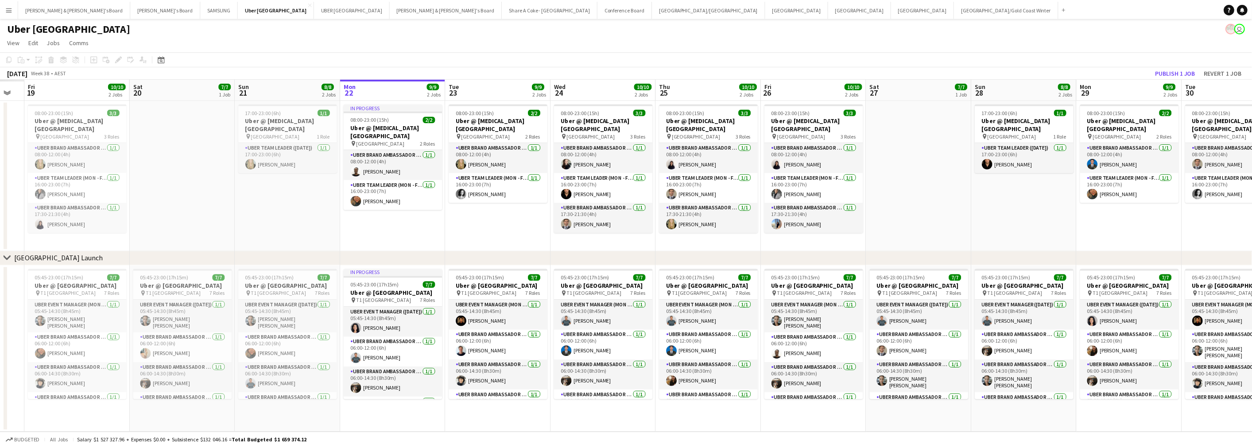
scroll to position [0, 269]
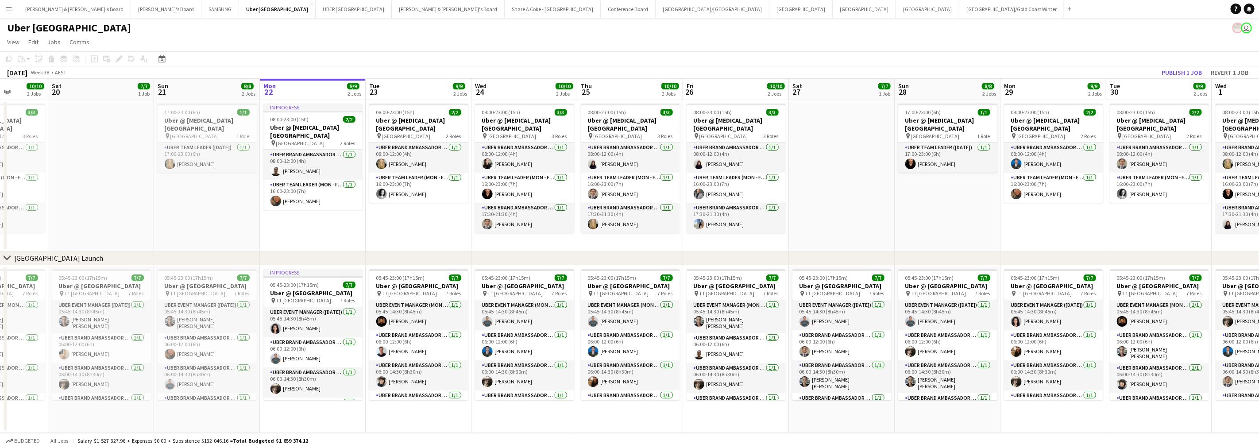
drag, startPoint x: 300, startPoint y: 410, endPoint x: 560, endPoint y: 404, distance: 259.5
click at [560, 404] on app-calendar-viewport "Wed 17 Thu 18 Fri 19 10/10 2 Jobs Sat 20 7/7 1 Job Sun 21 8/8 2 Jobs Mon 22 9/9…" at bounding box center [629, 256] width 1259 height 354
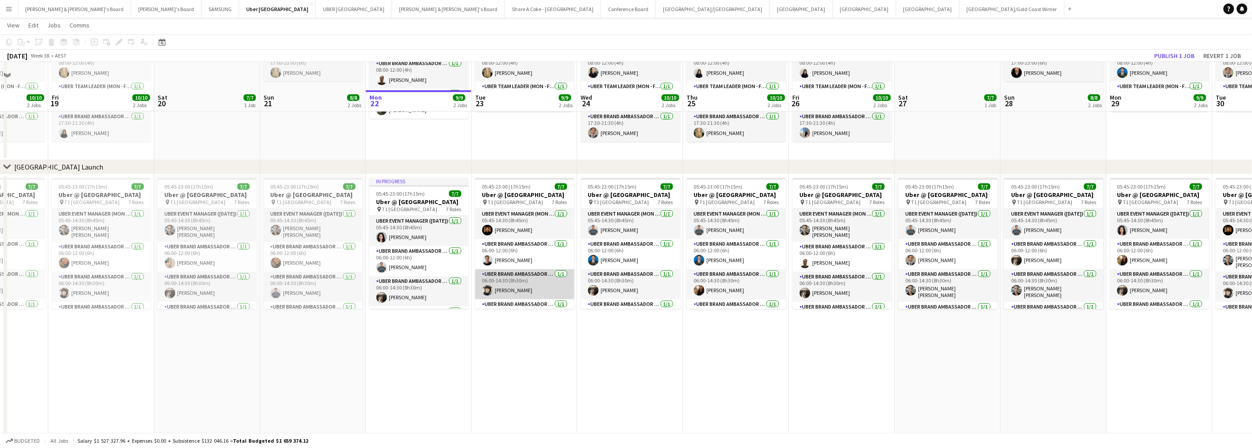
scroll to position [118, 0]
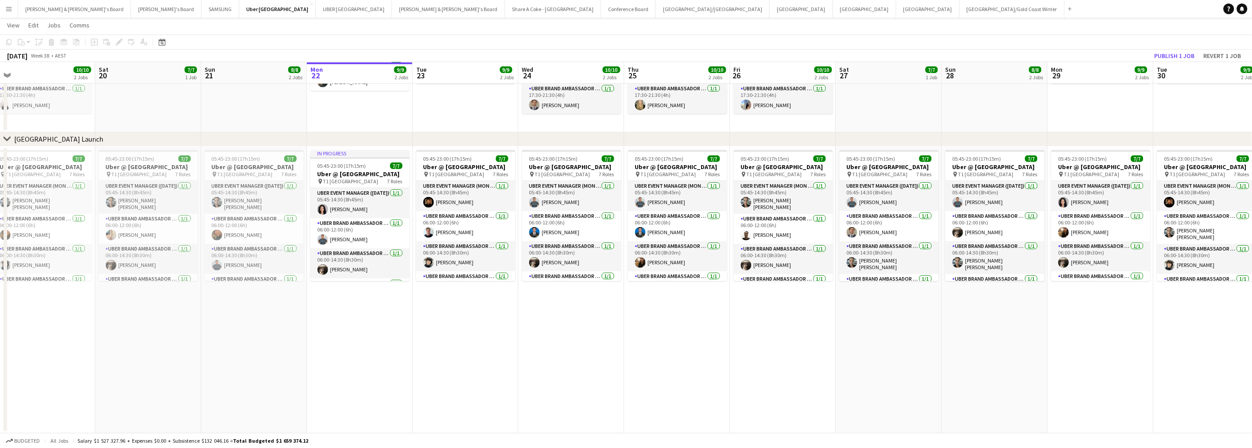
drag, startPoint x: 711, startPoint y: 374, endPoint x: 448, endPoint y: 377, distance: 262.6
click at [449, 378] on app-calendar-viewport "Tue 16 26/30 3 Jobs Wed 17 10/10 2 Jobs Thu 18 10/10 2 Jobs Fri 19 10/10 2 Jobs…" at bounding box center [626, 174] width 1252 height 517
